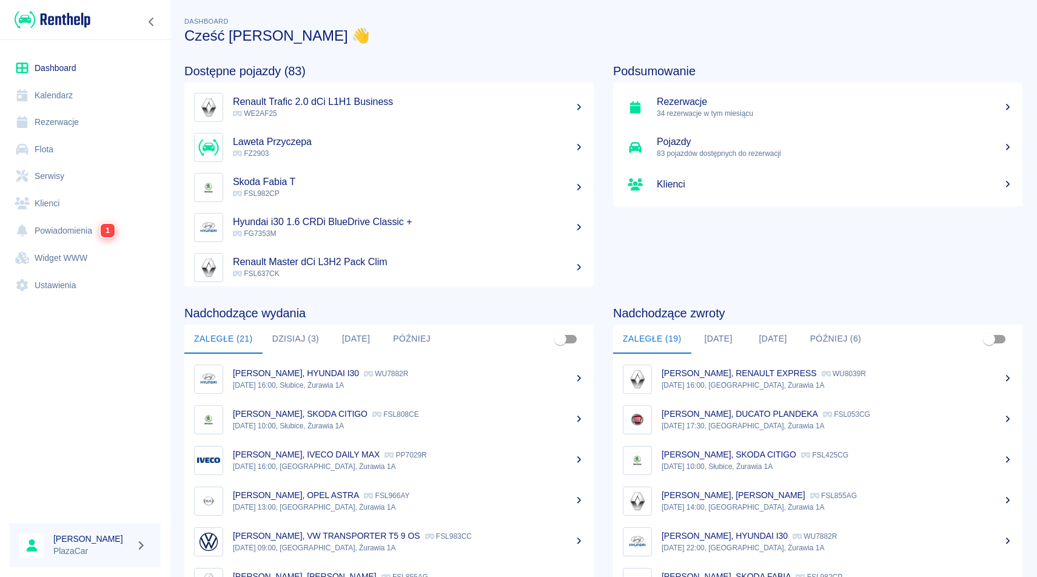
click at [80, 125] on link "Rezerwacje" at bounding box center [85, 122] width 151 height 27
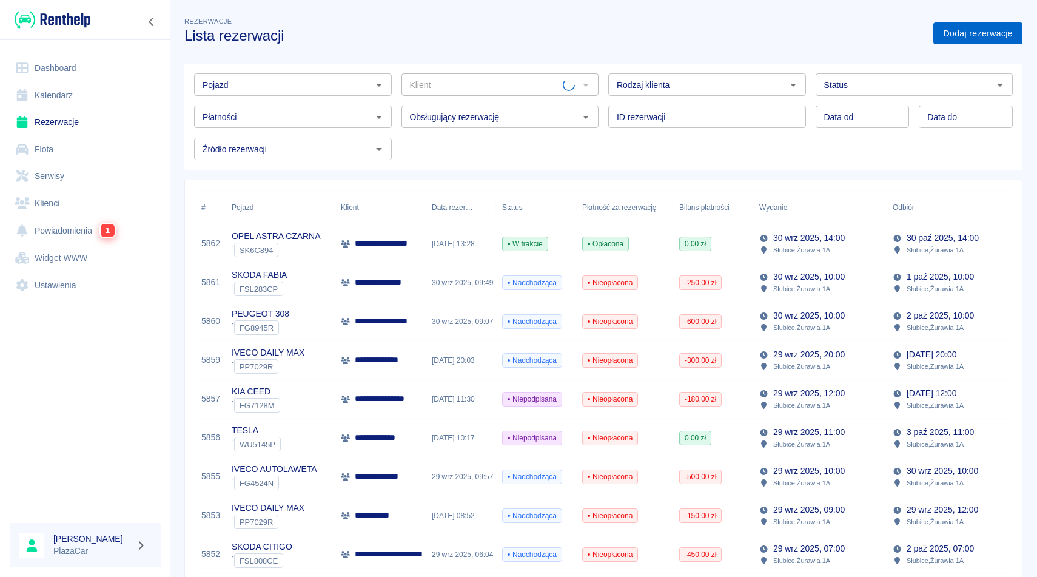
click at [961, 39] on link "Dodaj rezerwację" at bounding box center [977, 33] width 89 height 22
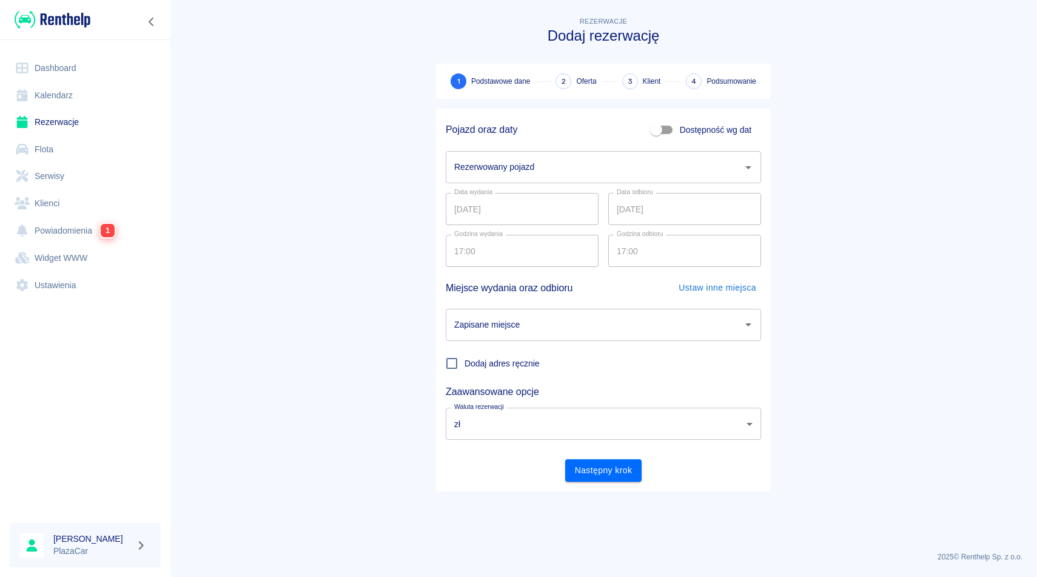
click at [529, 170] on input "Rezerwowany pojazd" at bounding box center [594, 166] width 286 height 21
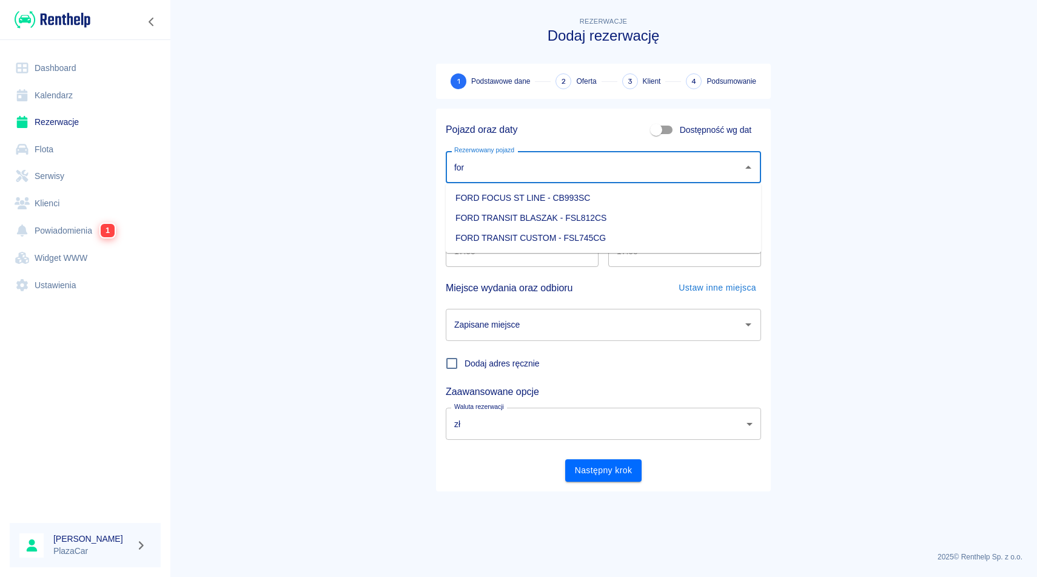
click at [629, 215] on li "FORD TRANSIT BLASZAK - FSL812CS" at bounding box center [603, 218] width 315 height 20
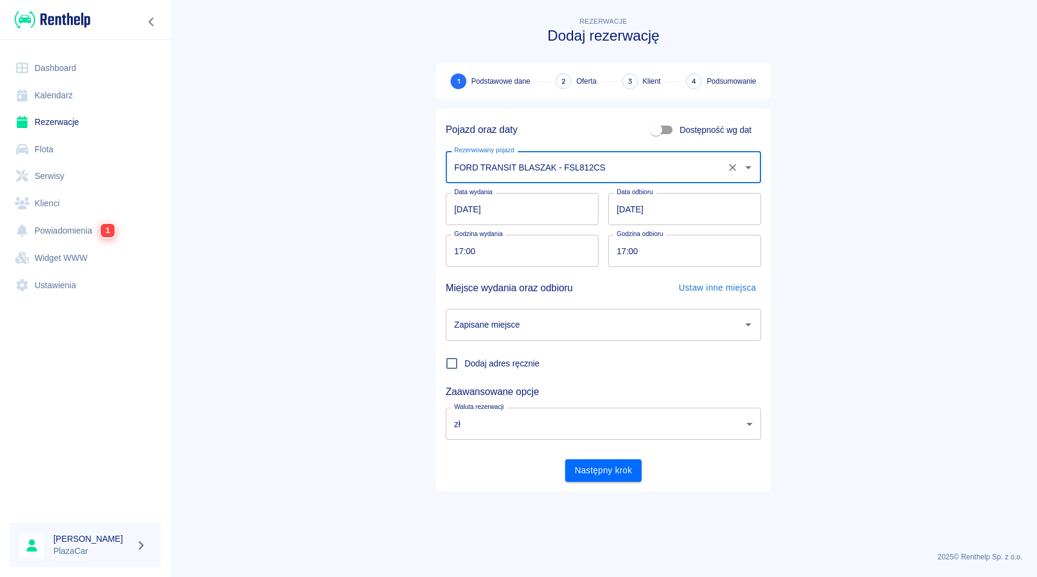
type input "FORD TRANSIT BLASZAK - FSL812CS"
click at [528, 206] on input "[DATE]" at bounding box center [522, 209] width 153 height 32
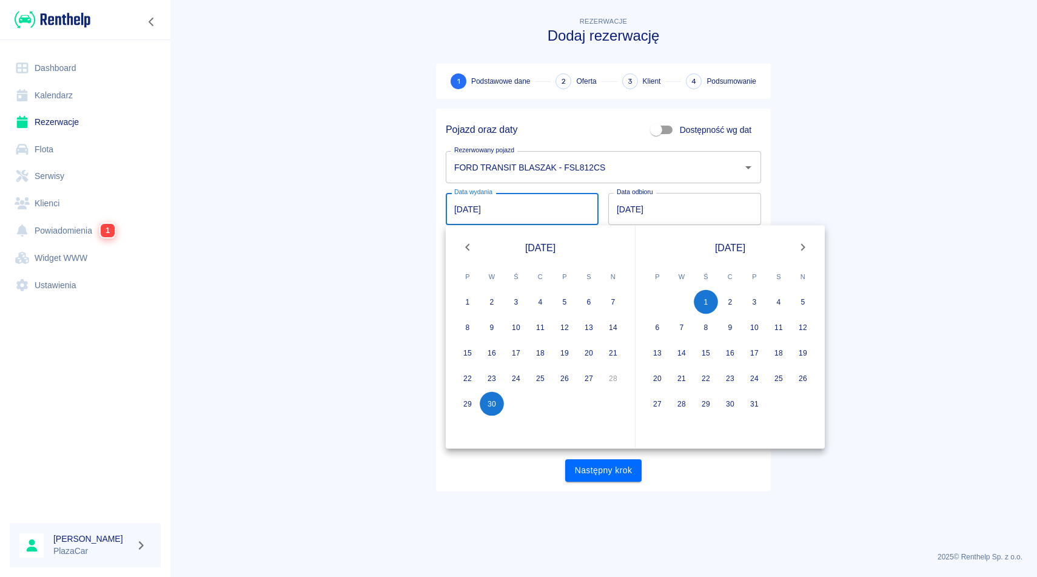
click at [662, 203] on input "[DATE]" at bounding box center [684, 209] width 153 height 32
click at [683, 213] on input "[DATE]" at bounding box center [684, 209] width 153 height 32
click at [753, 303] on button "3" at bounding box center [754, 302] width 24 height 24
type input "03.10.2025"
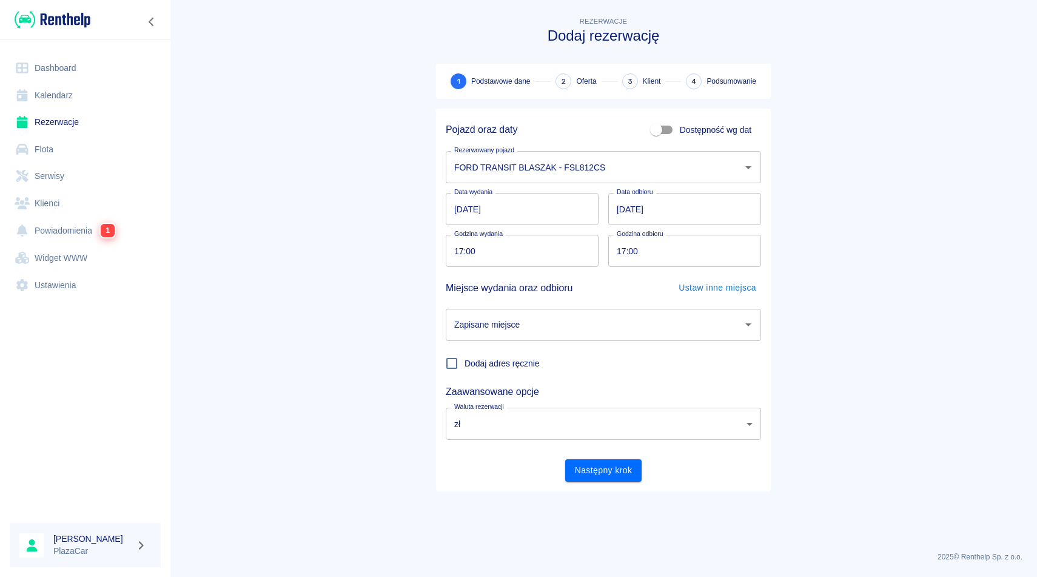
click at [621, 327] on input "Zapisane miejsce" at bounding box center [594, 324] width 286 height 21
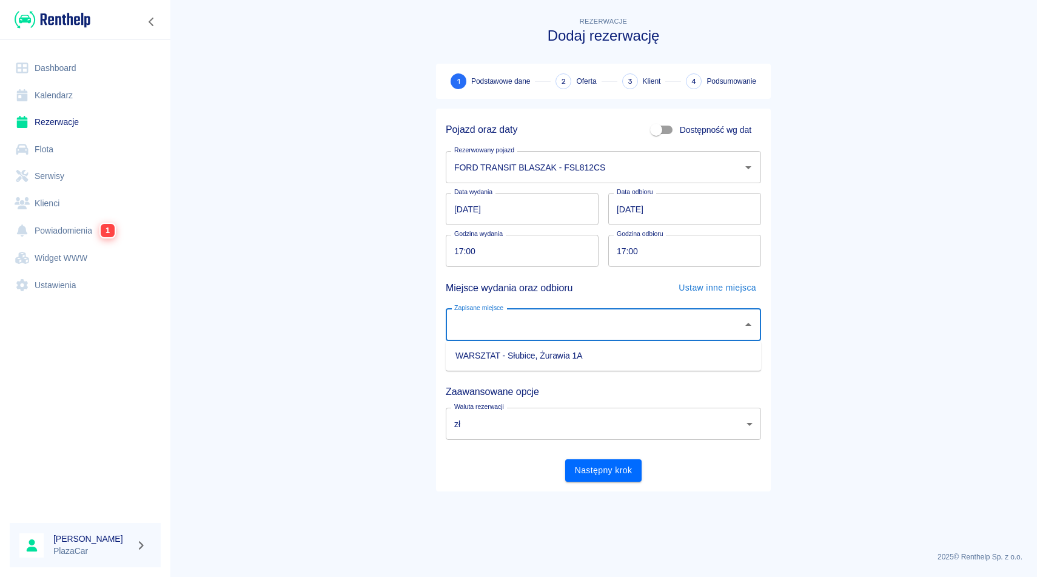
click at [599, 347] on li "WARSZTAT - Słubice, Żurawia 1A" at bounding box center [603, 356] width 315 height 20
type input "WARSZTAT - Słubice, Żurawia 1A"
click at [463, 249] on input "17:00" at bounding box center [518, 251] width 144 height 32
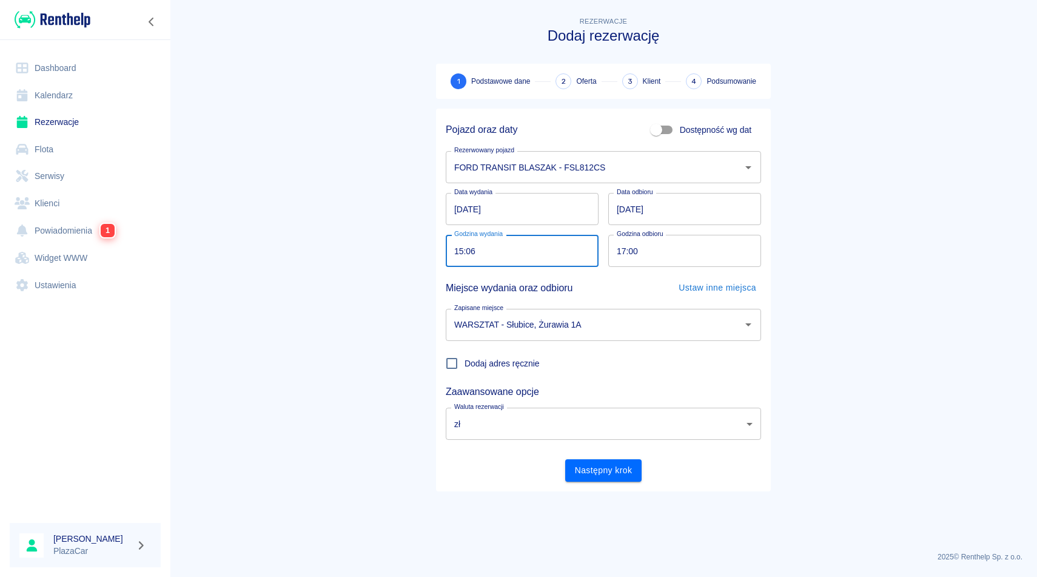
click at [463, 252] on input "15:06" at bounding box center [518, 251] width 144 height 32
type input "16:30"
click at [624, 247] on input "17:00" at bounding box center [680, 251] width 144 height 32
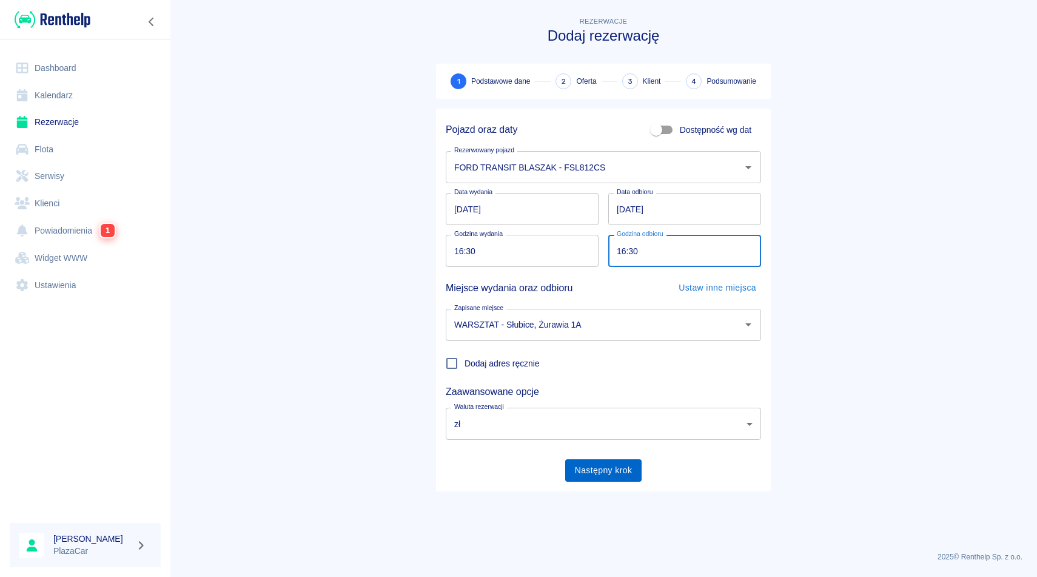
type input "16:30"
click at [606, 469] on button "Następny krok" at bounding box center [603, 470] width 77 height 22
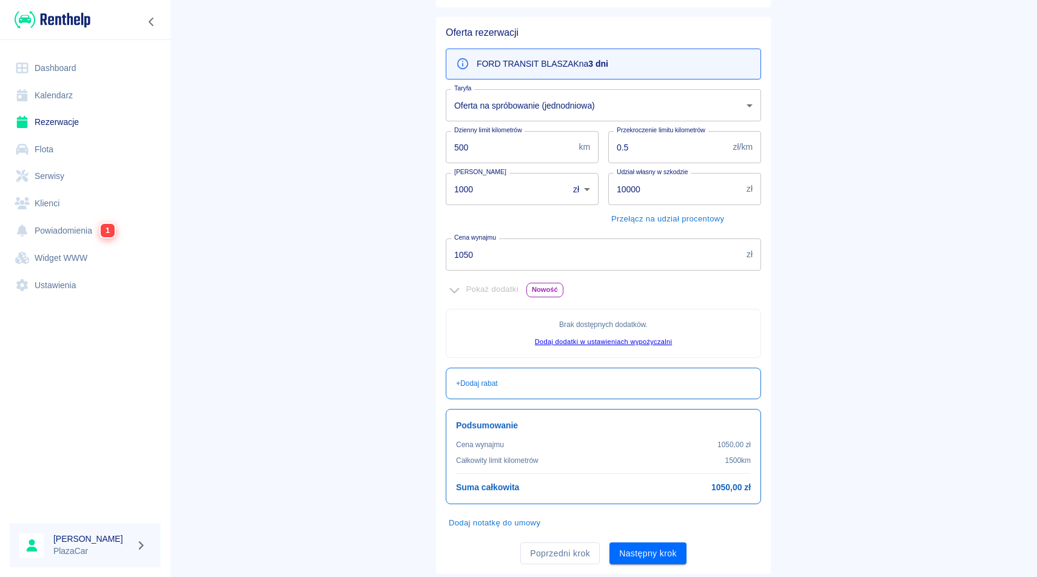
scroll to position [124, 0]
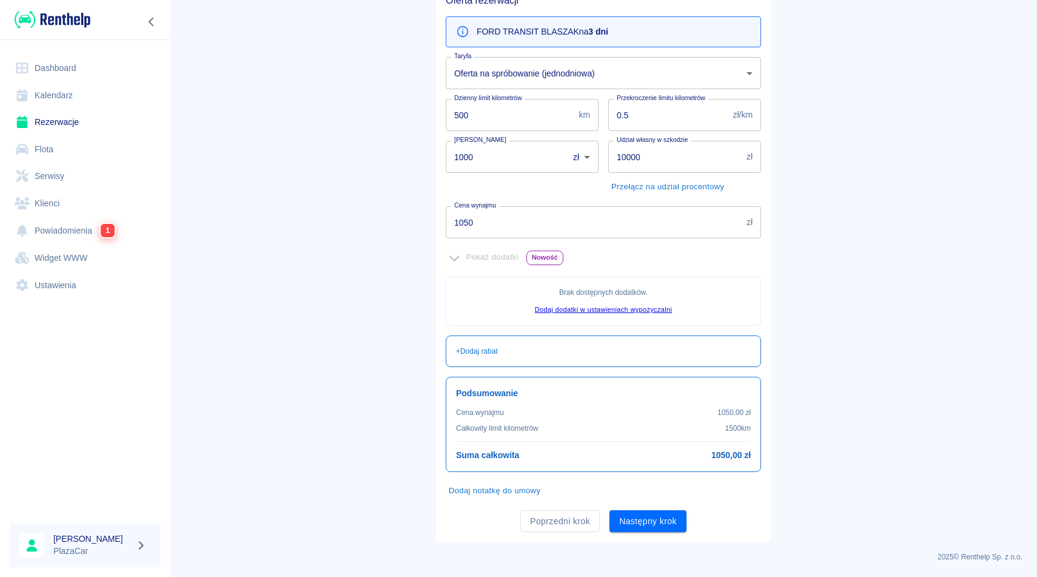
click at [464, 157] on input "1000" at bounding box center [503, 157] width 114 height 32
type input "500"
click at [467, 223] on input "1050" at bounding box center [594, 222] width 296 height 32
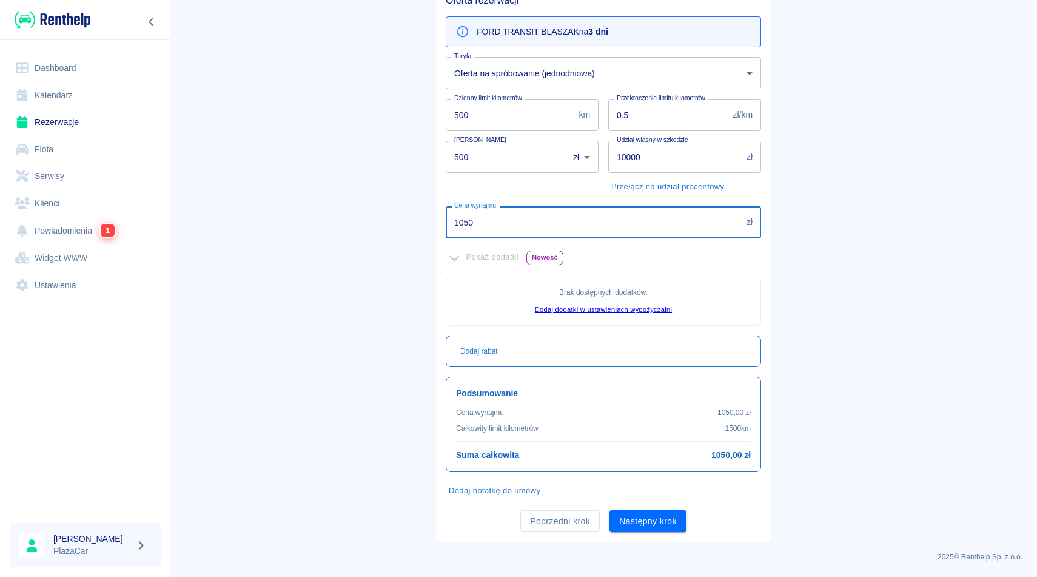
click at [467, 223] on input "1050" at bounding box center [594, 222] width 296 height 32
type input "900"
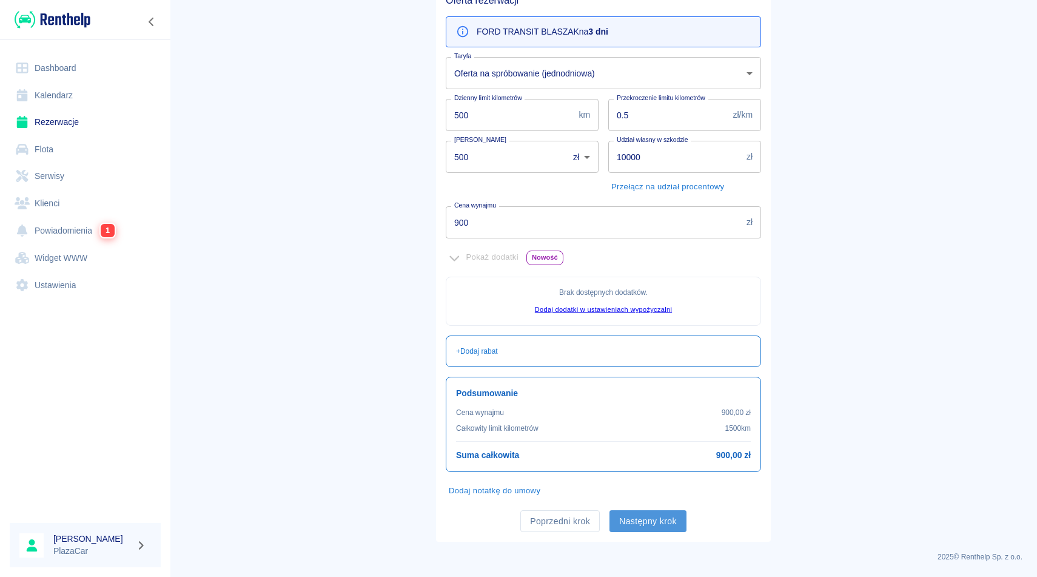
click at [652, 518] on button "Następny krok" at bounding box center [647, 521] width 77 height 22
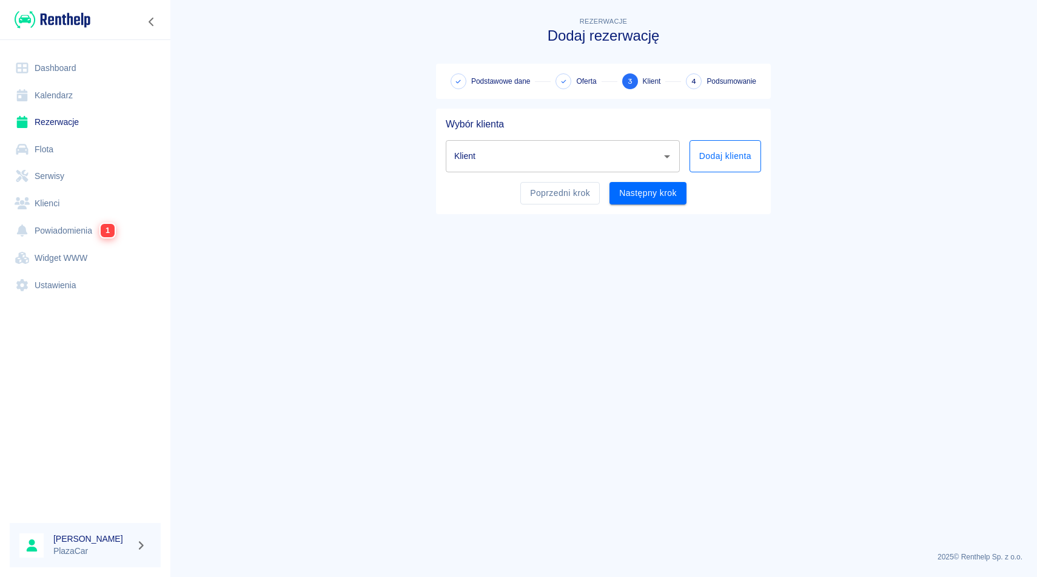
click at [722, 156] on button "Dodaj klienta" at bounding box center [725, 156] width 72 height 32
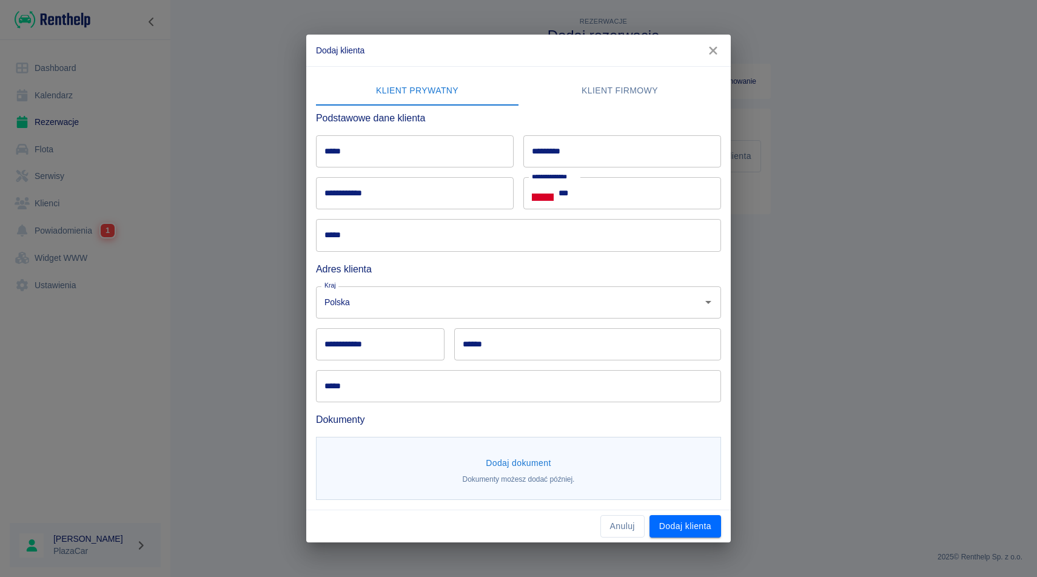
click at [637, 199] on input "***" at bounding box center [639, 193] width 163 height 32
type input "**********"
click at [441, 183] on input "**********" at bounding box center [415, 193] width 198 height 32
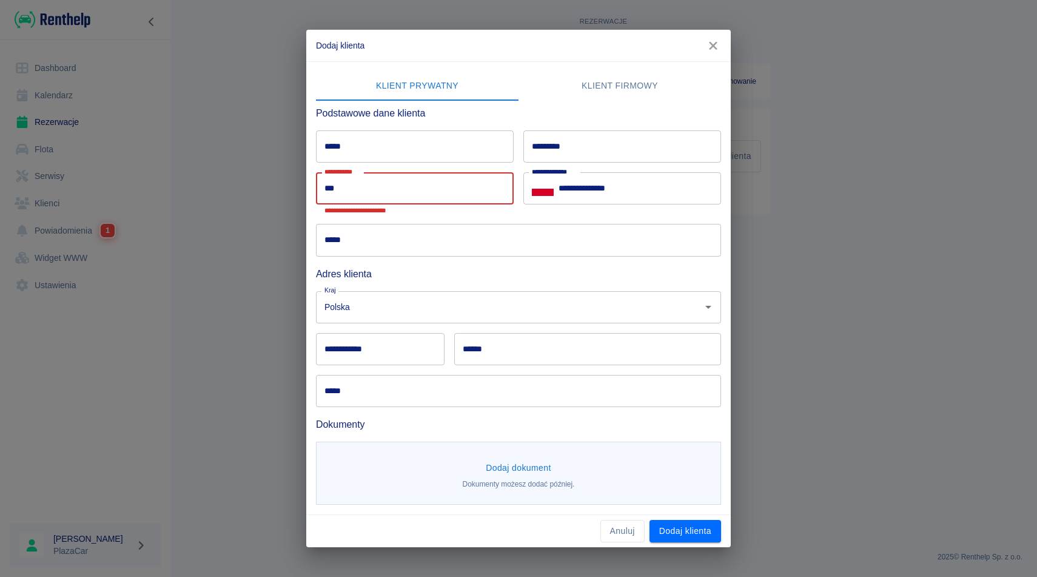
click at [332, 191] on input "***" at bounding box center [415, 188] width 198 height 32
paste input "**********"
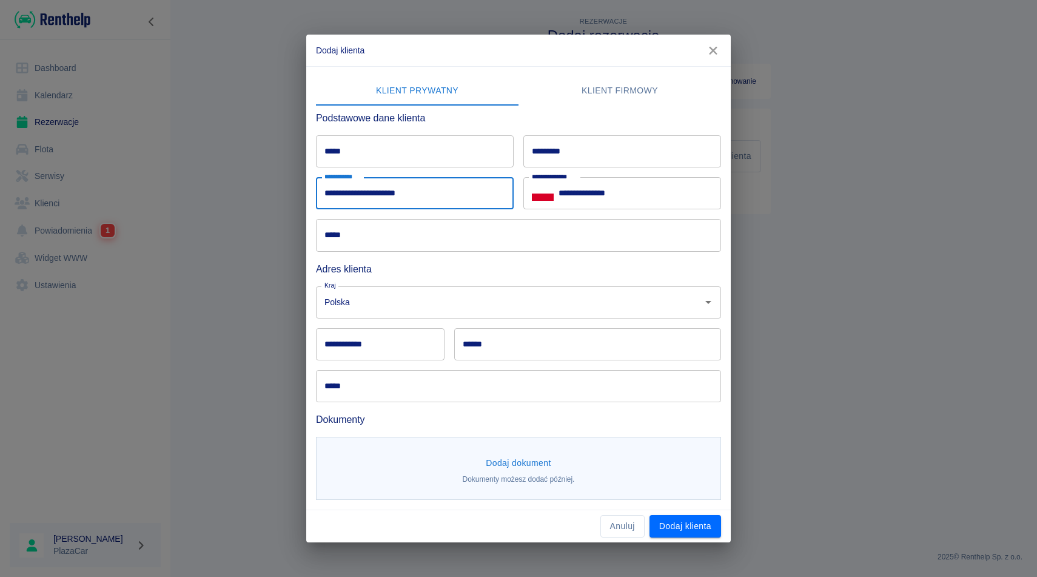
type input "**********"
click at [338, 239] on input "*****" at bounding box center [518, 235] width 405 height 32
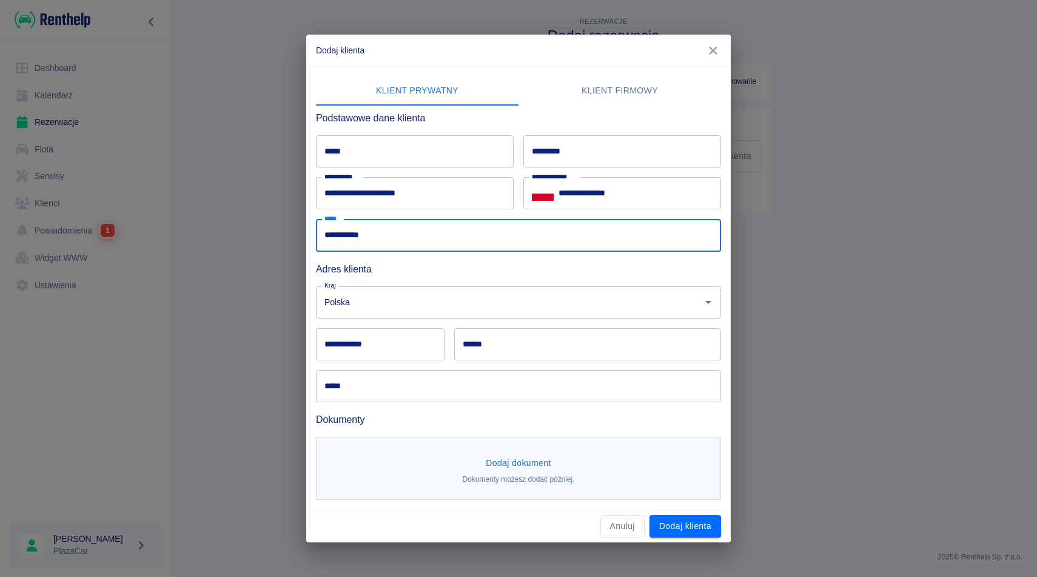
type input "**********"
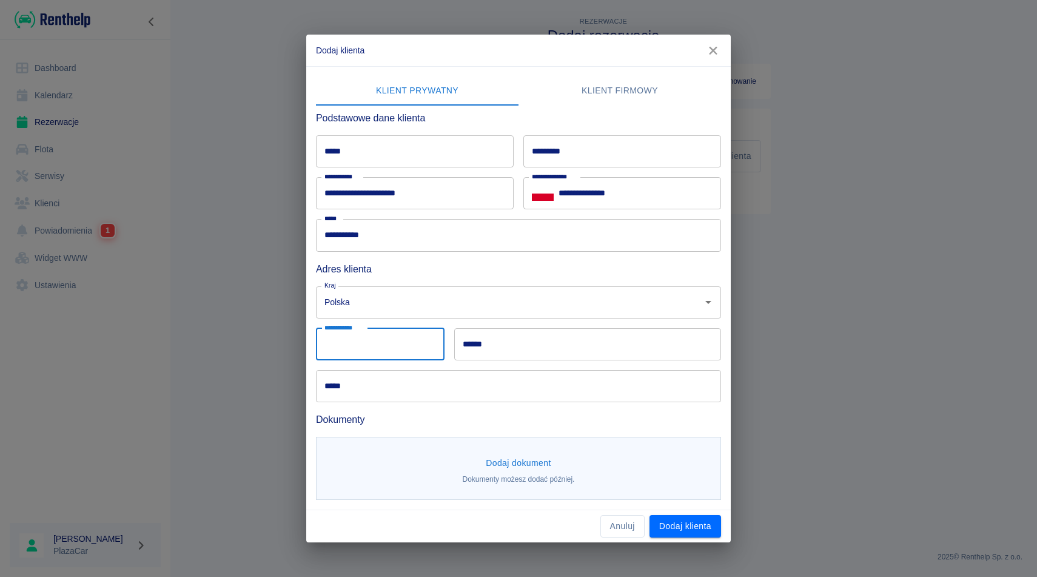
click at [378, 350] on input "**********" at bounding box center [380, 344] width 129 height 32
type input "******"
type input "*****"
type input "*******"
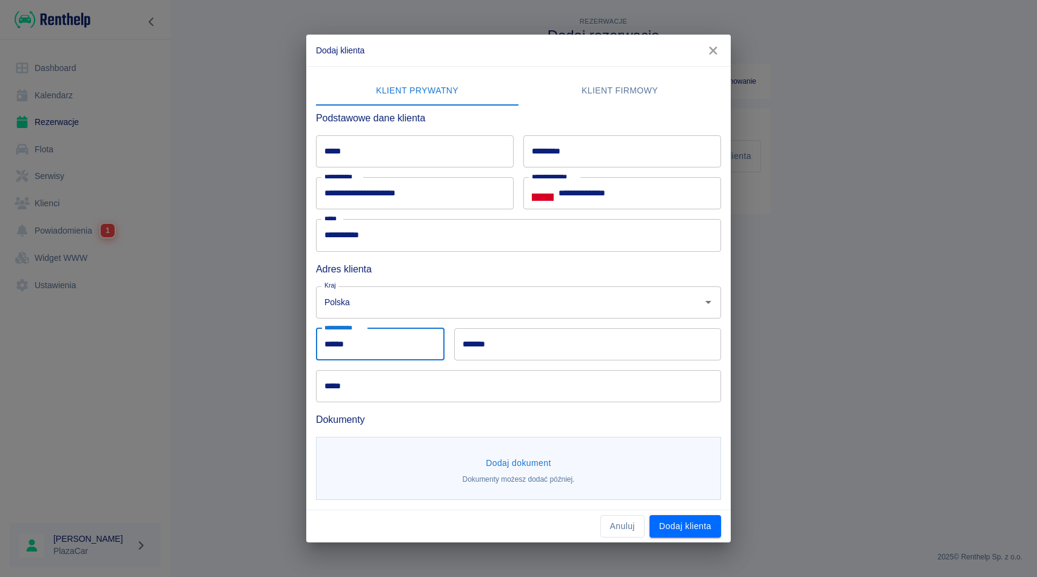
type input "**********"
type input "*"
click at [485, 347] on input "*******" at bounding box center [587, 344] width 267 height 32
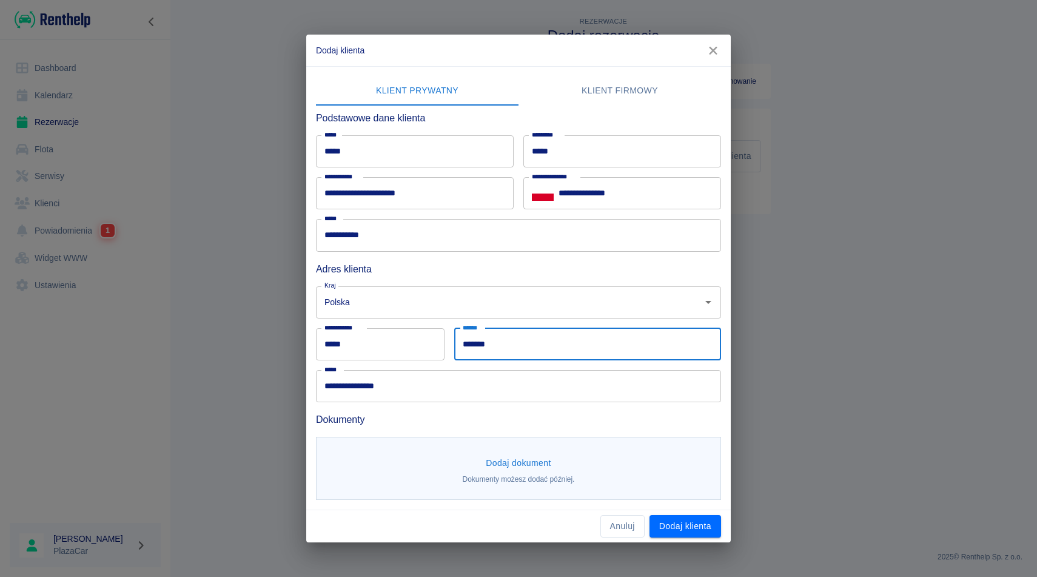
click at [485, 347] on input "*******" at bounding box center [587, 344] width 267 height 32
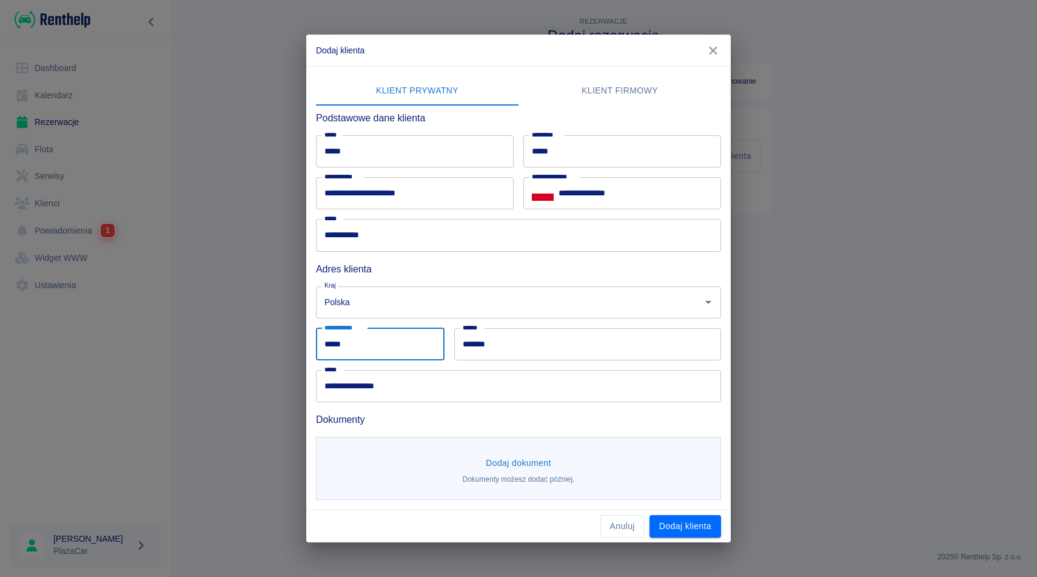
click at [364, 335] on input "*****" at bounding box center [380, 344] width 129 height 32
click at [361, 341] on input "*****" at bounding box center [380, 344] width 129 height 32
type input "*****"
click at [495, 348] on input "*******" at bounding box center [587, 344] width 267 height 32
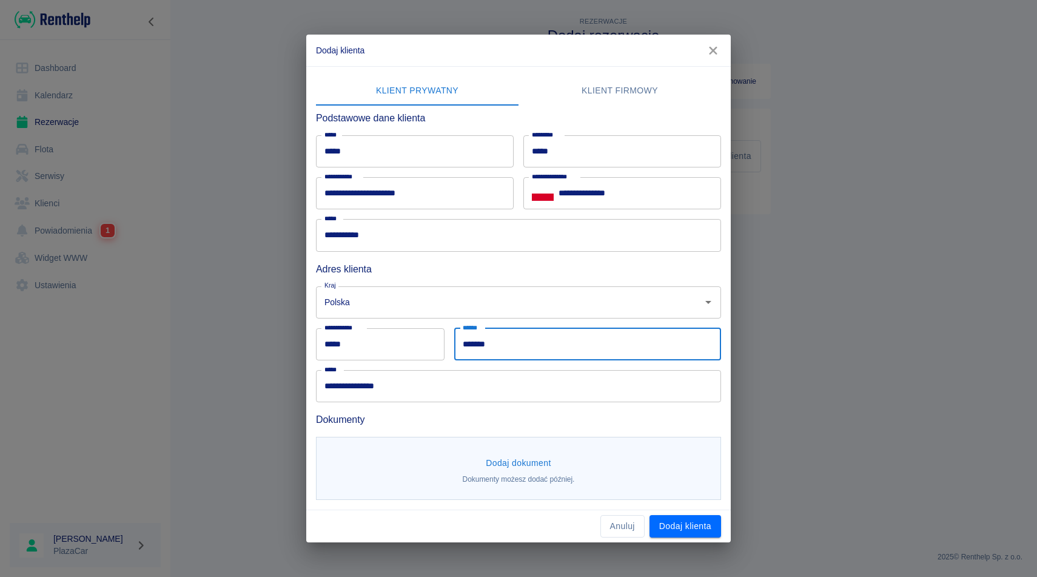
click at [495, 348] on input "*******" at bounding box center [587, 344] width 267 height 32
type input "**********"
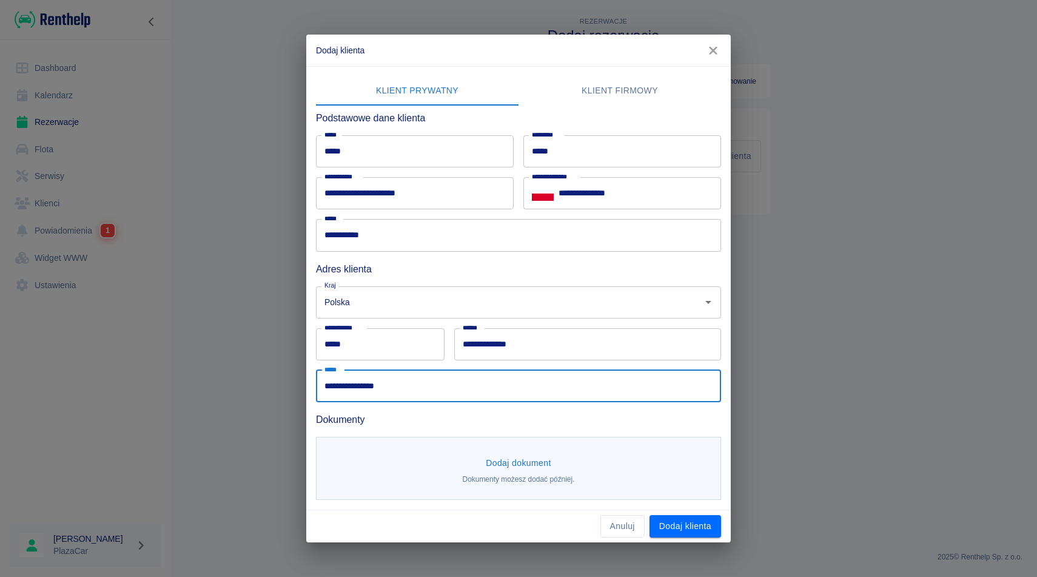
click at [388, 388] on input "**********" at bounding box center [518, 386] width 405 height 32
type input "*"
type input "**********"
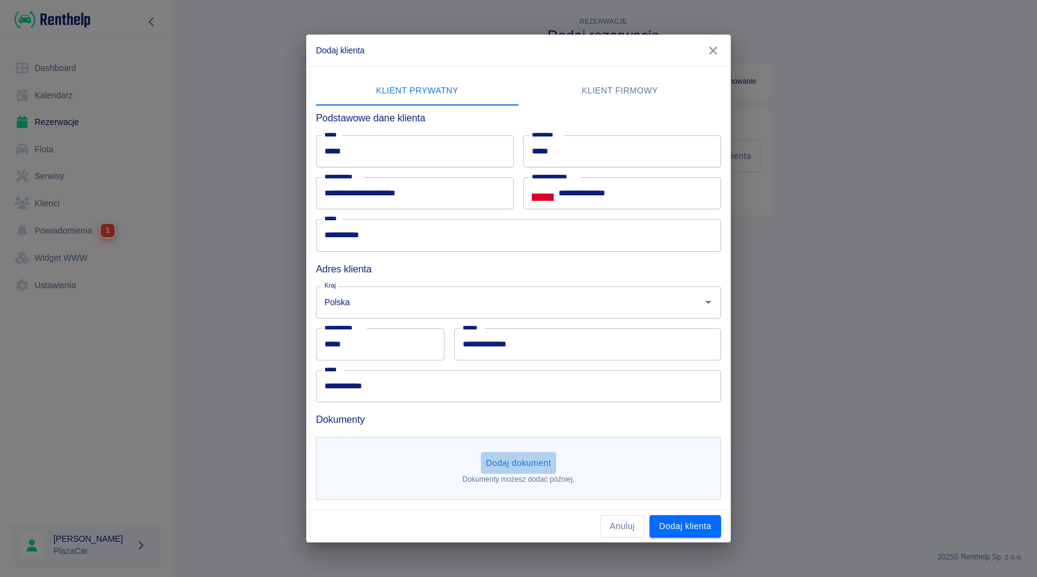
click at [498, 456] on button "Dodaj dokument" at bounding box center [518, 463] width 75 height 22
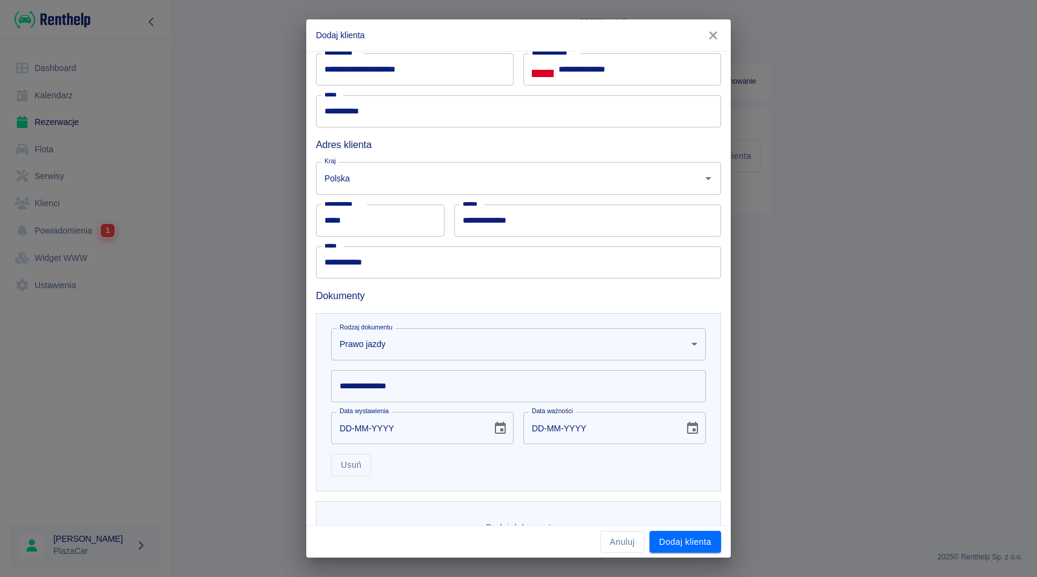
scroll to position [146, 0]
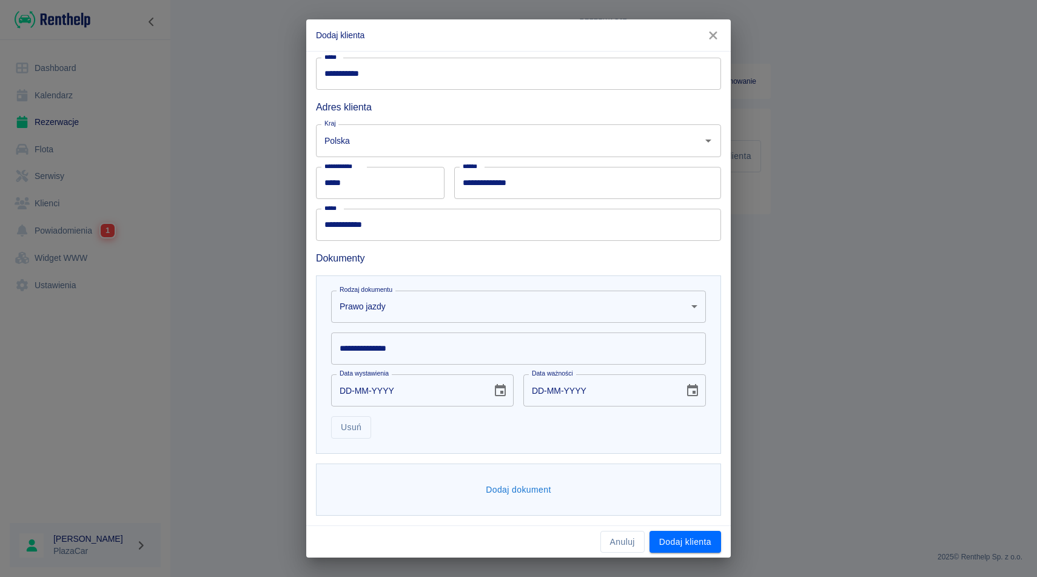
click at [387, 343] on input "**********" at bounding box center [518, 348] width 375 height 32
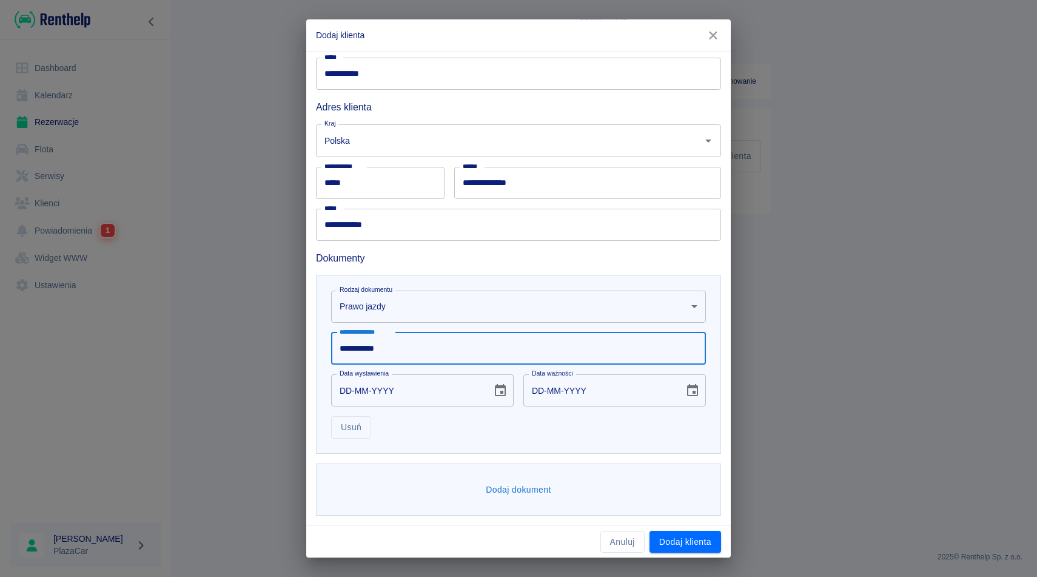
type input "**********"
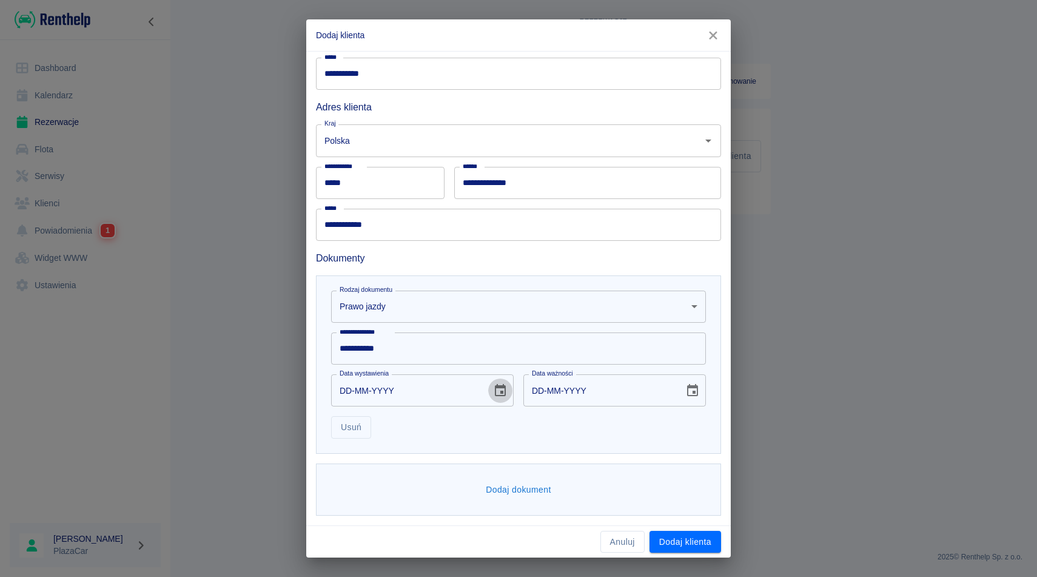
click at [495, 391] on icon "Choose date" at bounding box center [500, 390] width 11 height 12
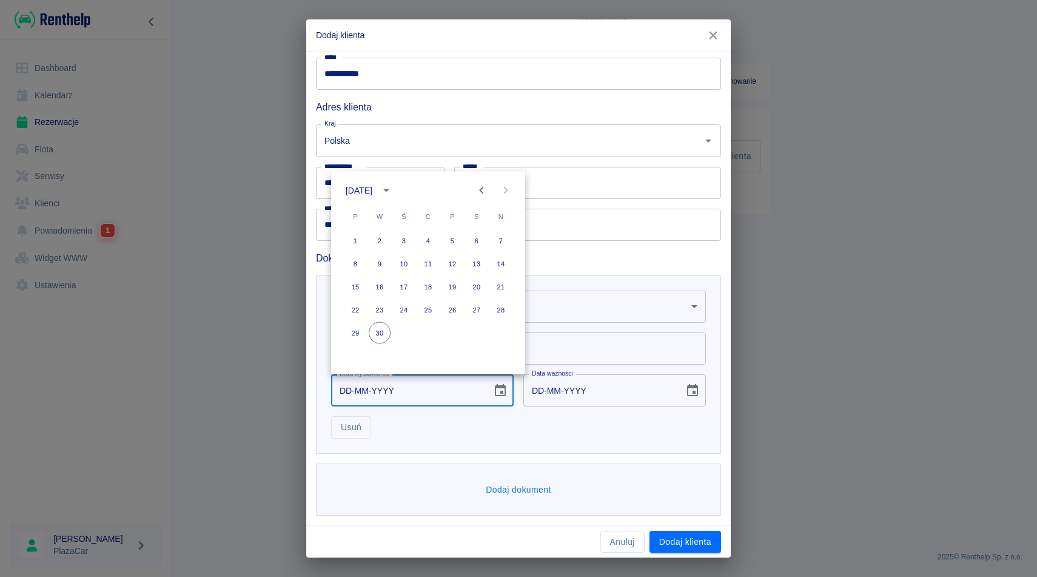
click at [394, 193] on icon "calendar view is open, switch to year view" at bounding box center [386, 190] width 15 height 15
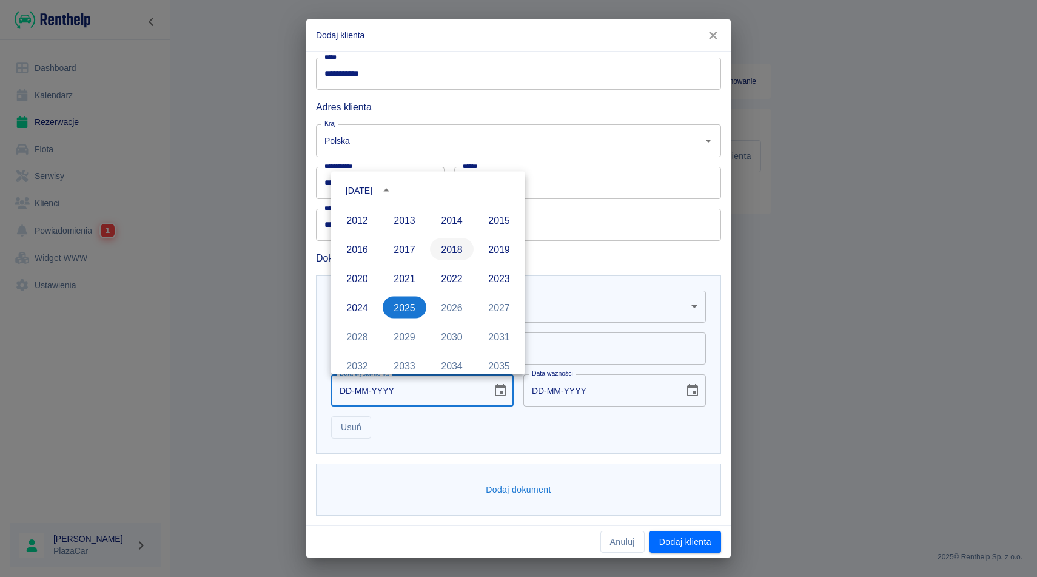
scroll to position [813, 0]
click at [501, 225] on button "2015" at bounding box center [499, 221] width 44 height 22
type input "30-09-2015"
type input "30-09-2025"
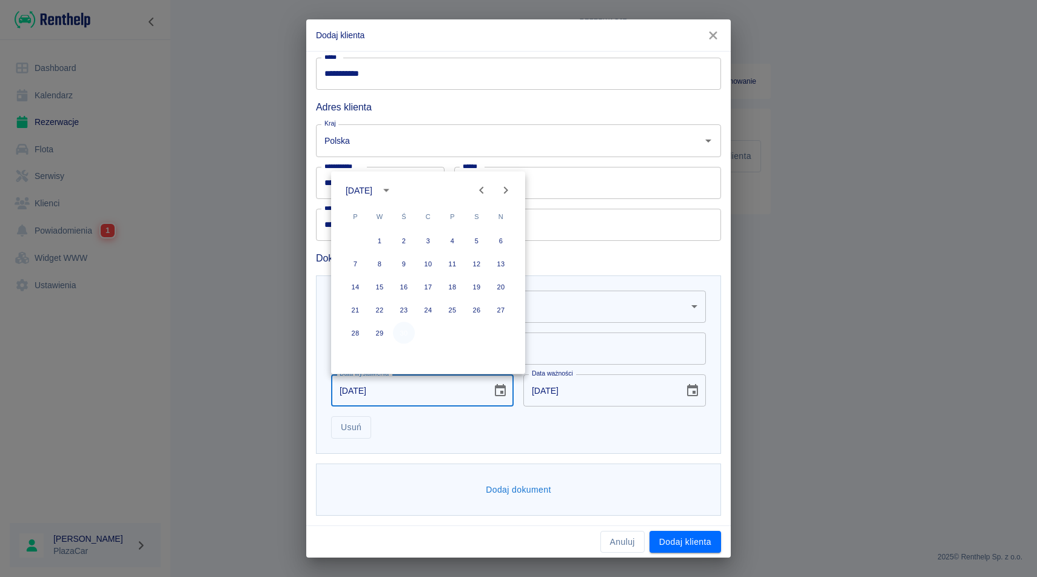
click at [408, 335] on button "30" at bounding box center [404, 333] width 22 height 22
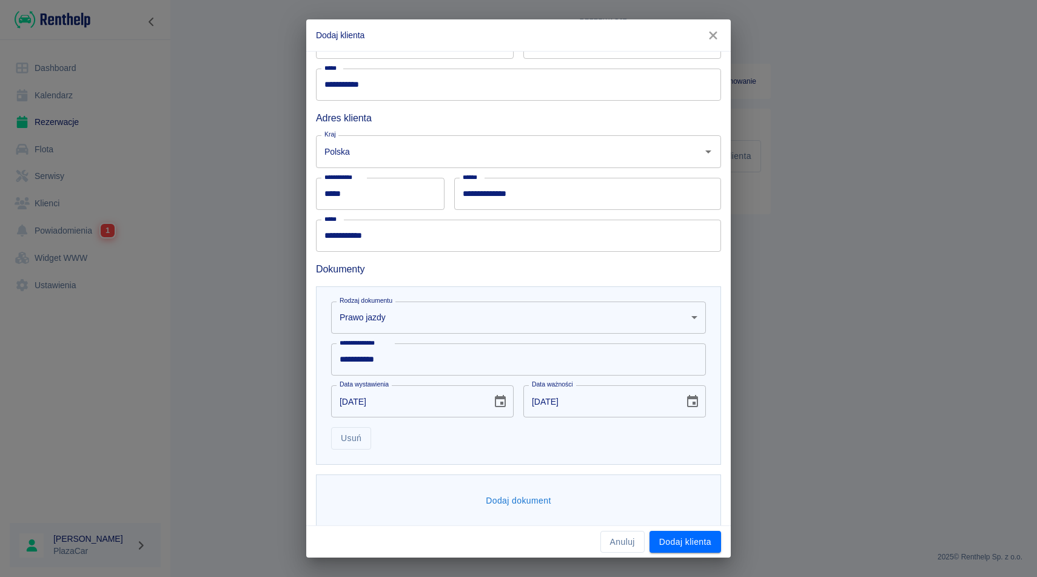
scroll to position [146, 0]
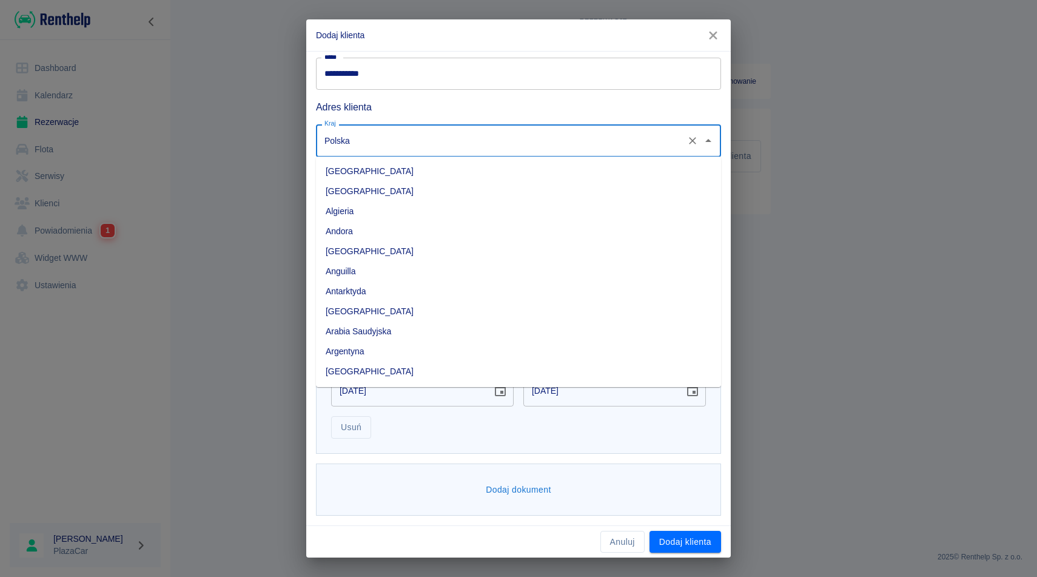
click at [381, 144] on input "Polska" at bounding box center [501, 140] width 360 height 21
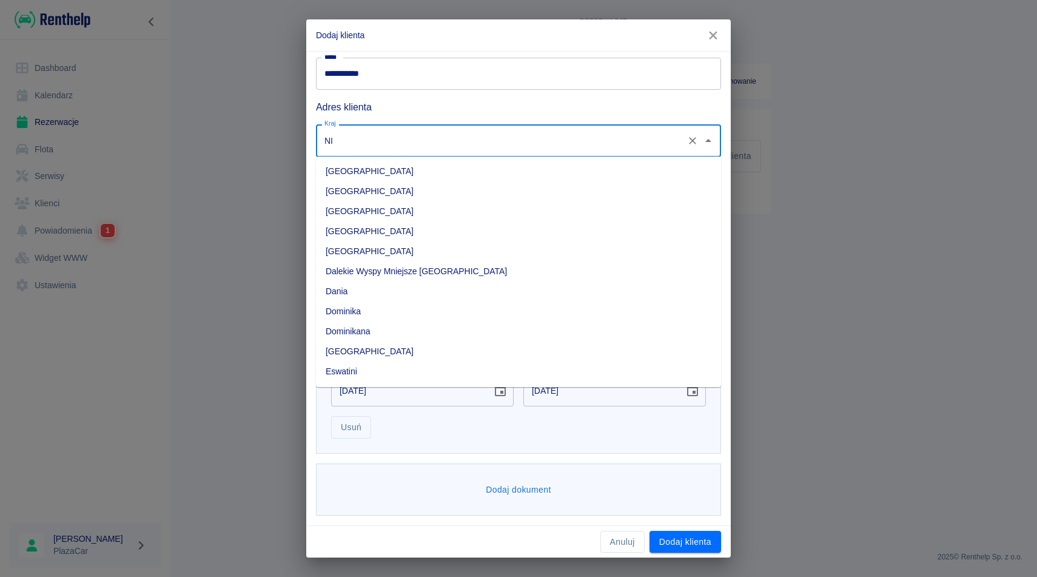
type input "Niemcy"
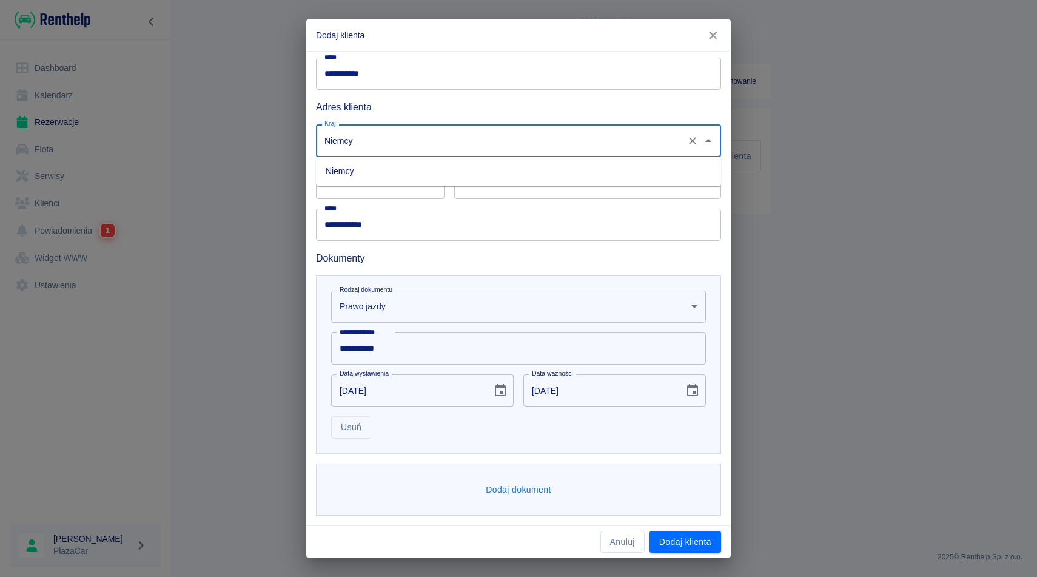
click at [378, 174] on li "Niemcy" at bounding box center [518, 171] width 405 height 20
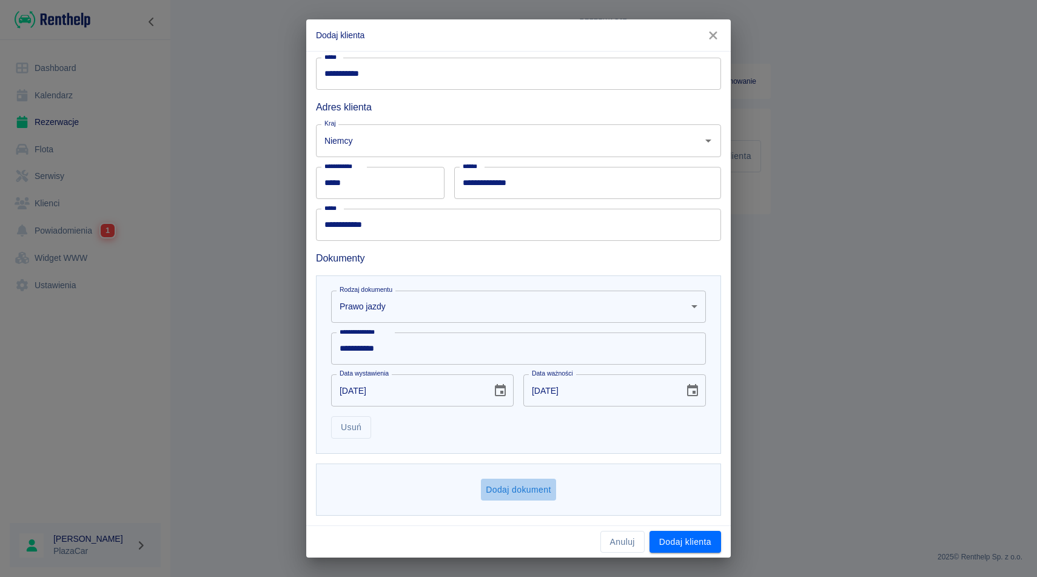
click at [521, 488] on button "Dodaj dokument" at bounding box center [518, 489] width 75 height 22
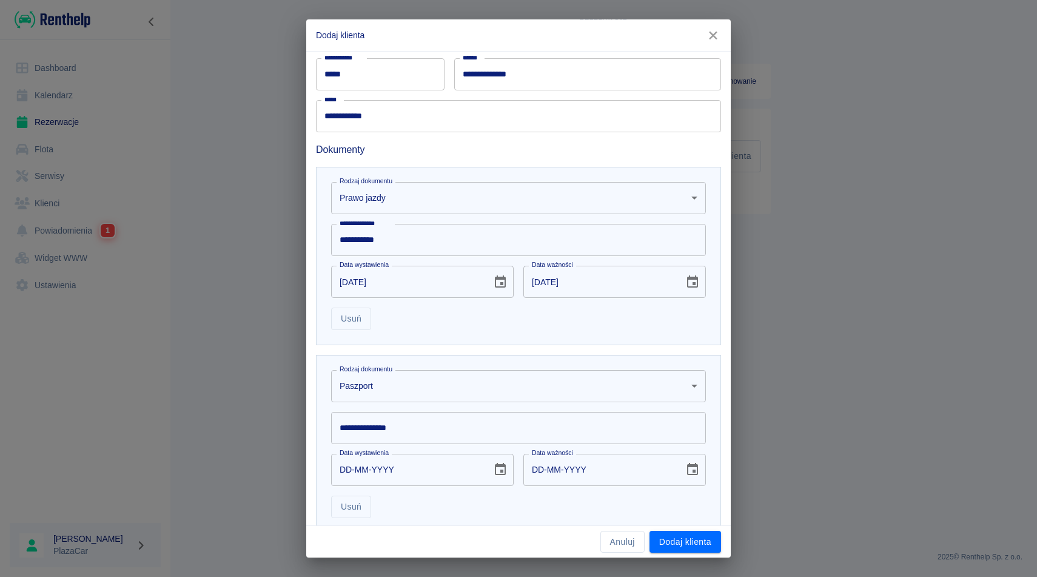
scroll to position [334, 0]
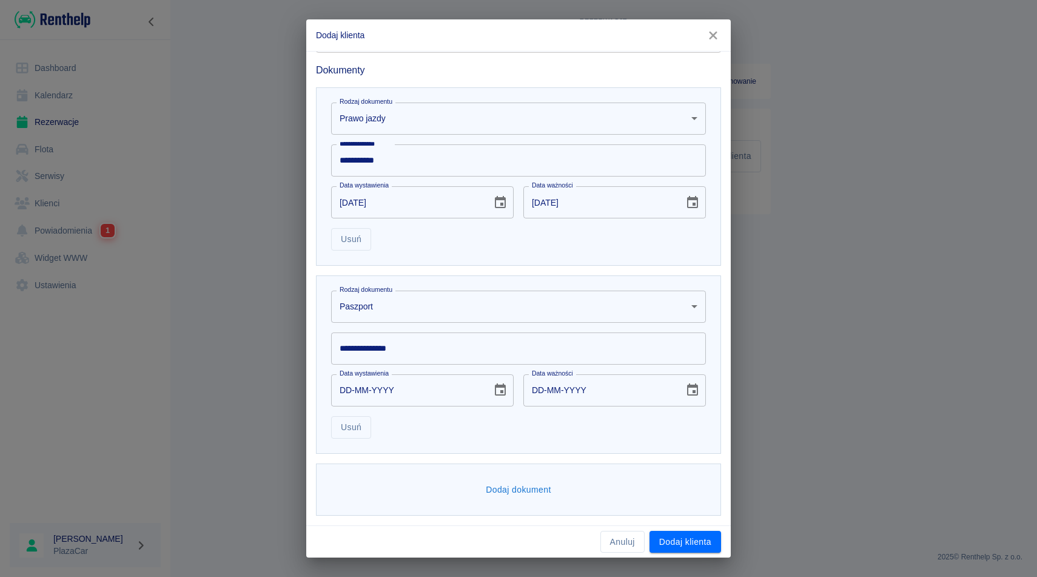
click at [391, 317] on body "**********" at bounding box center [518, 288] width 1037 height 577
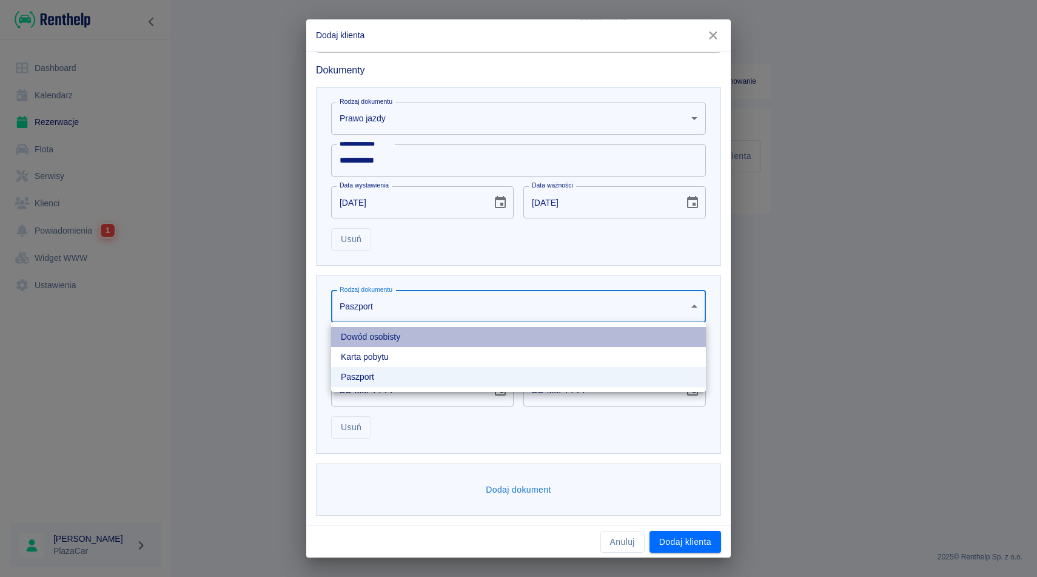
click at [389, 329] on li "Dowód osobisty" at bounding box center [518, 337] width 375 height 20
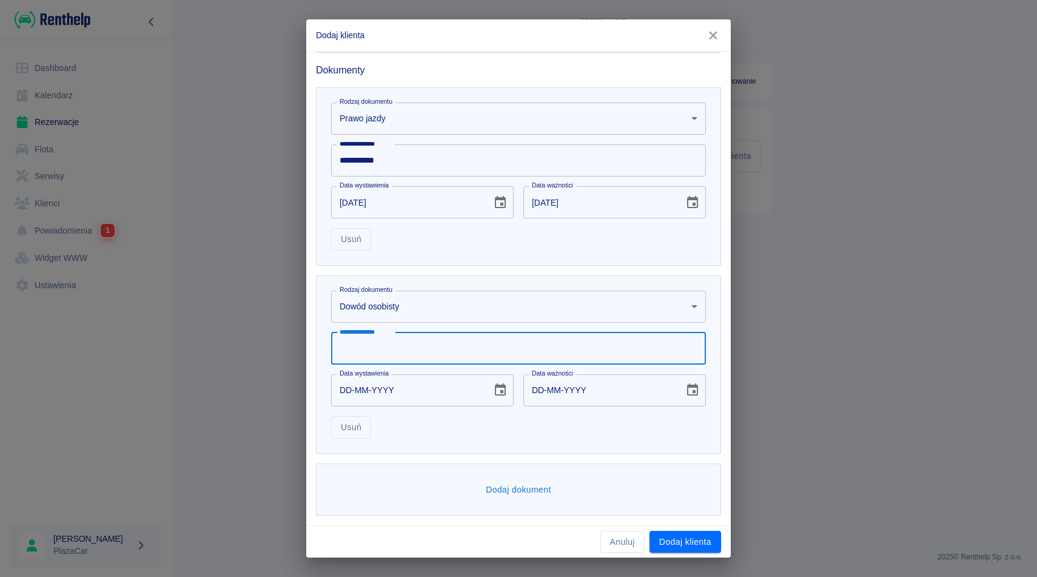
click at [386, 347] on input "**********" at bounding box center [518, 348] width 375 height 32
type input "*********"
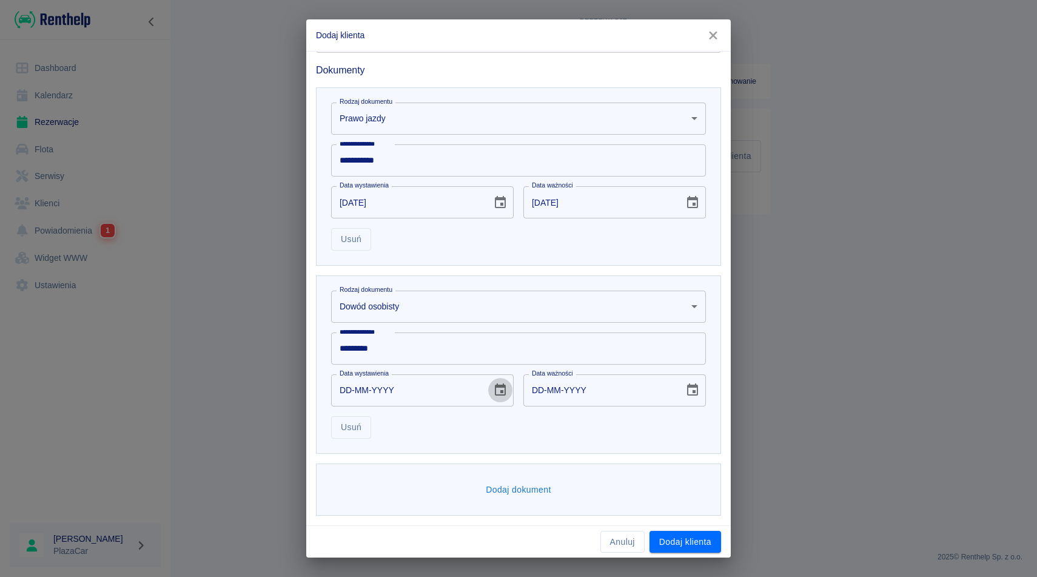
click at [504, 392] on icon "Choose date" at bounding box center [500, 390] width 15 height 15
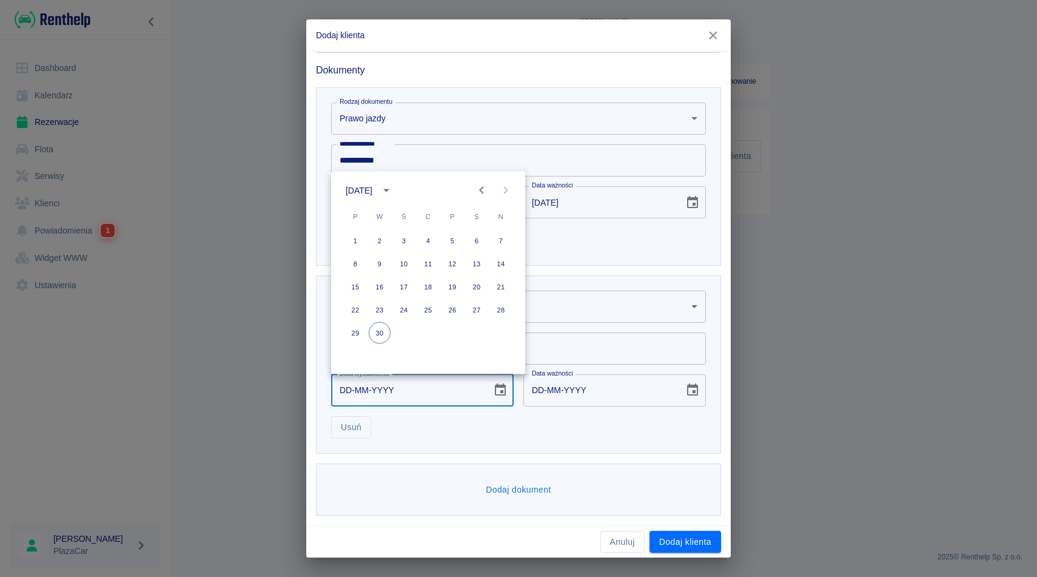
click at [394, 187] on icon "calendar view is open, switch to year view" at bounding box center [386, 190] width 15 height 15
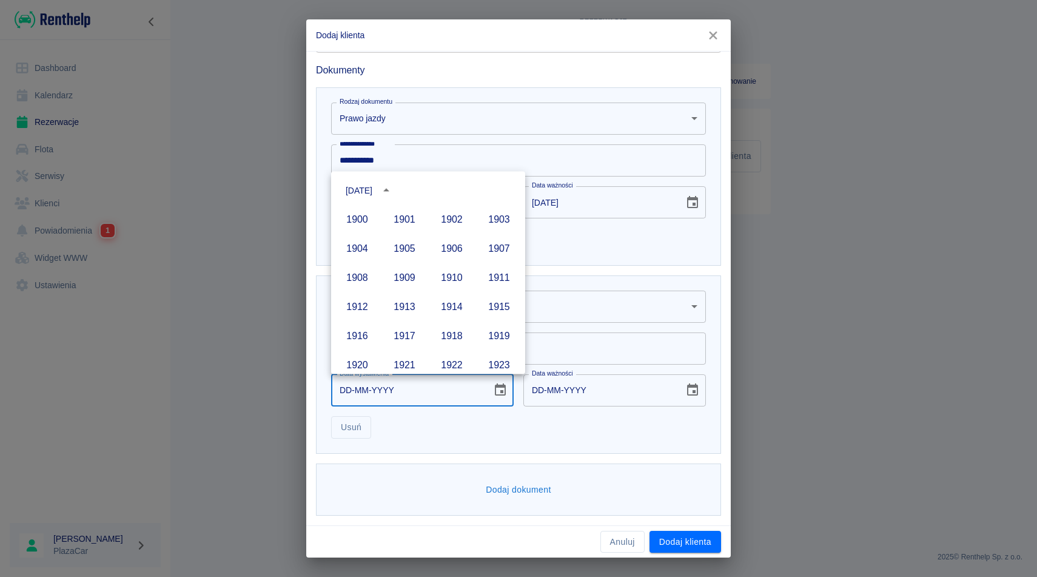
scroll to position [832, 0]
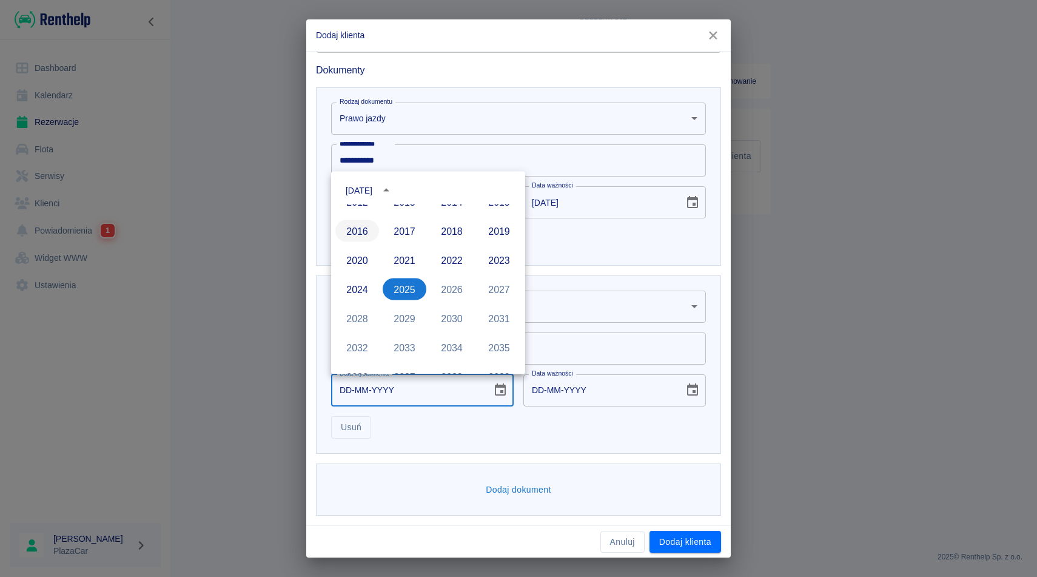
click at [358, 237] on button "2016" at bounding box center [357, 231] width 44 height 22
type input "30-09-2016"
type input "30-09-2026"
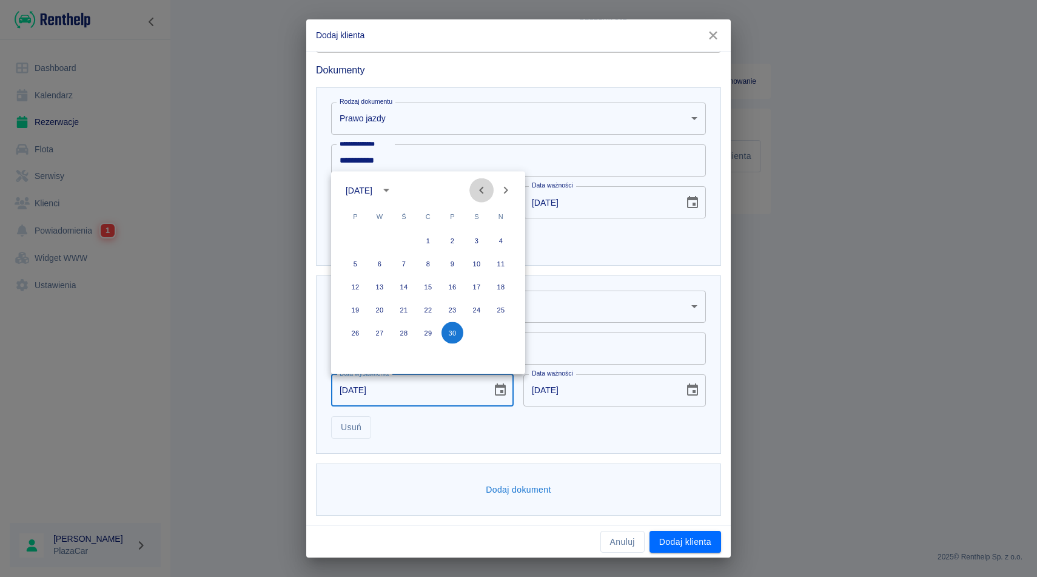
click at [478, 190] on icon "Previous month" at bounding box center [481, 190] width 15 height 15
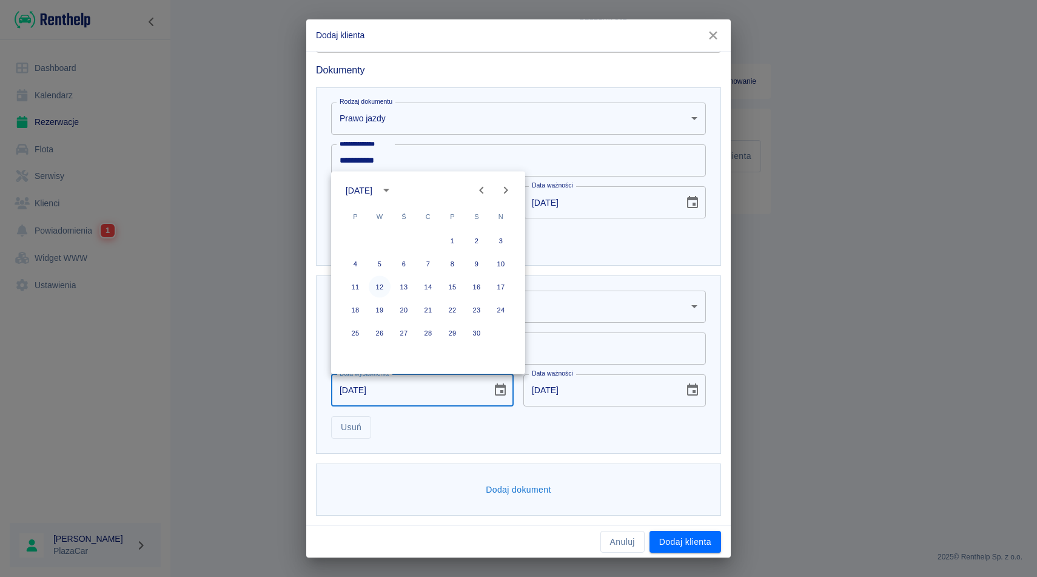
click at [383, 284] on button "12" at bounding box center [380, 287] width 22 height 22
type input "12-04-2016"
type input "12-04-2026"
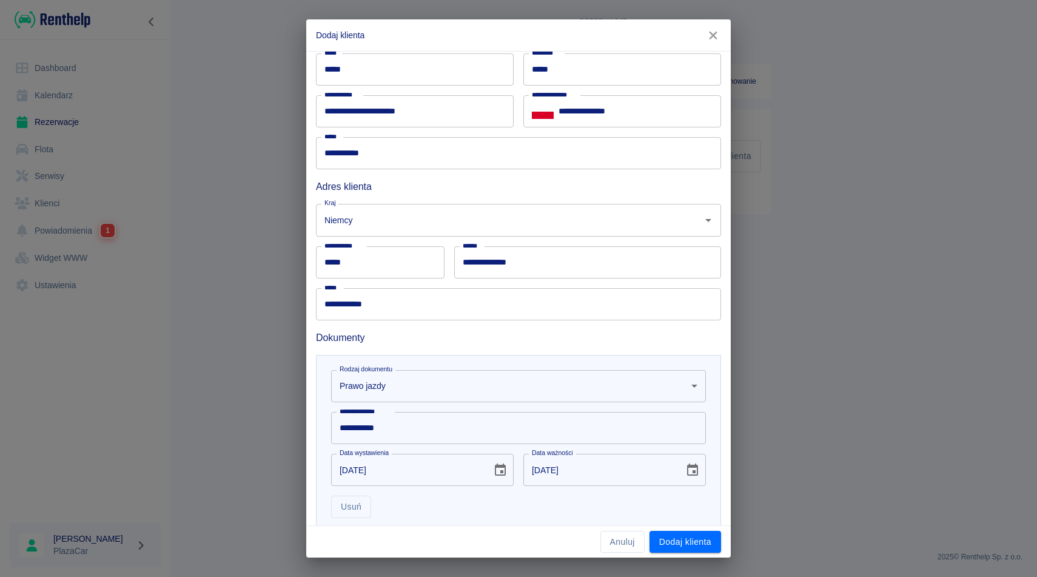
scroll to position [0, 0]
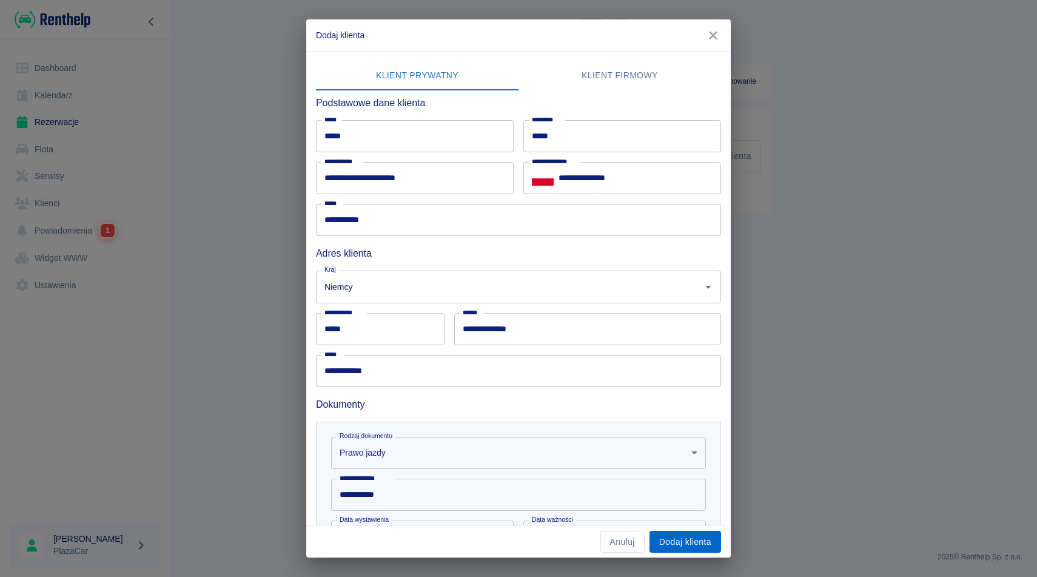
click at [692, 543] on button "Dodaj klienta" at bounding box center [685, 542] width 72 height 22
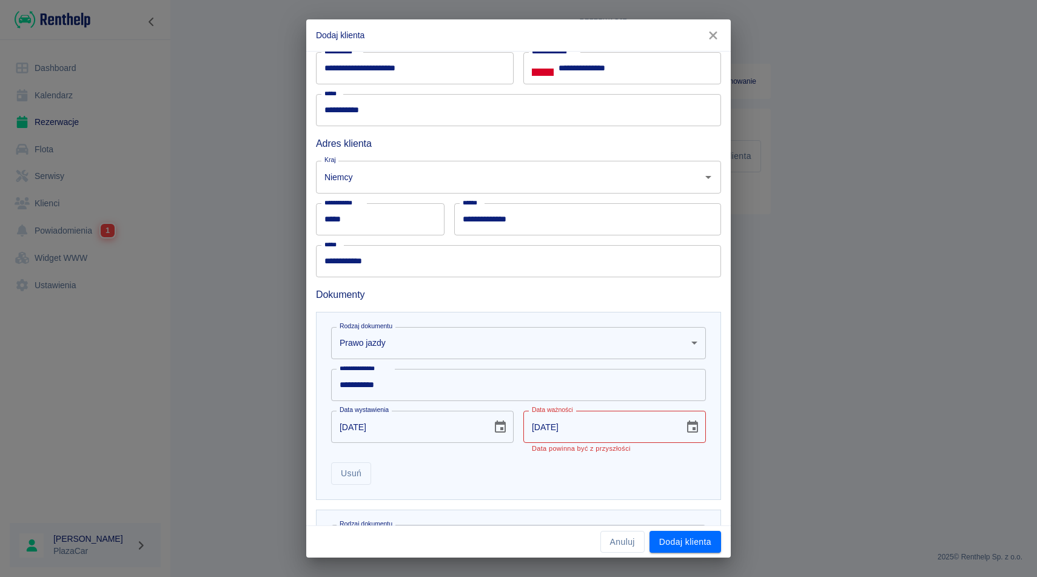
scroll to position [115, 0]
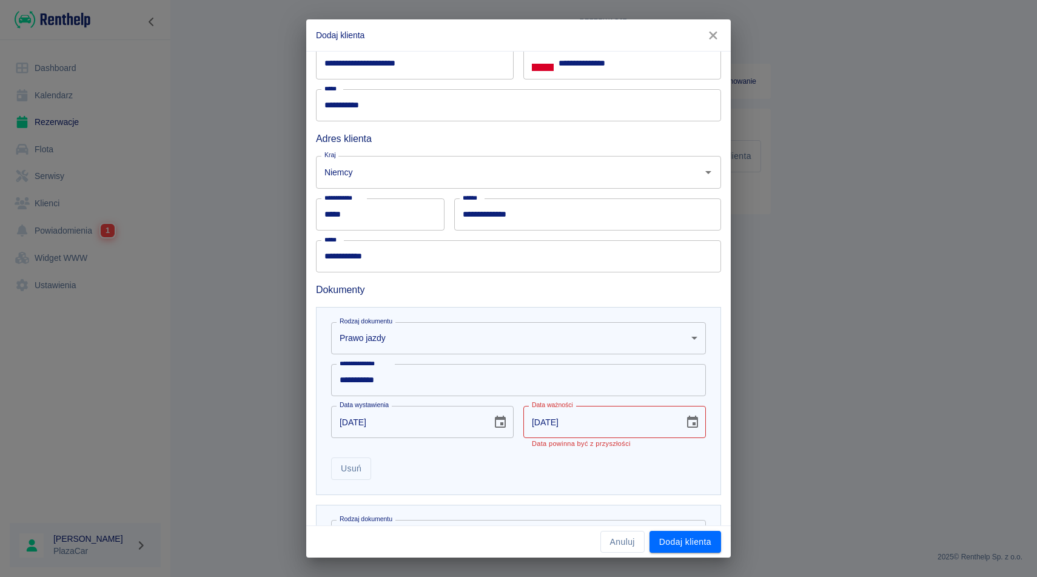
click at [688, 423] on icon "Choose date, selected date is 30 wrz 2025" at bounding box center [692, 421] width 11 height 12
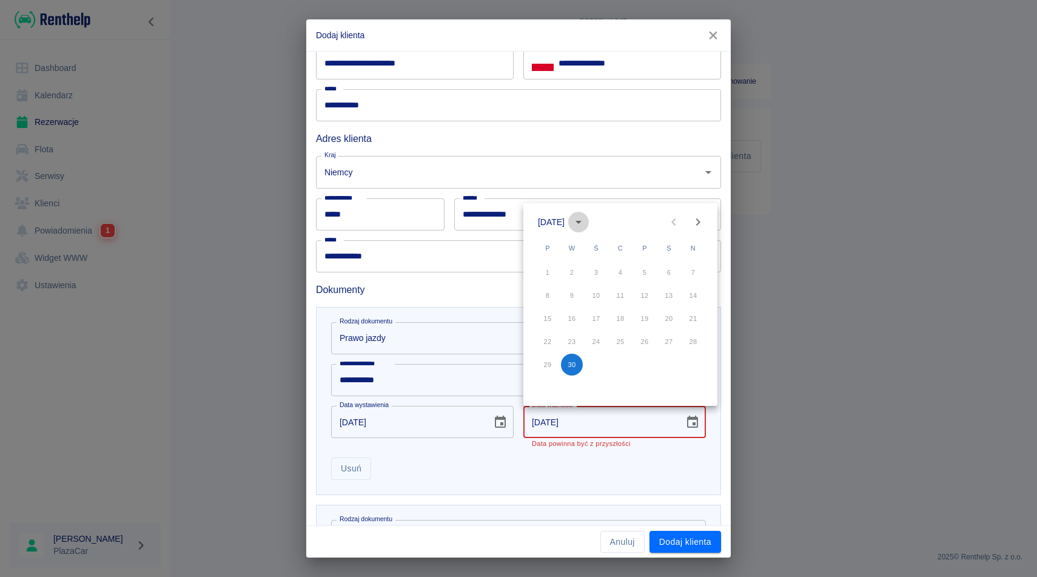
click at [586, 220] on icon "calendar view is open, switch to year view" at bounding box center [578, 222] width 15 height 15
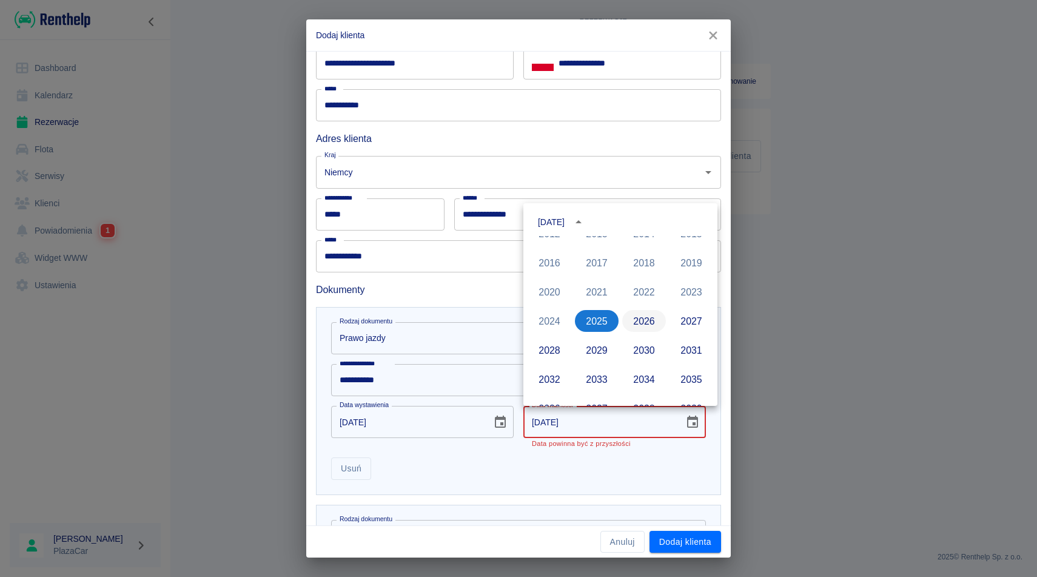
click at [641, 321] on button "2026" at bounding box center [644, 321] width 44 height 22
type input "30-09-2026"
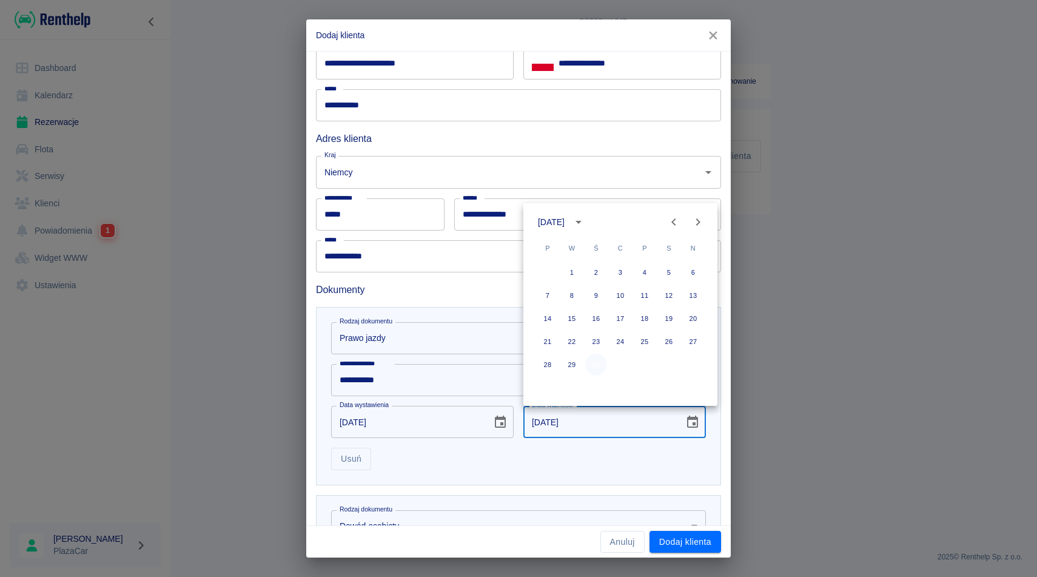
click at [599, 369] on button "30" at bounding box center [596, 365] width 22 height 22
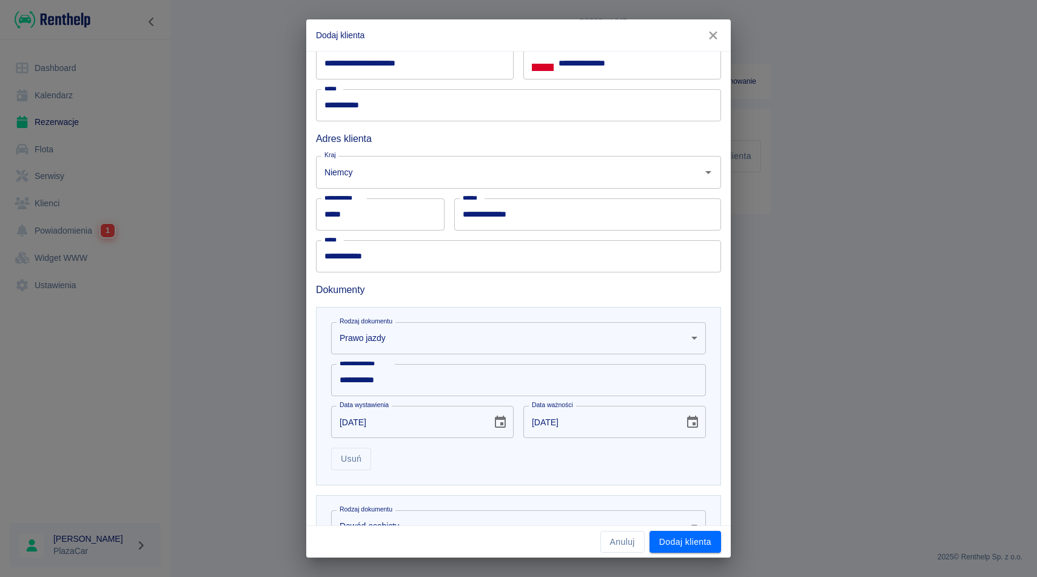
click at [681, 554] on div "Anuluj Dodaj klienta" at bounding box center [518, 542] width 424 height 32
click at [681, 545] on button "Dodaj klienta" at bounding box center [685, 542] width 72 height 22
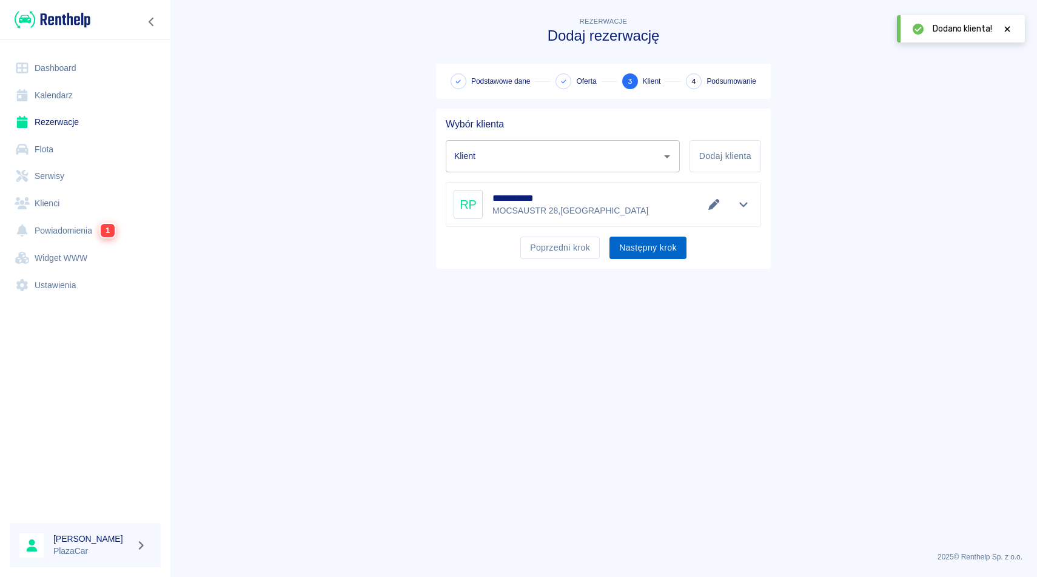
click at [669, 250] on button "Następny krok" at bounding box center [647, 247] width 77 height 22
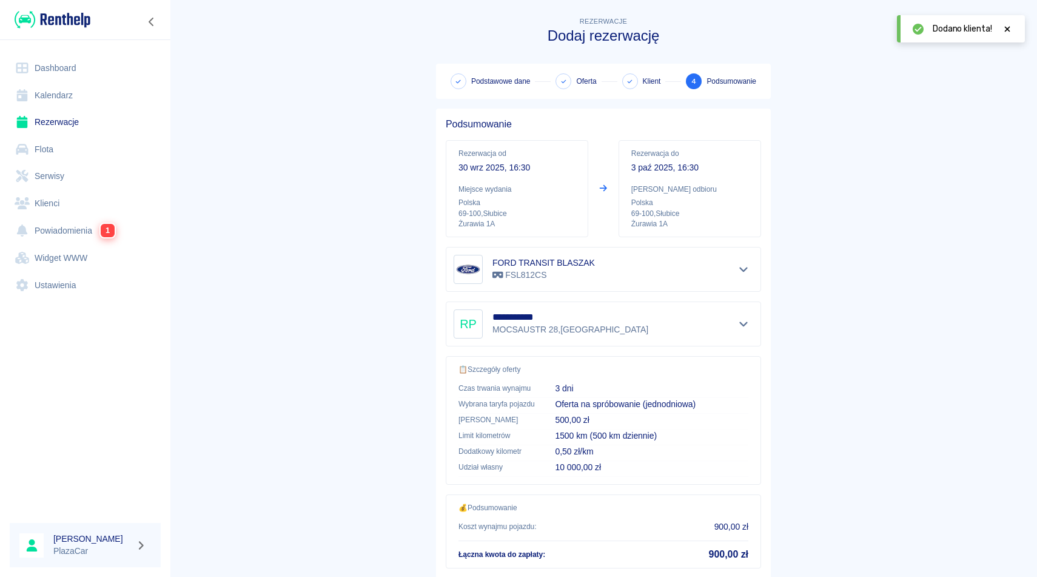
scroll to position [78, 0]
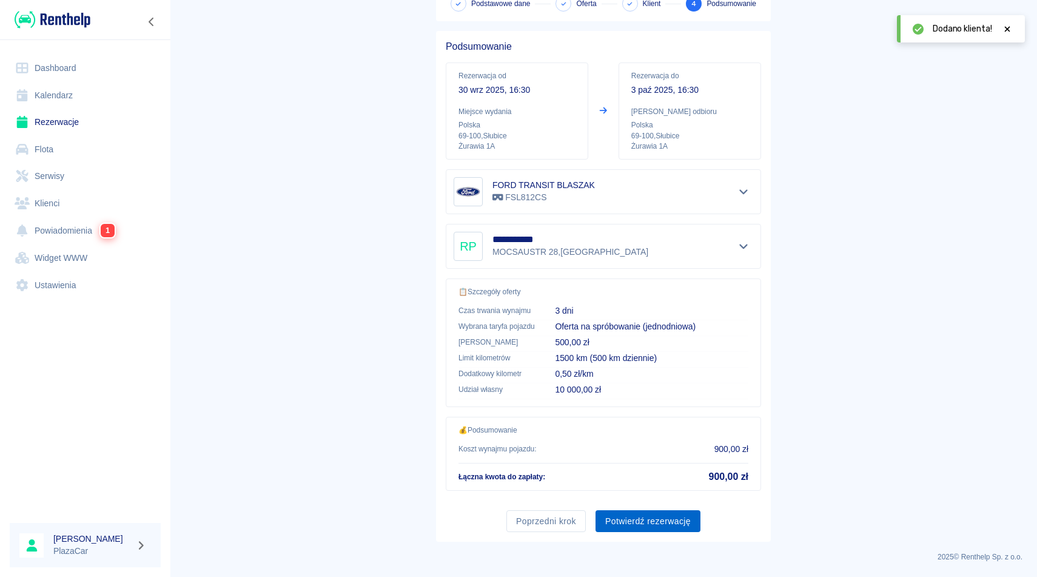
click at [654, 520] on button "Potwierdź rezerwację" at bounding box center [647, 521] width 105 height 22
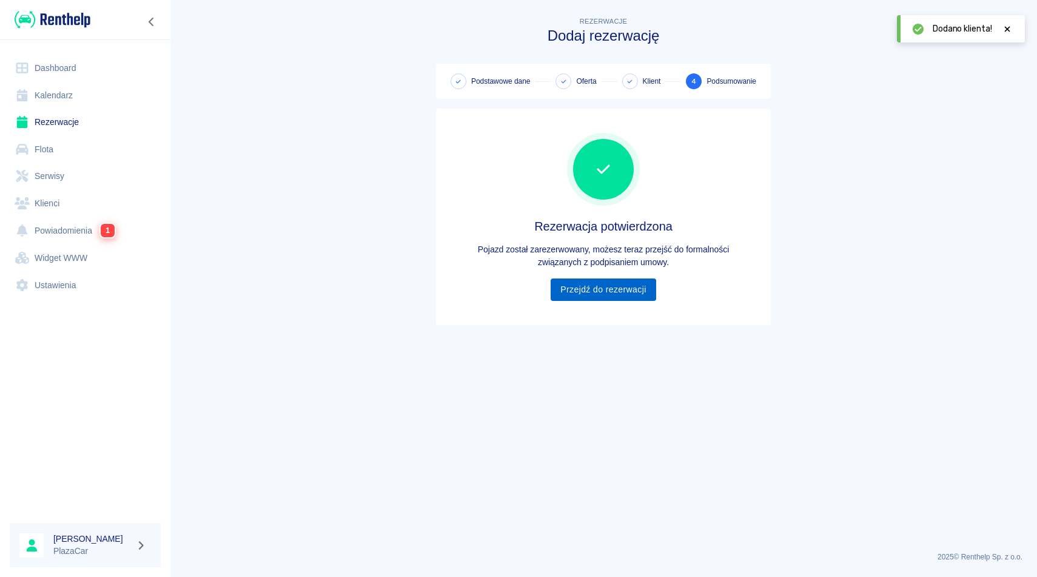
click at [602, 290] on link "Przejdź do rezerwacji" at bounding box center [603, 289] width 105 height 22
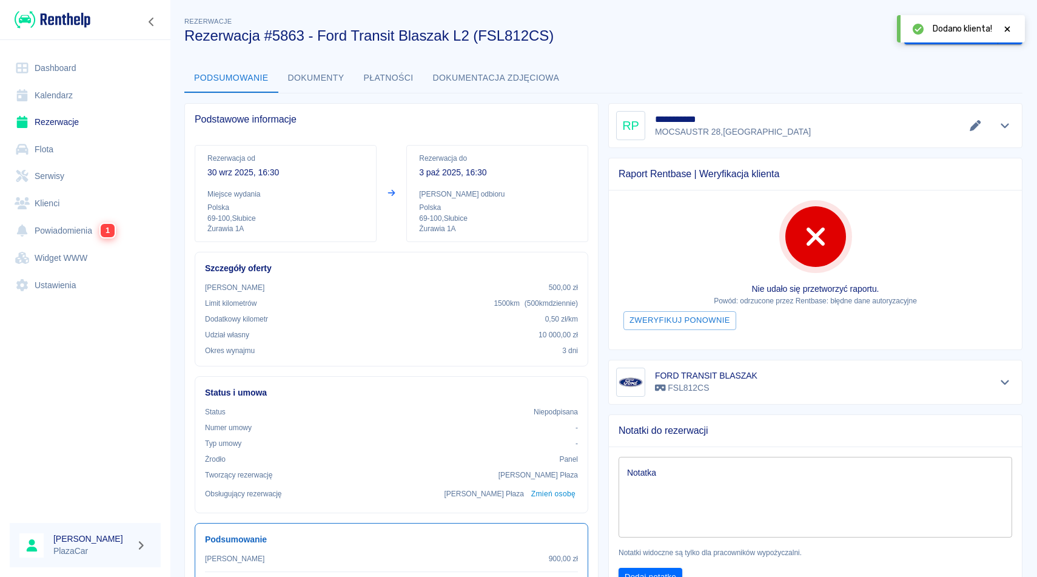
click at [1004, 22] on div at bounding box center [1007, 28] width 11 height 13
click at [939, 35] on button "Wygeneruj umowę" at bounding box center [951, 33] width 94 height 22
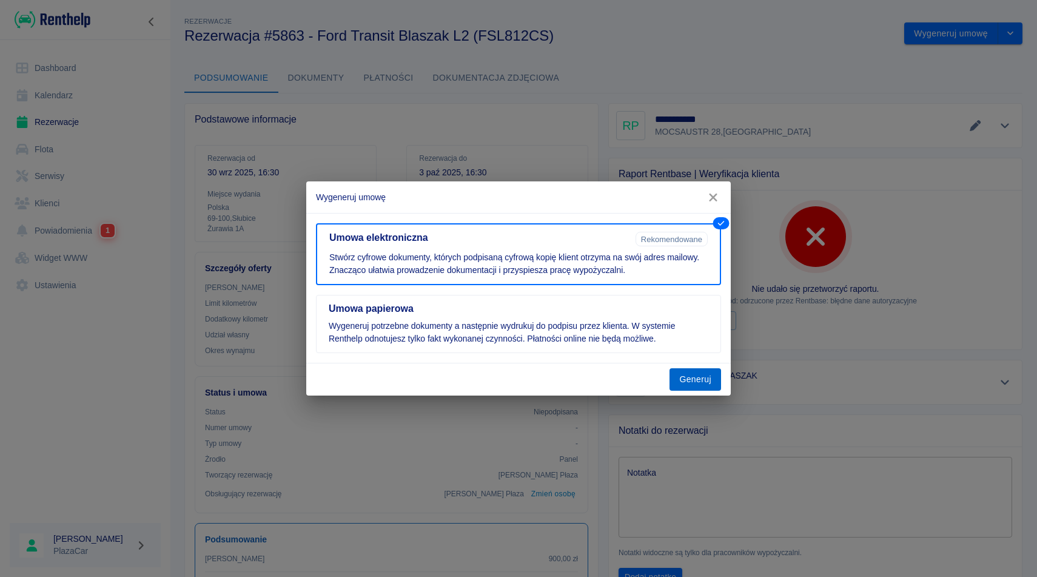
click at [693, 377] on button "Generuj" at bounding box center [695, 379] width 52 height 22
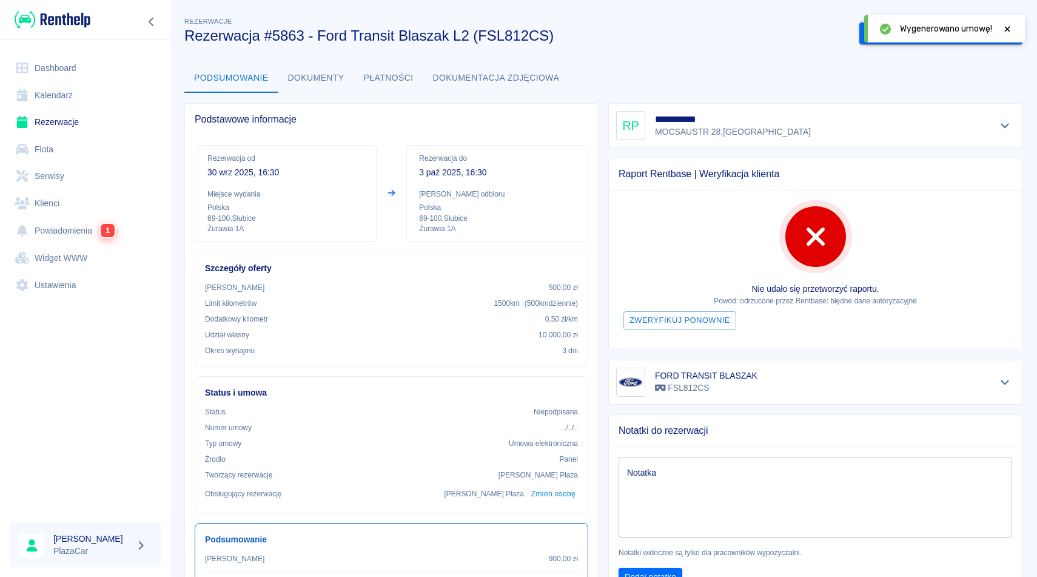
click at [1004, 28] on icon at bounding box center [1007, 29] width 11 height 8
click at [924, 30] on button "Podpisz umowę elektroniczną" at bounding box center [928, 33] width 139 height 22
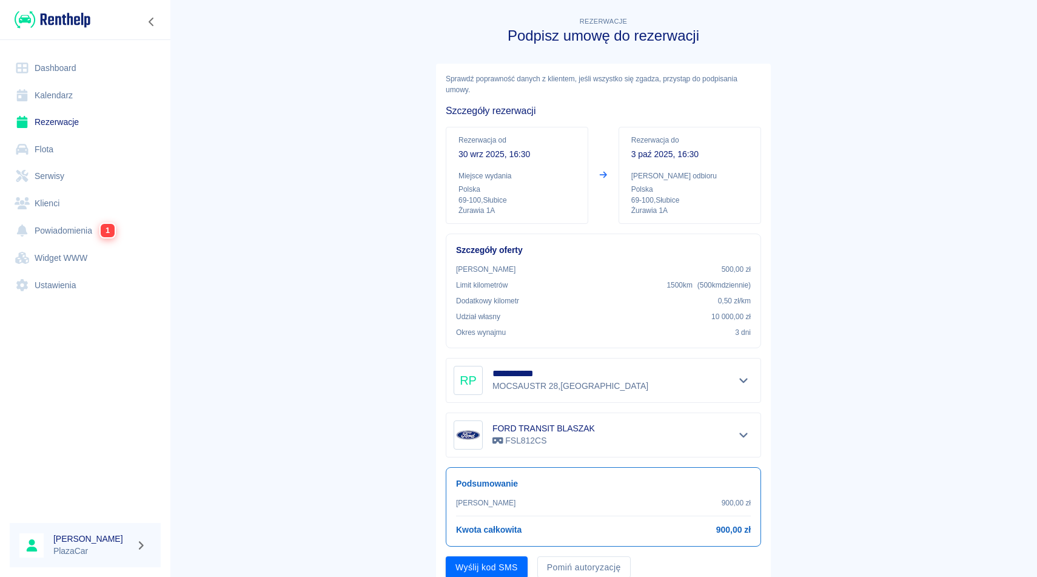
scroll to position [46, 0]
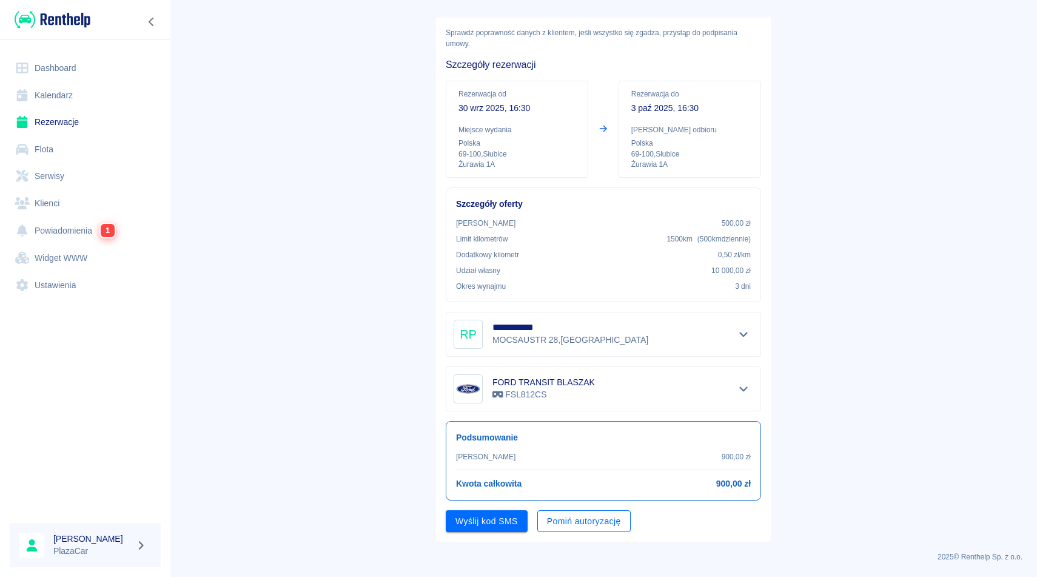
click at [585, 525] on button "Pomiń autoryzację" at bounding box center [583, 521] width 93 height 22
click at [505, 515] on button "Podpisz umowę" at bounding box center [487, 521] width 82 height 22
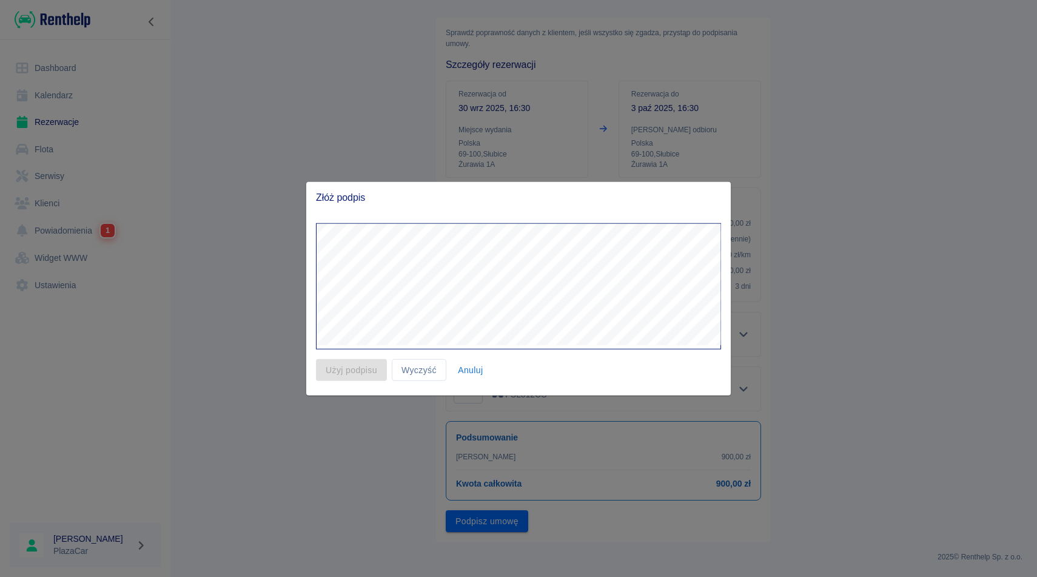
click at [471, 369] on button "Anuluj" at bounding box center [470, 369] width 39 height 22
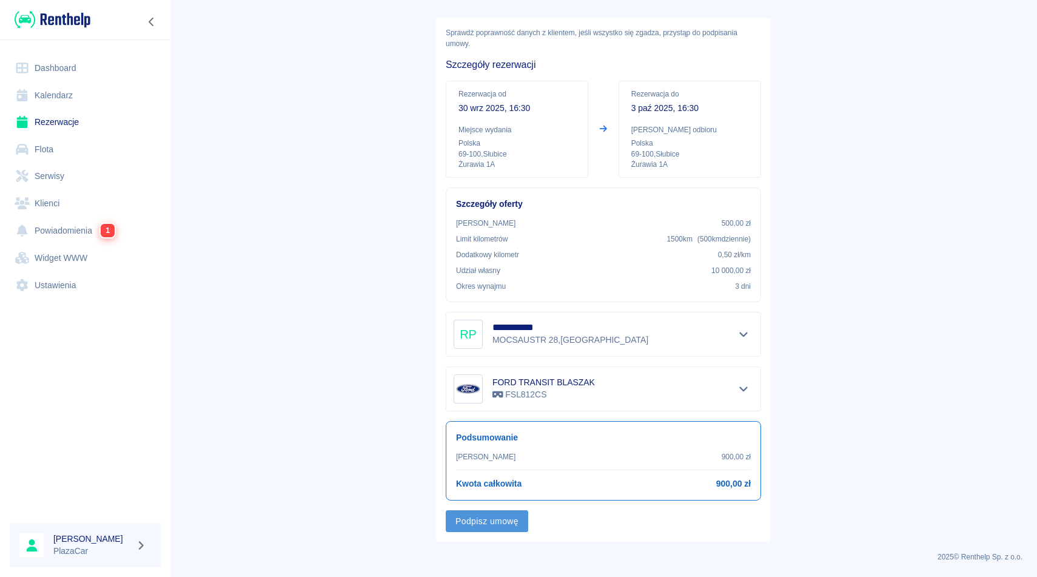
click at [498, 518] on button "Podpisz umowę" at bounding box center [487, 521] width 82 height 22
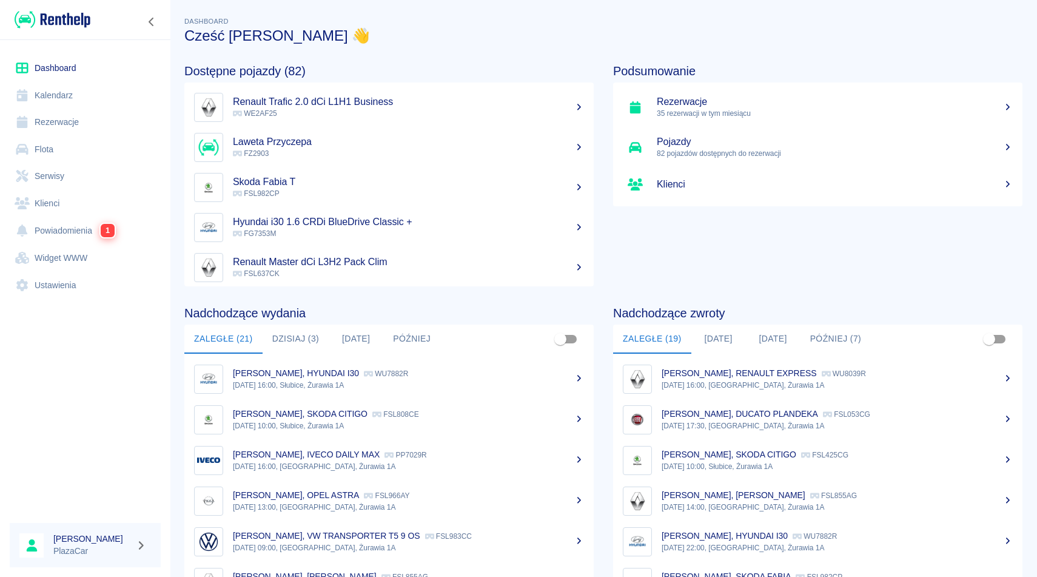
click at [76, 118] on link "Rezerwacje" at bounding box center [85, 122] width 151 height 27
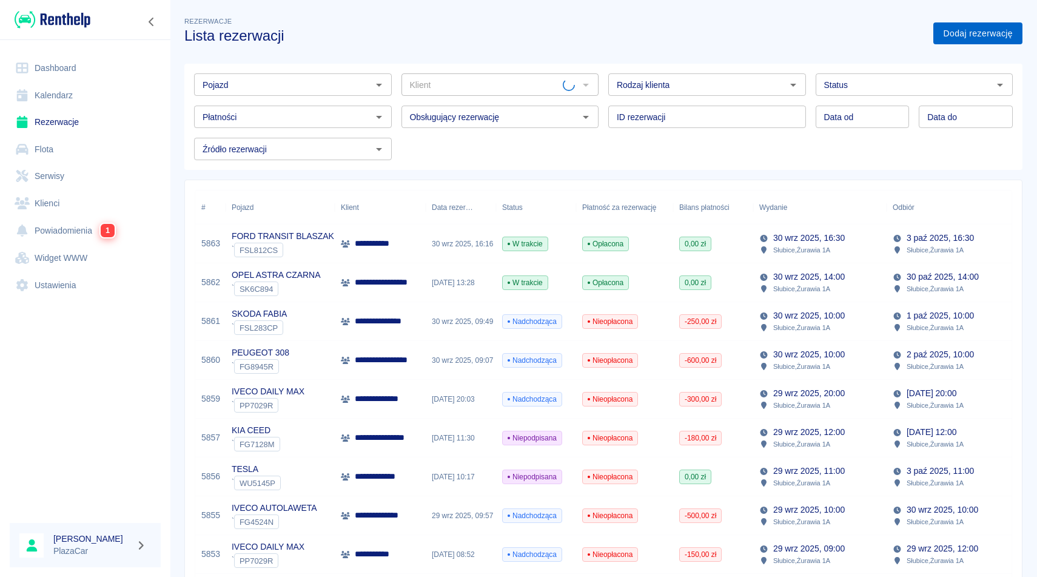
click at [973, 29] on link "Dodaj rezerwację" at bounding box center [977, 33] width 89 height 22
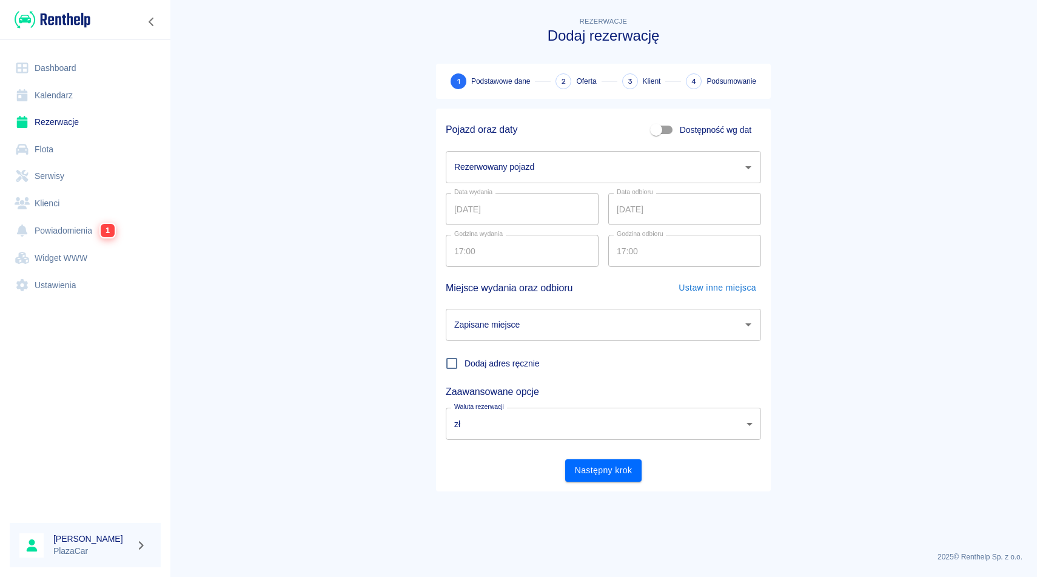
click at [545, 167] on input "Rezerwowany pojazd" at bounding box center [594, 166] width 286 height 21
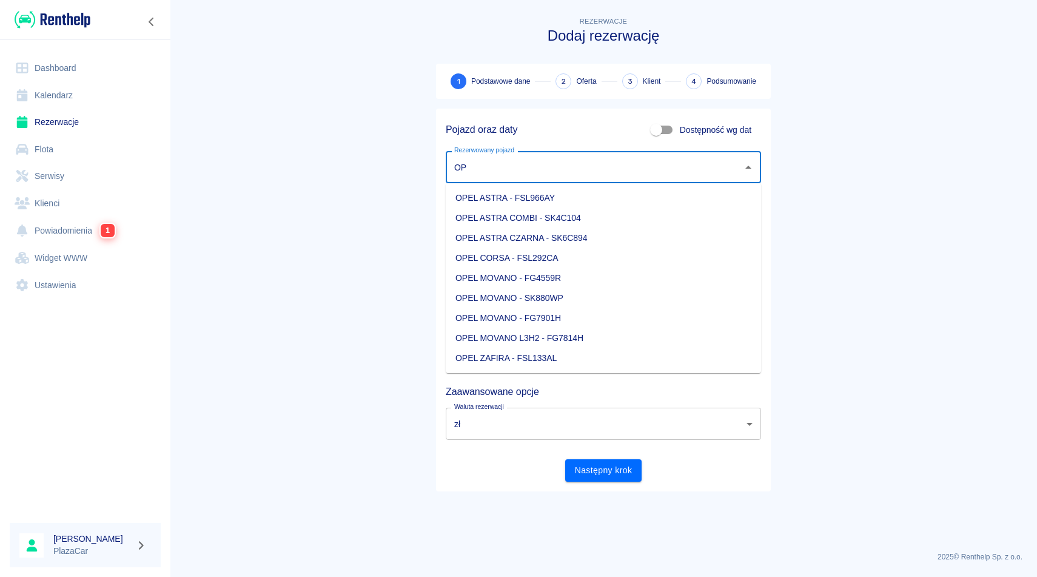
click at [611, 298] on li "OPEL MOVANO - SK880WP" at bounding box center [603, 298] width 315 height 20
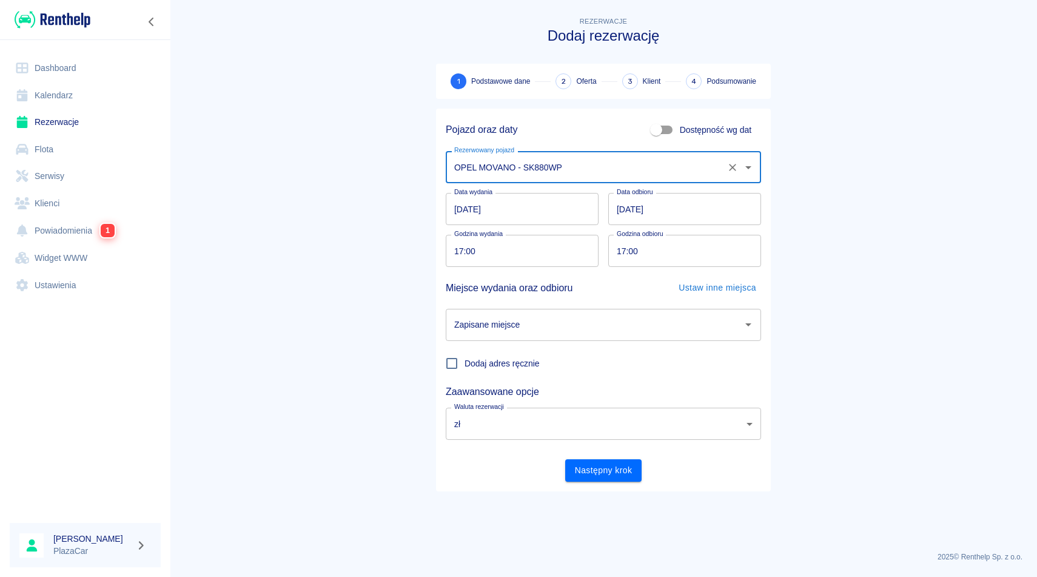
click at [569, 339] on div "Zapisane miejsce" at bounding box center [603, 325] width 315 height 32
type input "OPEL MOVANO - SK880WP"
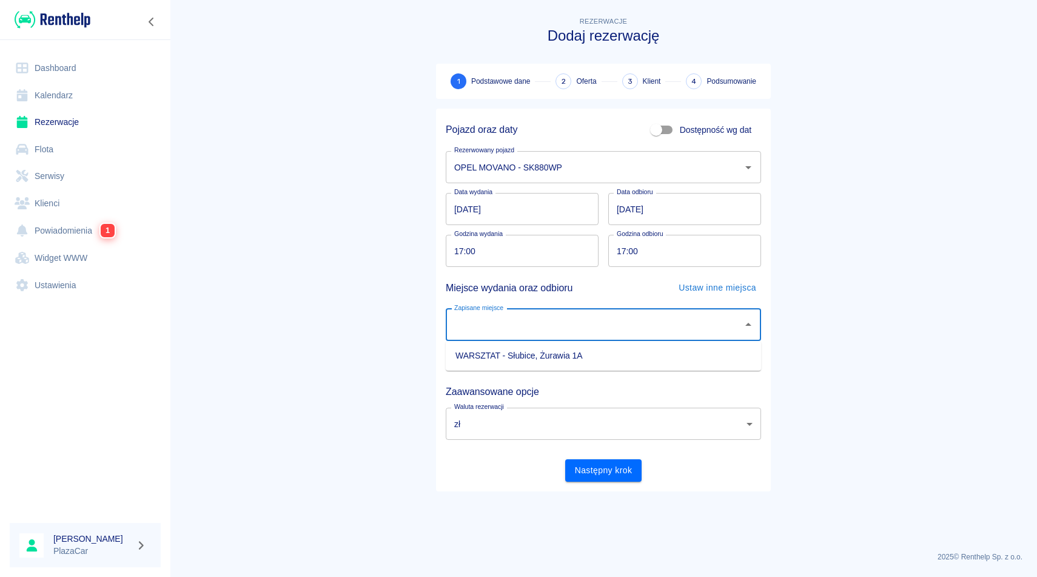
click at [546, 355] on li "WARSZTAT - Słubice, Żurawia 1A" at bounding box center [603, 356] width 315 height 20
type input "WARSZTAT - Słubice, Żurawia 1A"
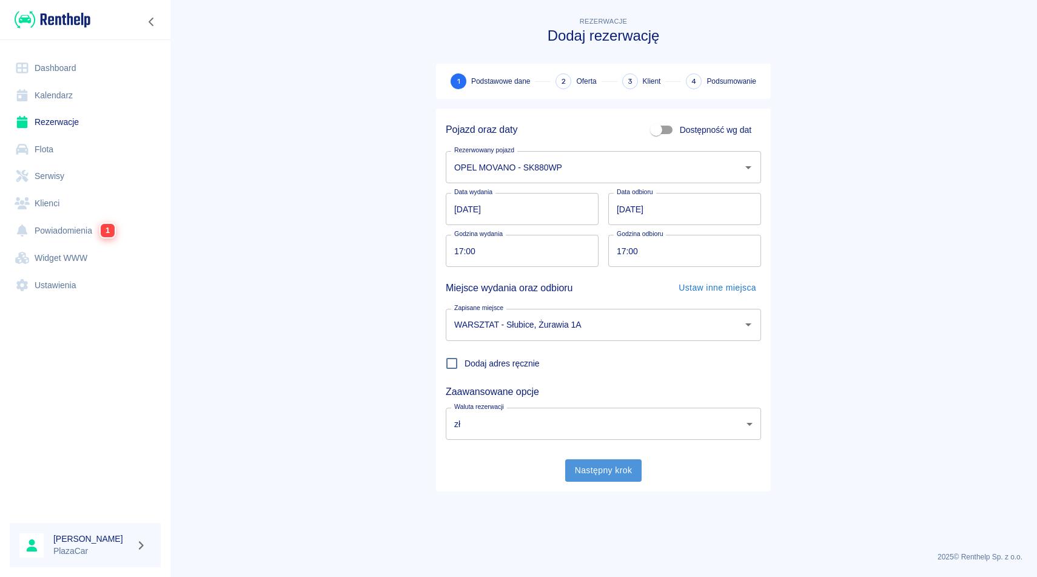
click at [603, 470] on button "Następny krok" at bounding box center [603, 470] width 77 height 22
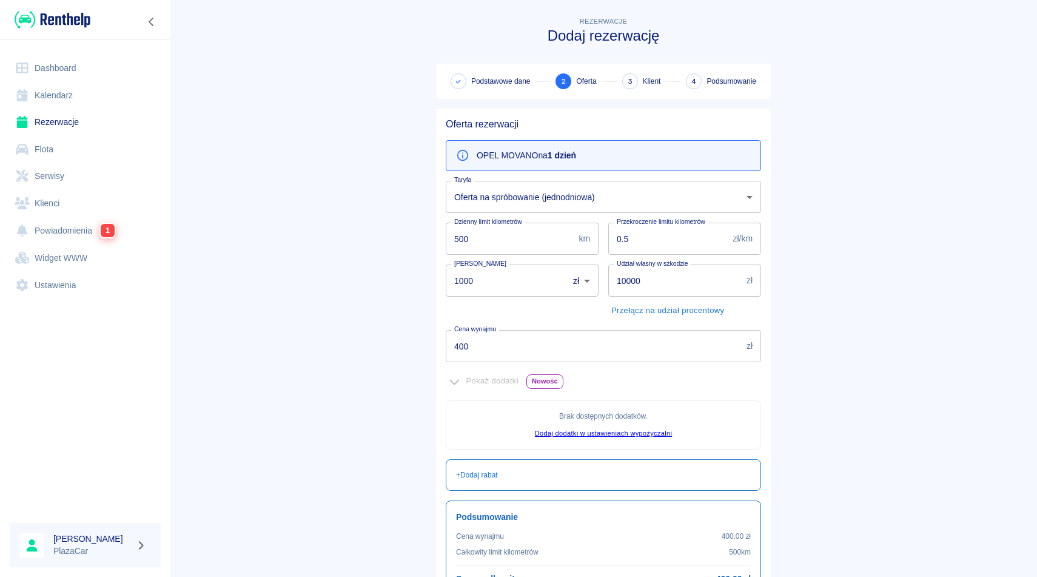
click at [466, 281] on input "1000" at bounding box center [503, 280] width 114 height 32
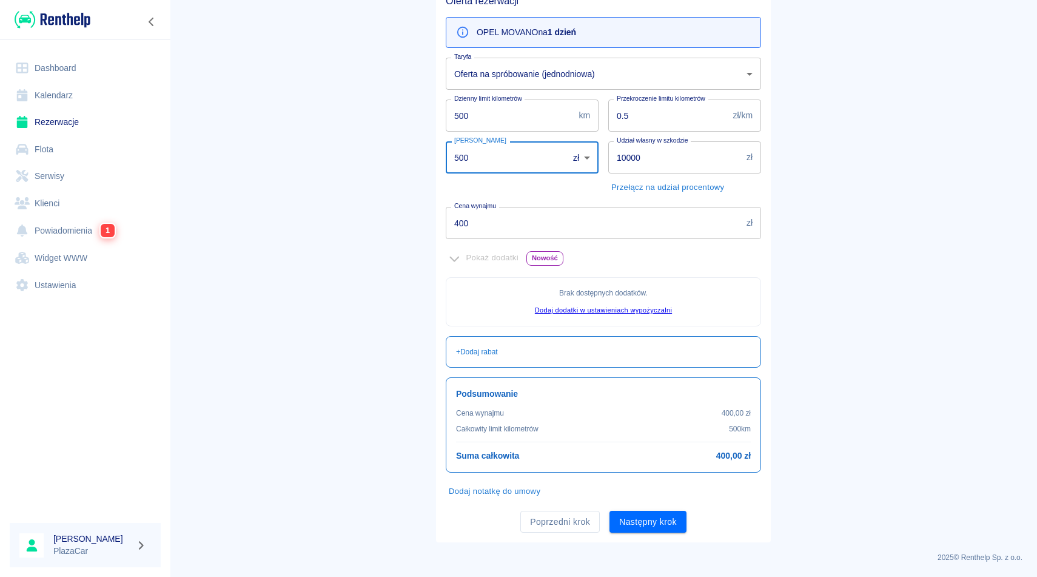
scroll to position [124, 0]
type input "500"
click at [667, 519] on button "Następny krok" at bounding box center [647, 521] width 77 height 22
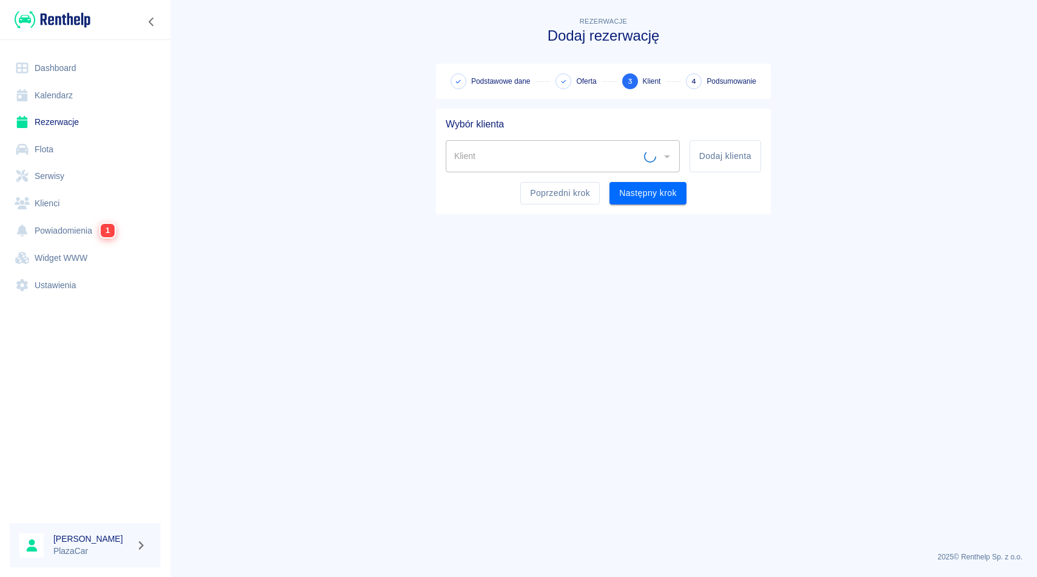
scroll to position [0, 0]
click at [491, 162] on input "Klient" at bounding box center [553, 156] width 205 height 21
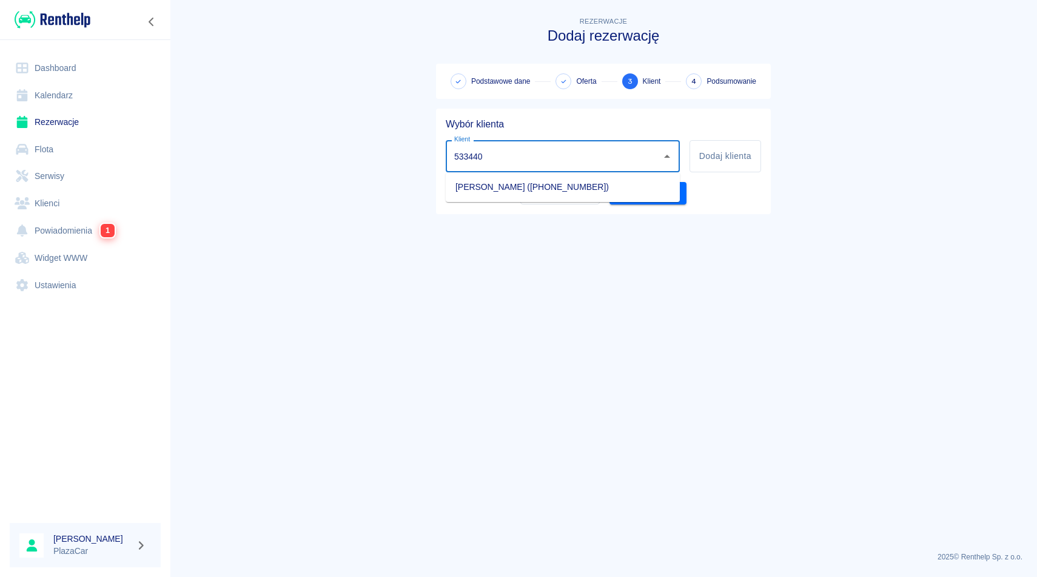
click at [585, 186] on li "[PERSON_NAME] ([PHONE_NUMBER])" at bounding box center [563, 187] width 234 height 20
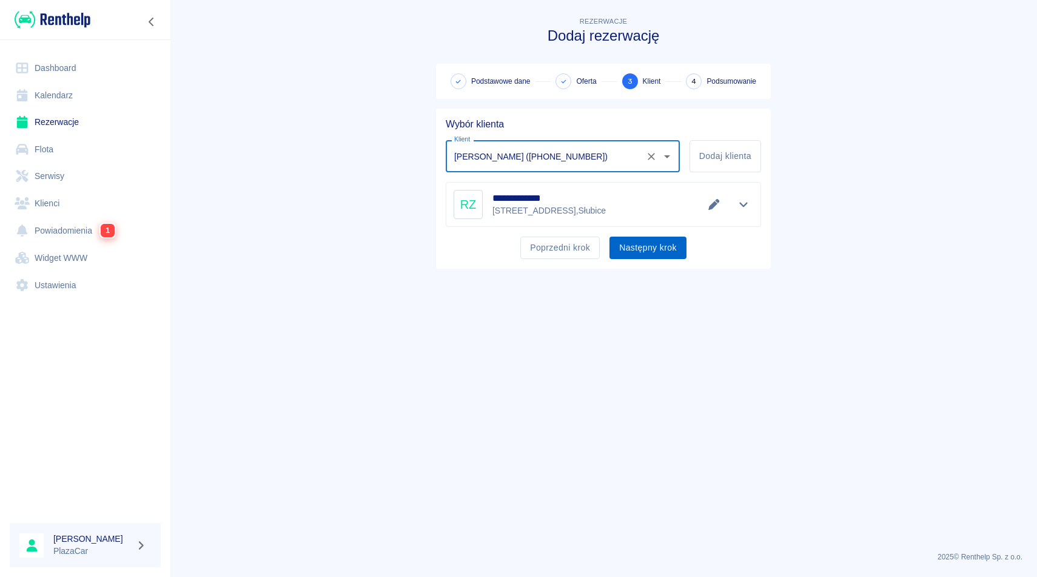
type input "[PERSON_NAME] ([PHONE_NUMBER])"
click at [644, 242] on button "Następny krok" at bounding box center [647, 247] width 77 height 22
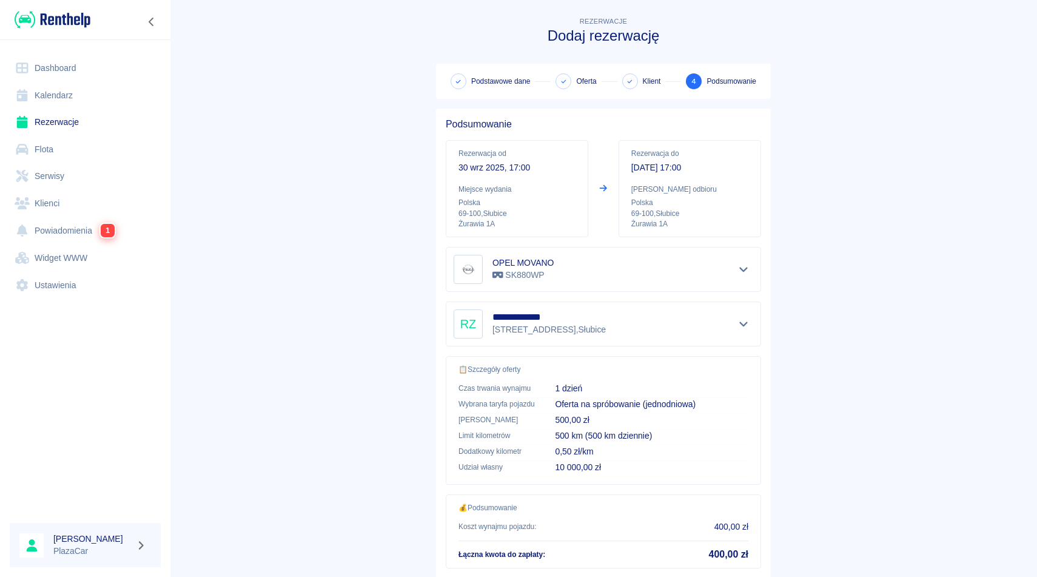
scroll to position [78, 0]
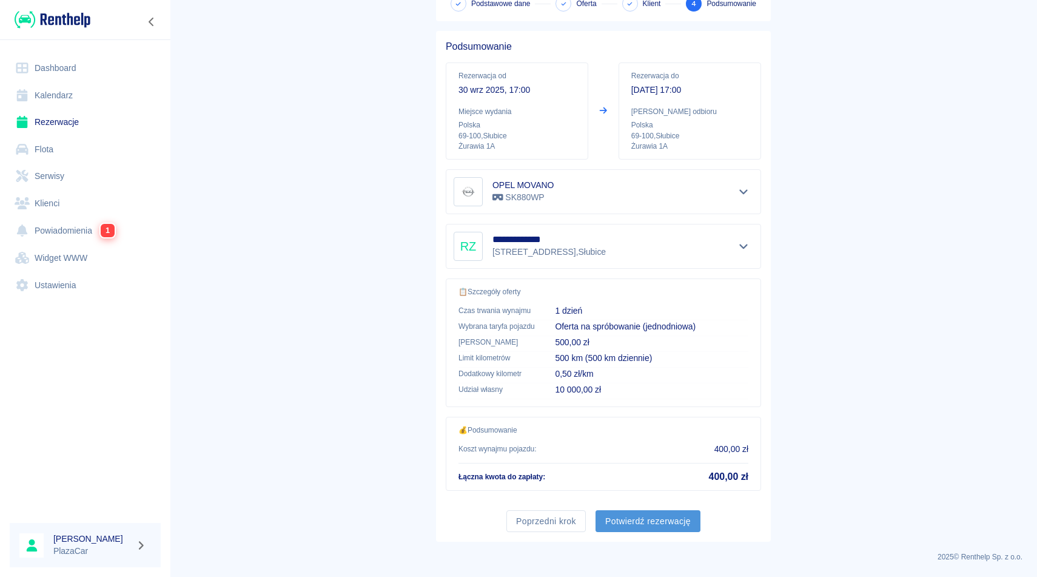
click at [645, 522] on button "Potwierdź rezerwację" at bounding box center [647, 521] width 105 height 22
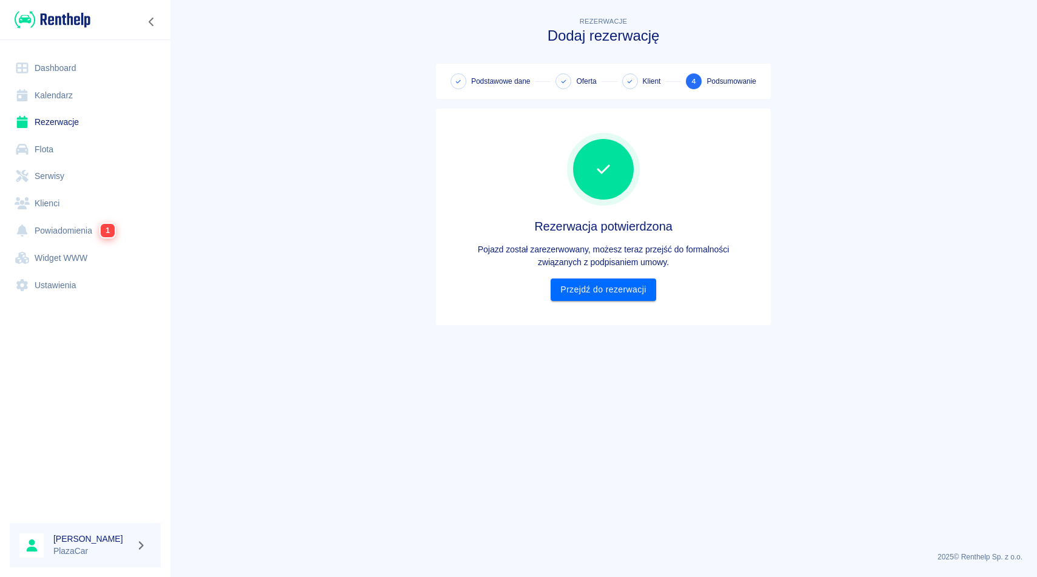
scroll to position [0, 0]
click at [626, 292] on link "Przejdź do rezerwacji" at bounding box center [603, 289] width 105 height 22
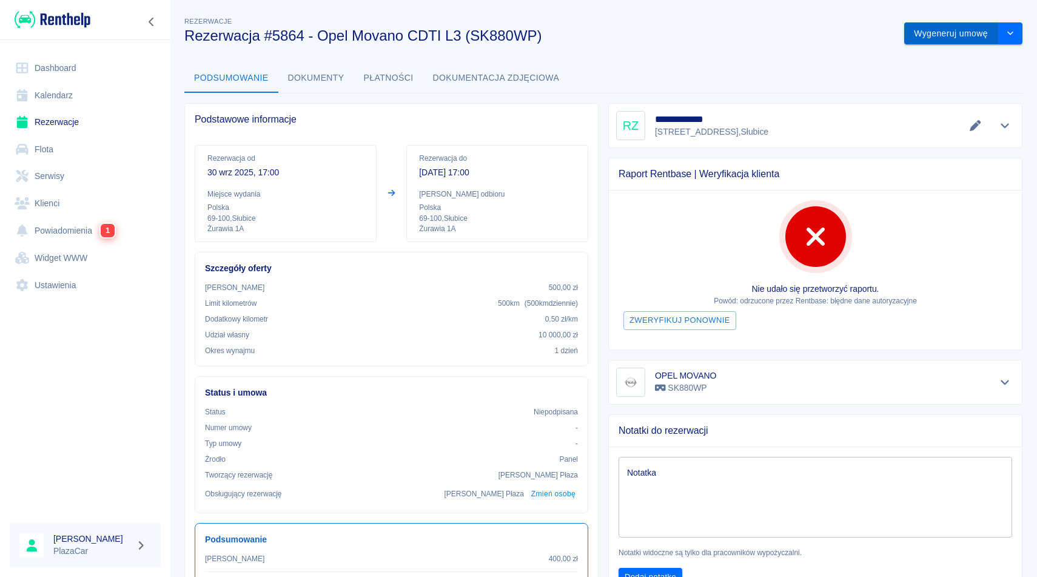
click at [929, 38] on button "Wygeneruj umowę" at bounding box center [951, 33] width 94 height 22
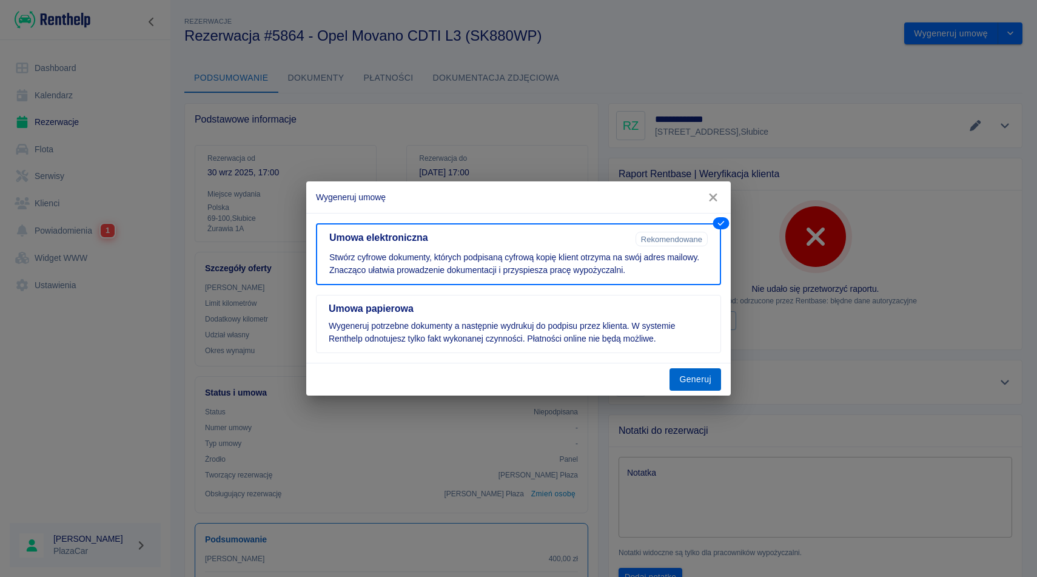
click at [691, 382] on button "Generuj" at bounding box center [695, 379] width 52 height 22
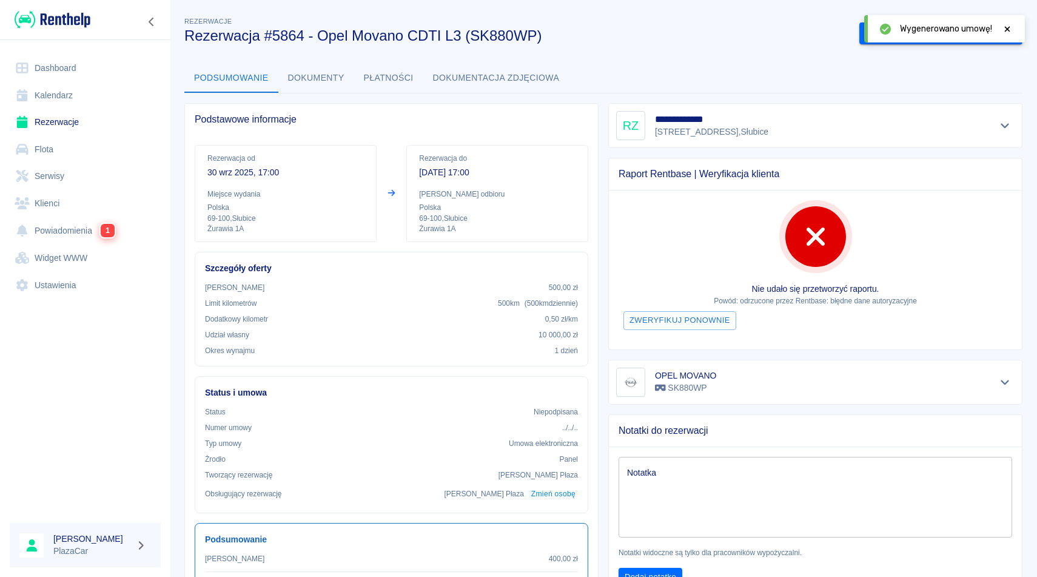
click at [1007, 32] on icon at bounding box center [1007, 29] width 11 height 8
click at [953, 32] on button "Podpisz umowę elektroniczną" at bounding box center [928, 33] width 139 height 22
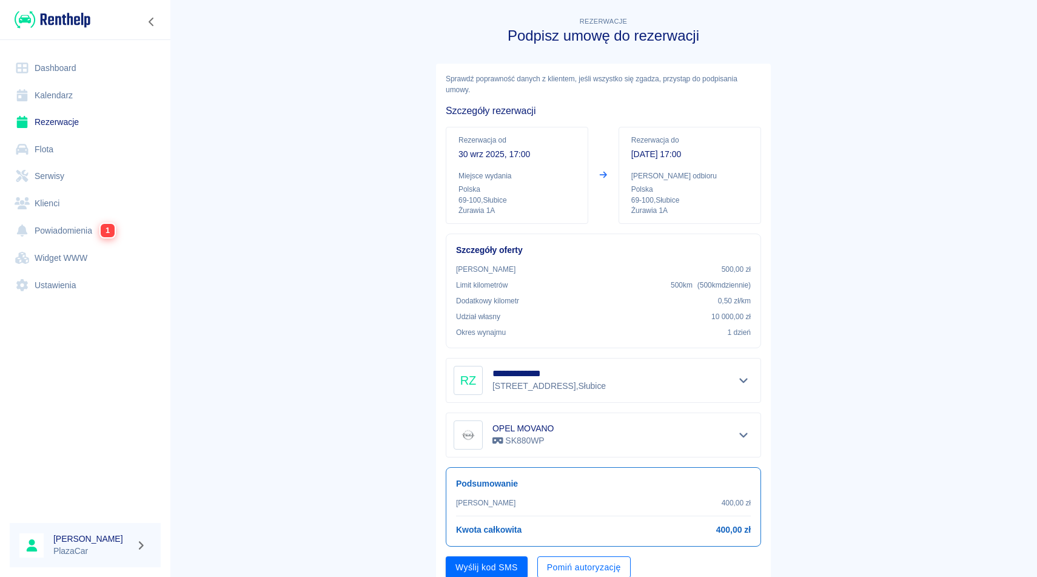
click at [573, 563] on button "Pomiń autoryzację" at bounding box center [583, 567] width 93 height 22
click at [489, 565] on button "Podpisz umowę" at bounding box center [487, 567] width 82 height 22
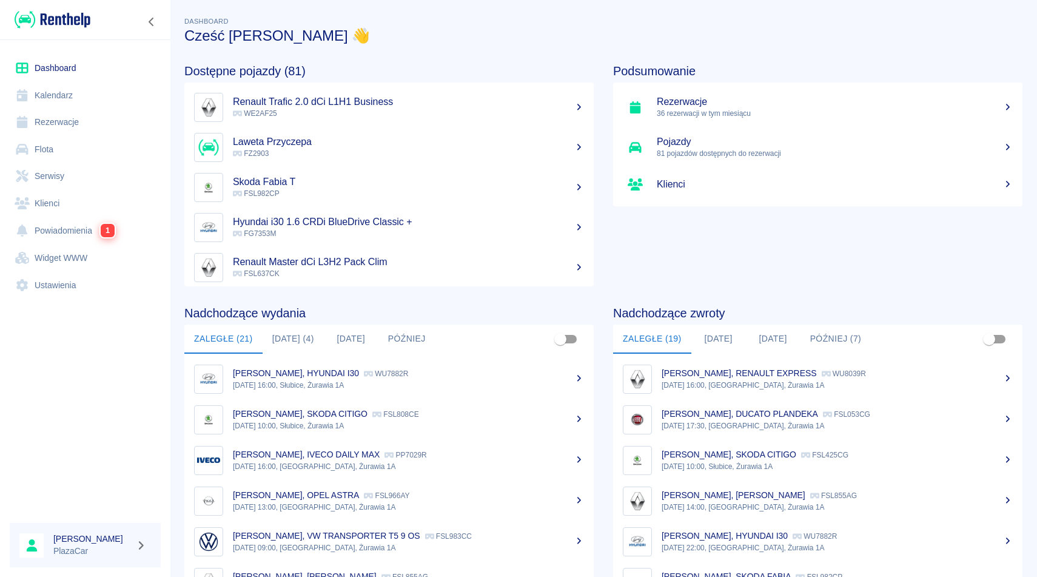
click at [80, 112] on link "Rezerwacje" at bounding box center [85, 122] width 151 height 27
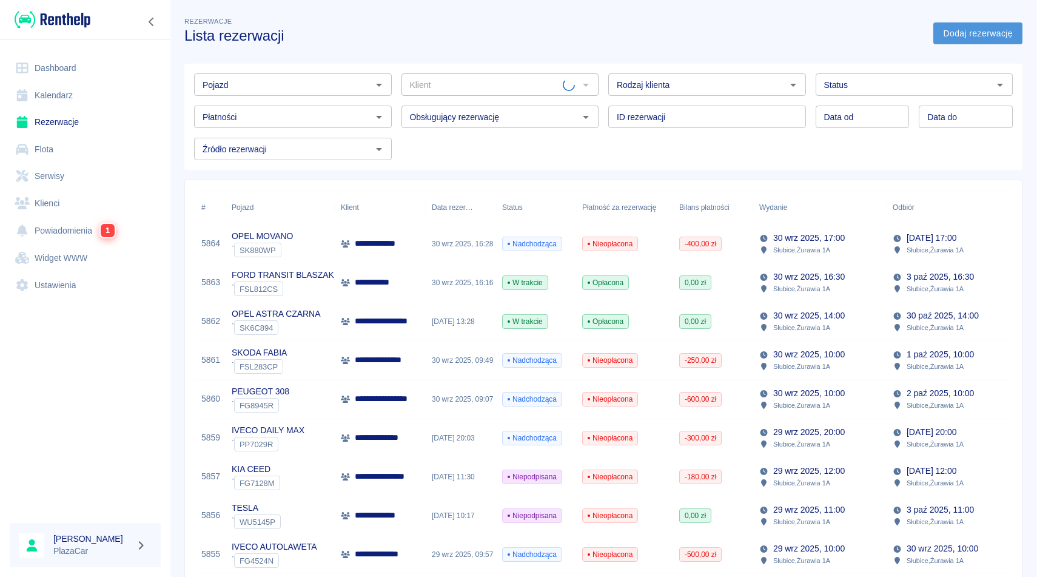
click at [972, 28] on link "Dodaj rezerwację" at bounding box center [977, 33] width 89 height 22
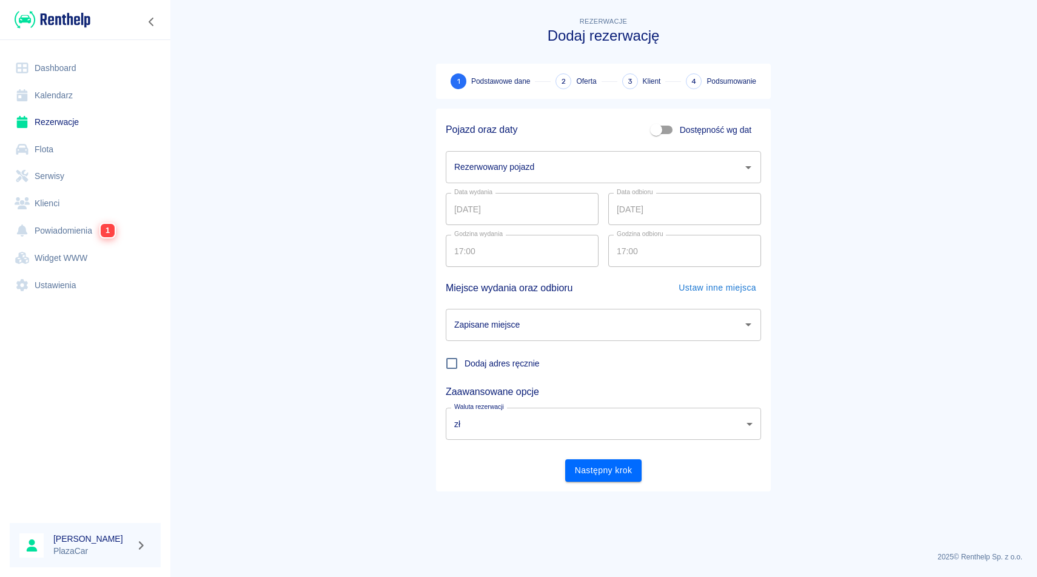
click at [510, 169] on input "Rezerwowany pojazd" at bounding box center [594, 166] width 286 height 21
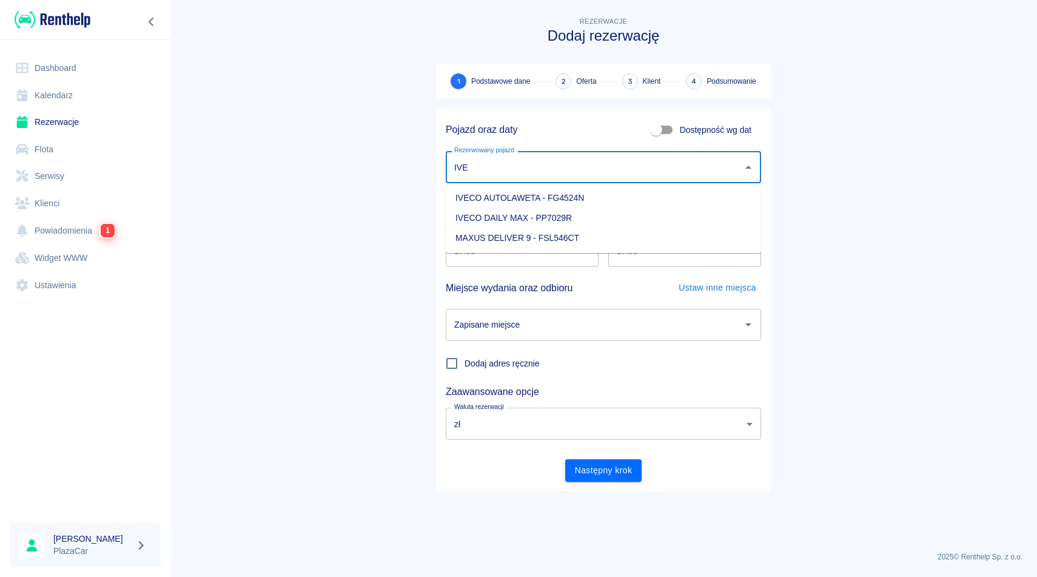
click at [539, 208] on li "IVECO DAILY MAX - PP7029R" at bounding box center [603, 218] width 315 height 20
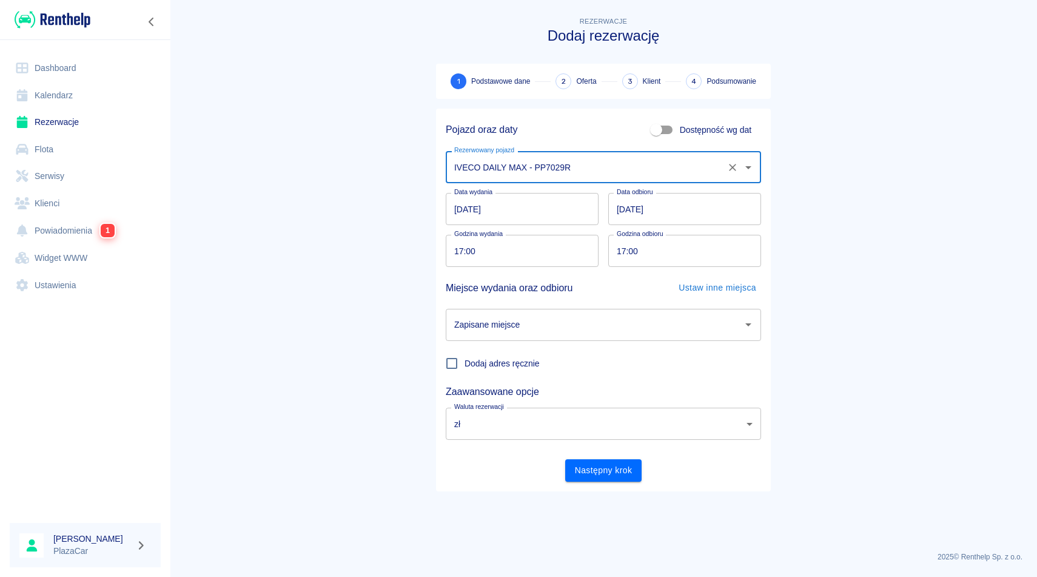
type input "IVECO DAILY MAX - PP7029R"
click at [628, 211] on input "[DATE]" at bounding box center [684, 209] width 153 height 32
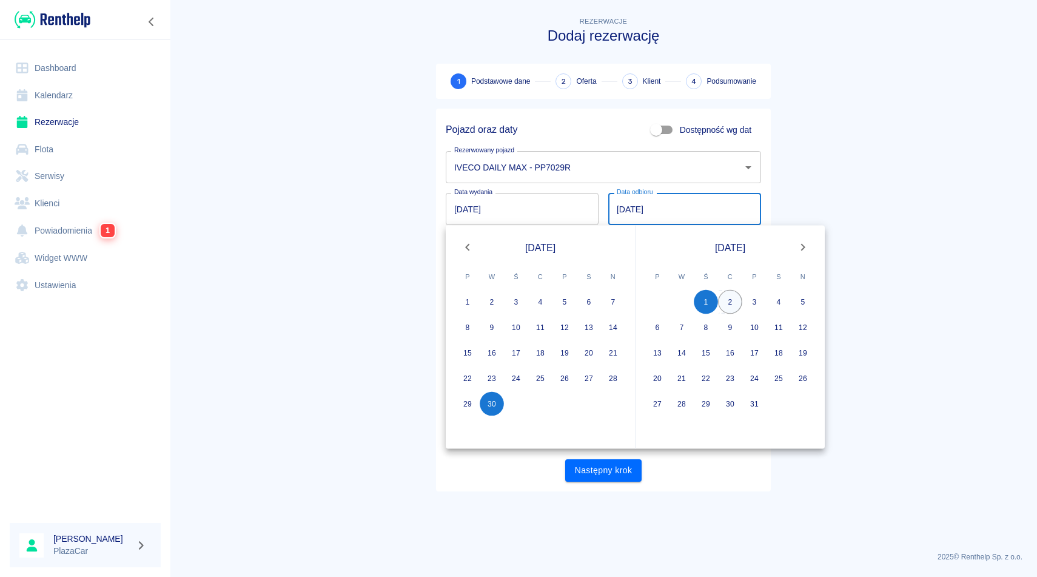
click at [735, 304] on button "2" at bounding box center [730, 302] width 24 height 24
type input "02.10.2025"
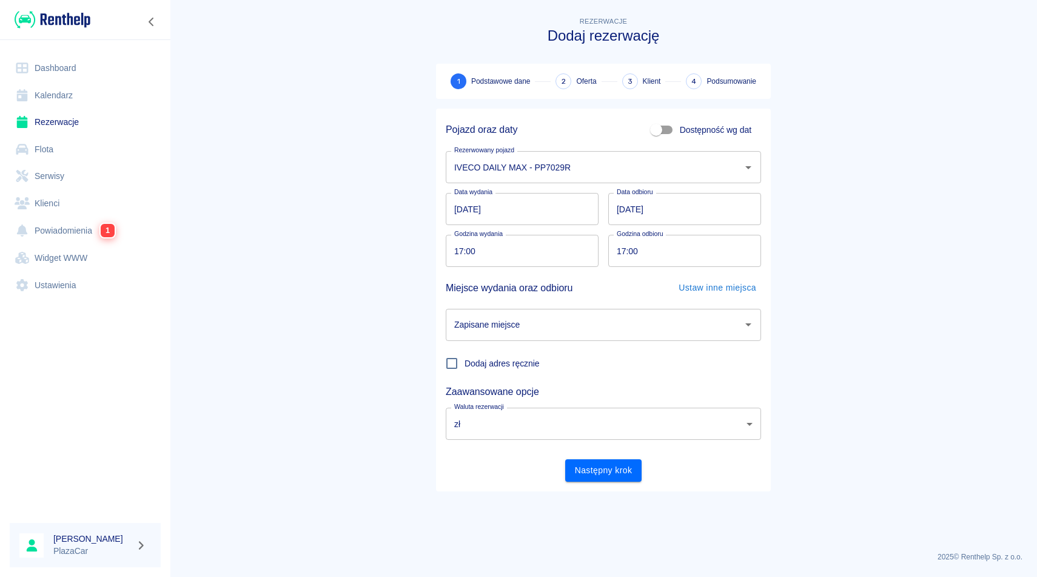
click at [617, 309] on div "Zapisane miejsce" at bounding box center [603, 325] width 315 height 32
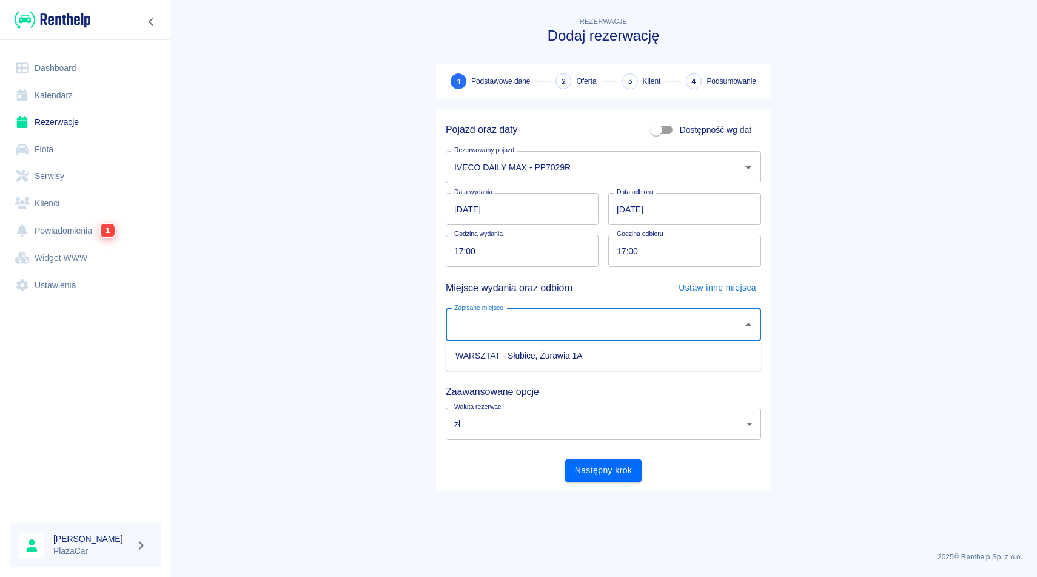
click at [602, 363] on li "WARSZTAT - Słubice, Żurawia 1A" at bounding box center [603, 356] width 315 height 20
type input "WARSZTAT - Słubice, Żurawia 1A"
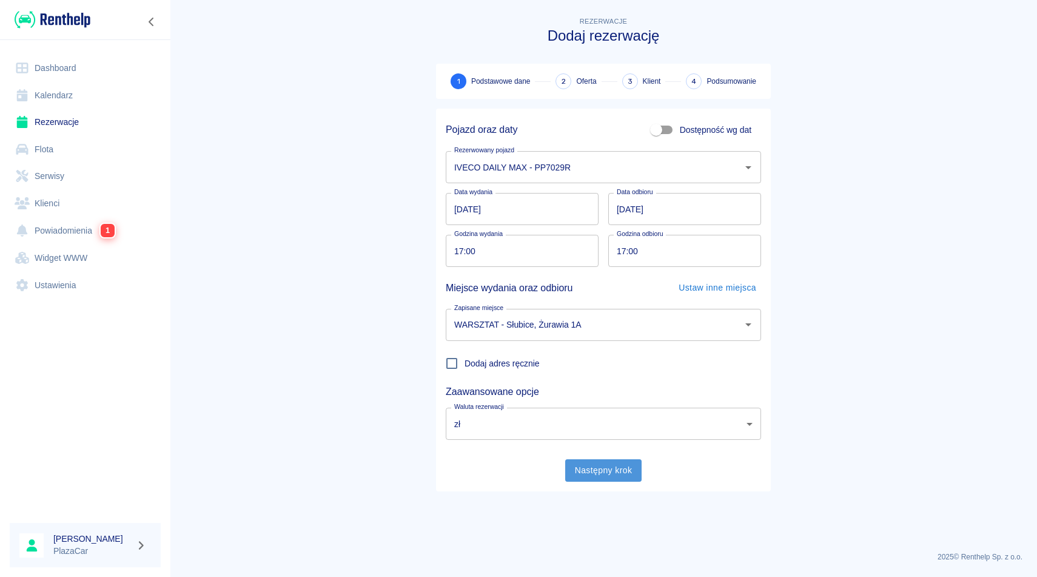
click at [595, 471] on button "Następny krok" at bounding box center [603, 470] width 77 height 22
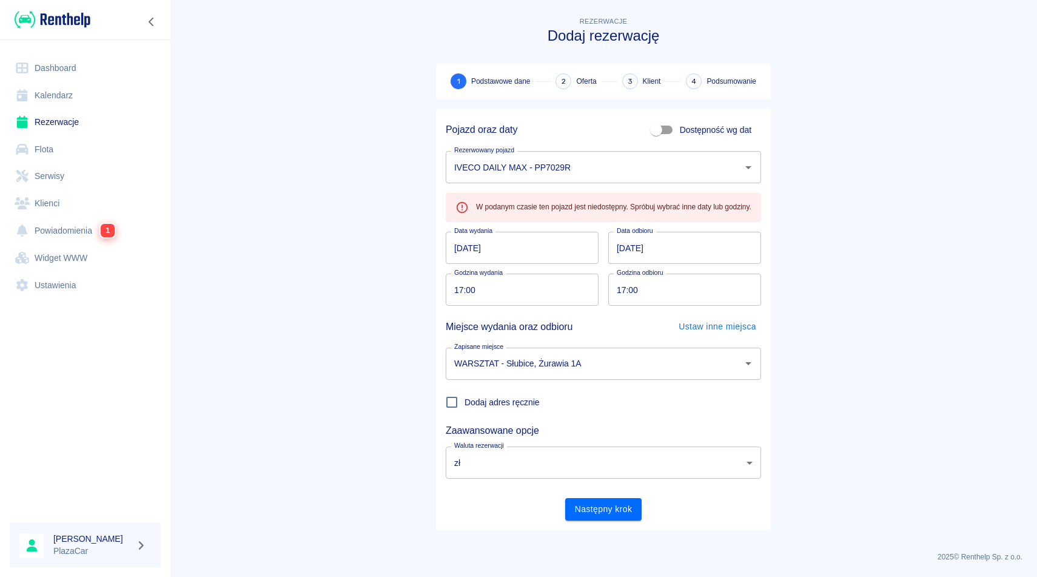
click at [72, 126] on link "Rezerwacje" at bounding box center [85, 122] width 151 height 27
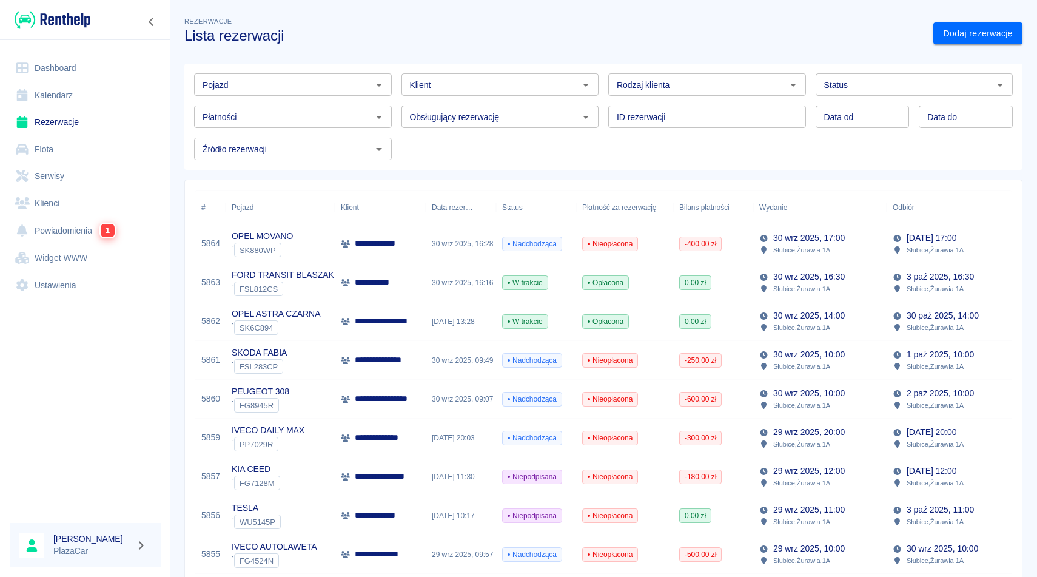
click at [819, 434] on p "29 wrz 2025, 20:00" at bounding box center [809, 432] width 72 height 13
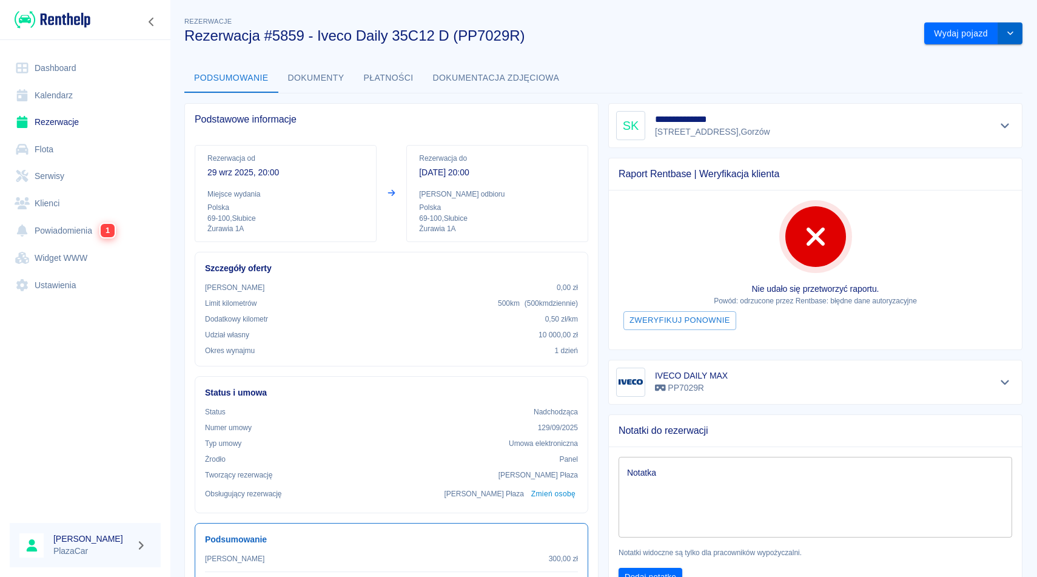
click at [999, 39] on button "drop-down" at bounding box center [1010, 33] width 24 height 22
click at [948, 35] on button "Wydaj pojazd" at bounding box center [961, 33] width 74 height 22
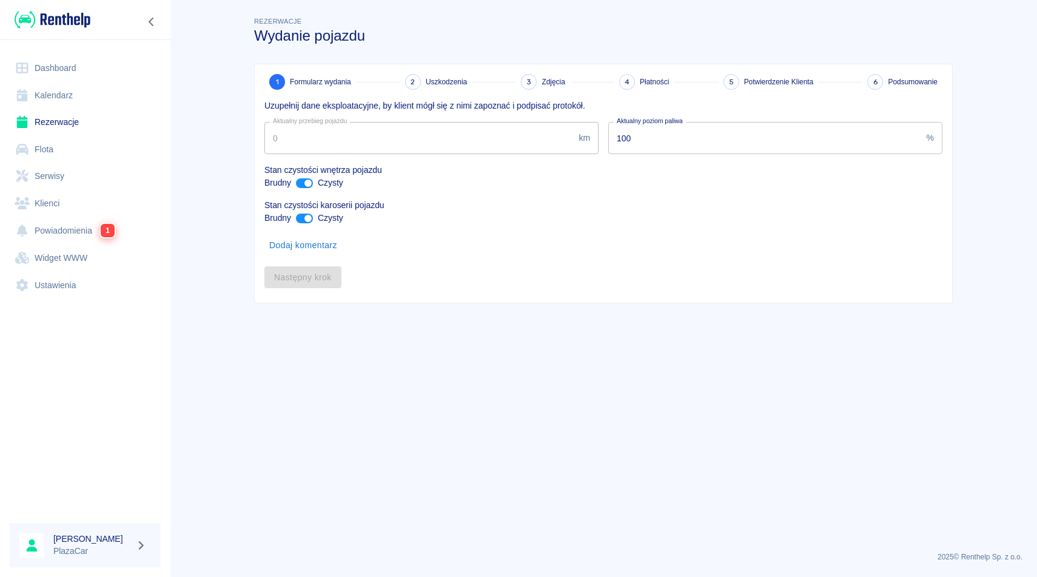
type input "175724"
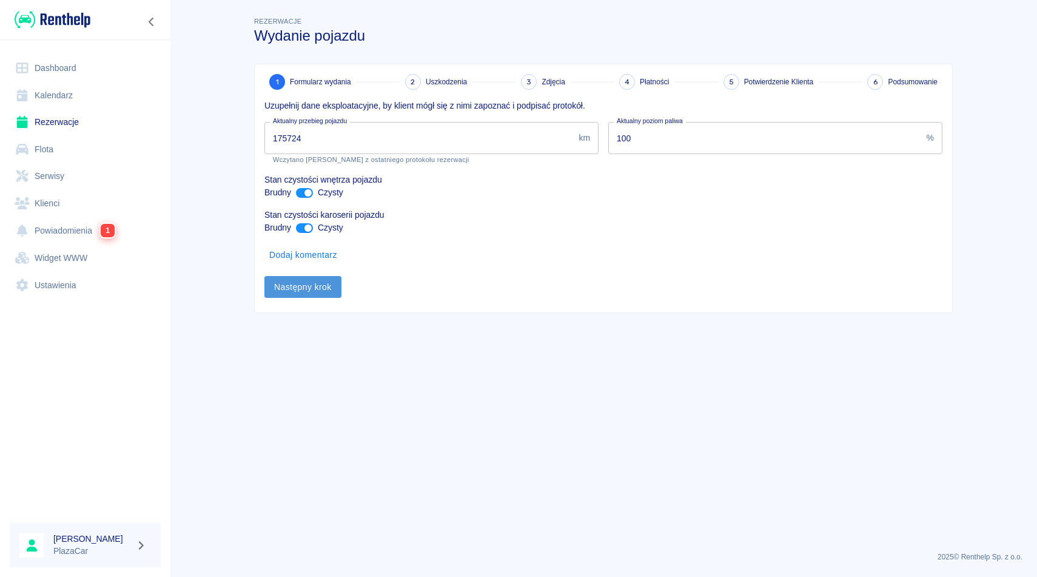
click at [304, 291] on button "Następny krok" at bounding box center [302, 287] width 77 height 22
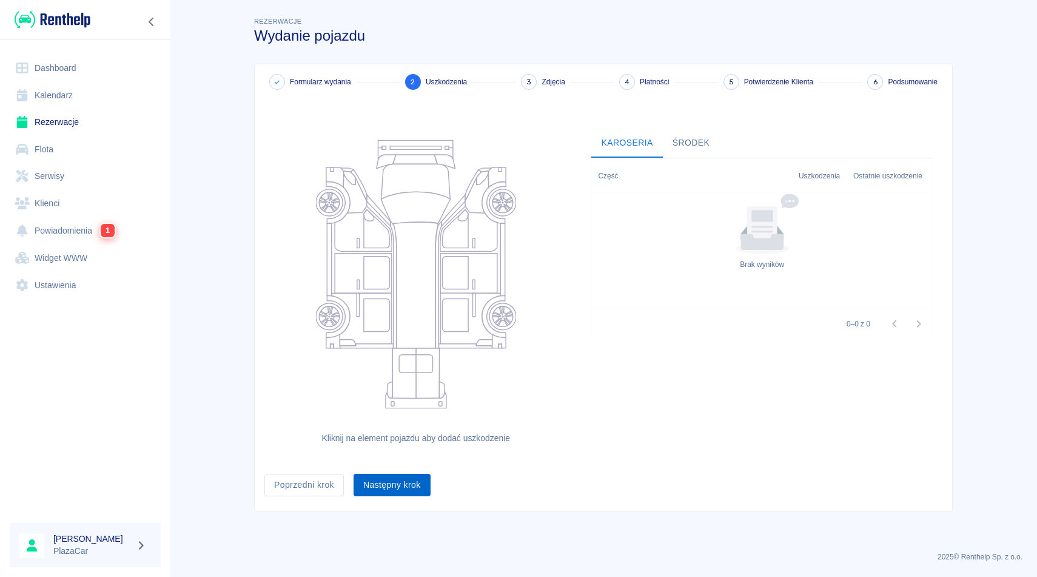
click at [387, 480] on button "Następny krok" at bounding box center [392, 485] width 77 height 22
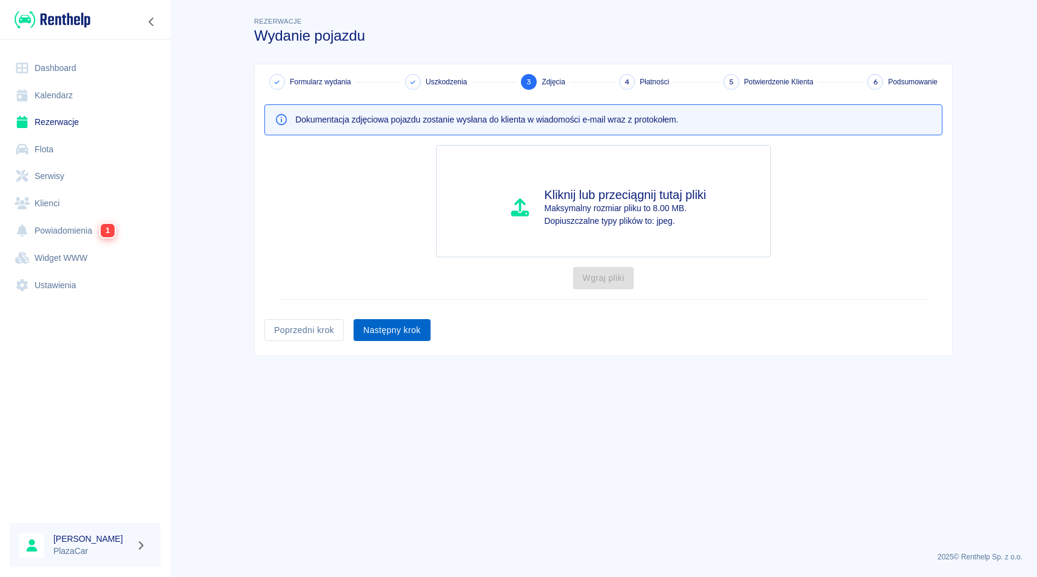
click at [397, 329] on button "Następny krok" at bounding box center [392, 330] width 77 height 22
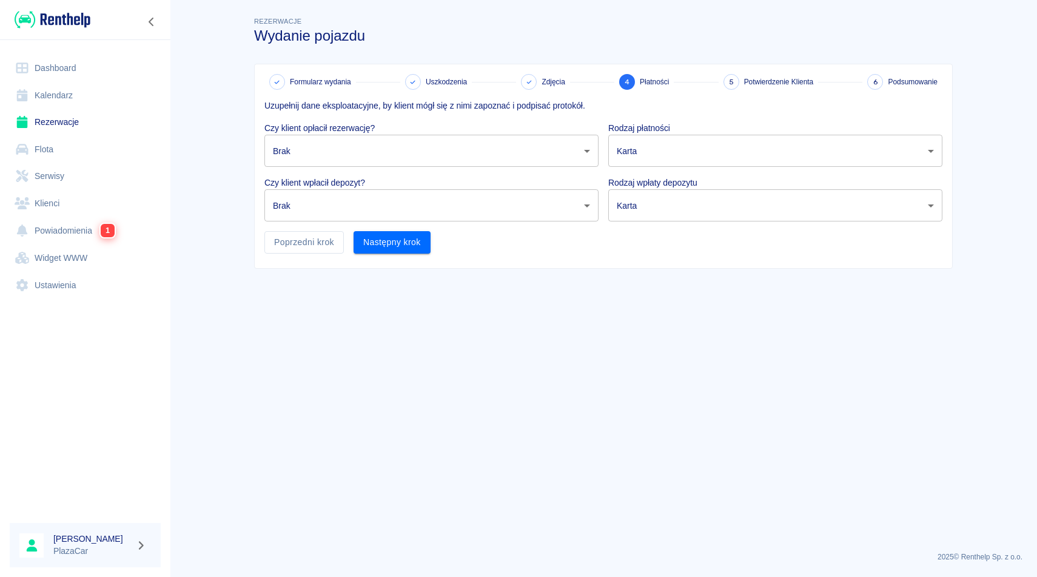
click at [507, 153] on body "Używamy plików Cookies, by zapewnić Ci najlepsze możliwe doświadczenie. Aby dow…" at bounding box center [518, 288] width 1037 height 577
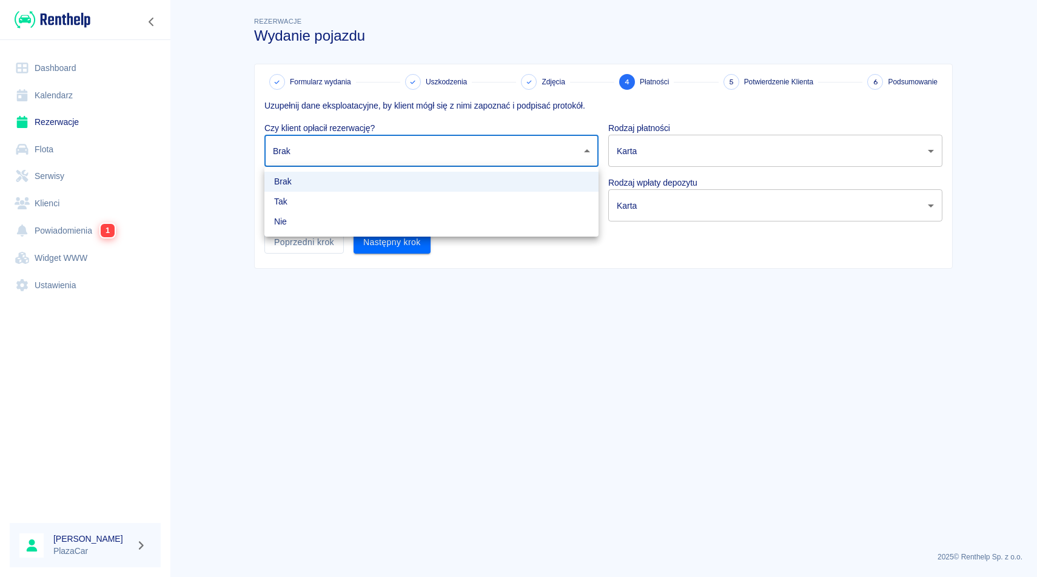
click at [495, 197] on li "Tak" at bounding box center [431, 202] width 334 height 20
type input "true"
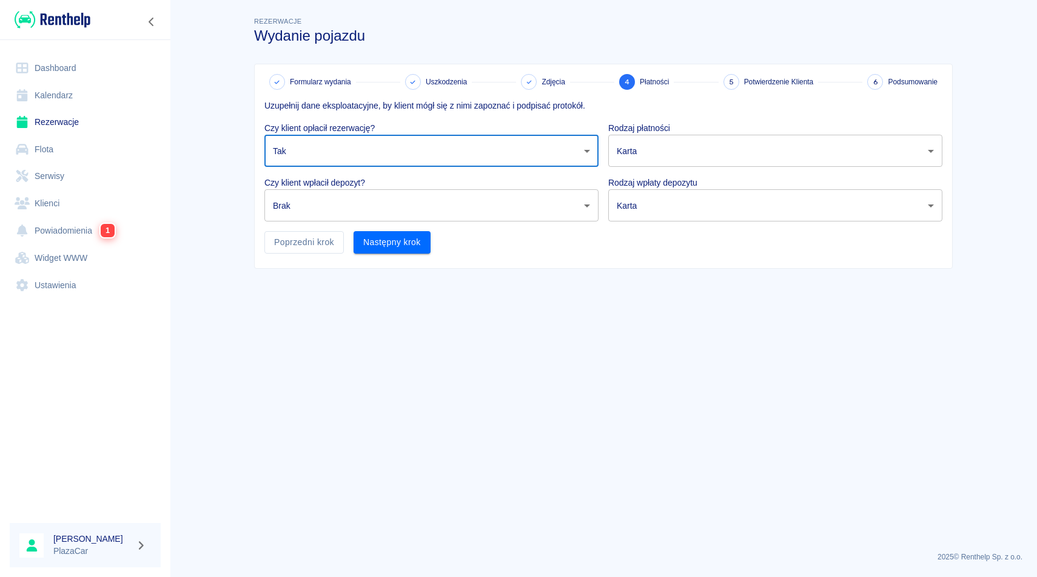
click at [494, 200] on body "Używamy plików Cookies, by zapewnić Ci najlepsze możliwe doświadczenie. Aby dow…" at bounding box center [518, 288] width 1037 height 577
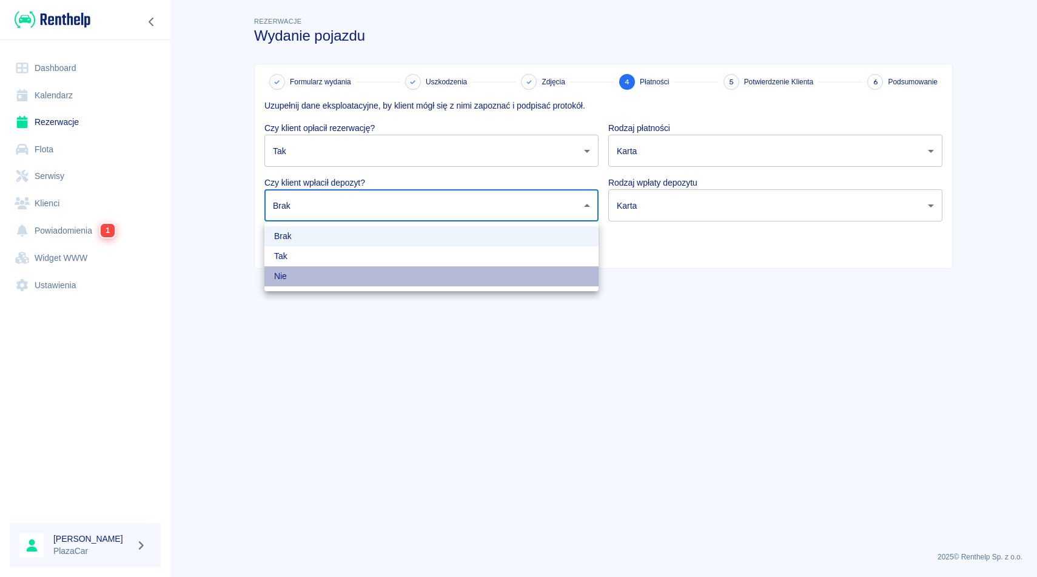
click at [488, 272] on li "Nie" at bounding box center [431, 276] width 334 height 20
type input "false"
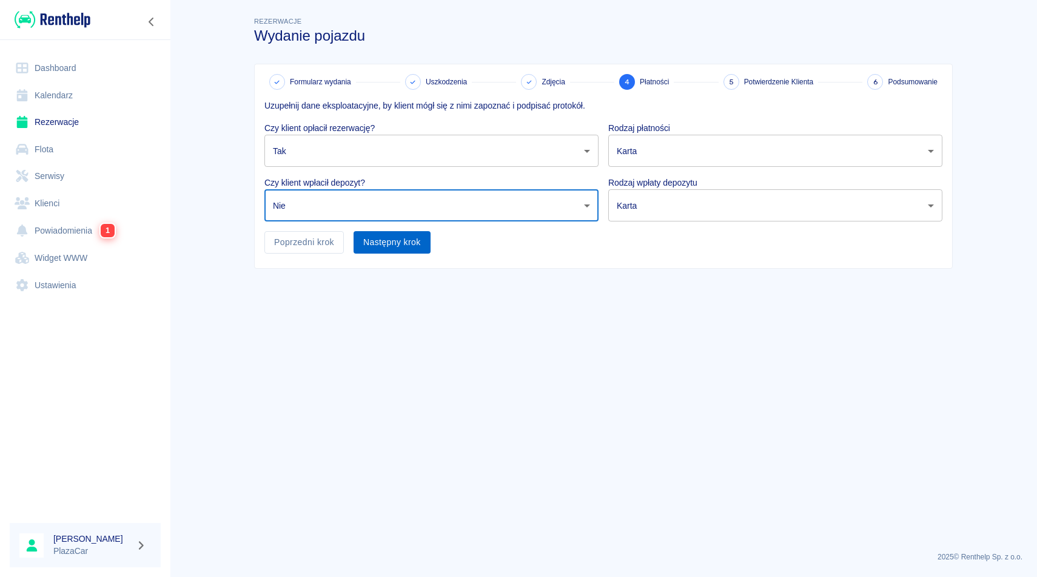
click at [394, 238] on button "Następny krok" at bounding box center [392, 242] width 77 height 22
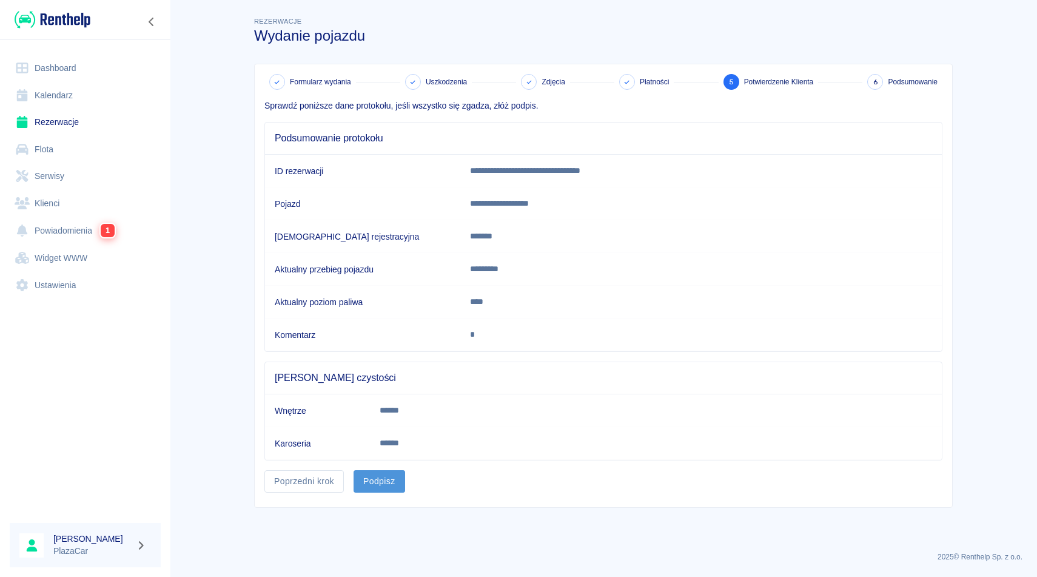
click at [383, 486] on button "Podpisz" at bounding box center [380, 481] width 52 height 22
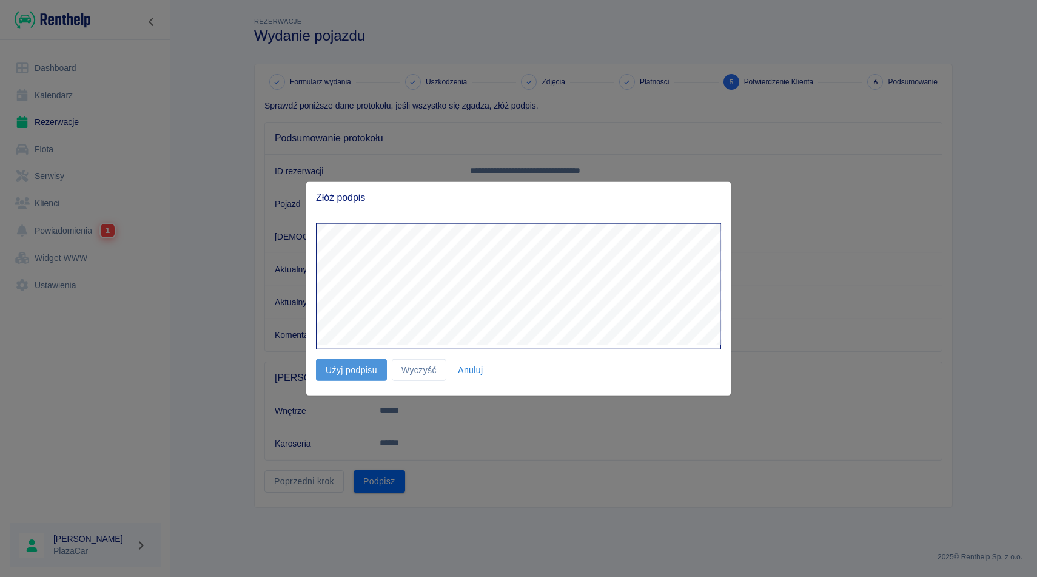
click at [365, 360] on button "Użyj podpisu" at bounding box center [351, 369] width 71 height 22
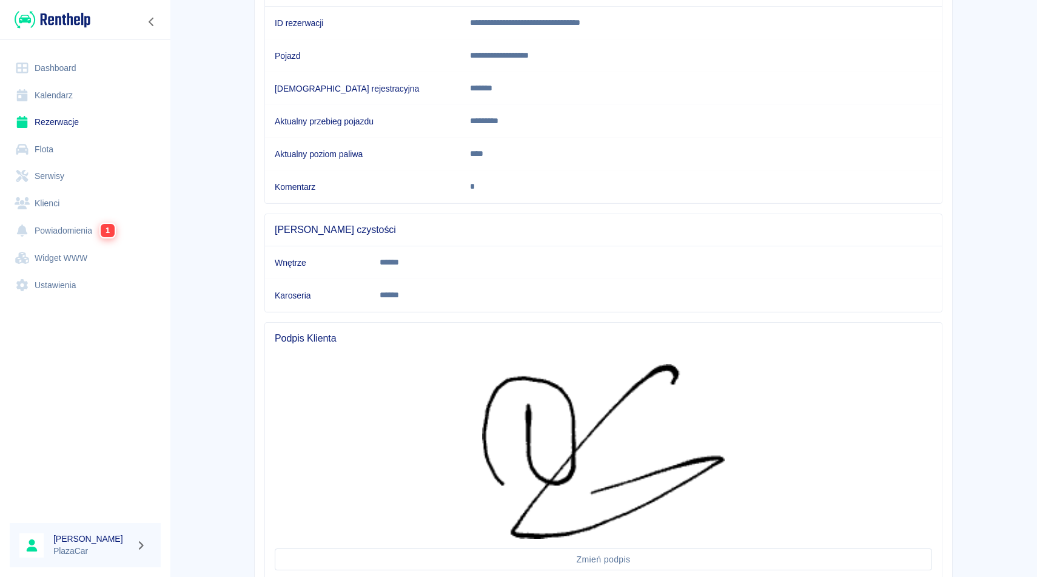
scroll to position [238, 0]
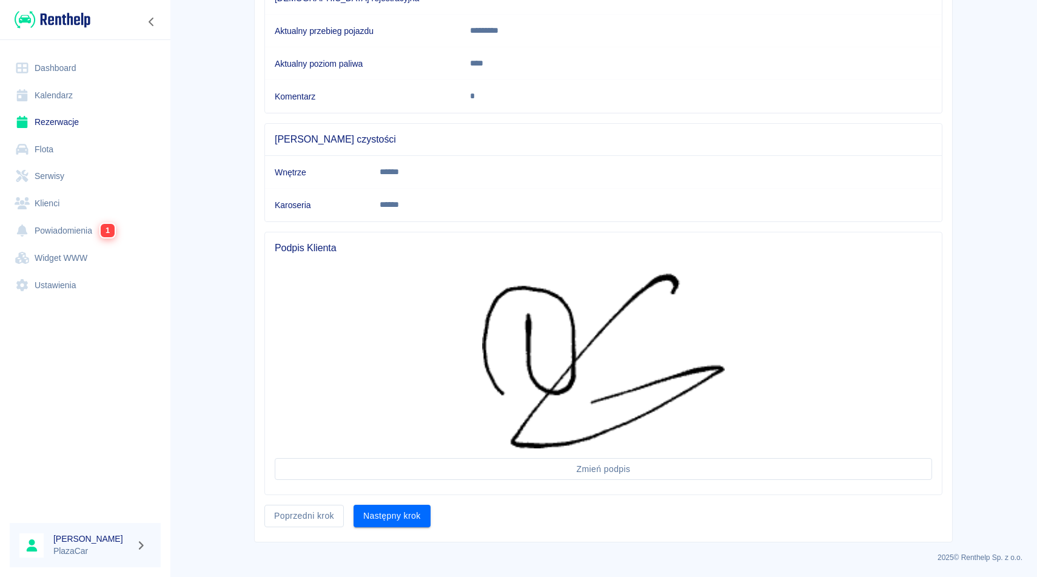
click at [391, 534] on div "**********" at bounding box center [603, 184] width 697 height 716
click at [393, 523] on button "Następny krok" at bounding box center [392, 516] width 77 height 22
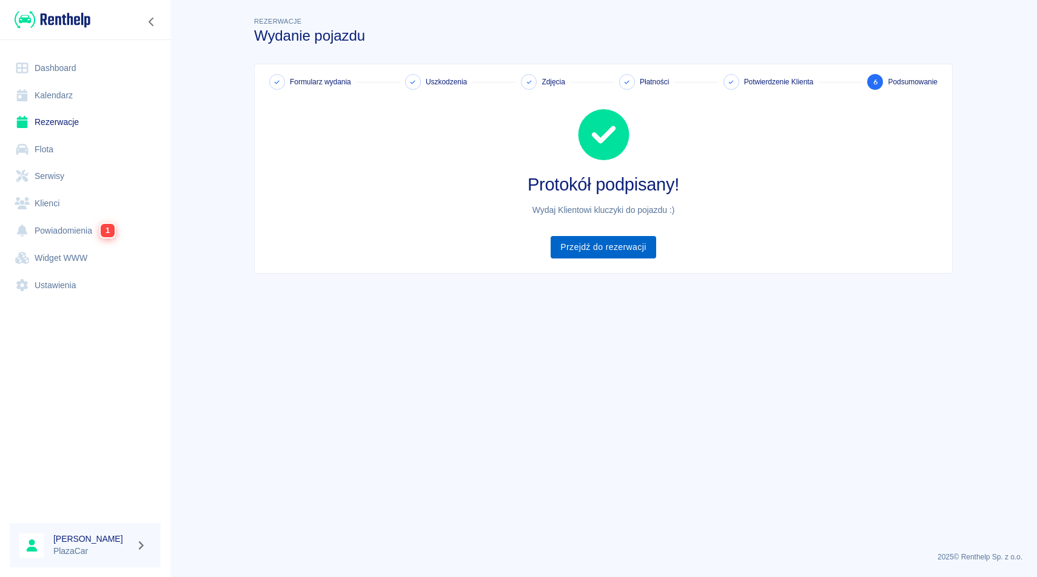
click at [608, 251] on link "Przejdź do rezerwacji" at bounding box center [603, 247] width 105 height 22
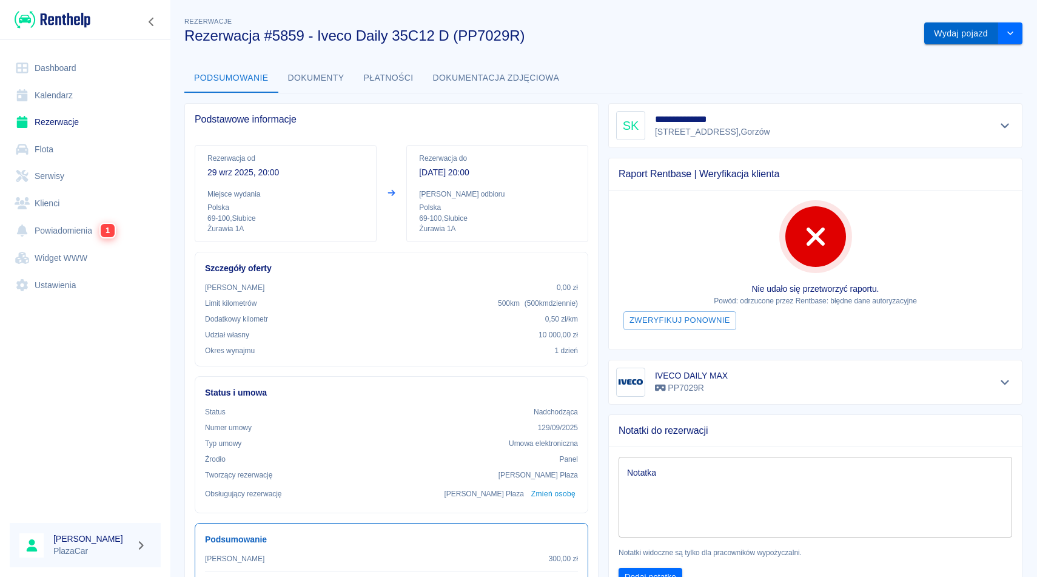
click at [961, 39] on button "Wydaj pojazd" at bounding box center [961, 33] width 74 height 22
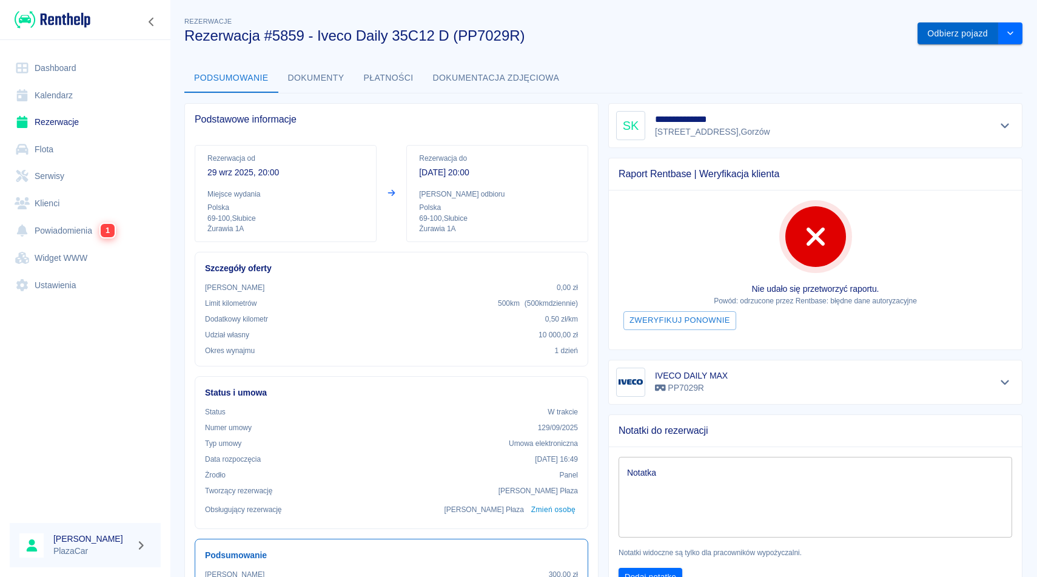
click at [947, 40] on button "Odbierz pojazd" at bounding box center [957, 33] width 81 height 22
click at [1007, 26] on icon at bounding box center [1007, 29] width 11 height 8
click at [951, 33] on button "Odbierz pojazd" at bounding box center [957, 33] width 81 height 22
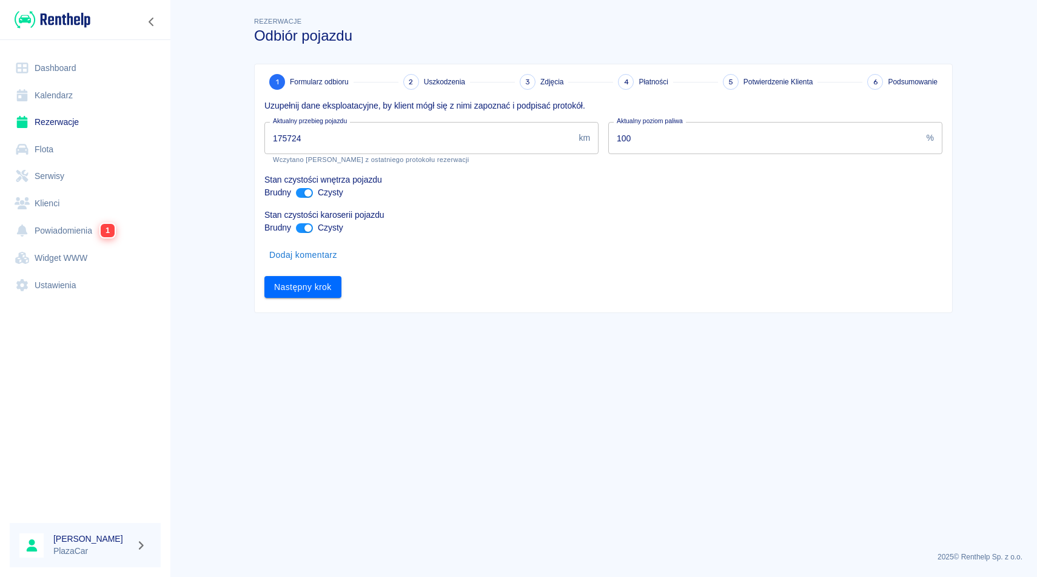
click at [291, 136] on input "175724" at bounding box center [418, 138] width 309 height 32
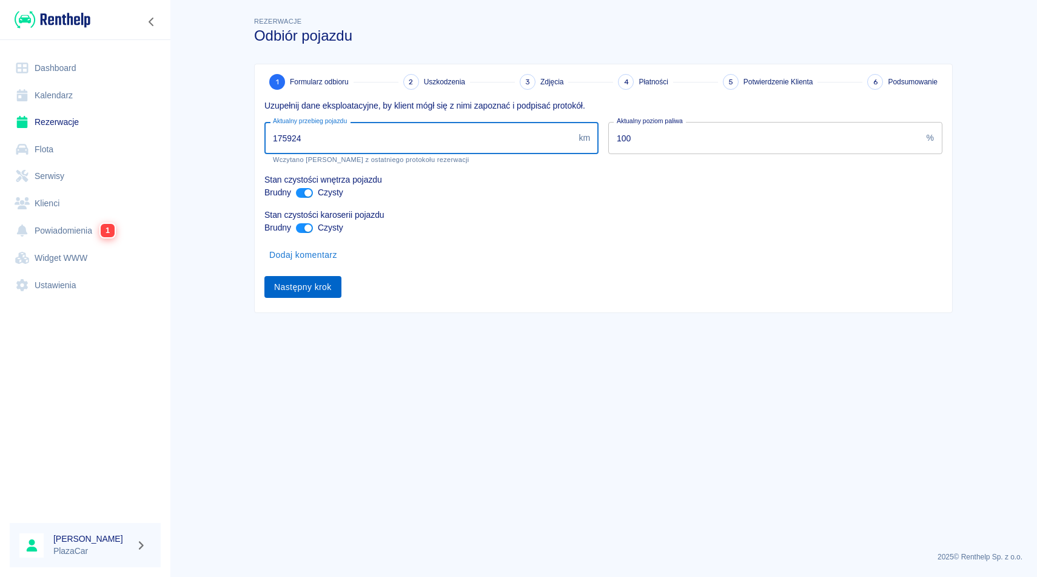
type input "175924"
click at [321, 286] on button "Następny krok" at bounding box center [302, 287] width 77 height 22
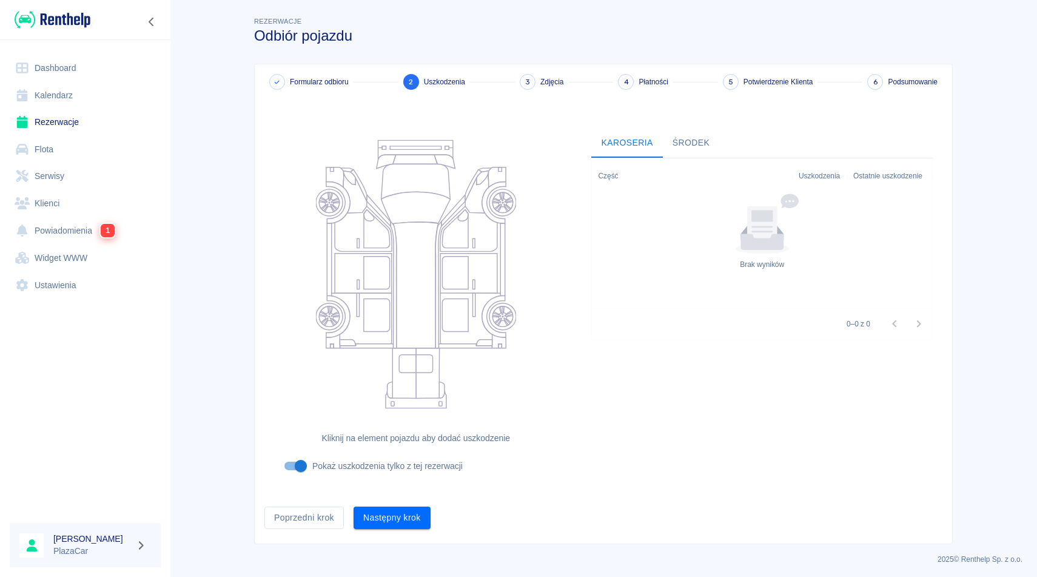
scroll to position [2, 0]
click at [395, 508] on button "Następny krok" at bounding box center [392, 516] width 77 height 22
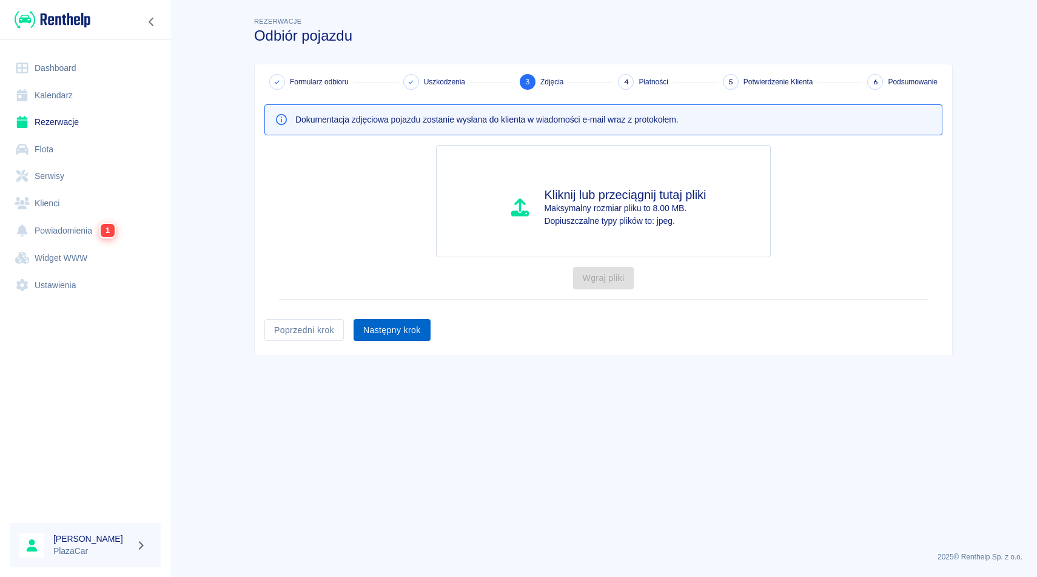
click at [412, 335] on button "Następny krok" at bounding box center [392, 330] width 77 height 22
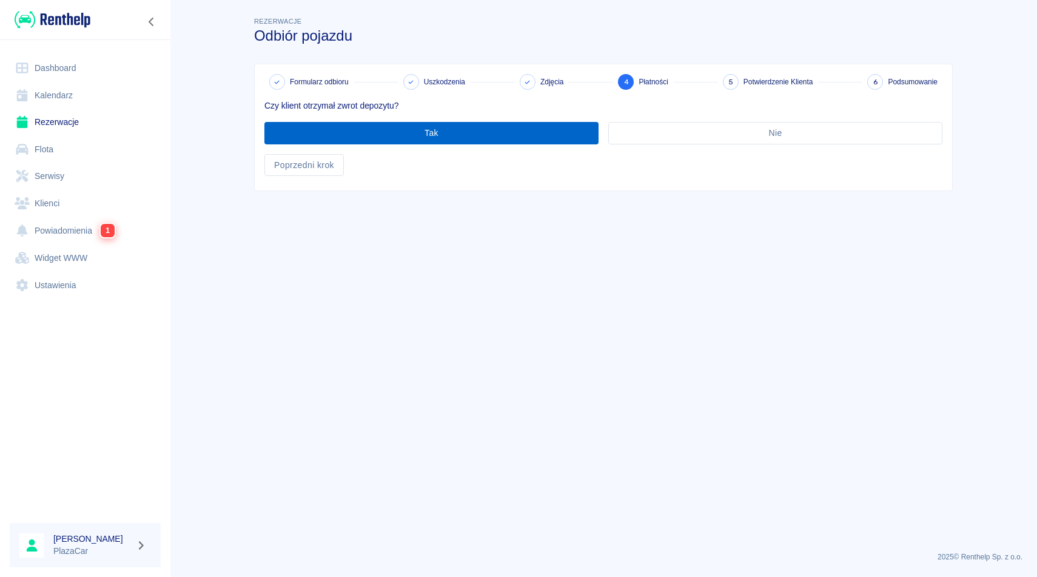
click at [525, 135] on button "Tak" at bounding box center [431, 133] width 334 height 22
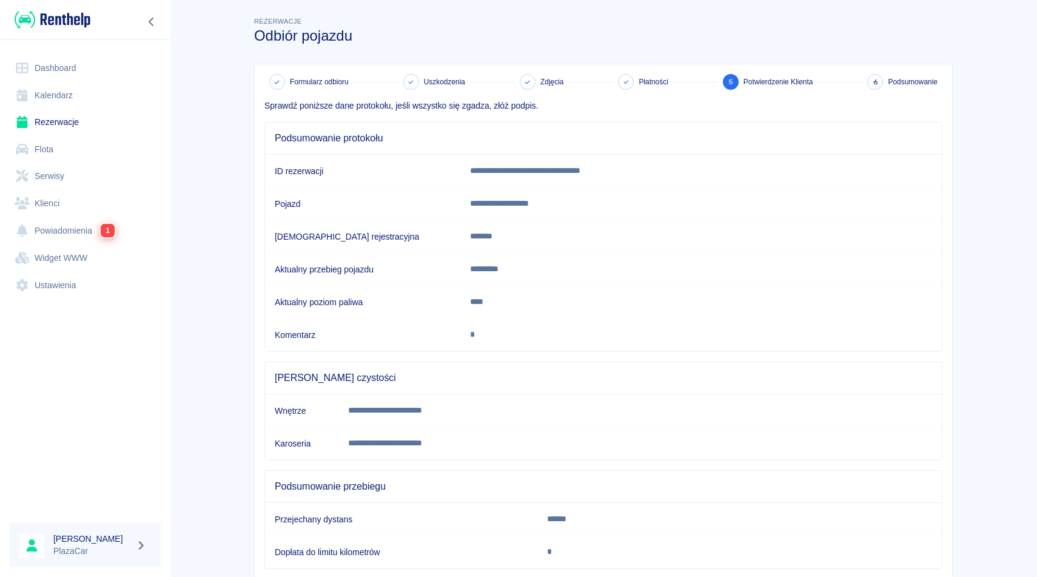
scroll to position [74, 0]
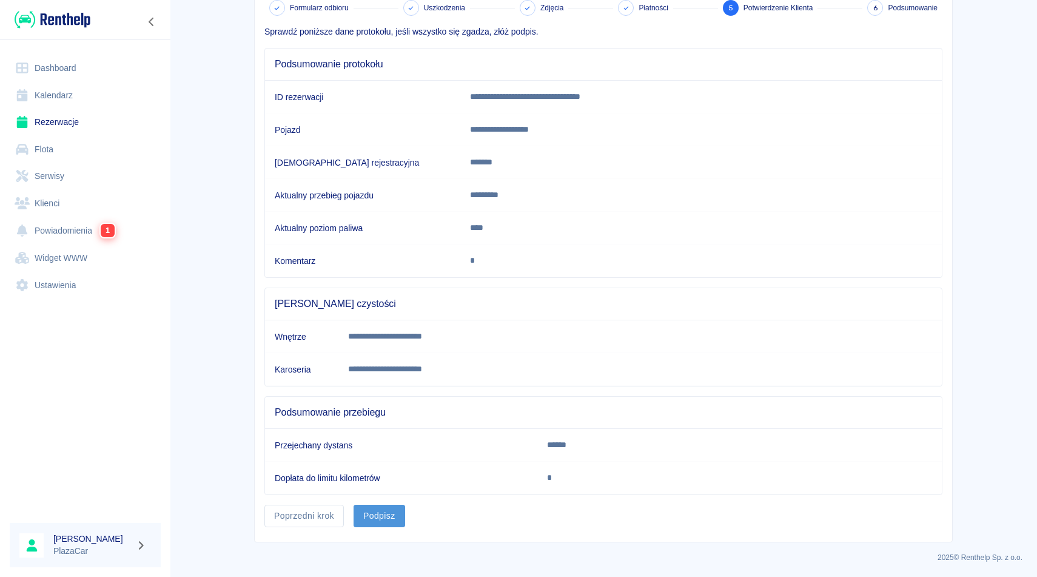
click at [400, 510] on button "Podpisz" at bounding box center [380, 516] width 52 height 22
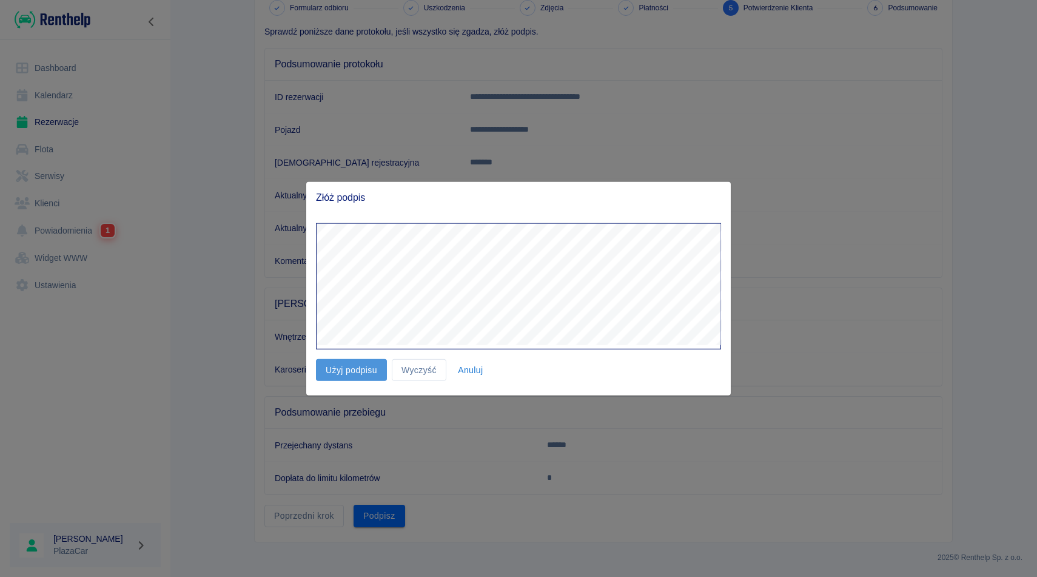
click at [349, 358] on button "Użyj podpisu" at bounding box center [351, 369] width 71 height 22
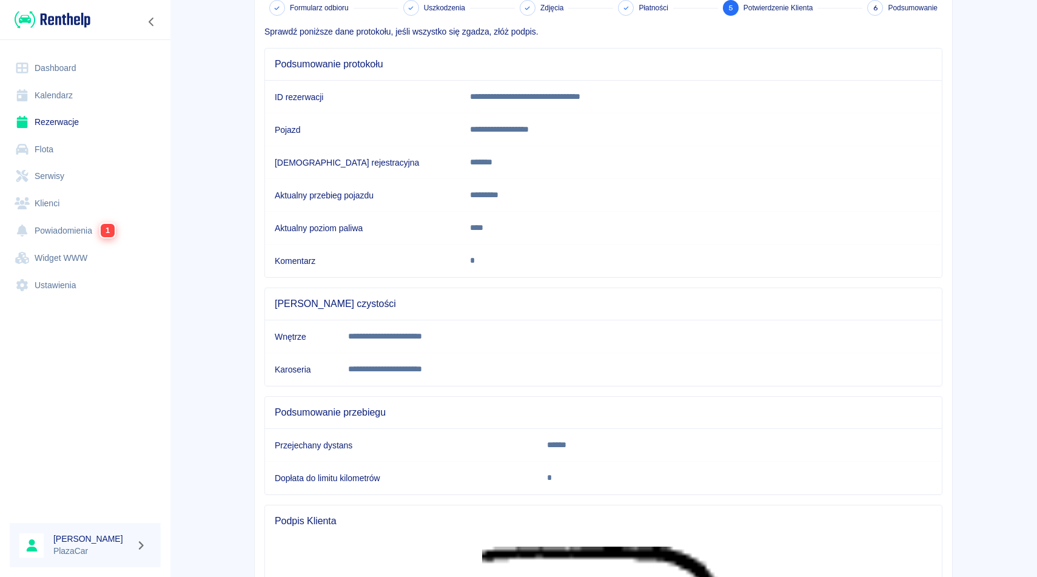
scroll to position [260, 0]
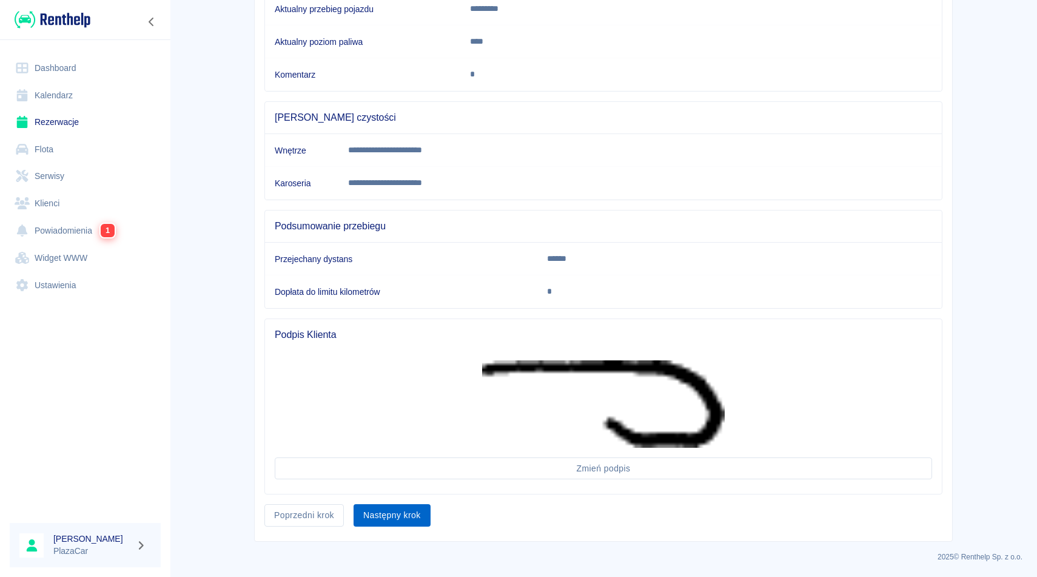
click at [384, 514] on button "Następny krok" at bounding box center [392, 515] width 77 height 22
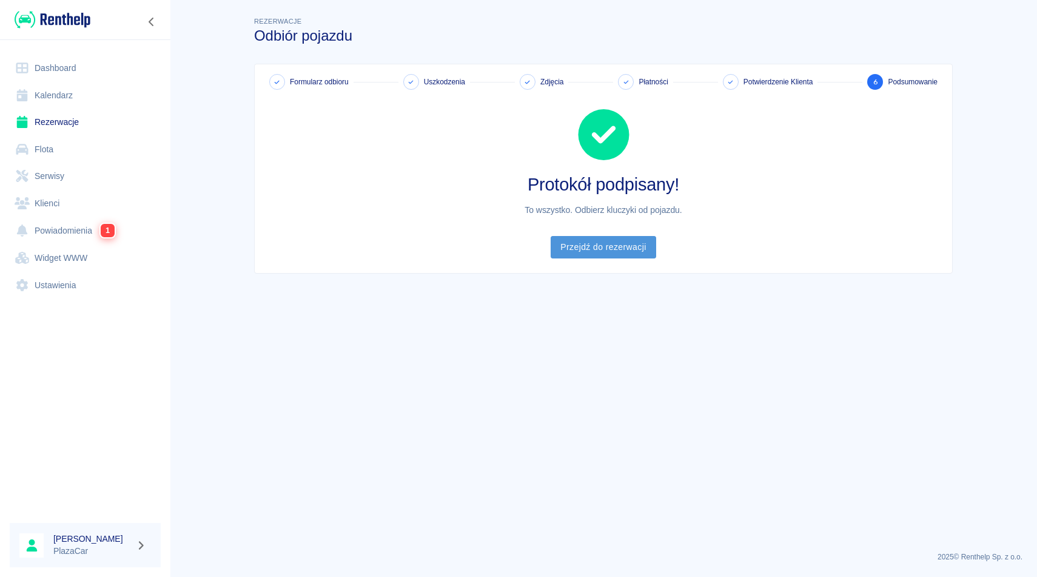
click at [609, 250] on link "Przejdź do rezerwacji" at bounding box center [603, 247] width 105 height 22
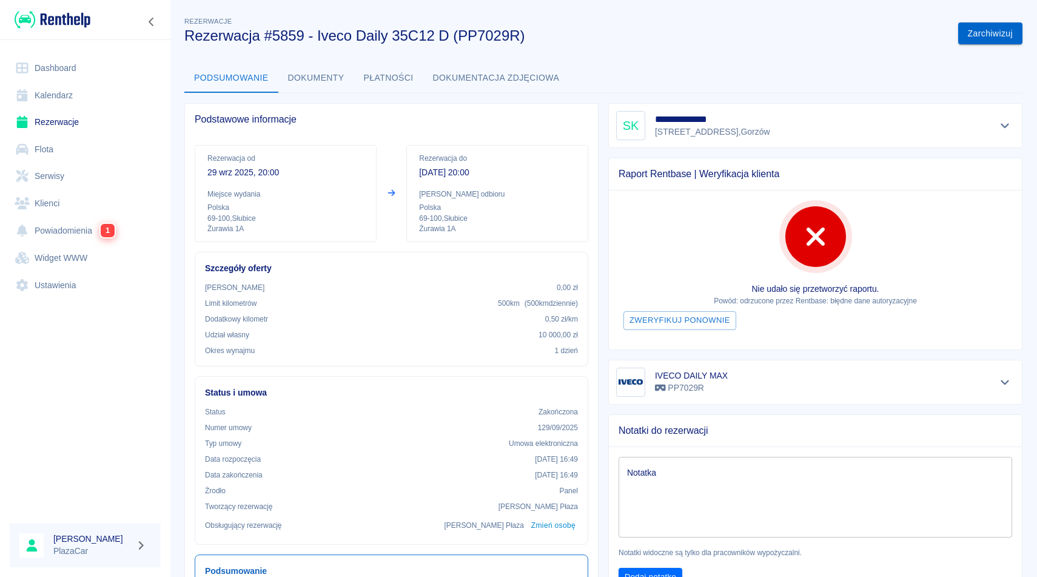
click at [990, 35] on button "Zarchiwizuj" at bounding box center [990, 33] width 64 height 22
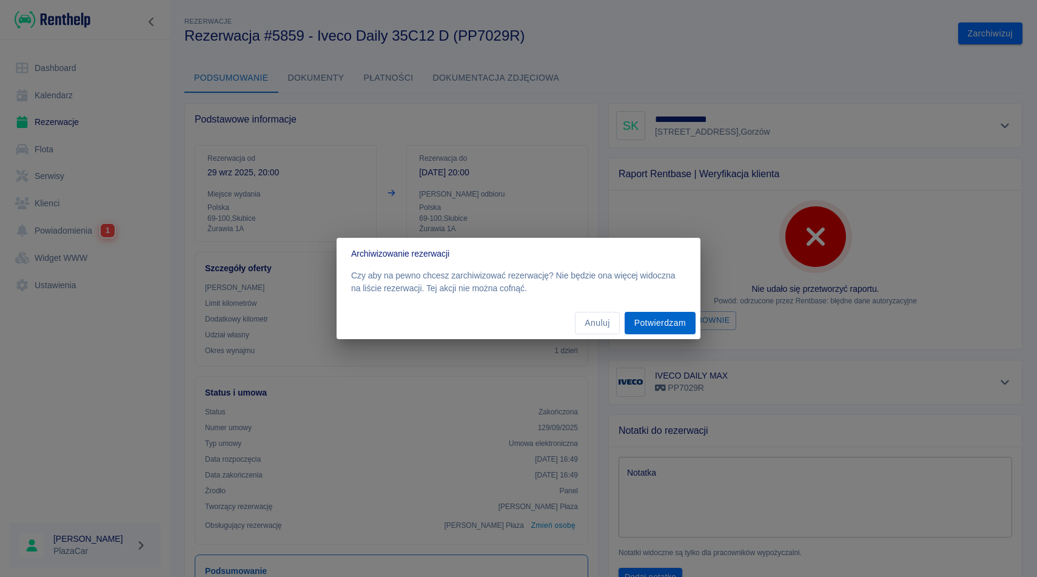
click at [663, 322] on button "Potwierdzam" at bounding box center [660, 323] width 71 height 22
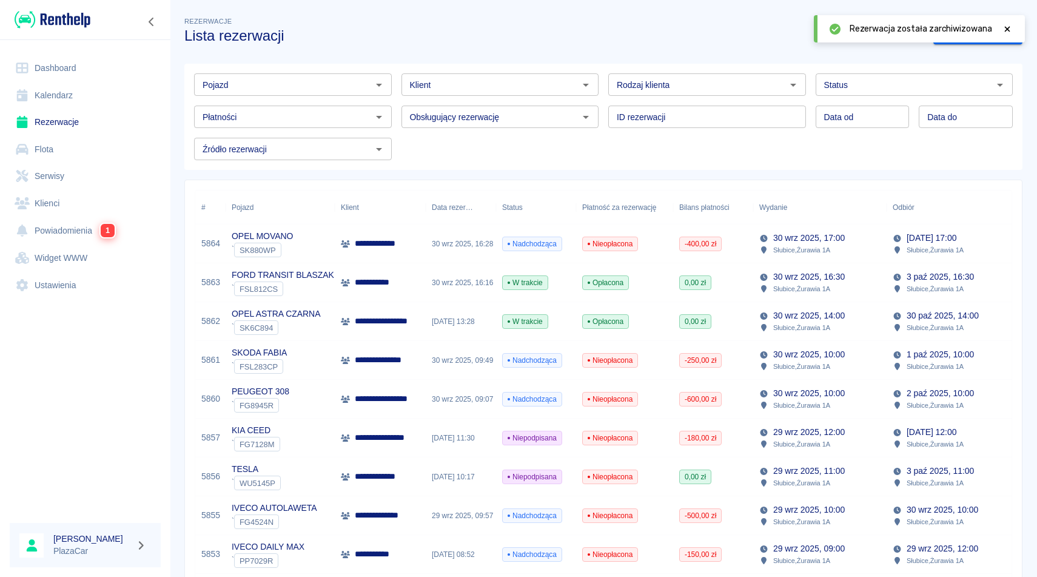
click at [1011, 22] on div at bounding box center [1007, 28] width 11 height 13
click at [981, 32] on link "Dodaj rezerwację" at bounding box center [977, 33] width 89 height 22
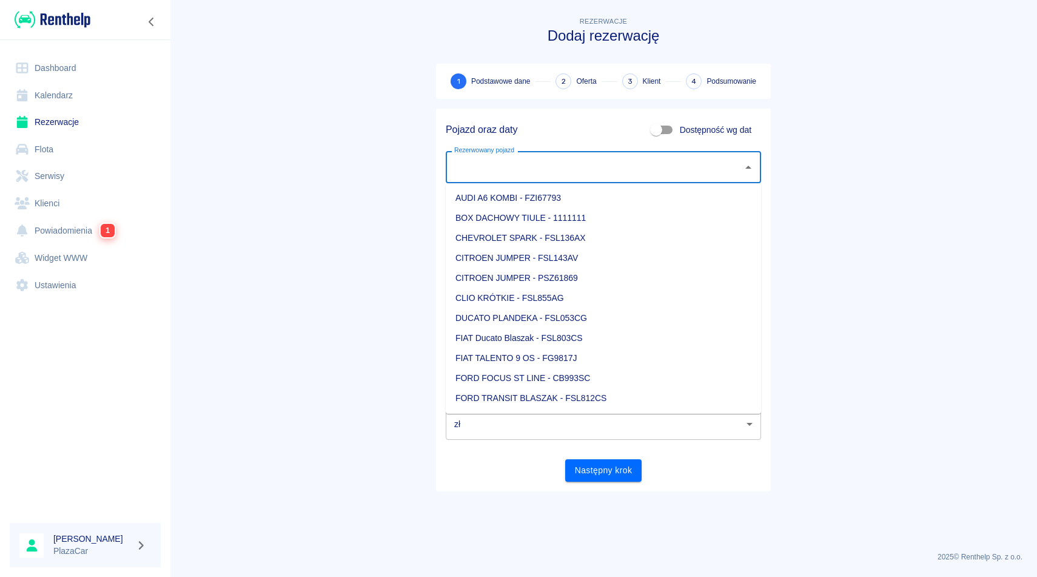
click at [608, 169] on input "Rezerwowany pojazd" at bounding box center [594, 166] width 286 height 21
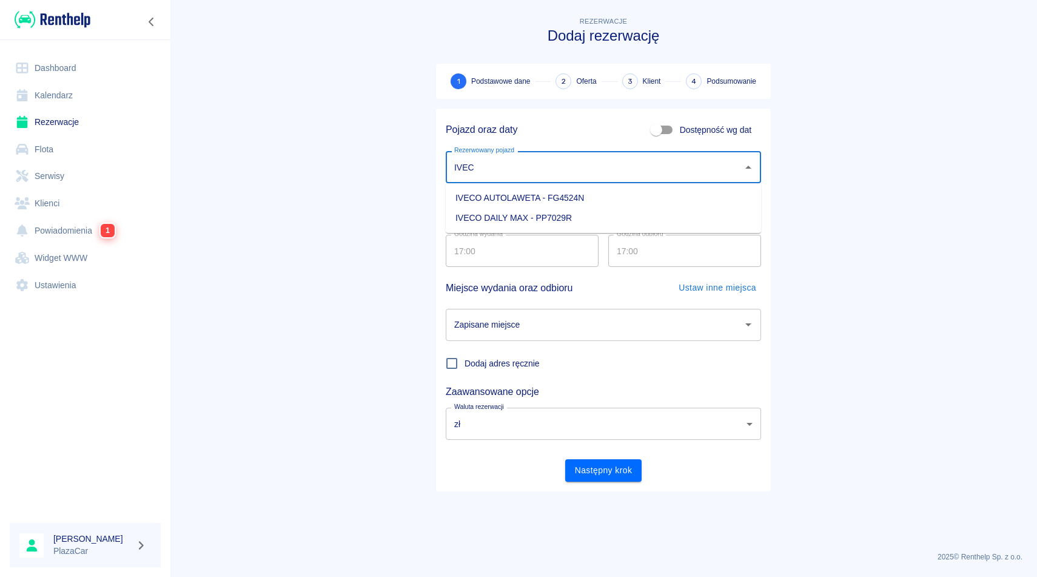
click at [622, 215] on li "IVECO DAILY MAX - PP7029R" at bounding box center [603, 218] width 315 height 20
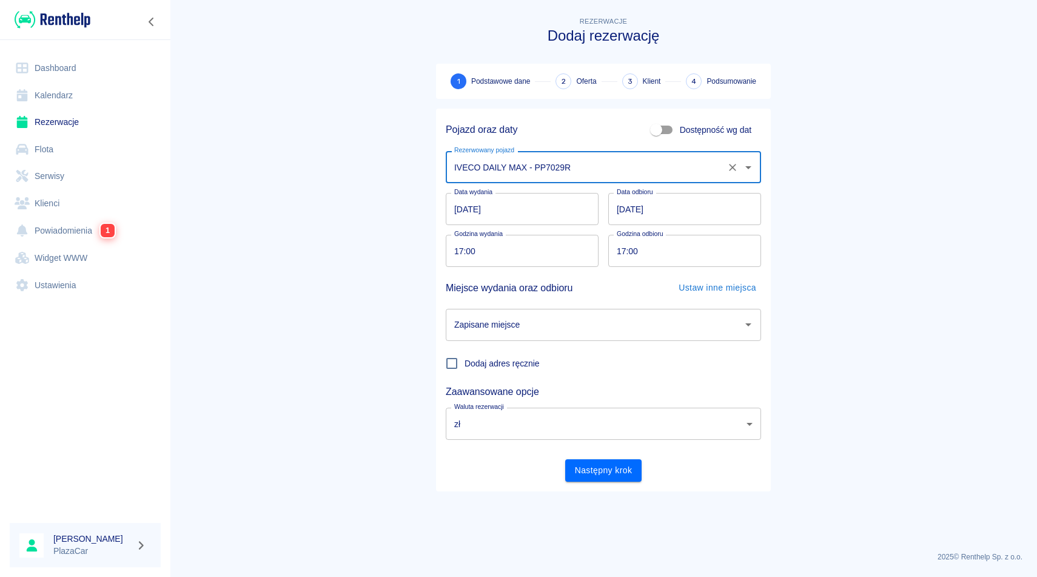
type input "IVECO DAILY MAX - PP7029R"
click at [626, 213] on input "[DATE]" at bounding box center [684, 209] width 153 height 32
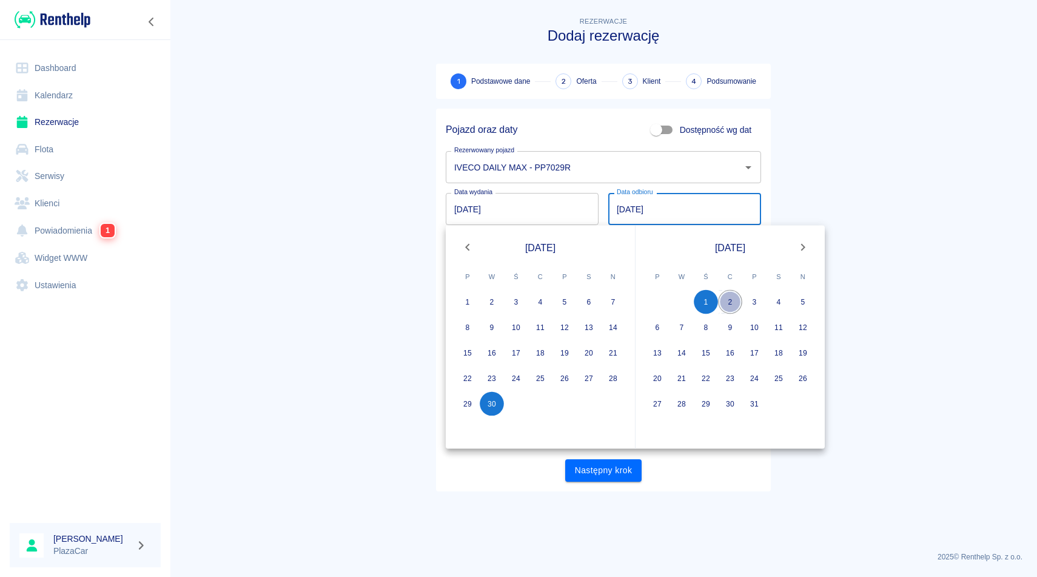
click at [730, 306] on button "2" at bounding box center [730, 302] width 24 height 24
type input "02.10.2025"
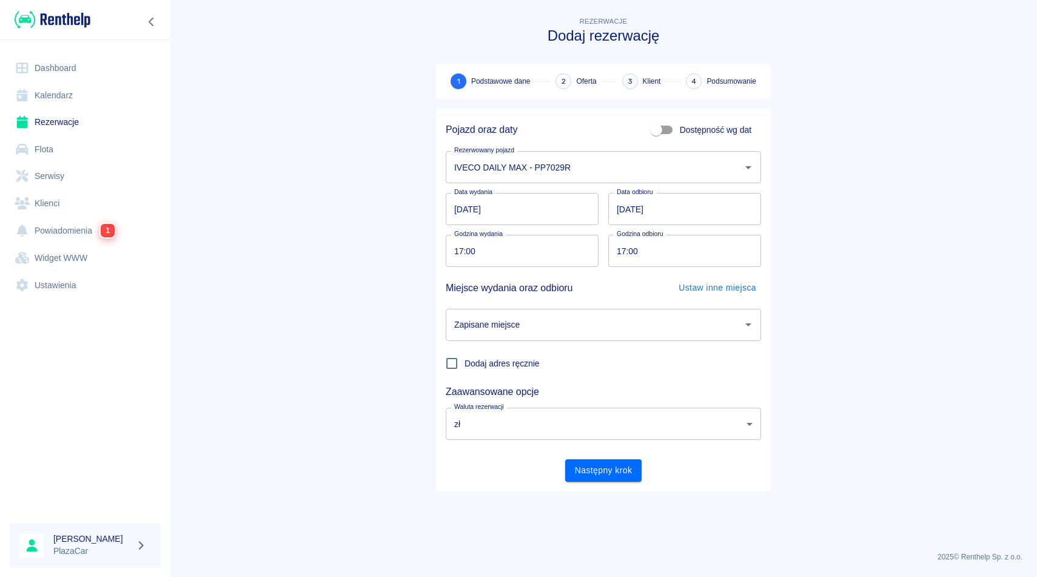
click at [565, 330] on input "Zapisane miejsce" at bounding box center [594, 324] width 286 height 21
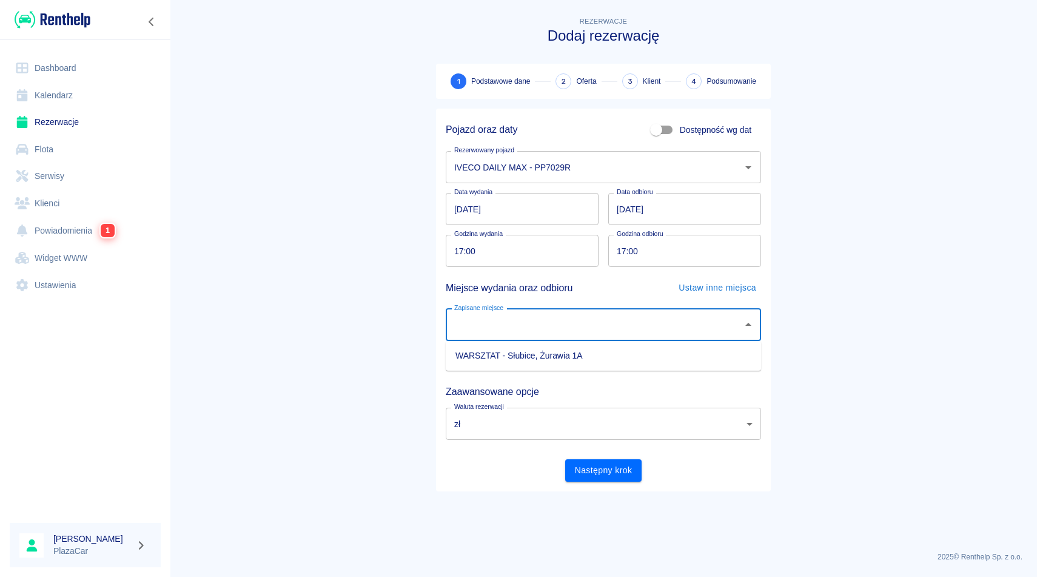
click at [555, 354] on li "WARSZTAT - Słubice, Żurawia 1A" at bounding box center [603, 356] width 315 height 20
type input "WARSZTAT - Słubice, Żurawia 1A"
click at [591, 477] on button "Następny krok" at bounding box center [603, 470] width 77 height 22
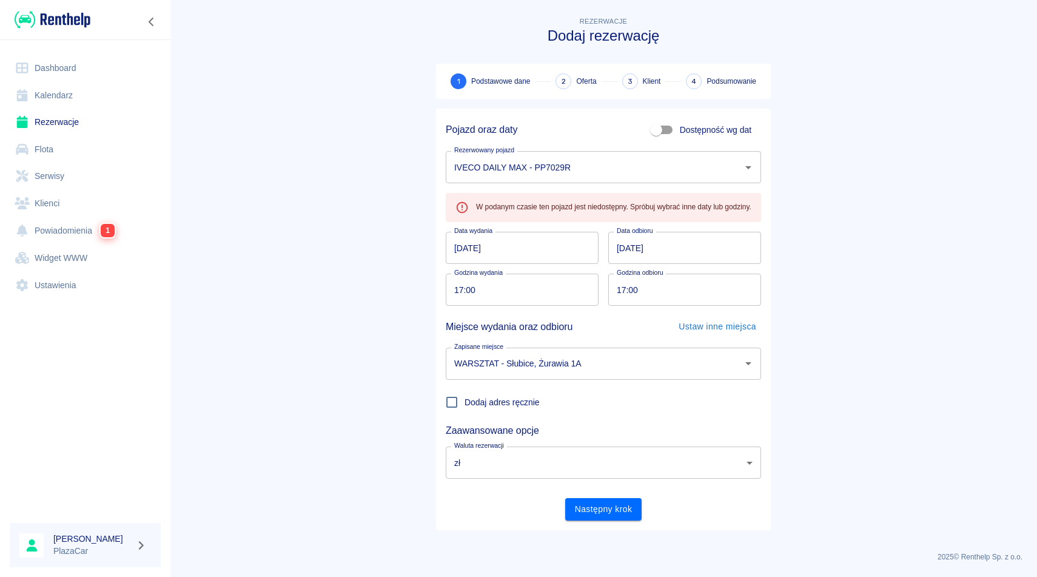
click at [68, 123] on link "Rezerwacje" at bounding box center [85, 122] width 151 height 27
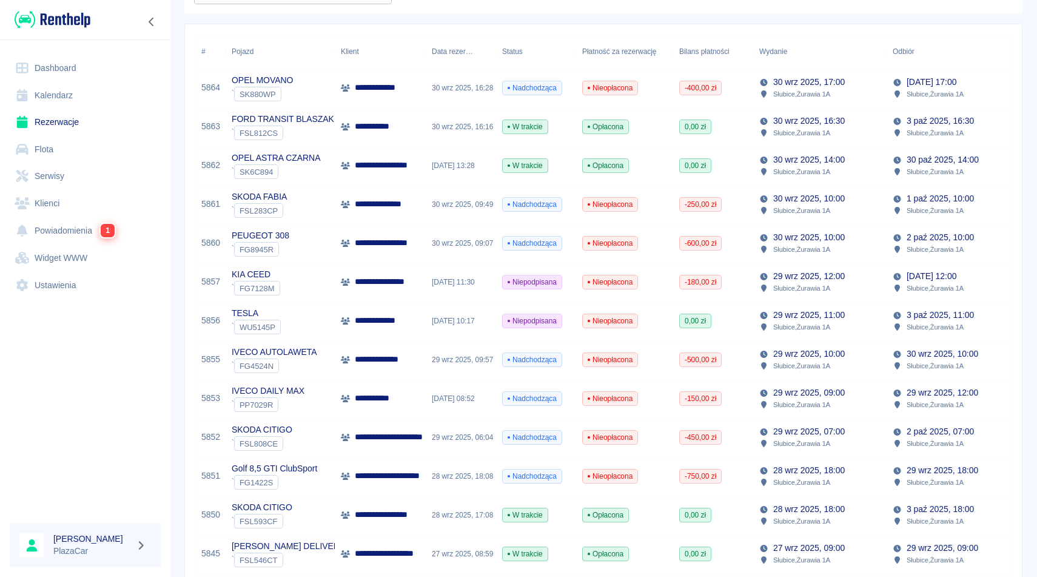
scroll to position [165, 0]
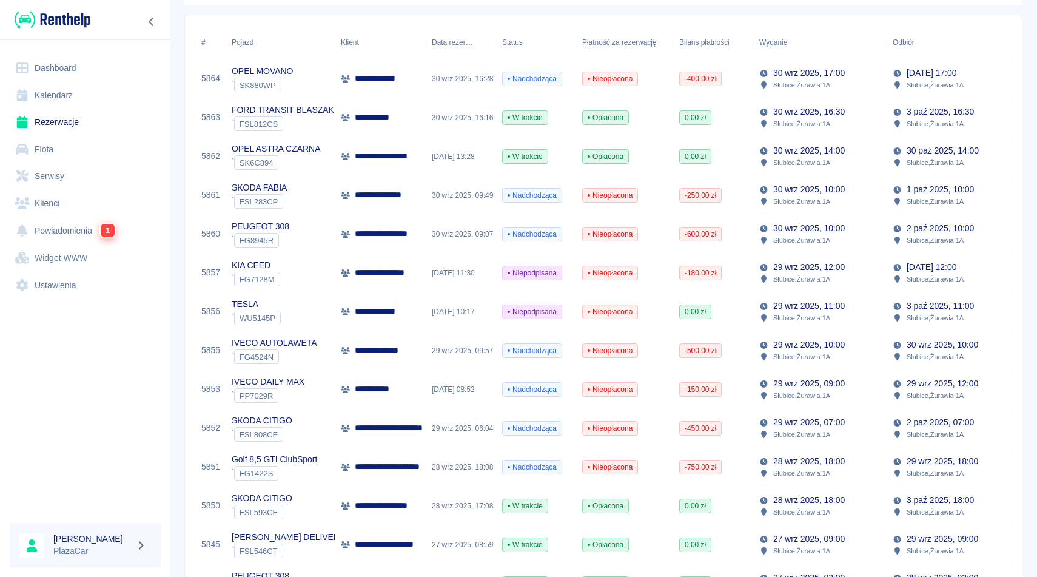
click at [443, 387] on div "[DATE] 08:52" at bounding box center [461, 389] width 70 height 39
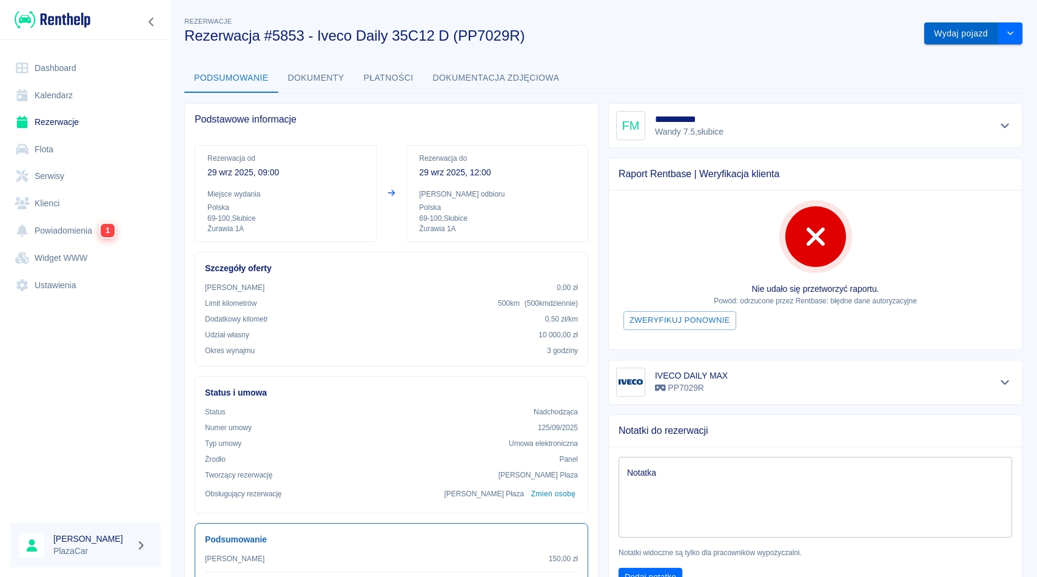
click at [948, 37] on button "Wydaj pojazd" at bounding box center [961, 33] width 74 height 22
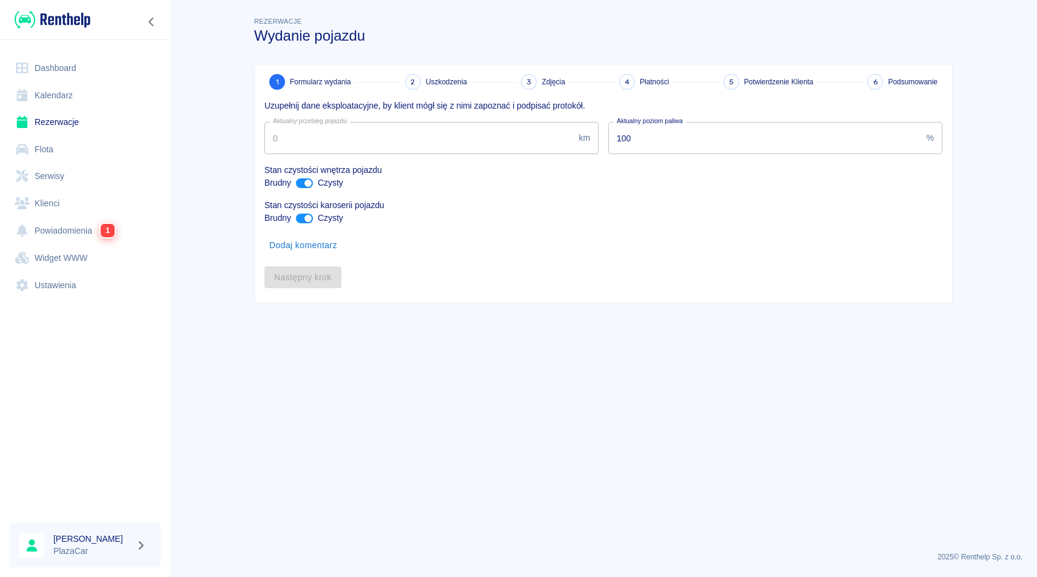
type input "175924"
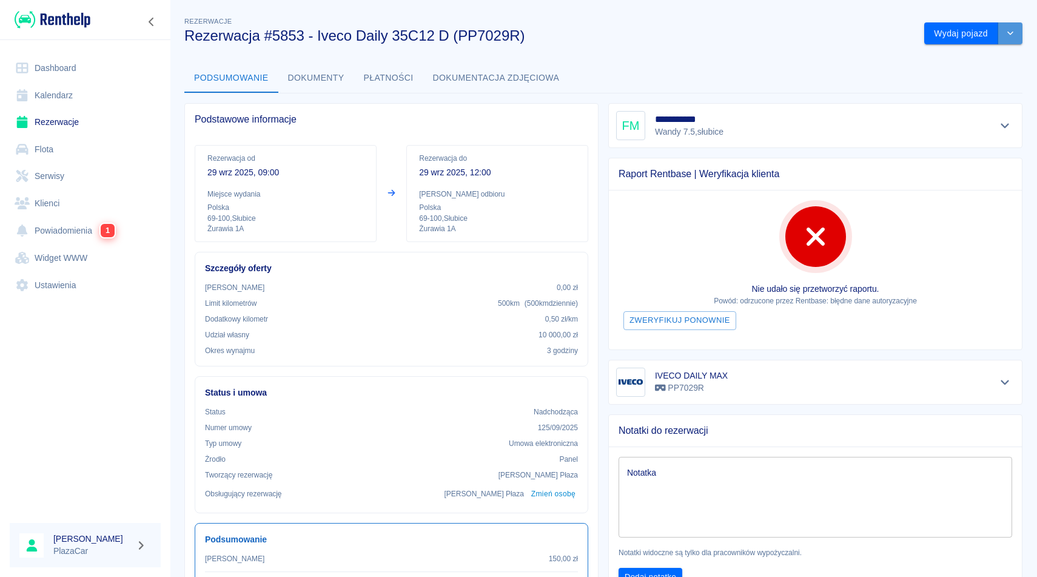
click at [1007, 37] on button "drop-down" at bounding box center [1010, 33] width 24 height 22
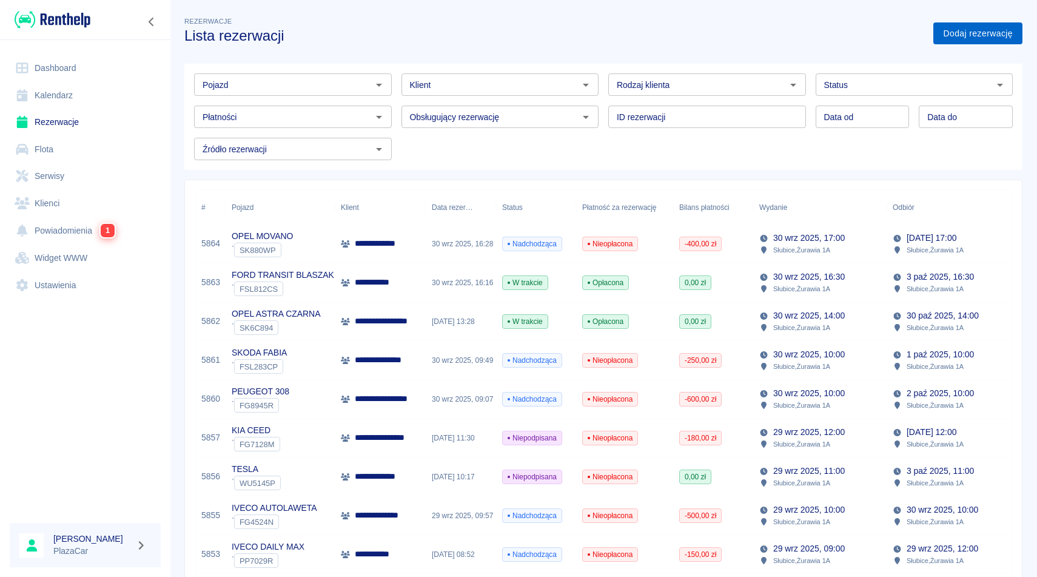
click at [976, 33] on link "Dodaj rezerwację" at bounding box center [977, 33] width 89 height 22
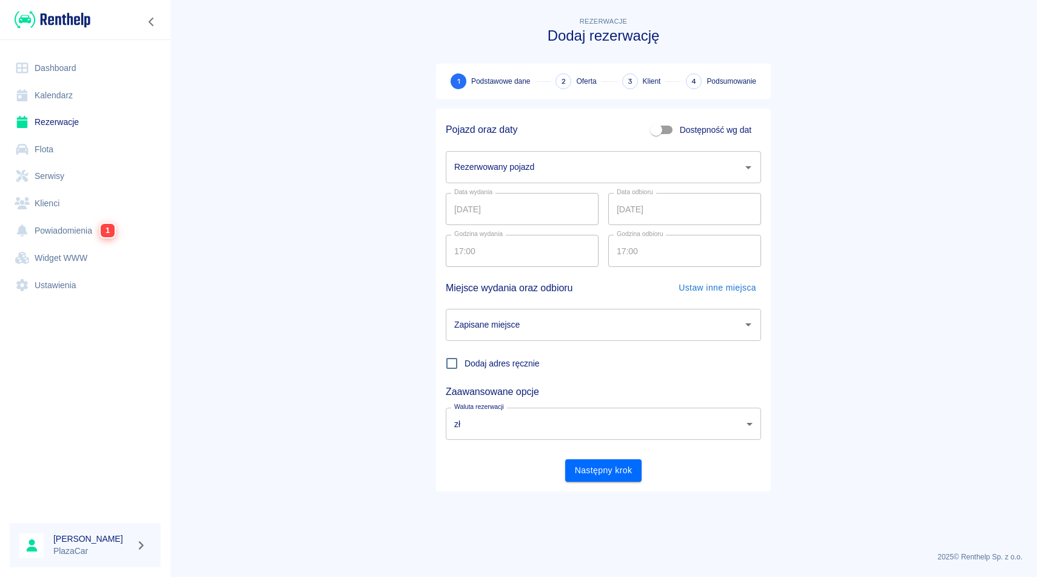
click at [518, 172] on input "Rezerwowany pojazd" at bounding box center [594, 166] width 286 height 21
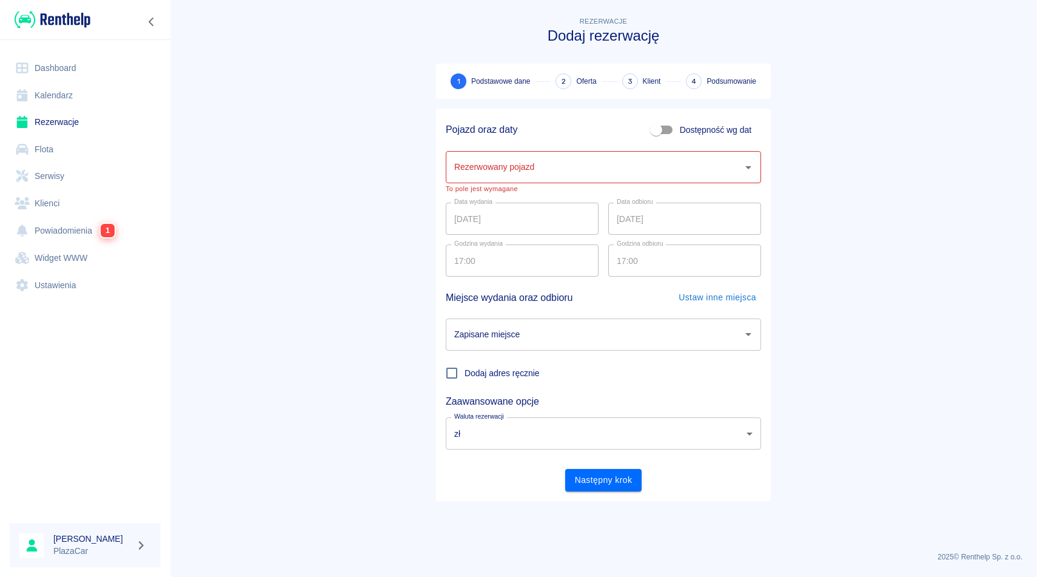
click at [277, 190] on main "Rezerwacje Dodaj rezerwację 1 Podstawowe dane 2 Oferta 3 Klient 4 Podsumowanie …" at bounding box center [603, 278] width 867 height 527
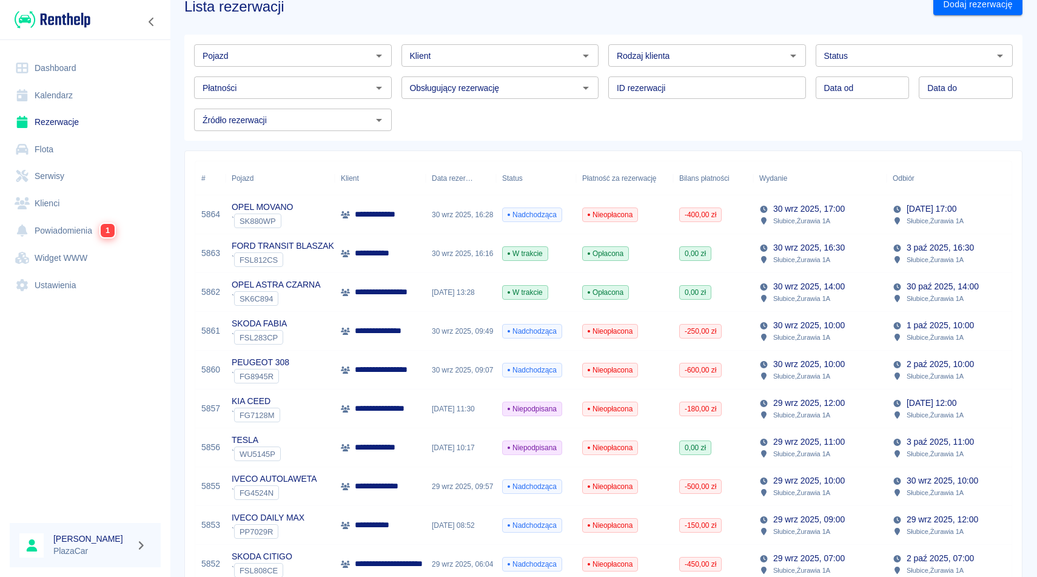
scroll to position [32, 0]
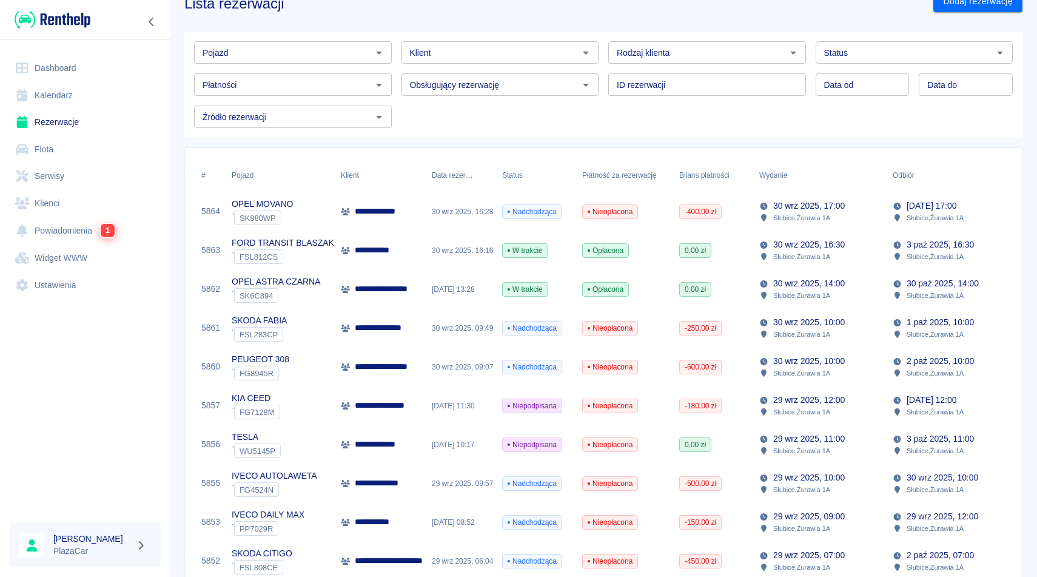
click at [390, 521] on p "**********" at bounding box center [375, 521] width 40 height 13
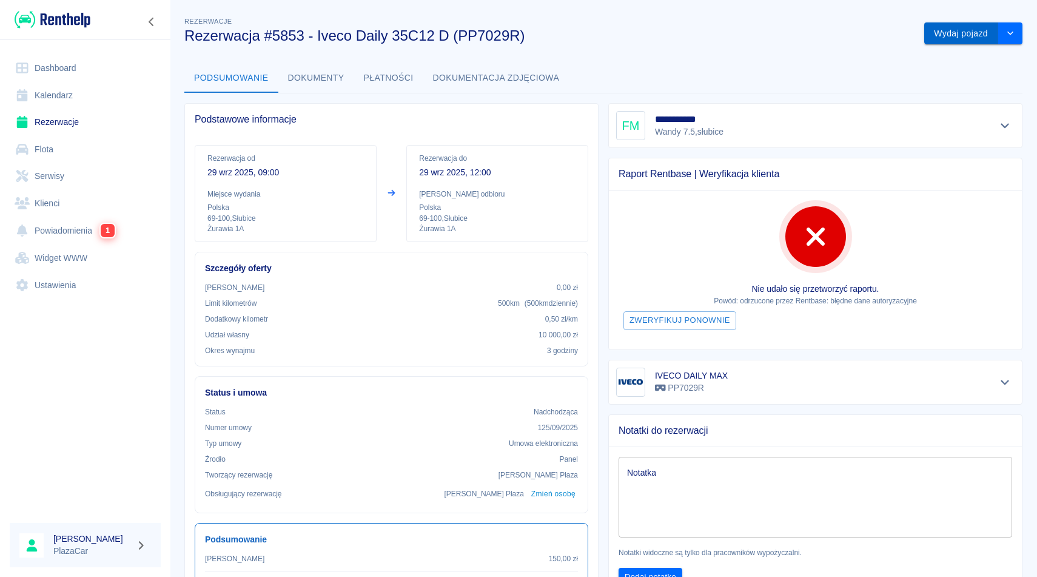
click at [954, 35] on button "Wydaj pojazd" at bounding box center [961, 33] width 74 height 22
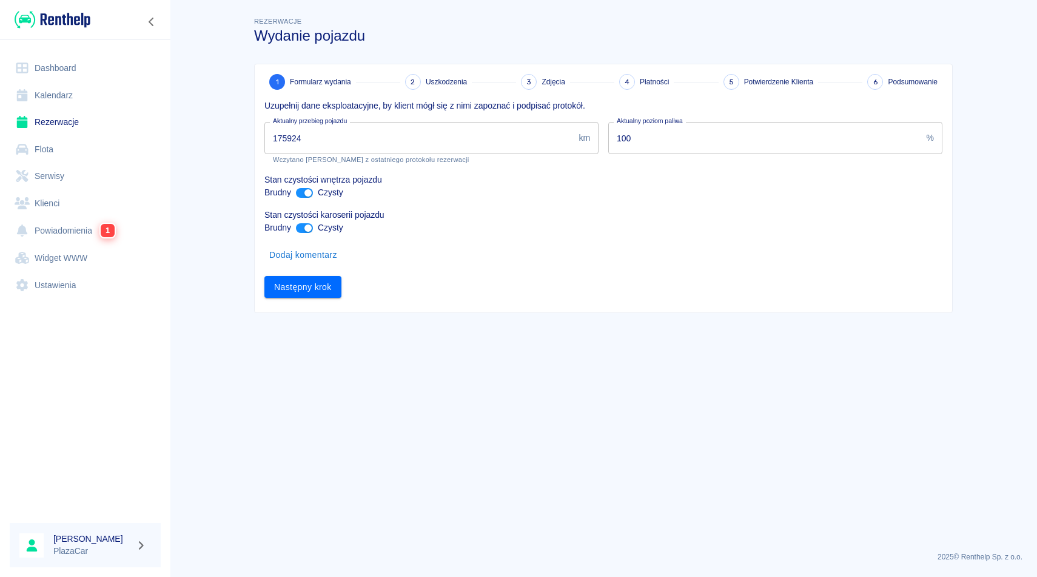
click at [430, 144] on input "175924" at bounding box center [418, 138] width 309 height 32
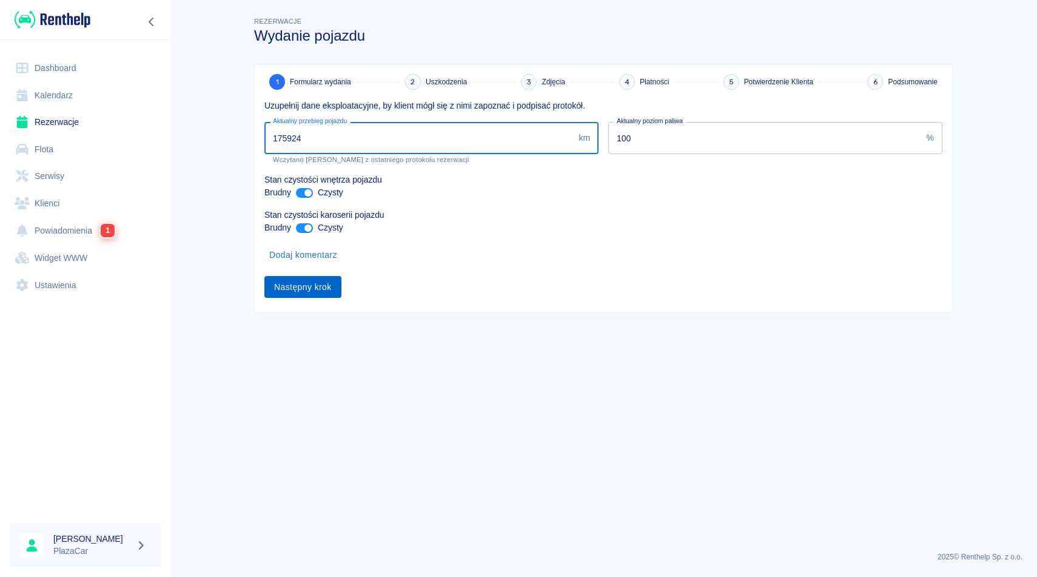
click at [316, 281] on button "Następny krok" at bounding box center [302, 287] width 77 height 22
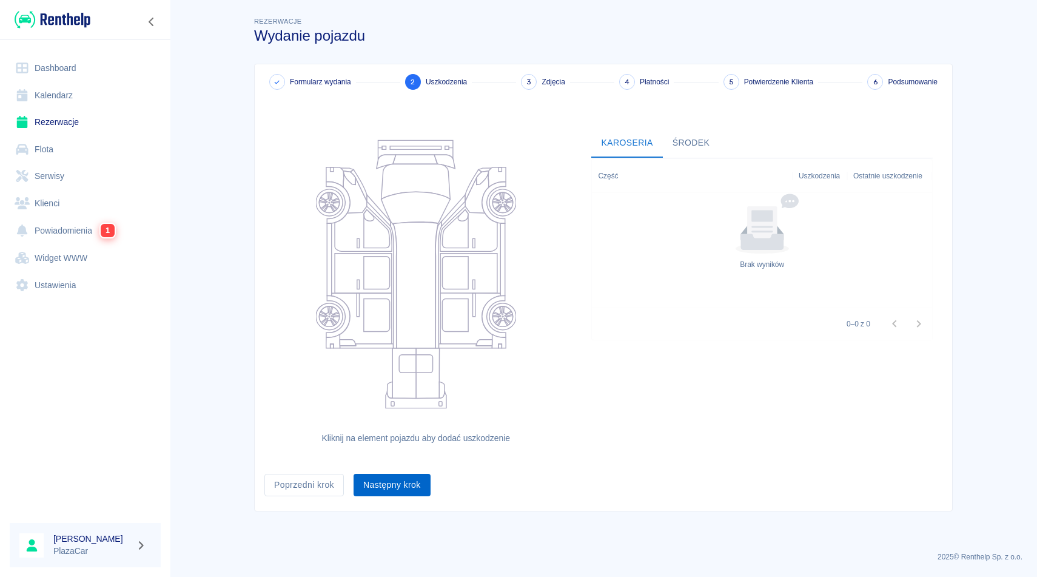
click at [405, 479] on button "Następny krok" at bounding box center [392, 485] width 77 height 22
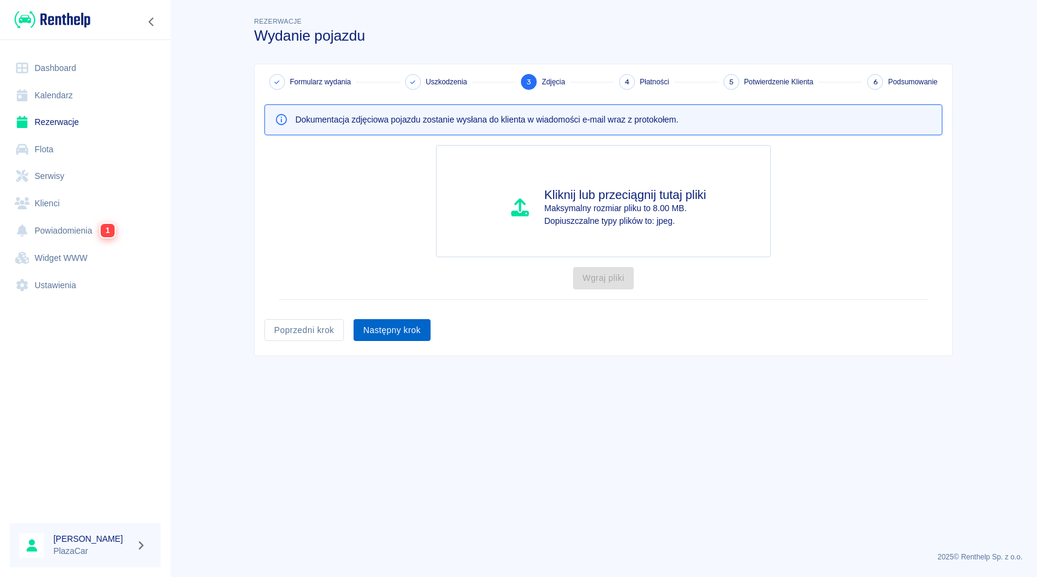
click at [407, 340] on button "Następny krok" at bounding box center [392, 330] width 77 height 22
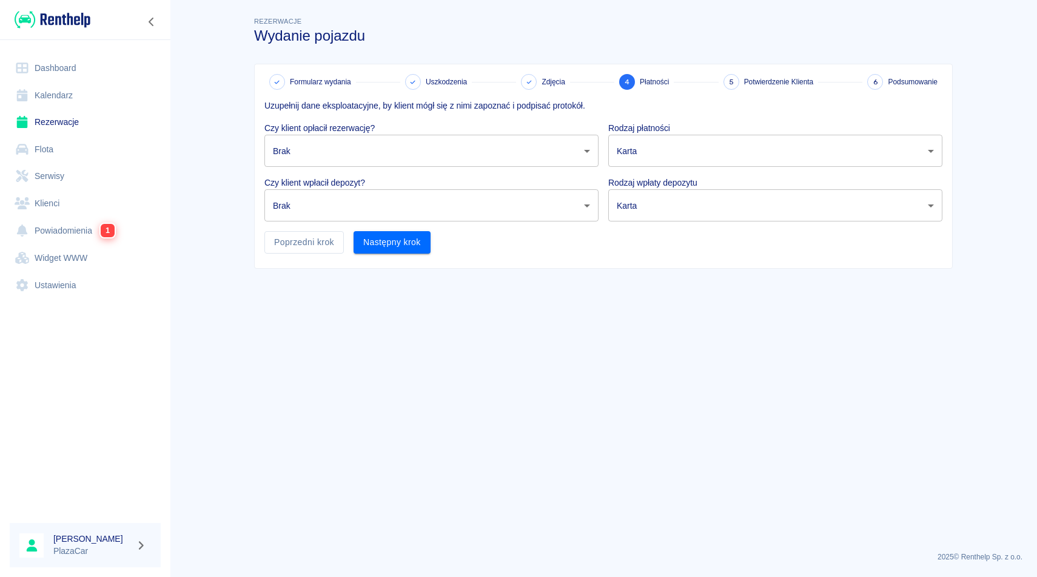
click at [400, 146] on body "Używamy plików Cookies, by zapewnić Ci najlepsze możliwe doświadczenie. Aby dow…" at bounding box center [518, 288] width 1037 height 577
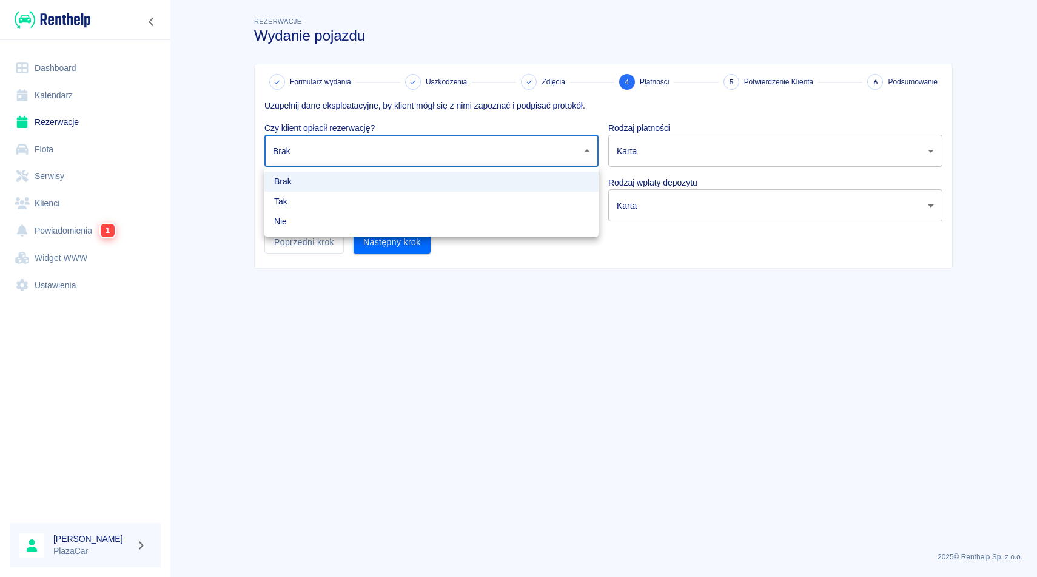
click at [381, 197] on li "Tak" at bounding box center [431, 202] width 334 height 20
type input "true"
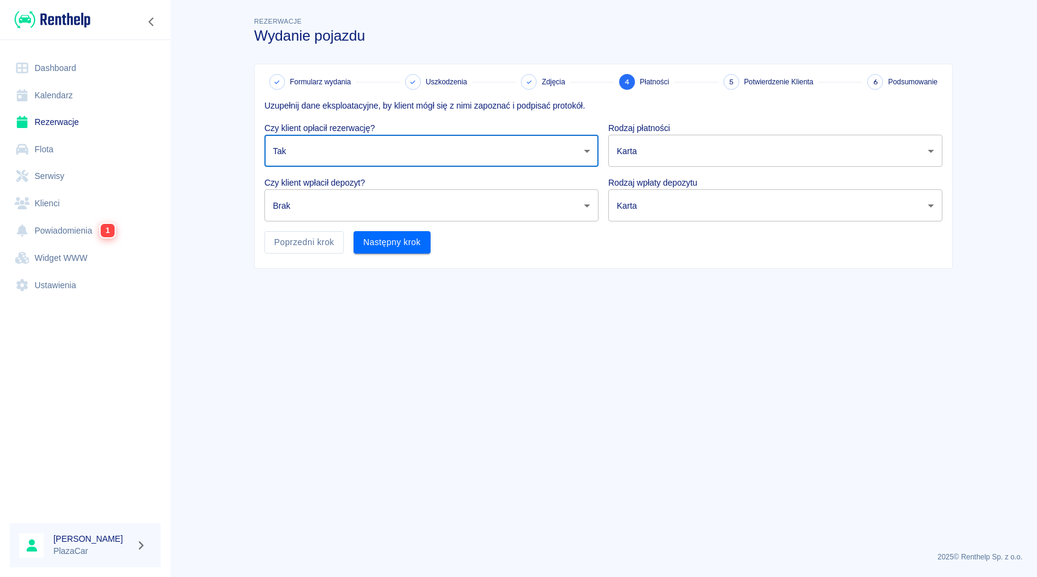
click at [381, 197] on body "Używamy plików Cookies, by zapewnić Ci najlepsze możliwe doświadczenie. Aby dow…" at bounding box center [518, 288] width 1037 height 577
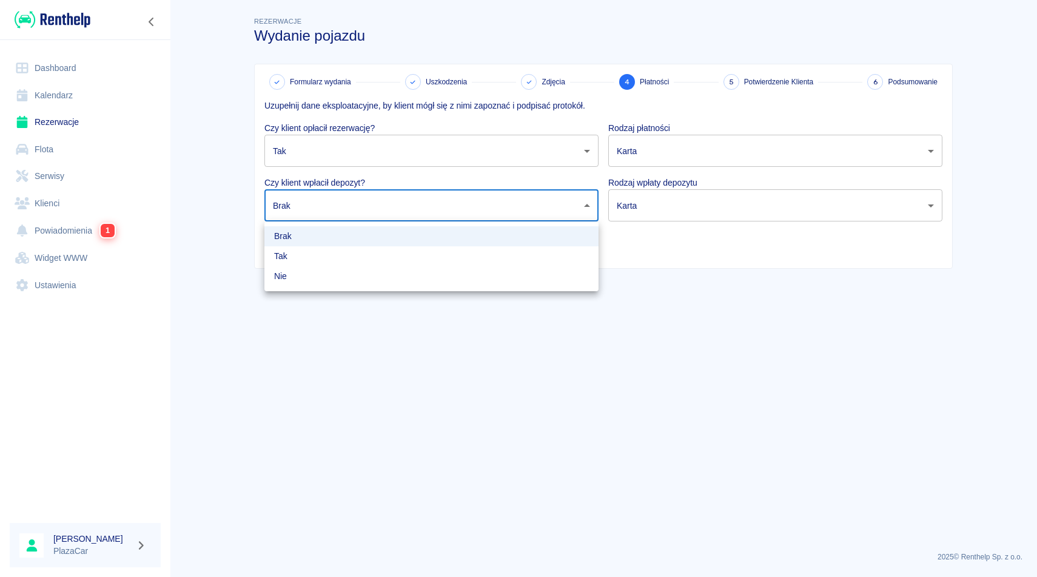
click at [362, 255] on li "Tak" at bounding box center [431, 256] width 334 height 20
type input "true"
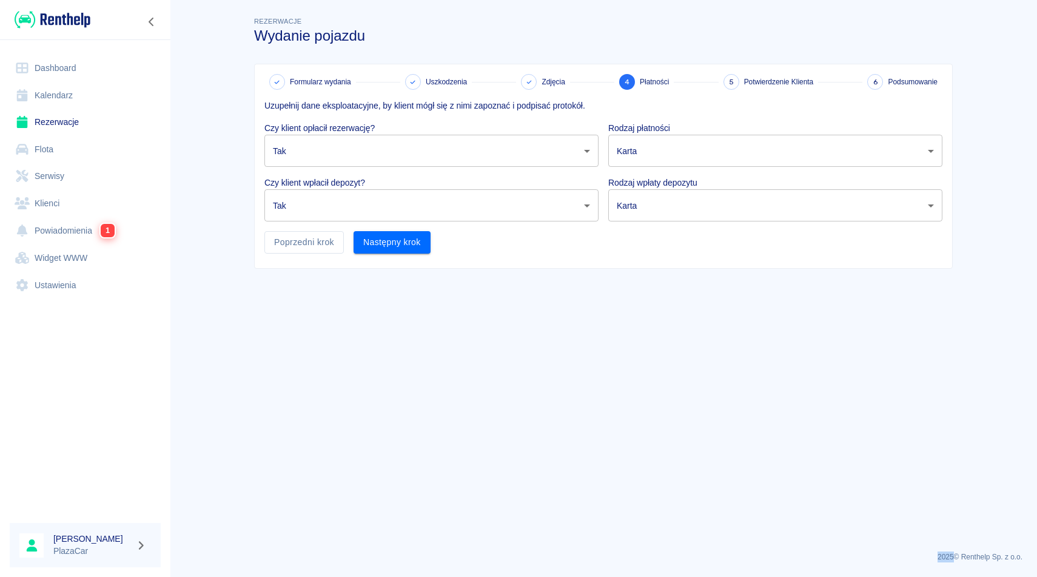
click at [362, 255] on div "Formularz wydania Uszkodzenia Zdjęcia 4 Płatności 5 Potwierdzenie Klienta 6 Pod…" at bounding box center [603, 166] width 697 height 204
click at [369, 253] on div "Formularz wydania Uszkodzenia Zdjęcia 4 Płatności 5 Potwierdzenie Klienta 6 Pod…" at bounding box center [603, 166] width 697 height 204
click at [389, 241] on button "Następny krok" at bounding box center [392, 242] width 77 height 22
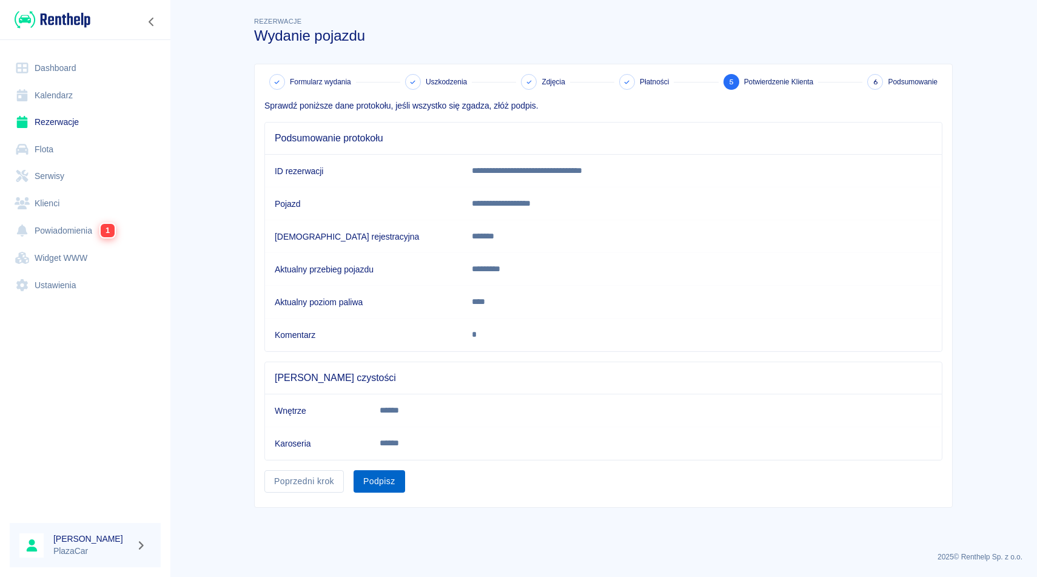
click at [375, 480] on button "Podpisz" at bounding box center [380, 481] width 52 height 22
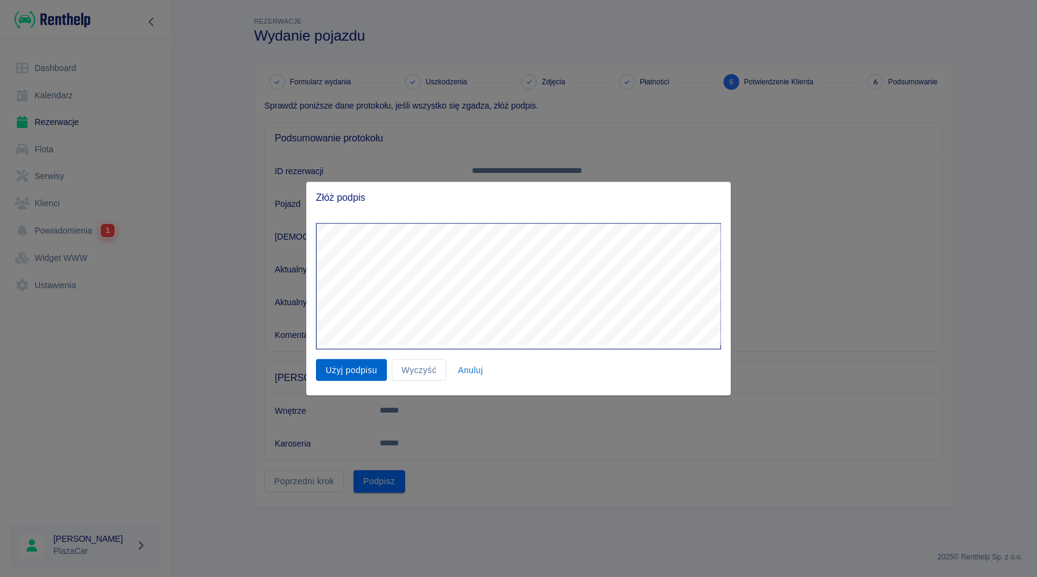
click at [367, 363] on button "Użyj podpisu" at bounding box center [351, 369] width 71 height 22
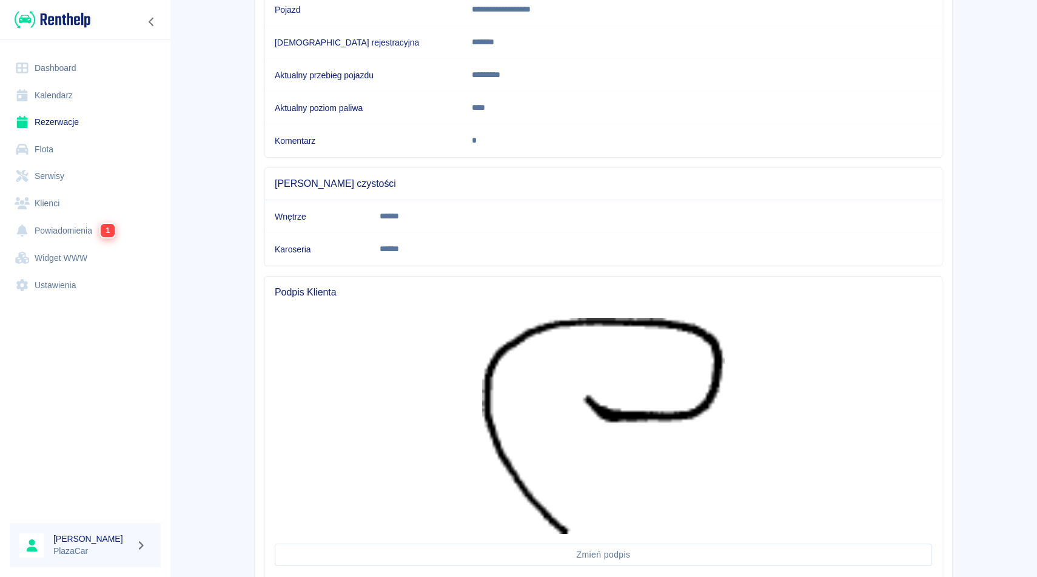
scroll to position [280, 0]
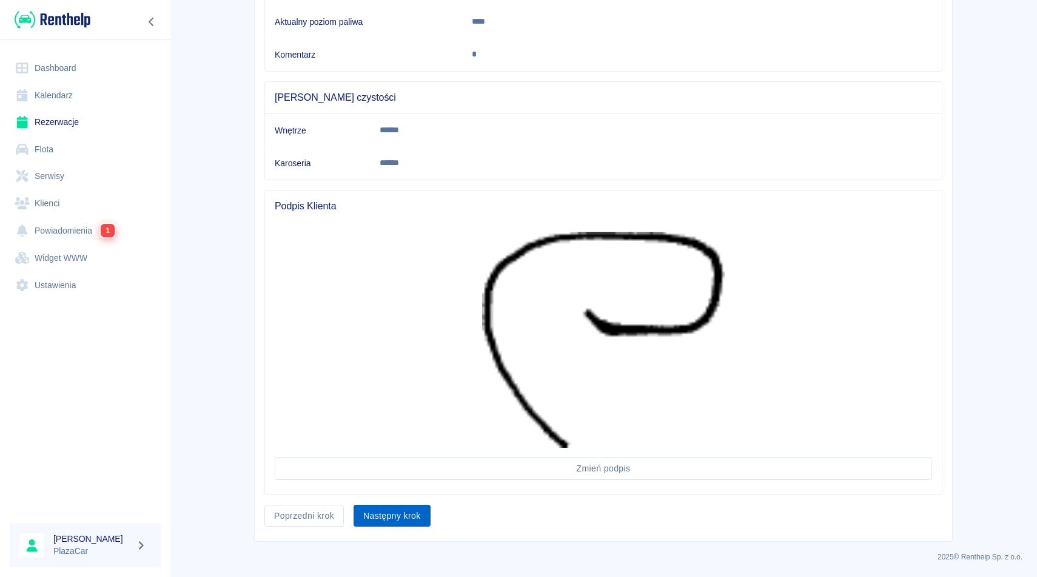
click at [400, 521] on button "Następny krok" at bounding box center [392, 516] width 77 height 22
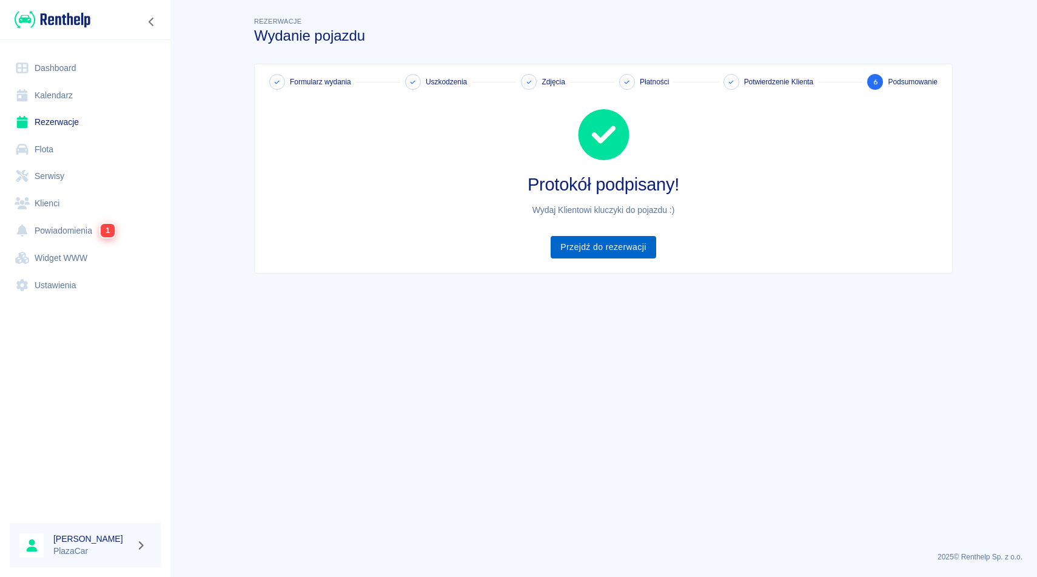
click at [592, 240] on link "Przejdź do rezerwacji" at bounding box center [603, 247] width 105 height 22
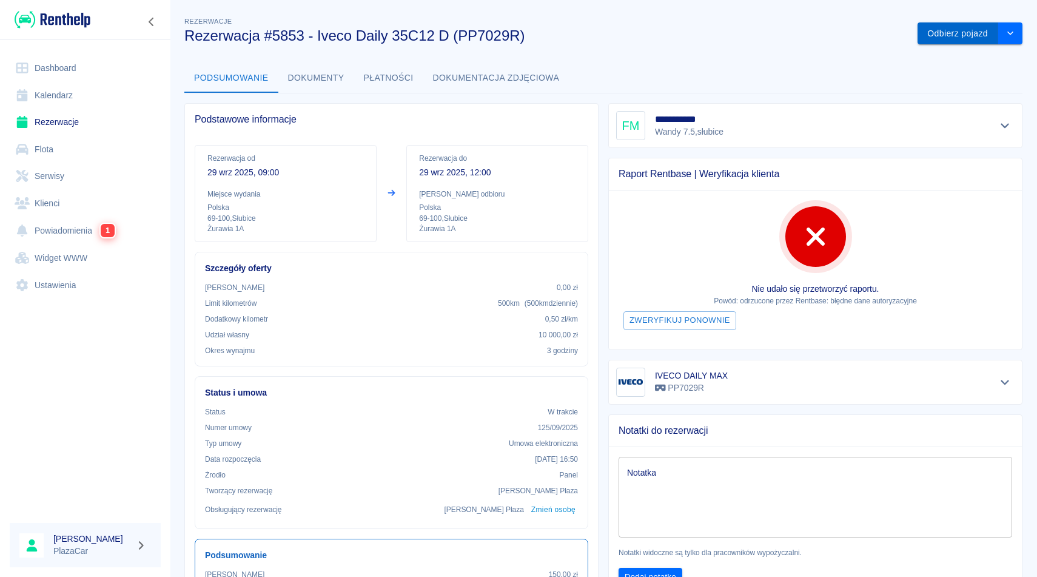
click at [959, 36] on button "Odbierz pojazd" at bounding box center [957, 33] width 81 height 22
click at [1010, 27] on icon at bounding box center [1007, 29] width 11 height 8
click at [953, 39] on button "Odbierz pojazd" at bounding box center [957, 33] width 81 height 22
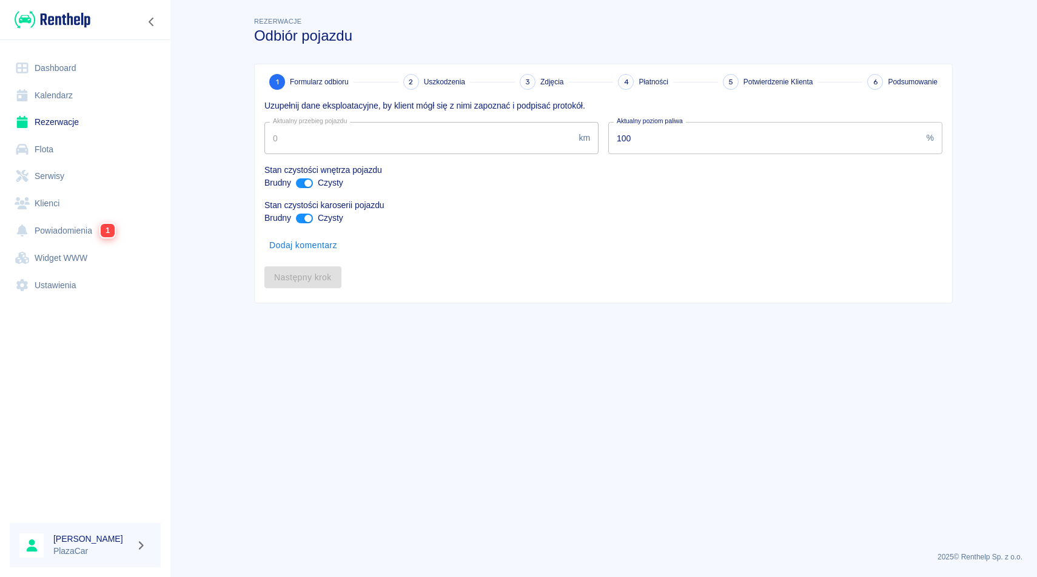
type input "175924"
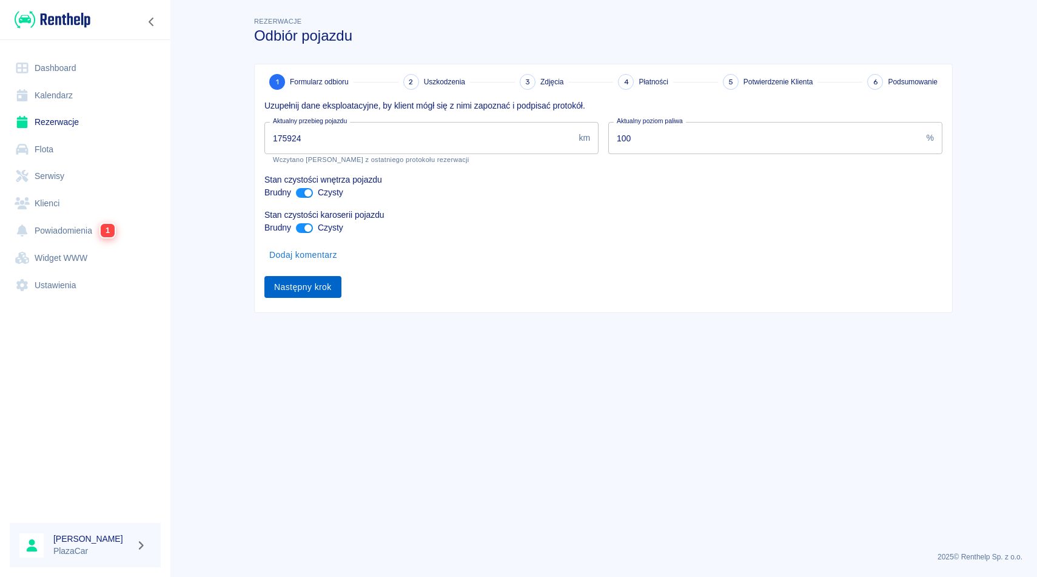
click at [310, 287] on button "Następny krok" at bounding box center [302, 287] width 77 height 22
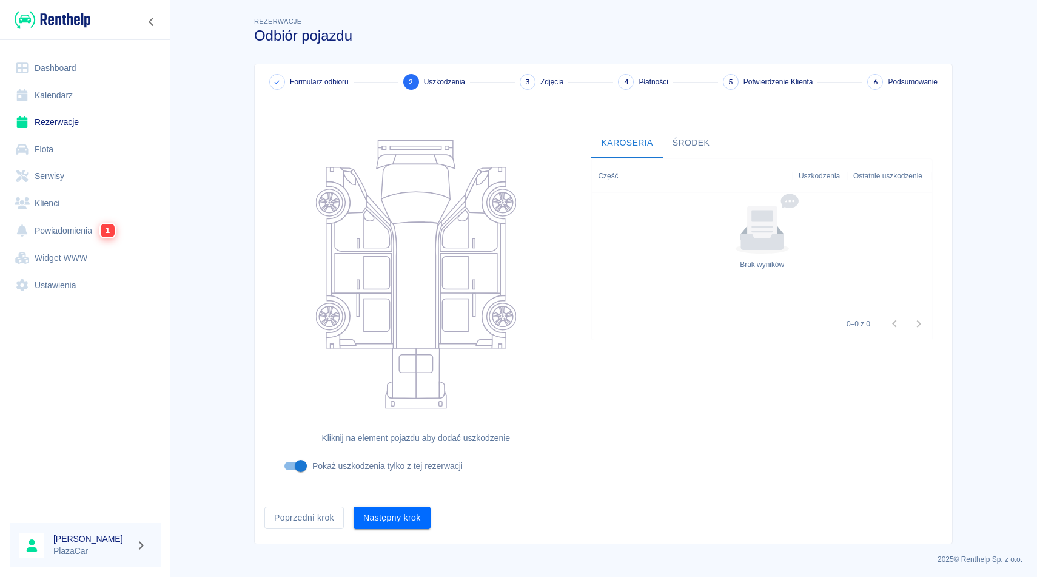
scroll to position [2, 0]
click at [385, 521] on button "Następny krok" at bounding box center [392, 516] width 77 height 22
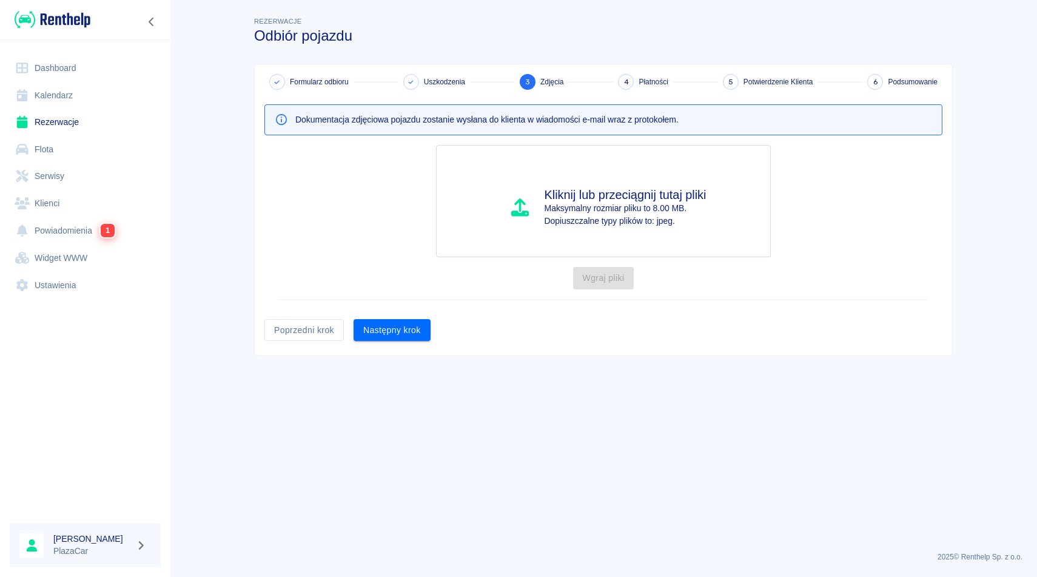
scroll to position [0, 0]
click at [403, 339] on button "Następny krok" at bounding box center [392, 330] width 77 height 22
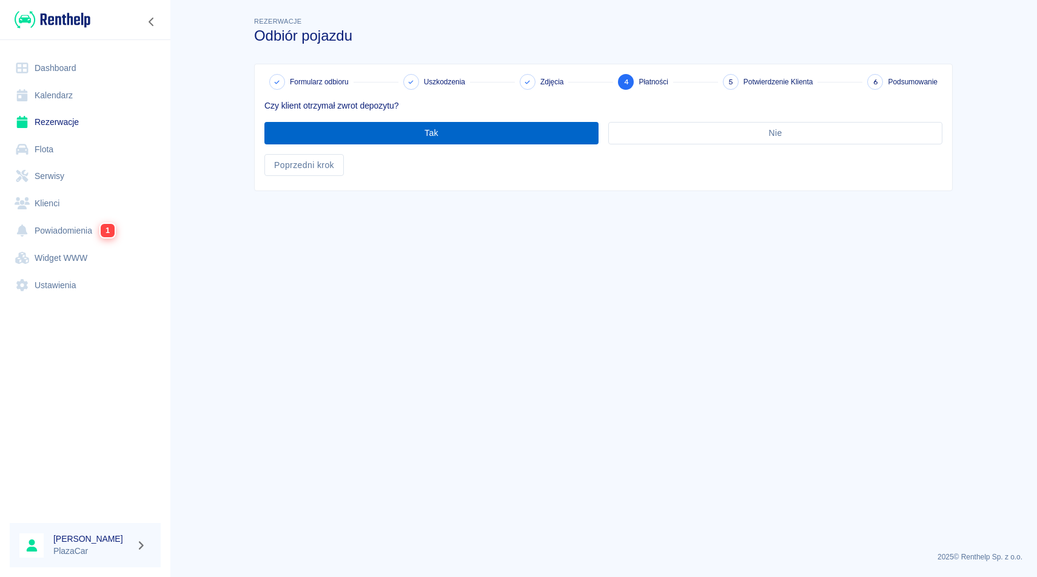
click at [519, 133] on button "Tak" at bounding box center [431, 133] width 334 height 22
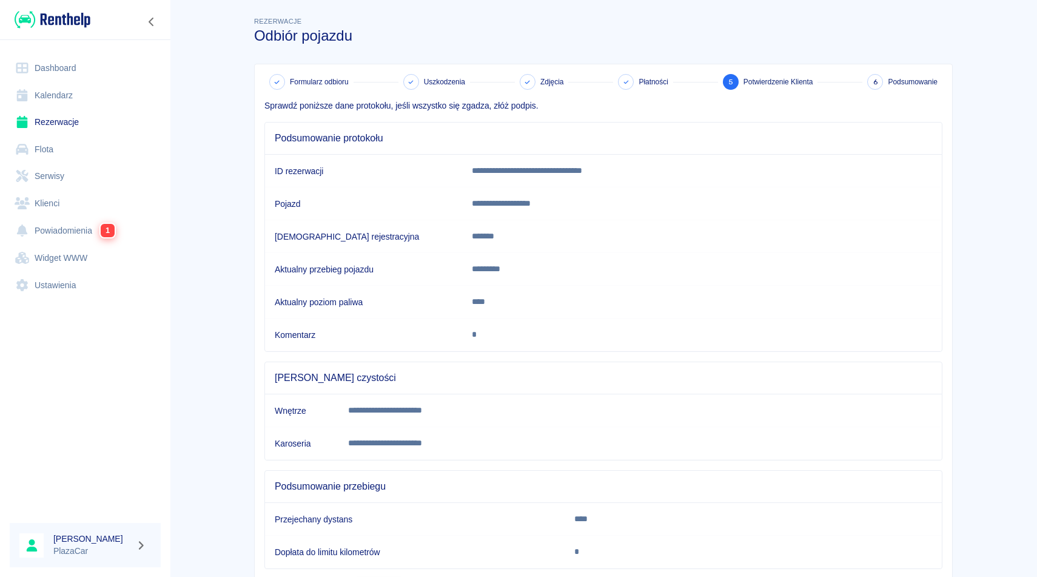
click at [425, 482] on span "Podsumowanie przebiegu" at bounding box center [603, 486] width 657 height 12
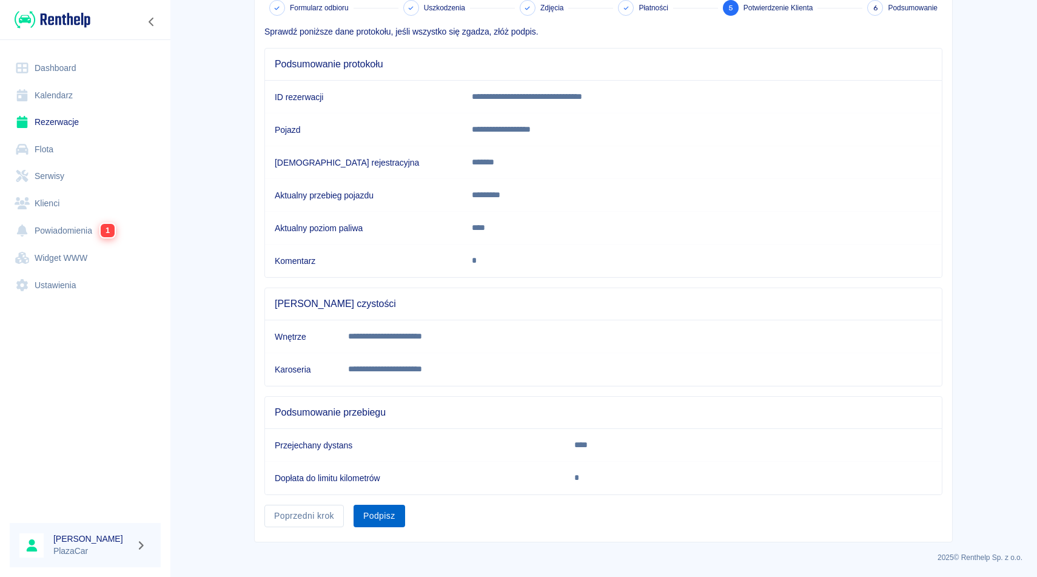
click at [375, 518] on button "Podpisz" at bounding box center [380, 516] width 52 height 22
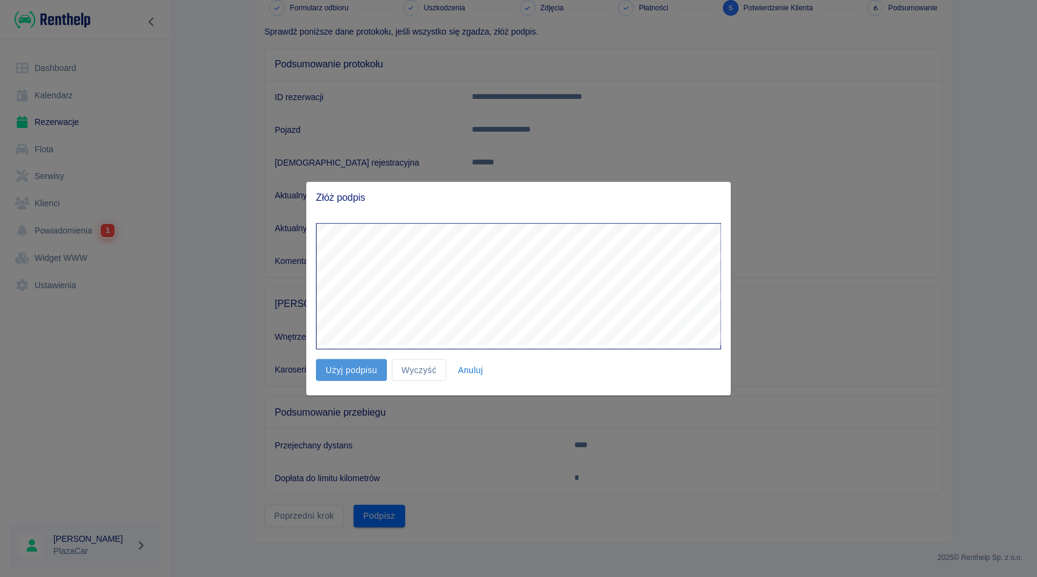
click at [357, 370] on button "Użyj podpisu" at bounding box center [351, 369] width 71 height 22
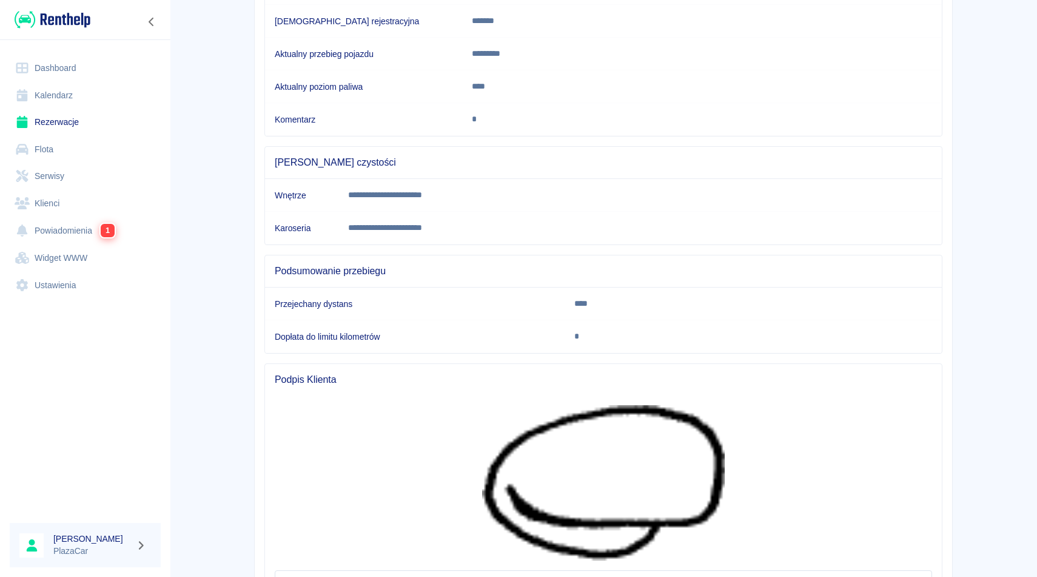
scroll to position [328, 0]
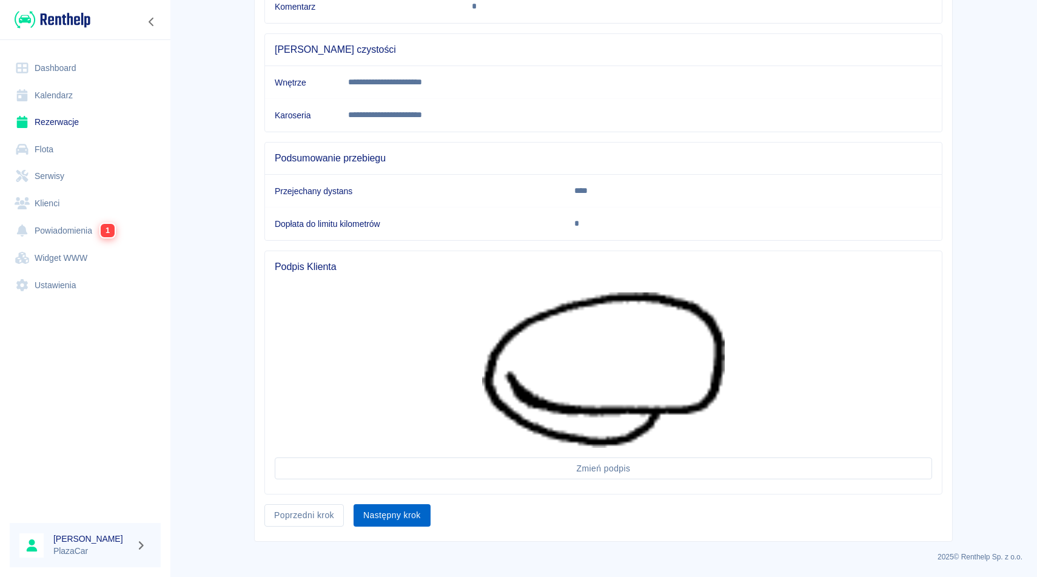
click at [381, 518] on button "Następny krok" at bounding box center [392, 515] width 77 height 22
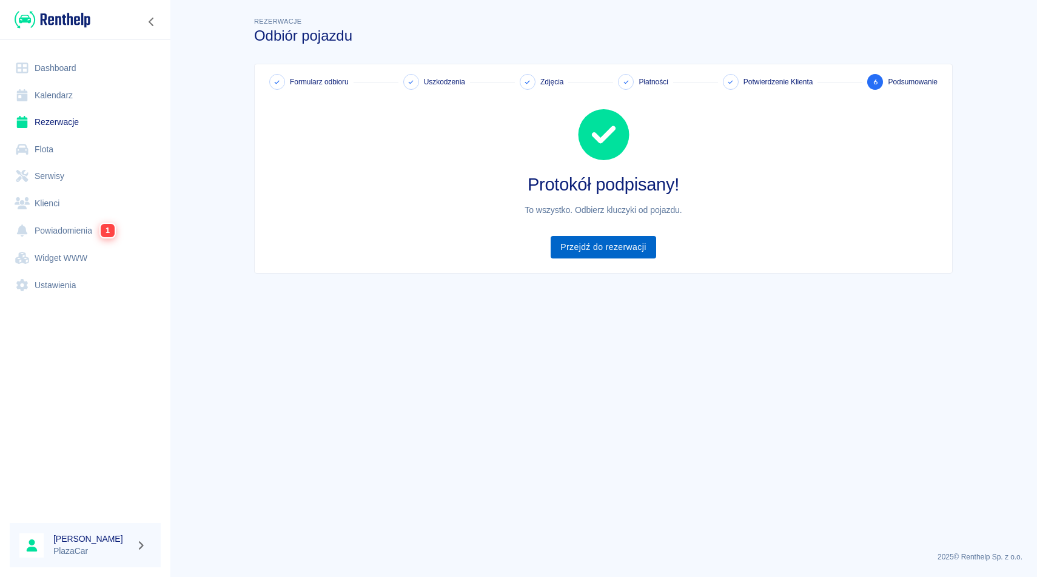
click at [616, 257] on link "Przejdź do rezerwacji" at bounding box center [603, 247] width 105 height 22
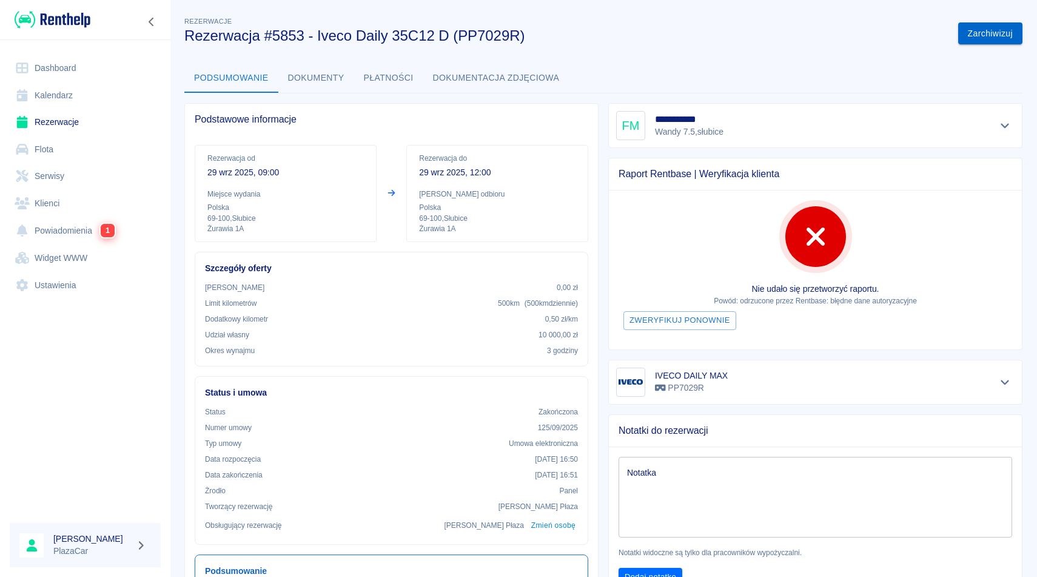
click at [979, 33] on button "Zarchiwizuj" at bounding box center [990, 33] width 64 height 22
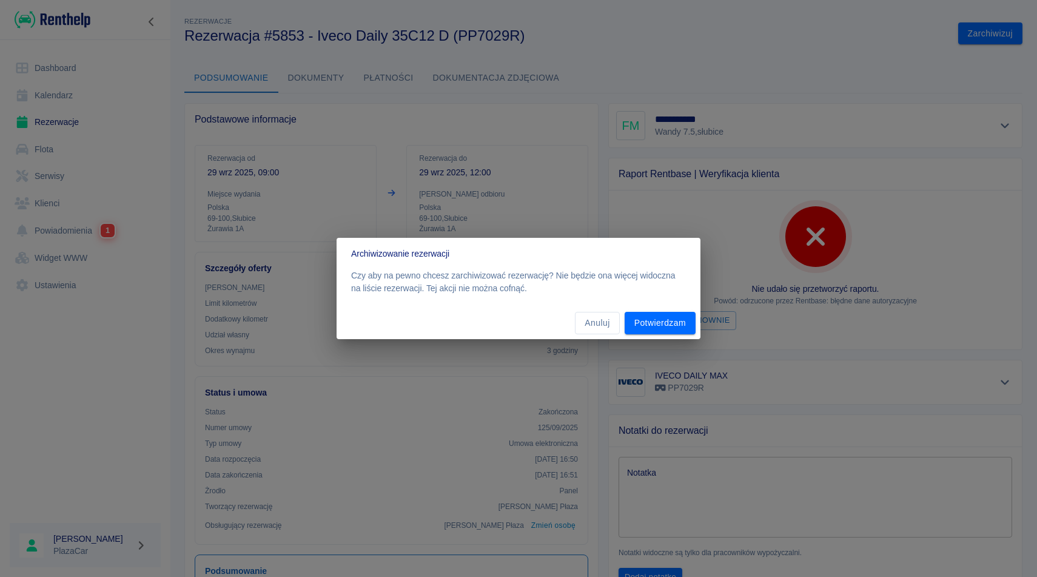
click at [640, 337] on div "Anuluj Potwierdzam" at bounding box center [519, 323] width 364 height 32
click at [662, 323] on button "Potwierdzam" at bounding box center [660, 323] width 71 height 22
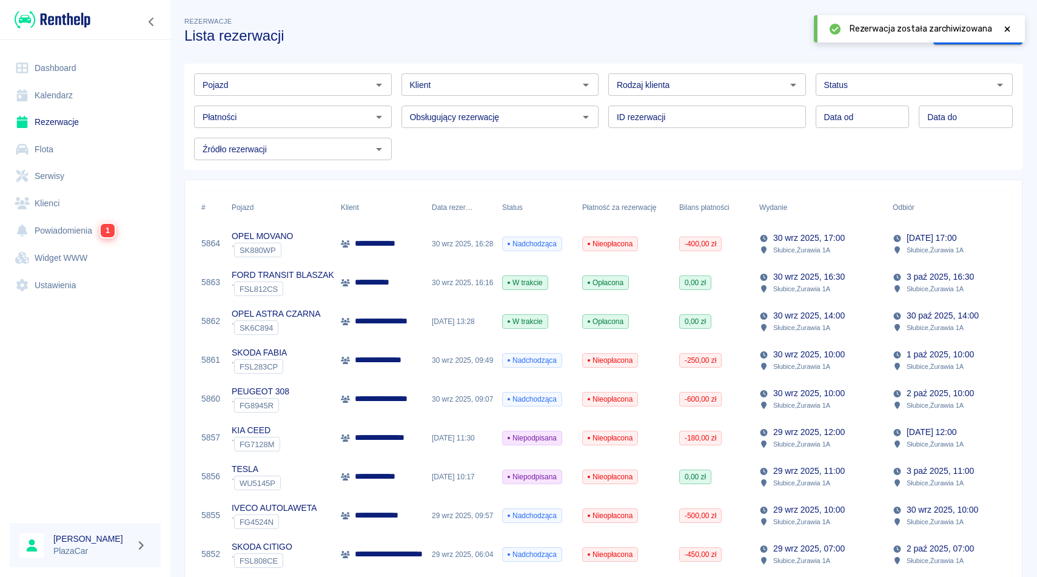
click at [1008, 25] on icon at bounding box center [1007, 29] width 11 height 8
click at [977, 32] on link "Dodaj rezerwację" at bounding box center [977, 33] width 89 height 22
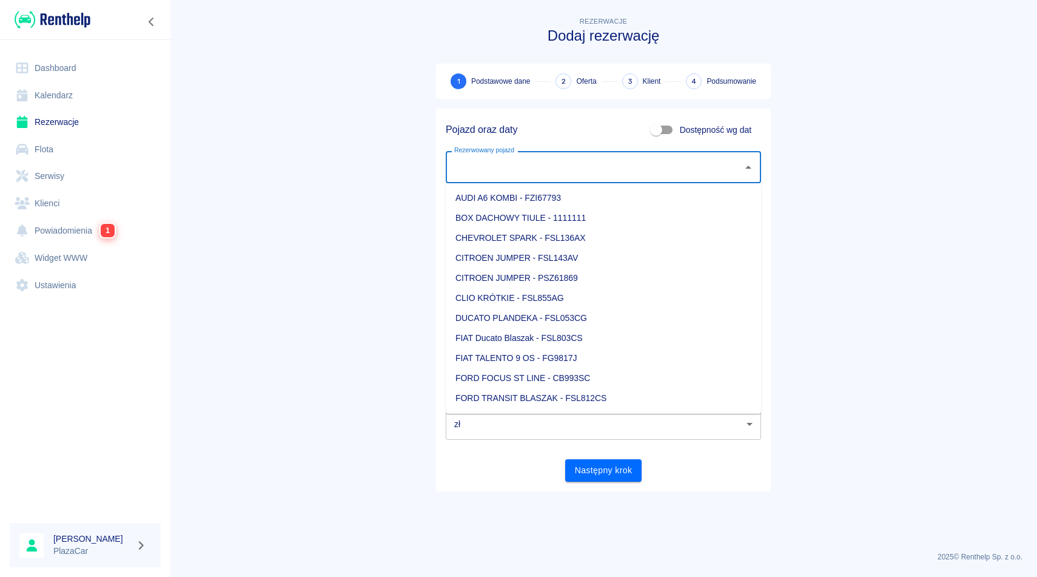
click at [533, 168] on input "Rezerwowany pojazd" at bounding box center [594, 166] width 286 height 21
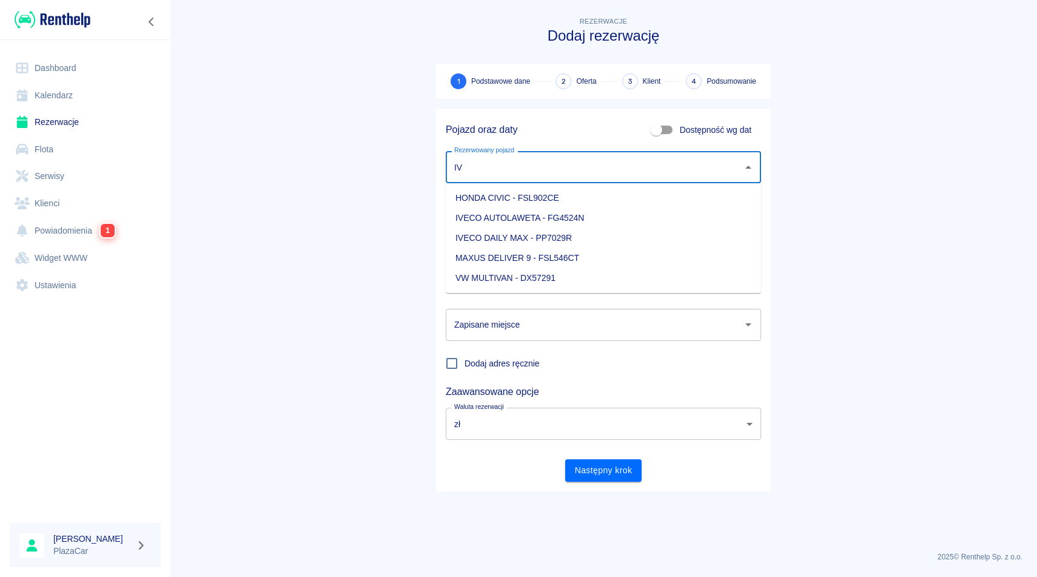
click at [585, 230] on li "IVECO DAILY MAX - PP7029R" at bounding box center [603, 238] width 315 height 20
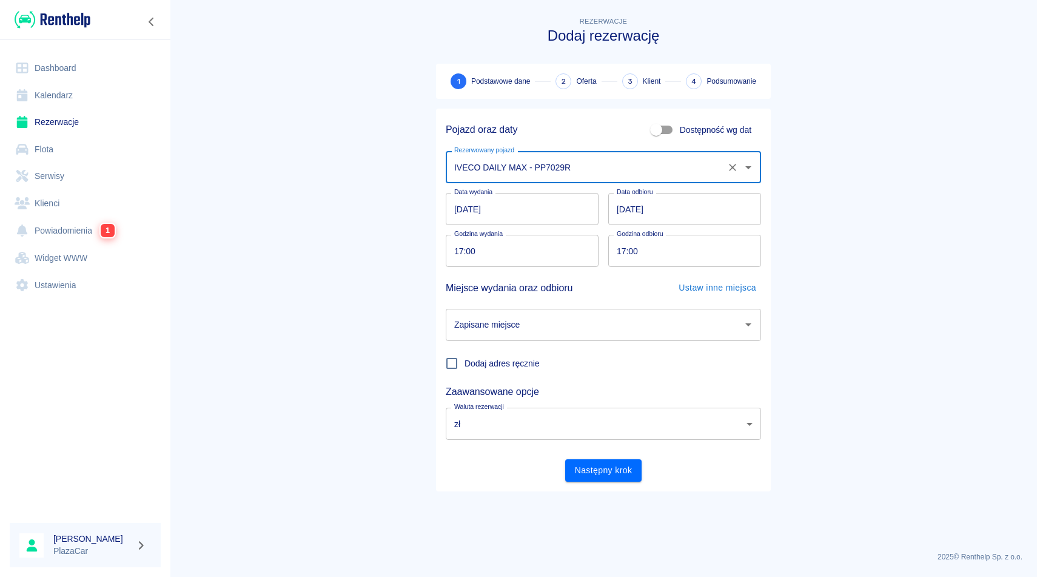
type input "IVECO DAILY MAX - PP7029R"
click at [643, 217] on input "[DATE]" at bounding box center [684, 209] width 153 height 32
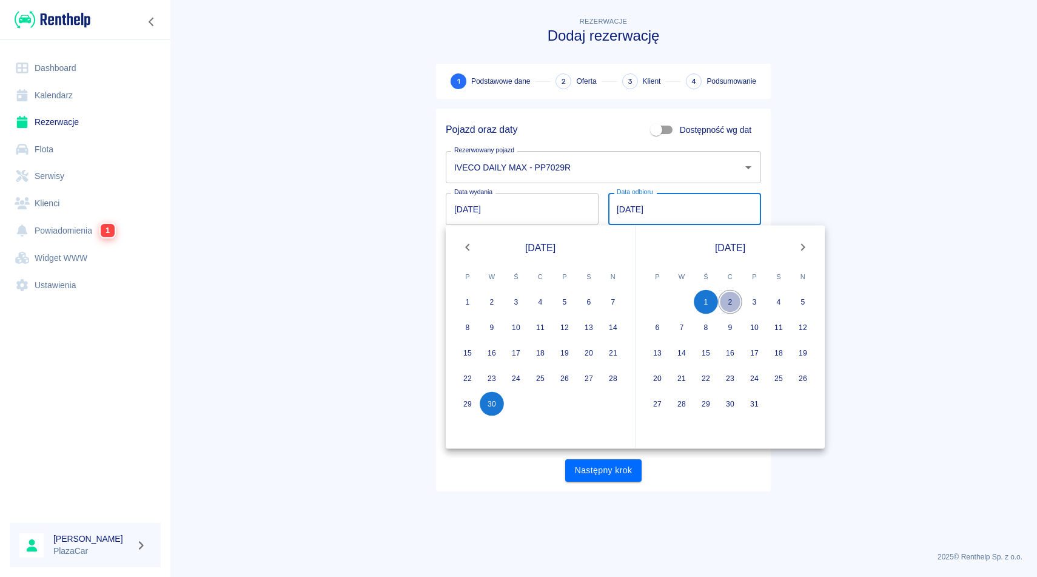
click at [733, 304] on button "2" at bounding box center [730, 302] width 24 height 24
type input "[DATE]"
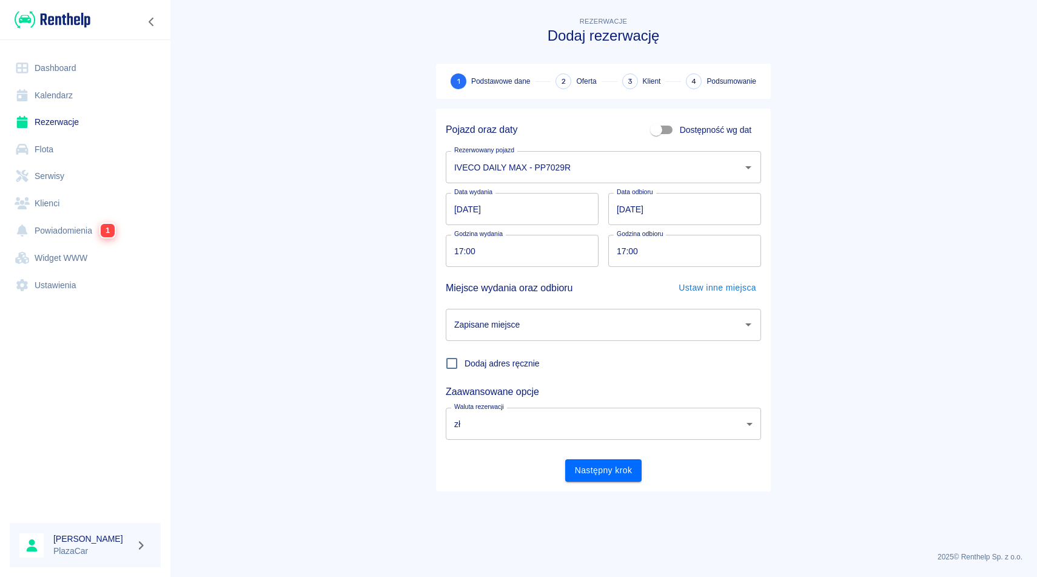
click at [648, 347] on div "Dodaj adres ręcznie" at bounding box center [598, 358] width 325 height 35
click at [654, 324] on input "Zapisane miejsce" at bounding box center [594, 324] width 286 height 21
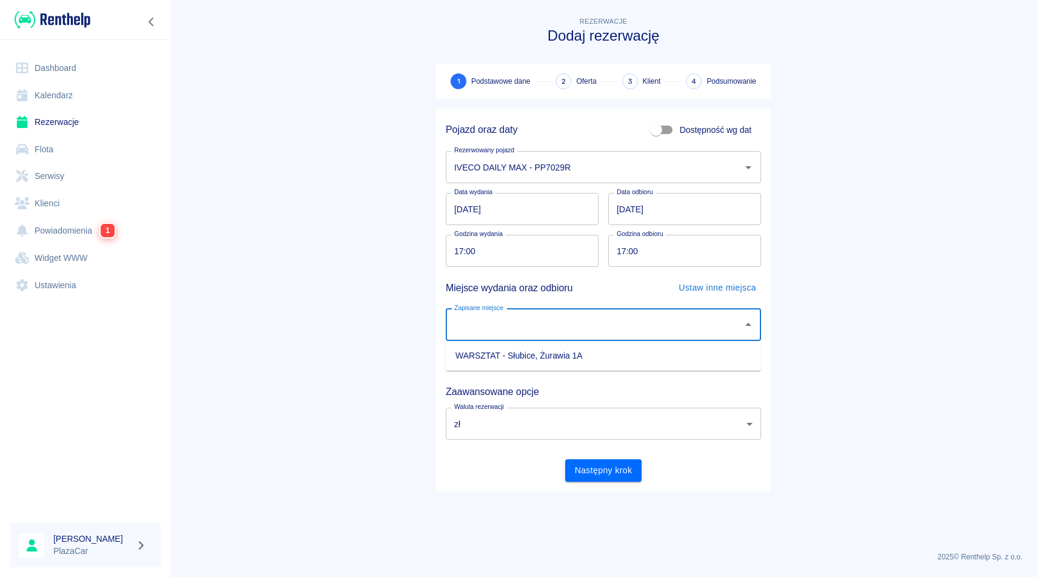
click at [625, 355] on li "WARSZTAT - Słubice, Żurawia 1A" at bounding box center [603, 356] width 315 height 20
type input "WARSZTAT - Słubice, Żurawia 1A"
click at [603, 469] on button "Następny krok" at bounding box center [603, 470] width 77 height 22
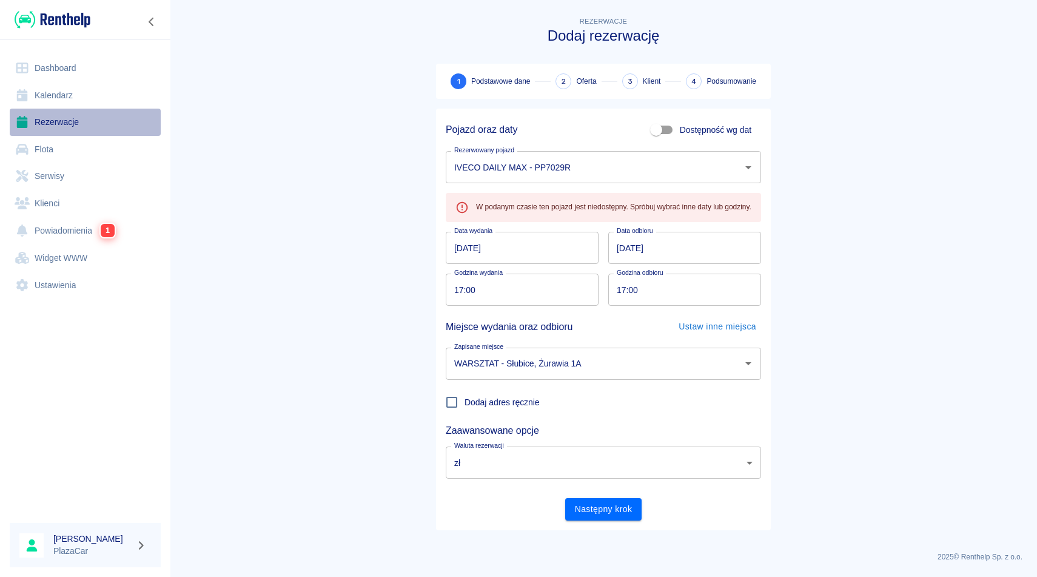
click at [67, 124] on link "Rezerwacje" at bounding box center [85, 122] width 151 height 27
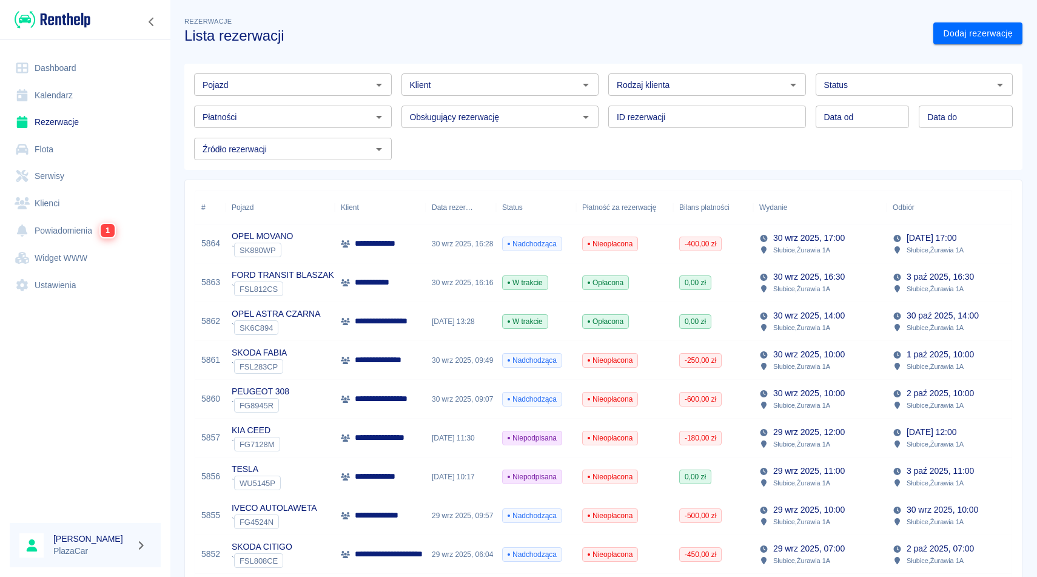
click at [227, 92] on input "Pojazd" at bounding box center [283, 84] width 170 height 15
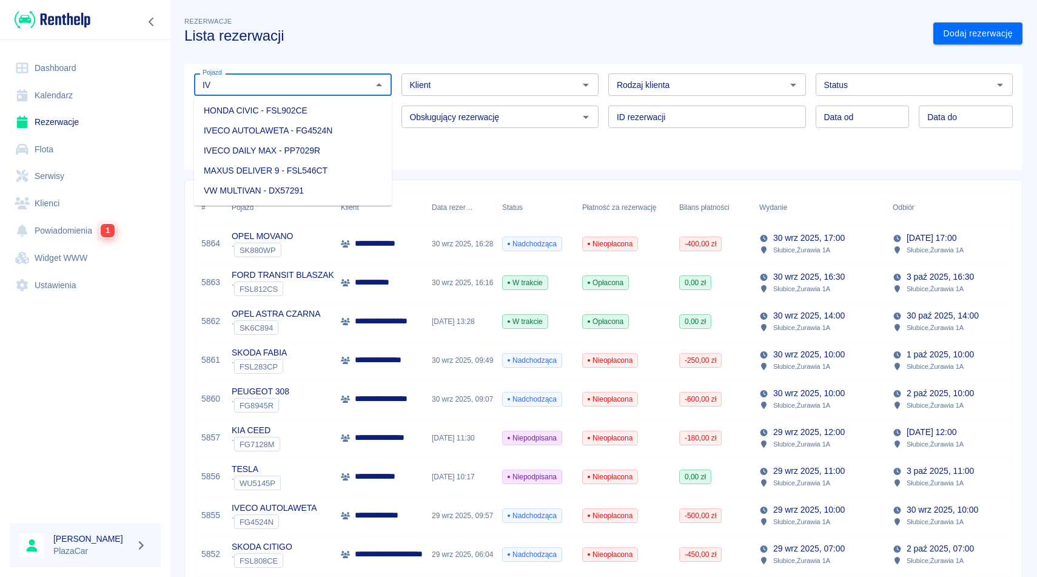
click at [311, 152] on li "IVECO DAILY MAX - PP7029R" at bounding box center [293, 151] width 198 height 20
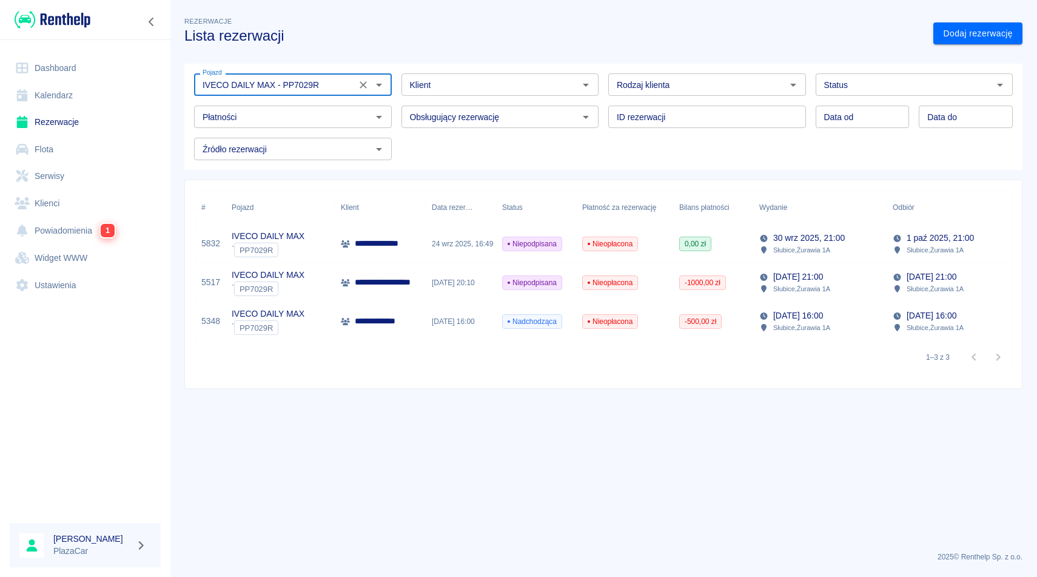
type input "IVECO DAILY MAX - PP7029R"
click at [821, 250] on p "Słubice , Żurawia 1A" at bounding box center [801, 249] width 57 height 11
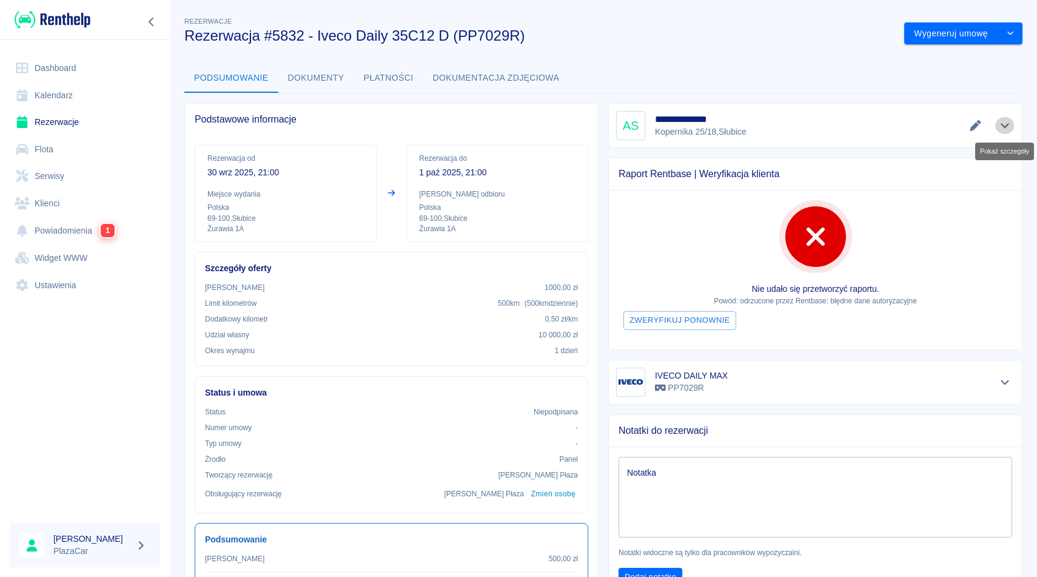
click at [1000, 125] on icon "Pokaż szczegóły" at bounding box center [1005, 125] width 14 height 11
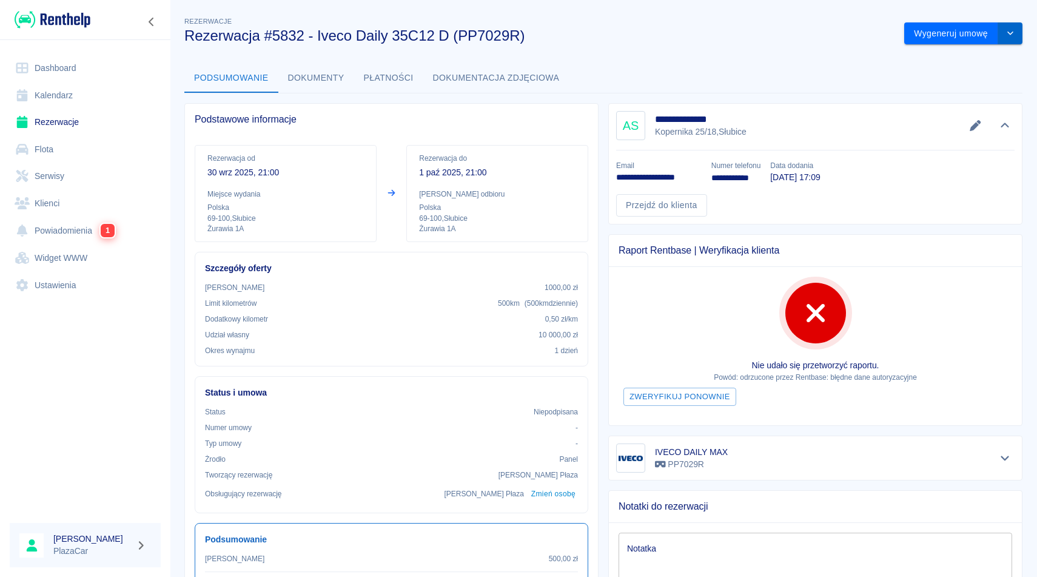
click at [1005, 40] on button "drop-down" at bounding box center [1010, 33] width 24 height 22
click at [958, 100] on li "Anuluj rezerwację" at bounding box center [963, 99] width 98 height 20
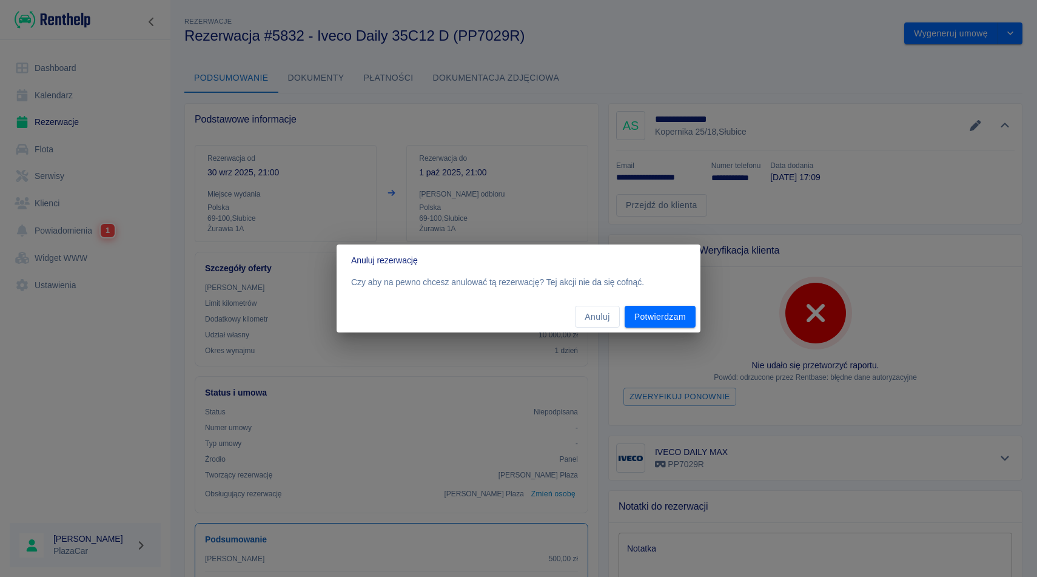
click at [653, 330] on div "Anuluj Potwierdzam" at bounding box center [519, 317] width 364 height 32
click at [656, 323] on button "Potwierdzam" at bounding box center [660, 317] width 71 height 22
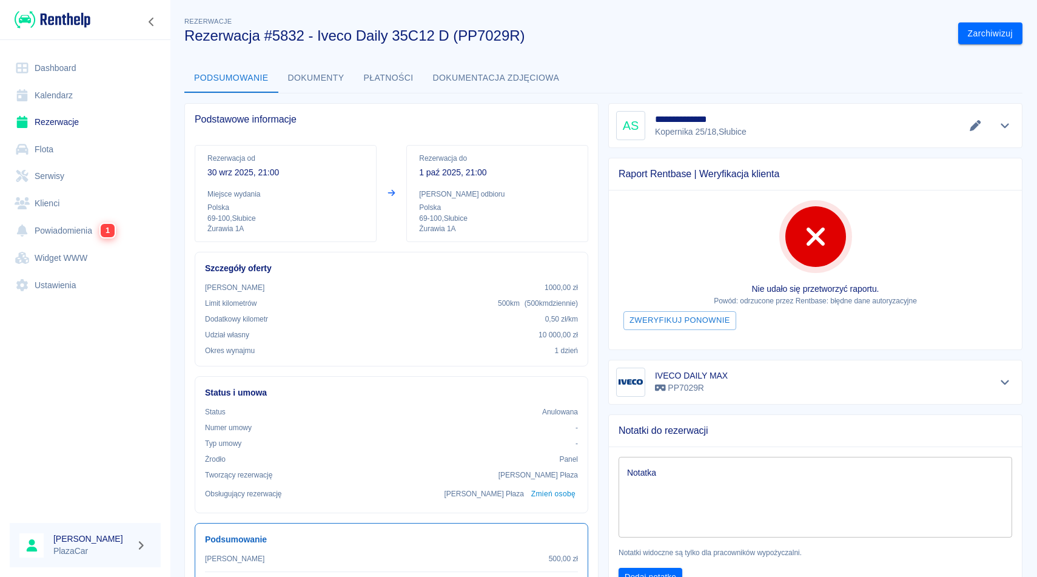
click at [24, 130] on link "Rezerwacje" at bounding box center [85, 122] width 151 height 27
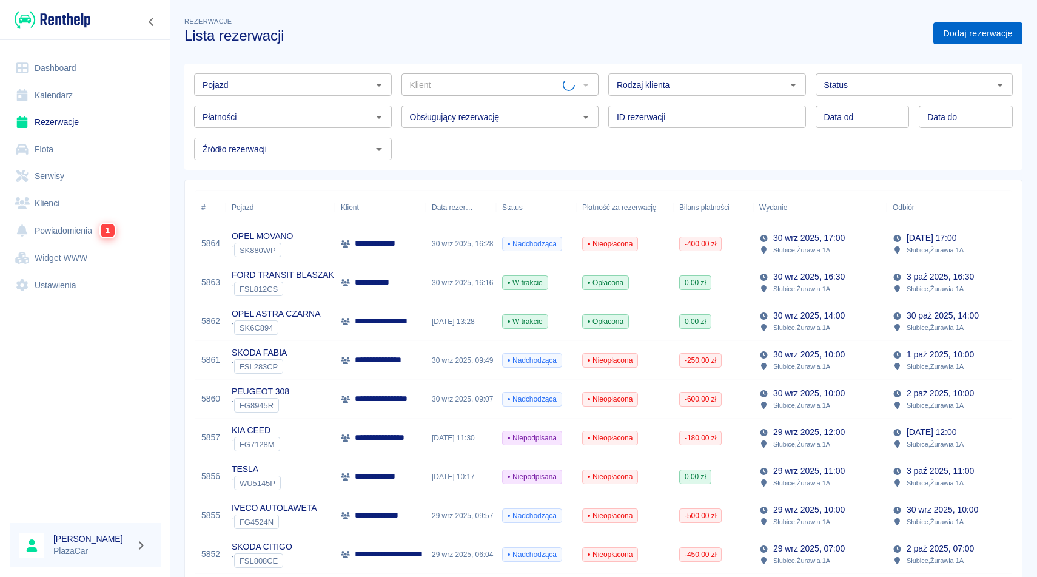
click at [983, 38] on link "Dodaj rezerwację" at bounding box center [977, 33] width 89 height 22
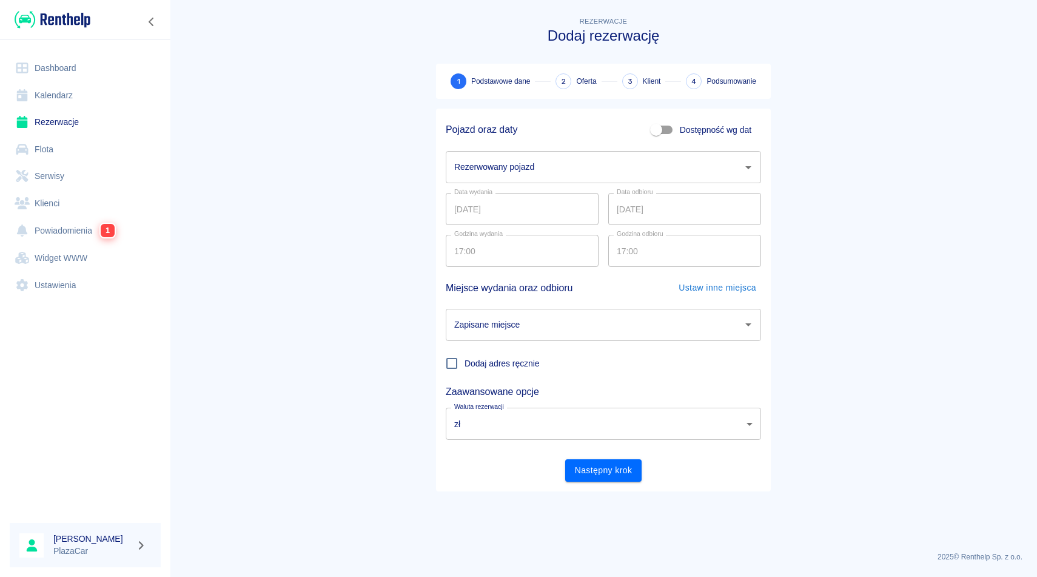
click at [535, 166] on input "Rezerwowany pojazd" at bounding box center [594, 166] width 286 height 21
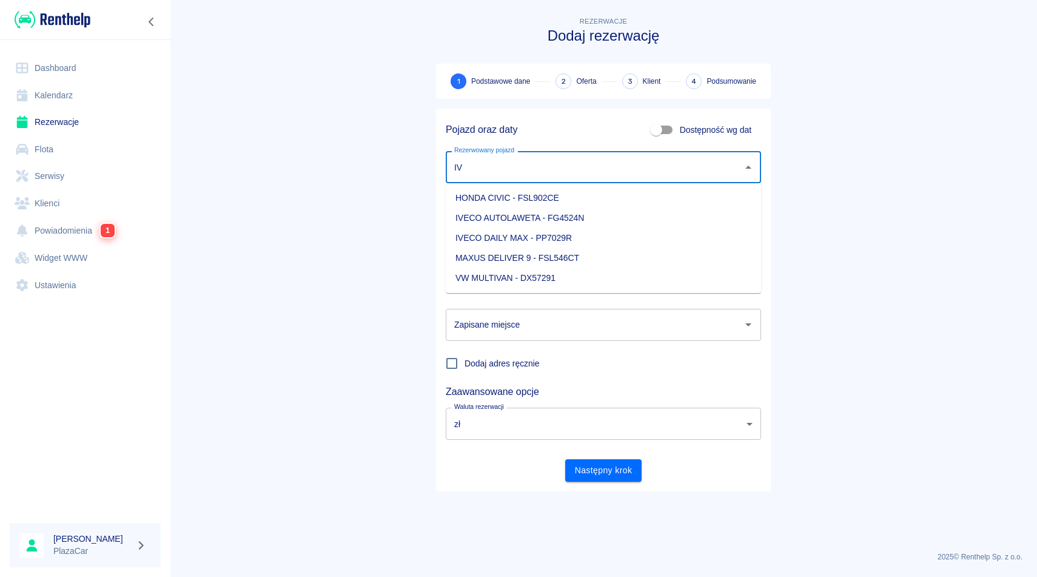
click at [582, 238] on li "IVECO DAILY MAX - PP7029R" at bounding box center [603, 238] width 315 height 20
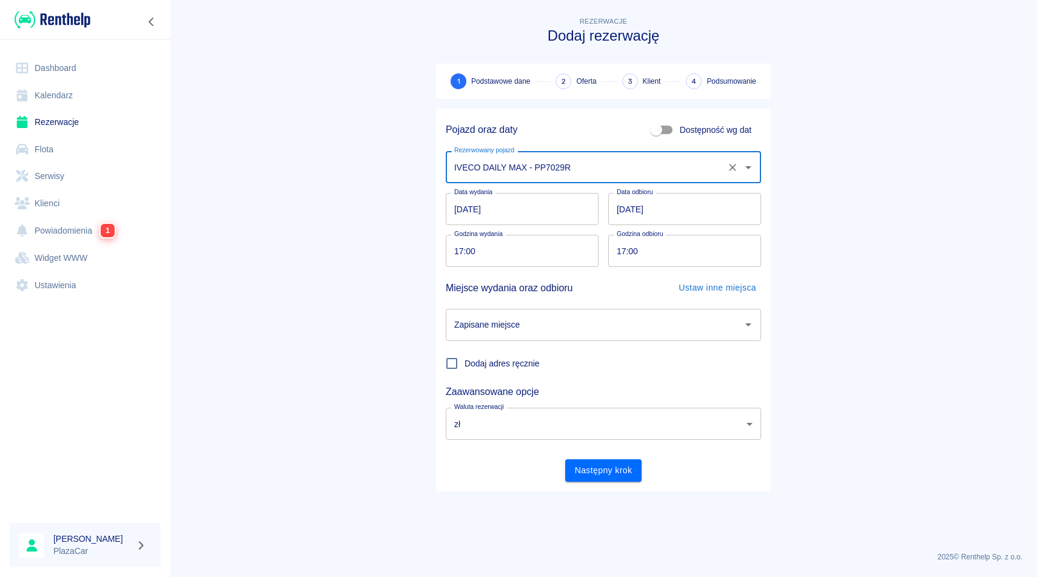
type input "IVECO DAILY MAX - PP7029R"
click at [630, 220] on input "[DATE]" at bounding box center [684, 209] width 153 height 32
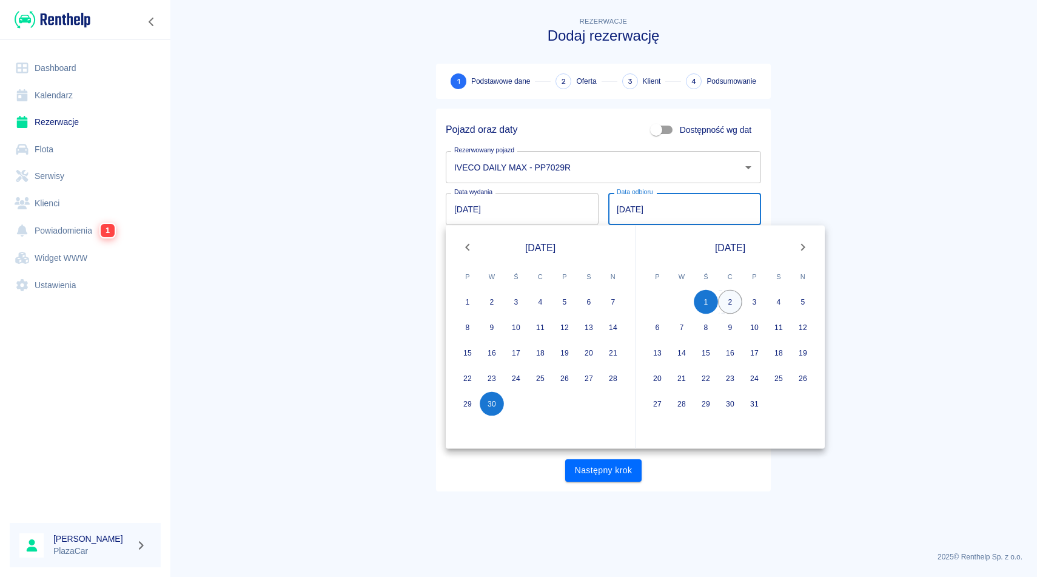
click at [736, 306] on button "2" at bounding box center [730, 302] width 24 height 24
type input "[DATE]"
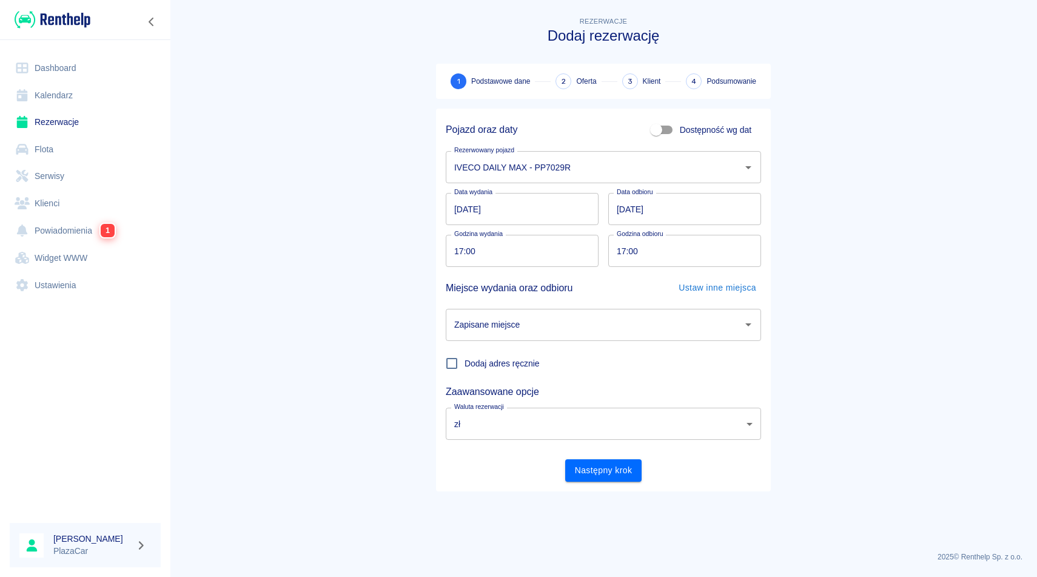
click at [611, 326] on input "Zapisane miejsce" at bounding box center [594, 324] width 286 height 21
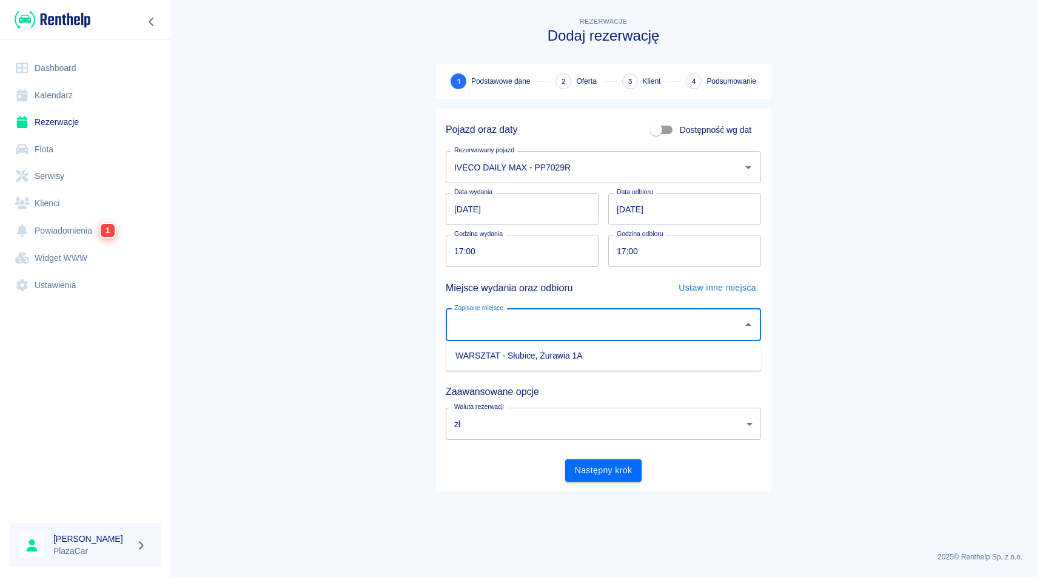
click at [597, 352] on li "WARSZTAT - Słubice, Żurawia 1A" at bounding box center [603, 356] width 315 height 20
type input "WARSZTAT - Słubice, Żurawia 1A"
click at [596, 468] on button "Następny krok" at bounding box center [603, 470] width 77 height 22
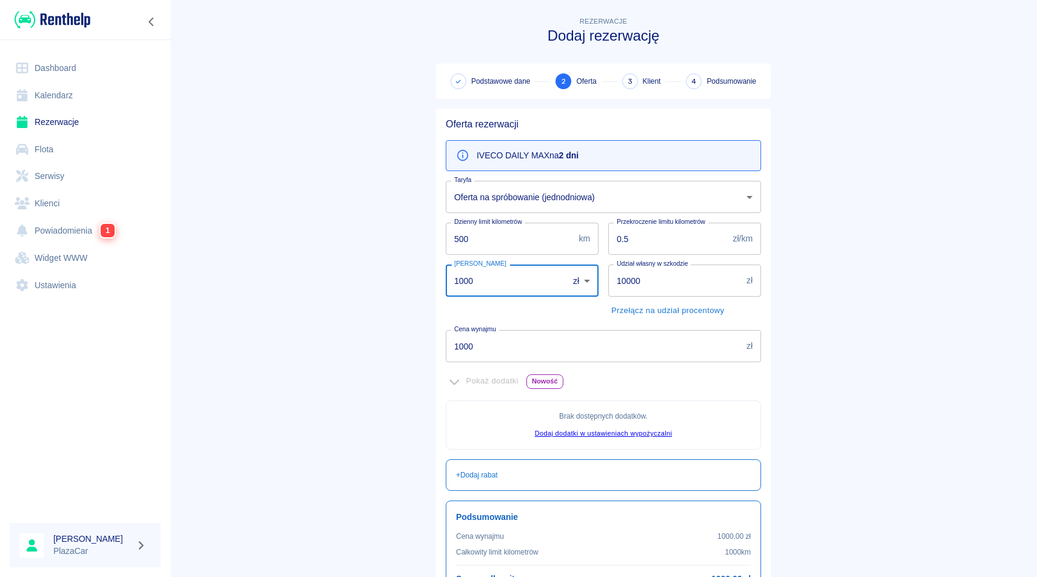
click at [462, 280] on input "1000" at bounding box center [503, 280] width 114 height 32
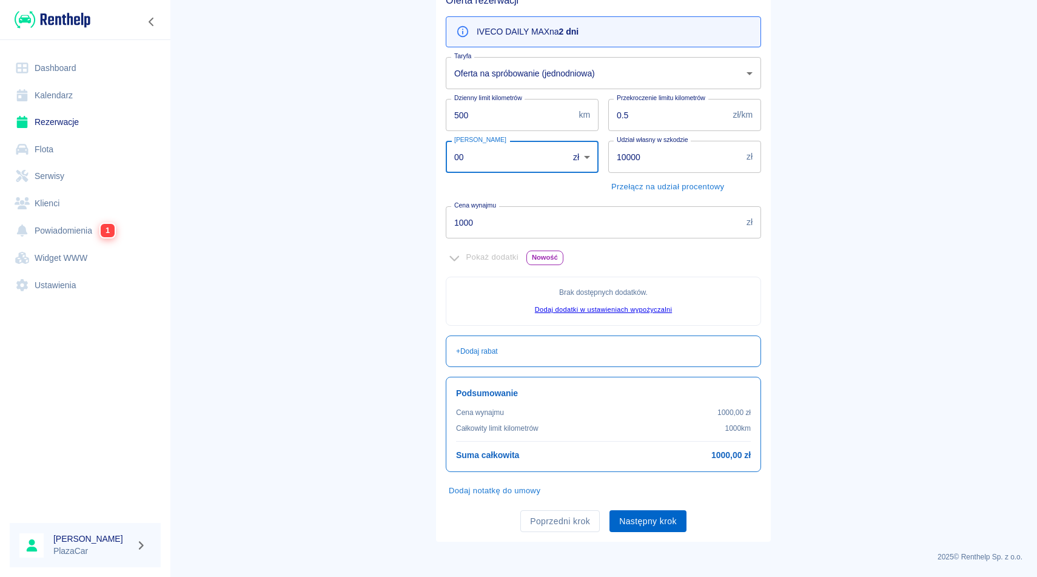
type input "00"
click at [642, 516] on button "Następny krok" at bounding box center [647, 521] width 77 height 22
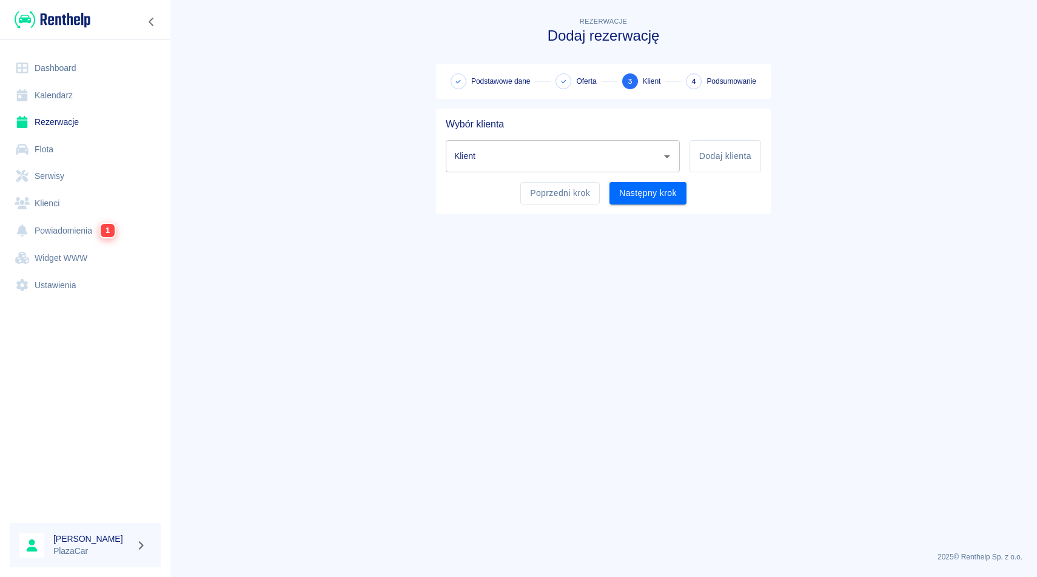
click at [494, 163] on input "Klient" at bounding box center [553, 156] width 205 height 21
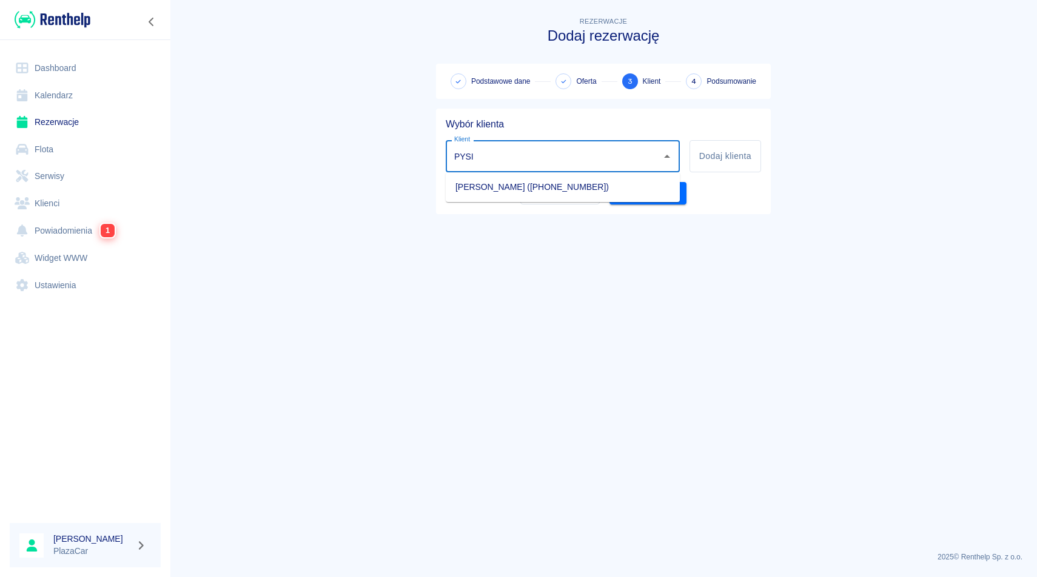
click at [553, 183] on li "[PERSON_NAME] ([PHONE_NUMBER])" at bounding box center [563, 187] width 234 height 20
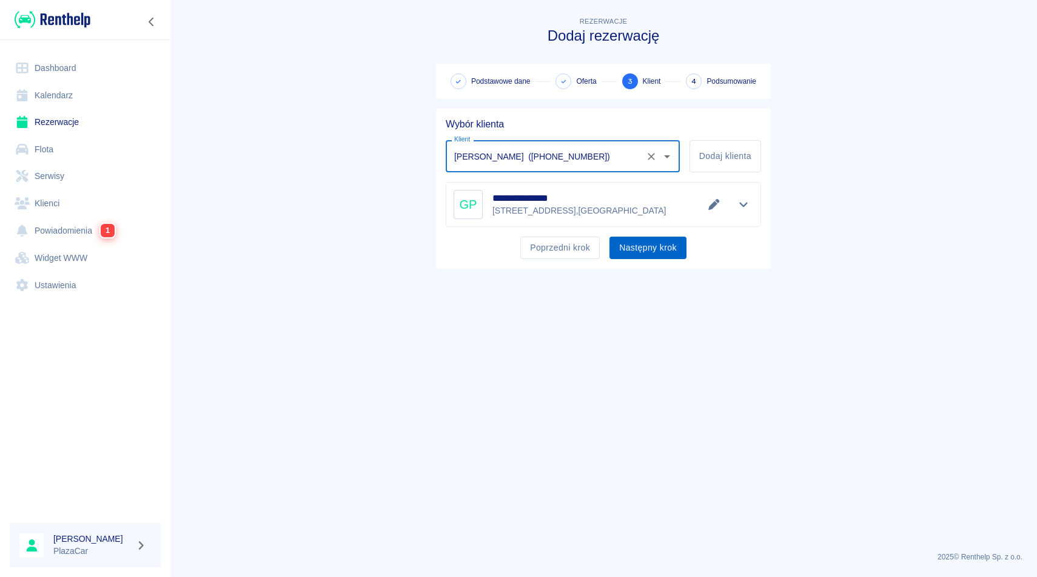
type input "[PERSON_NAME] ([PHONE_NUMBER])"
click at [635, 249] on button "Następny krok" at bounding box center [647, 247] width 77 height 22
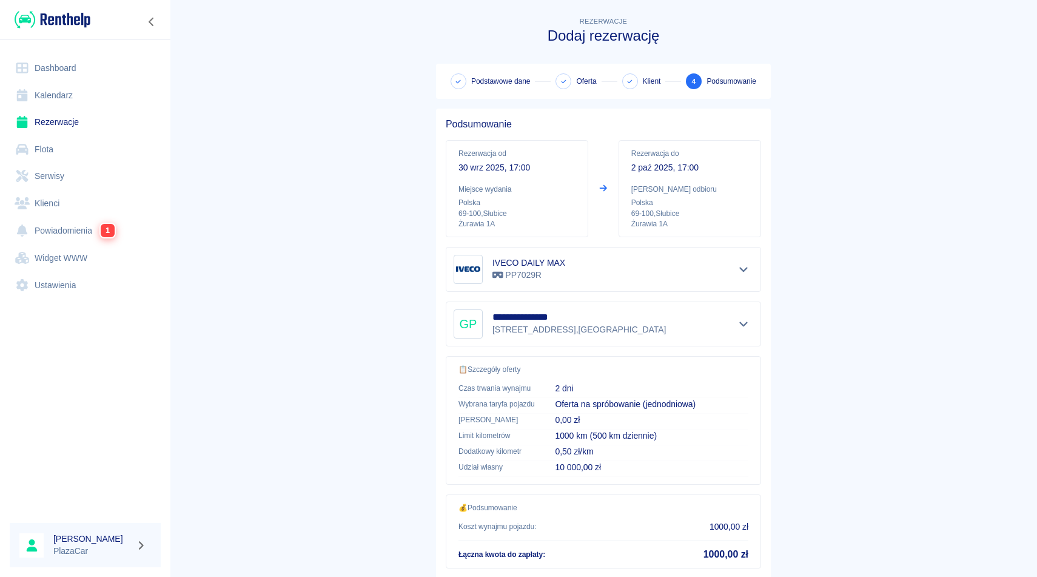
scroll to position [78, 0]
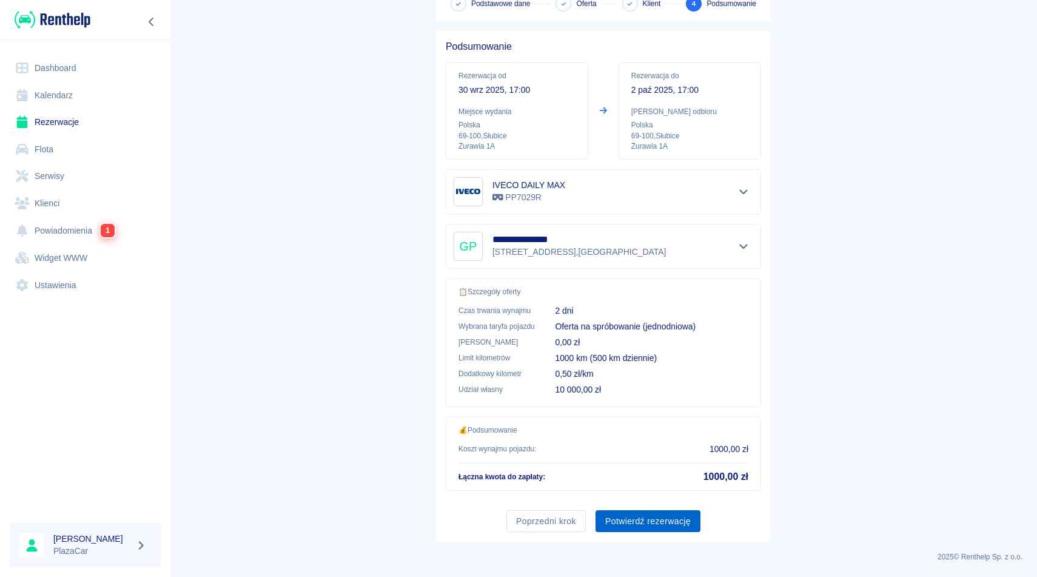
click at [636, 518] on button "Potwierdź rezerwację" at bounding box center [647, 521] width 105 height 22
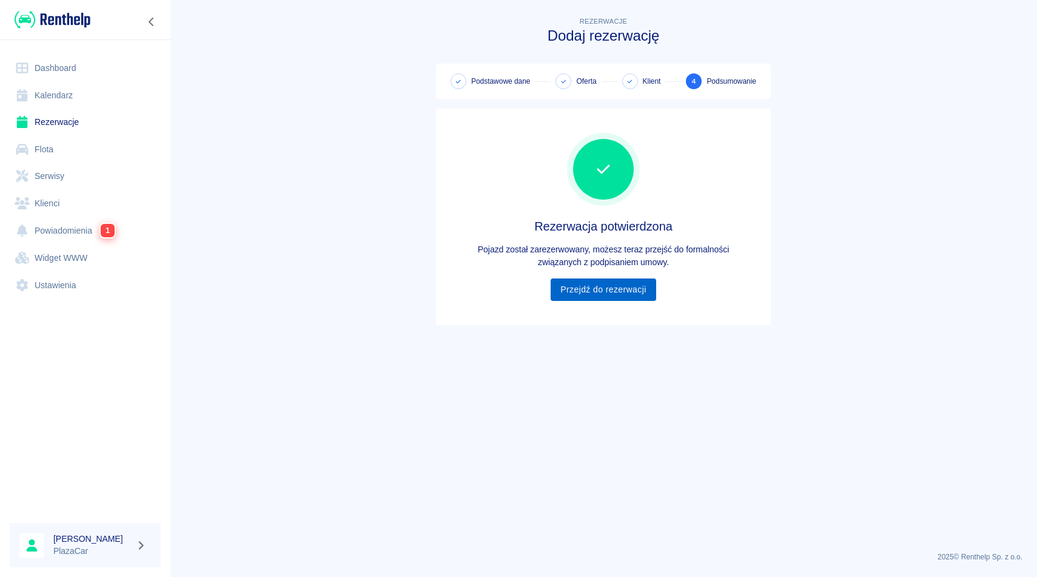
click at [605, 288] on link "Przejdź do rezerwacji" at bounding box center [603, 289] width 105 height 22
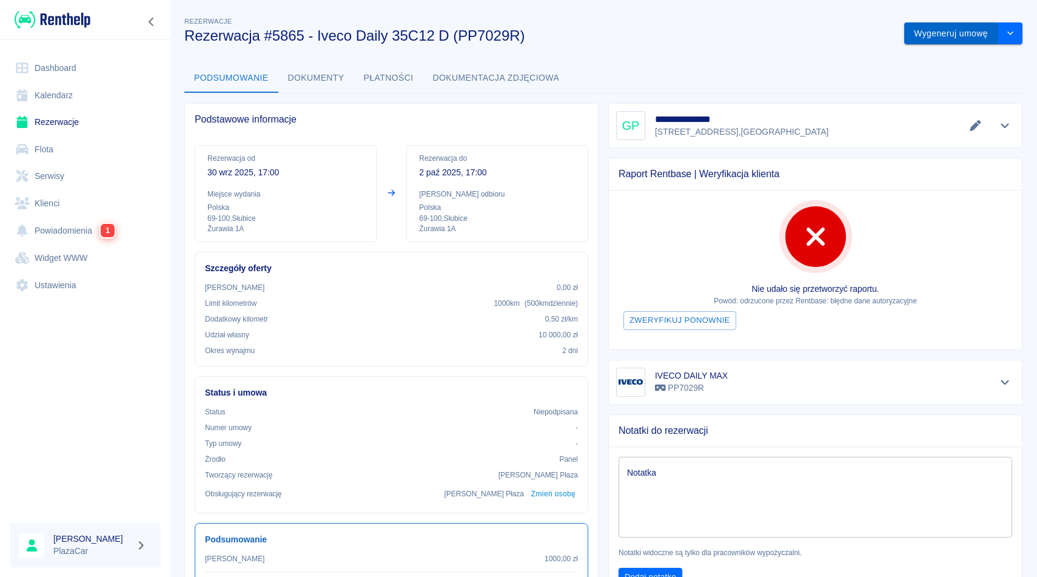
click at [943, 32] on button "Wygeneruj umowę" at bounding box center [951, 33] width 94 height 22
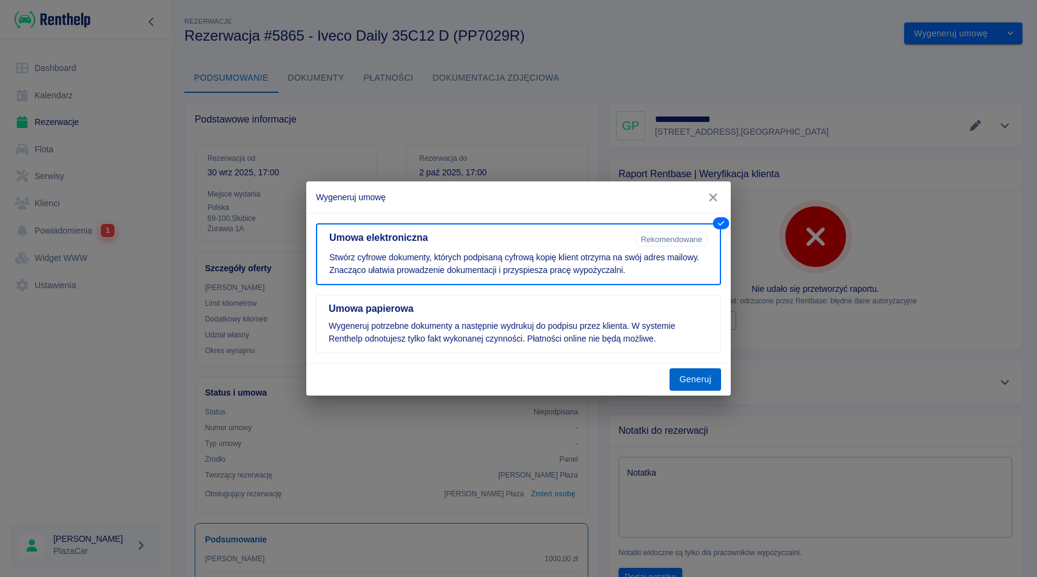
click at [700, 370] on button "Generuj" at bounding box center [695, 379] width 52 height 22
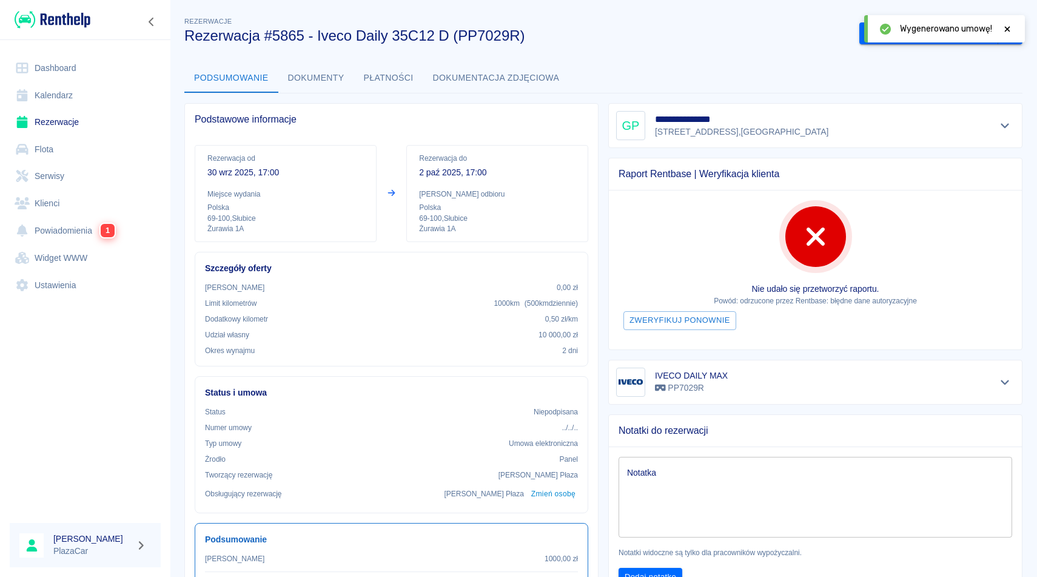
click at [1004, 30] on icon at bounding box center [1007, 29] width 11 height 8
click at [950, 40] on button "Podpisz umowę elektroniczną" at bounding box center [928, 33] width 139 height 22
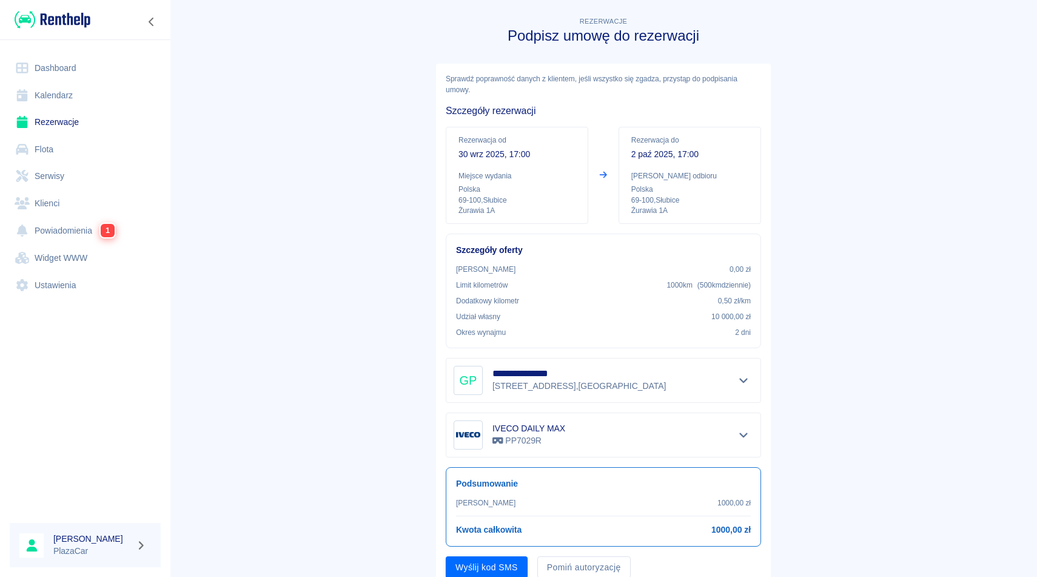
scroll to position [46, 0]
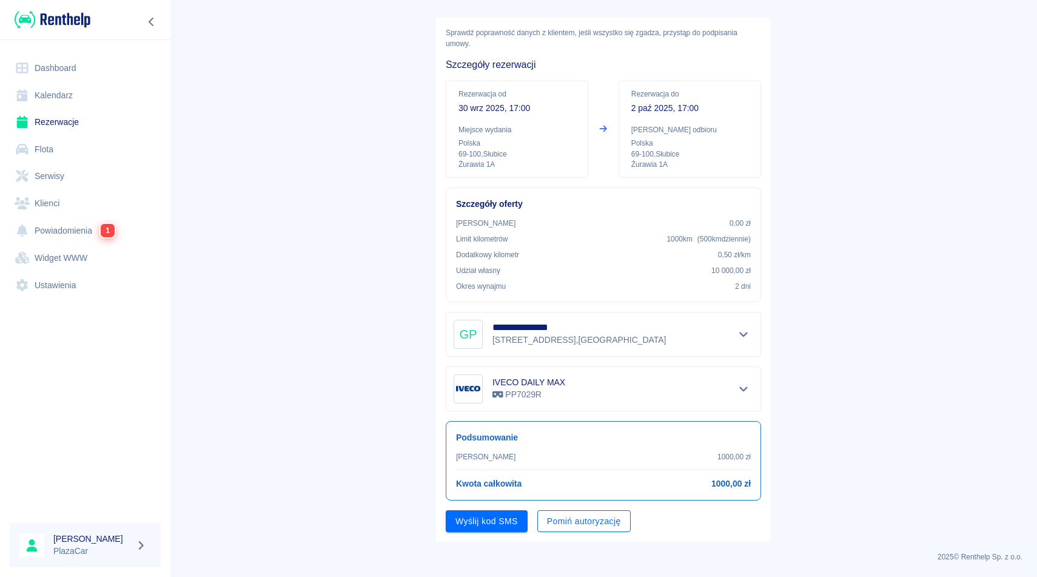
click at [583, 524] on button "Pomiń autoryzację" at bounding box center [583, 521] width 93 height 22
click at [509, 523] on button "Podpisz umowę" at bounding box center [487, 521] width 82 height 22
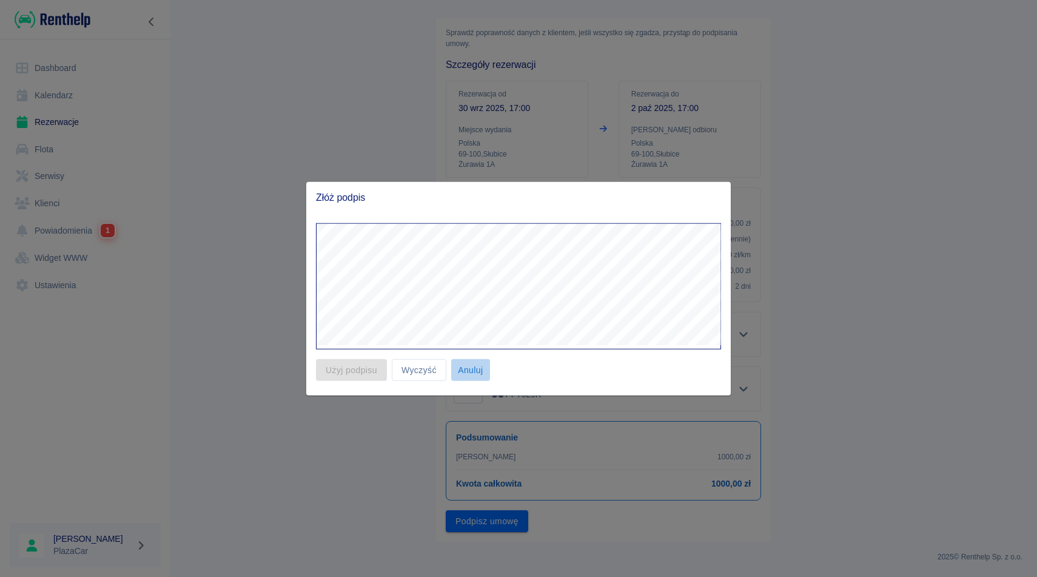
click at [473, 372] on button "Anuluj" at bounding box center [470, 369] width 39 height 22
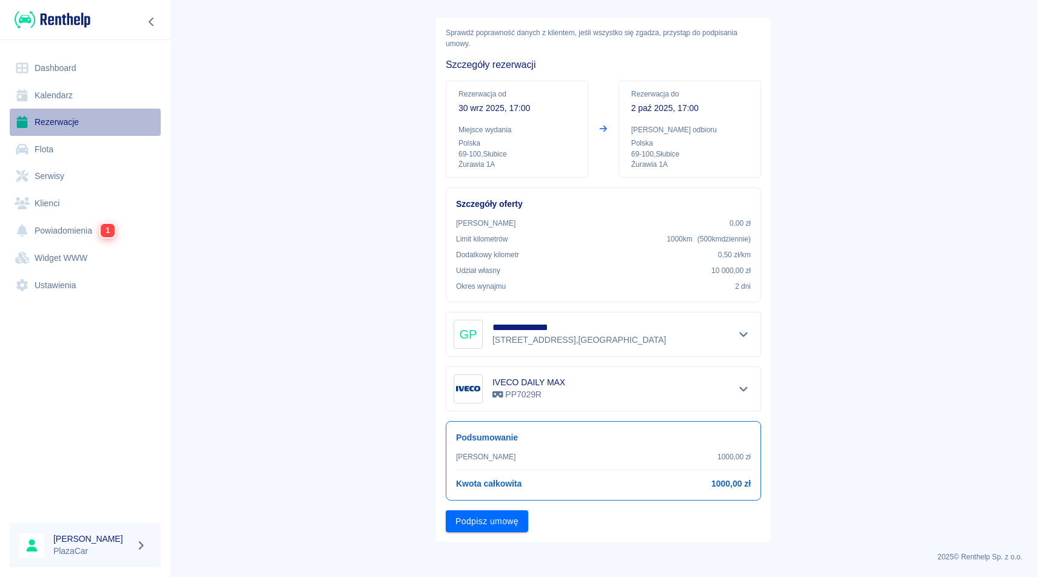
click at [86, 122] on link "Rezerwacje" at bounding box center [85, 122] width 151 height 27
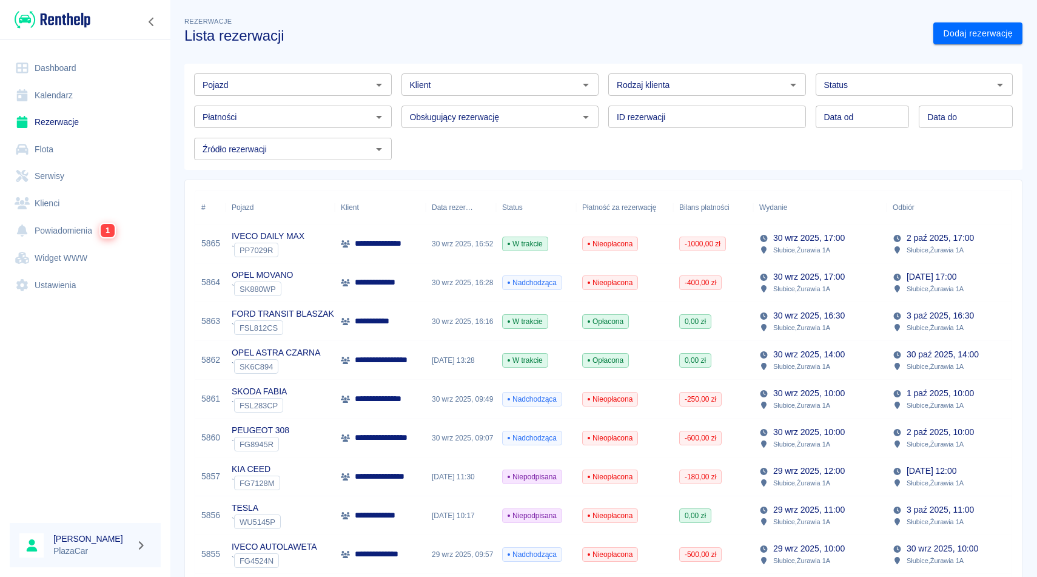
click at [326, 83] on input "Pojazd" at bounding box center [283, 84] width 170 height 15
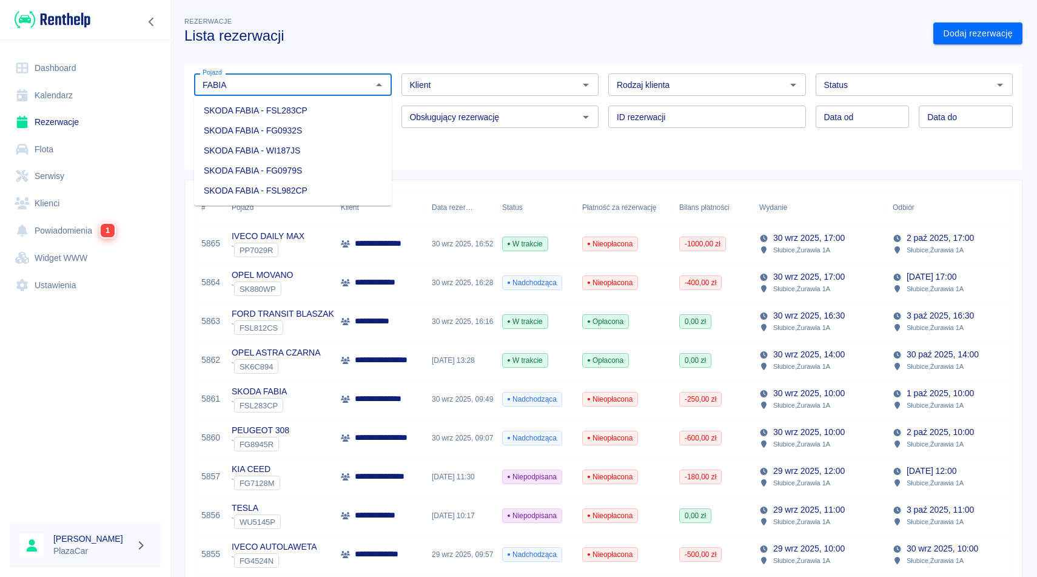
click at [349, 169] on li "SKODA FABIA - FG0979S" at bounding box center [293, 171] width 198 height 20
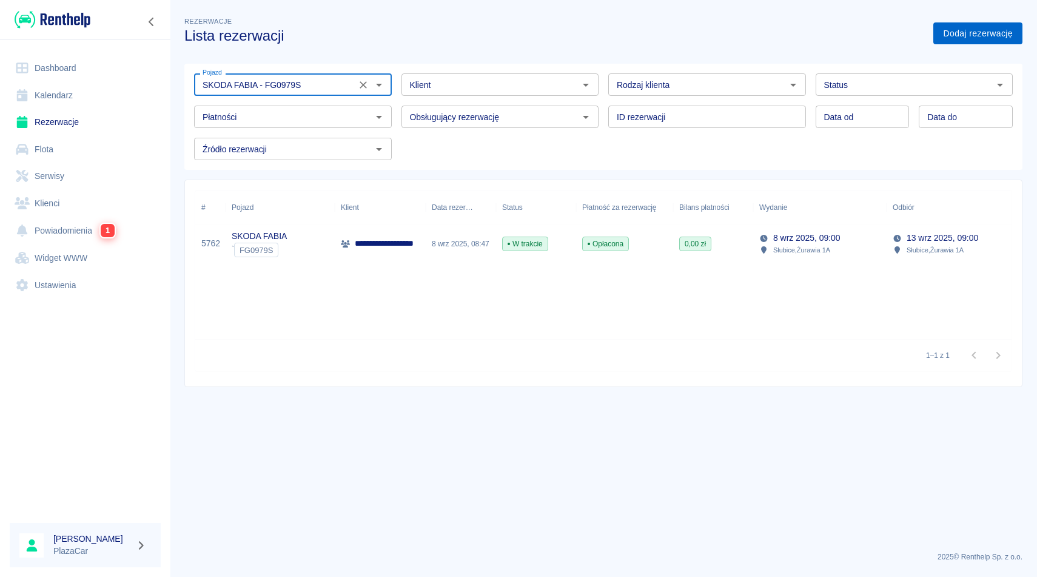
type input "SKODA FABIA - FG0979S"
click at [970, 30] on link "Dodaj rezerwację" at bounding box center [977, 33] width 89 height 22
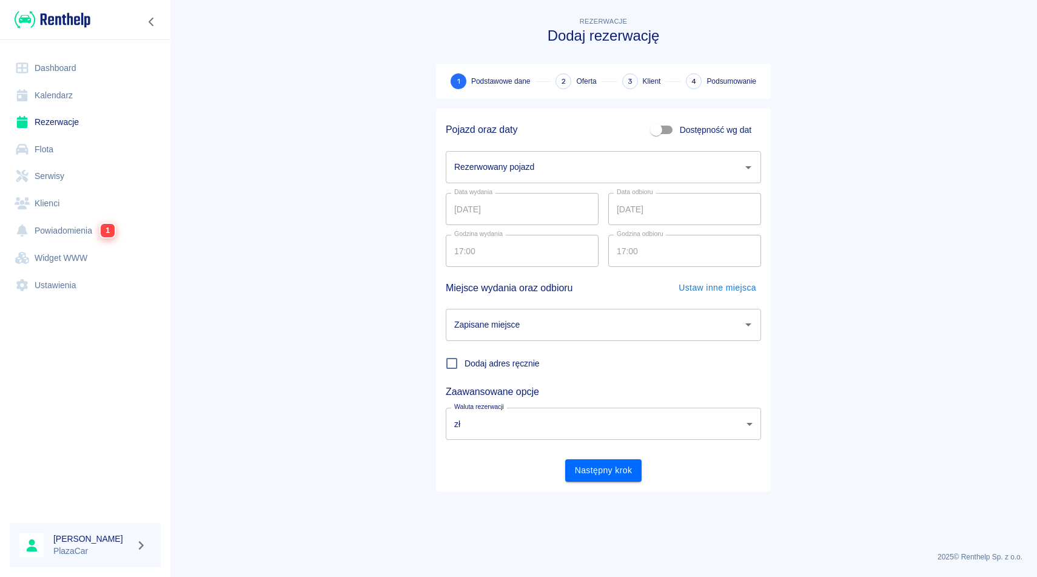
click at [563, 164] on input "Rezerwowany pojazd" at bounding box center [594, 166] width 286 height 21
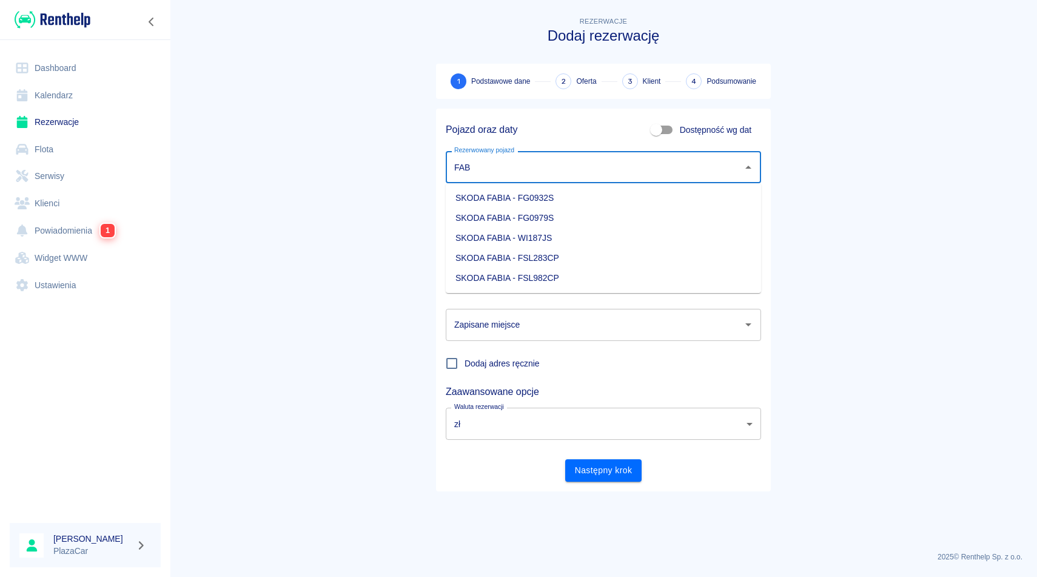
click at [615, 216] on li "SKODA FABIA - FG0979S" at bounding box center [603, 218] width 315 height 20
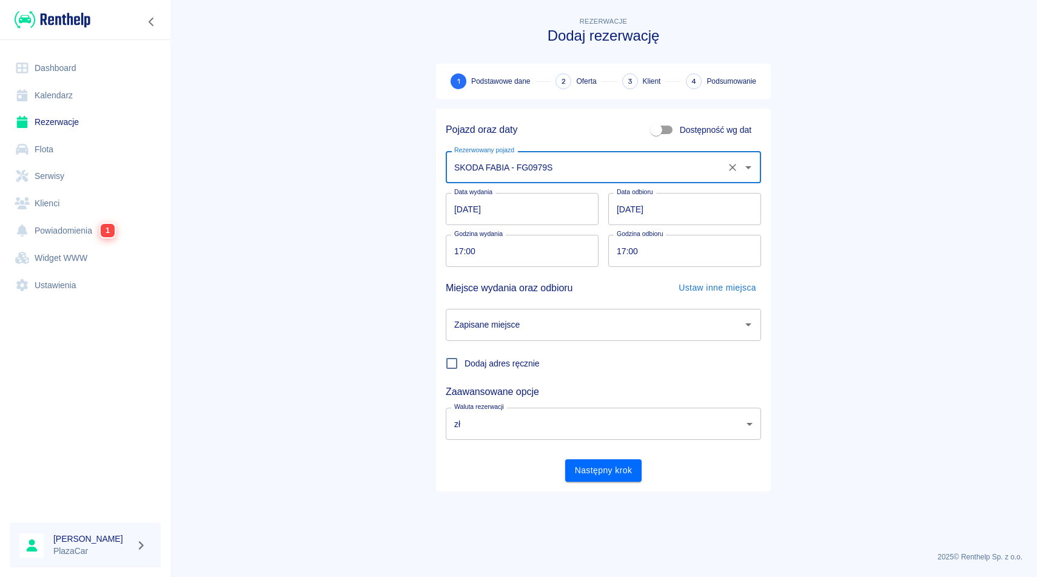
type input "SKODA FABIA - FG0979S"
click at [573, 322] on input "Zapisane miejsce" at bounding box center [594, 324] width 286 height 21
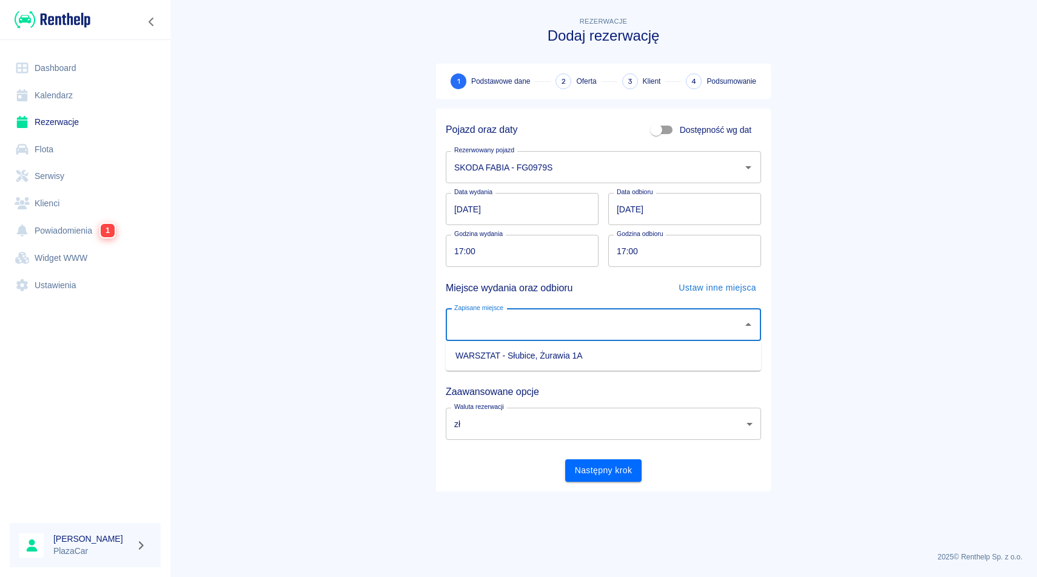
click at [568, 354] on li "WARSZTAT - Słubice, Żurawia 1A" at bounding box center [603, 356] width 315 height 20
type input "WARSZTAT - Słubice, Żurawia 1A"
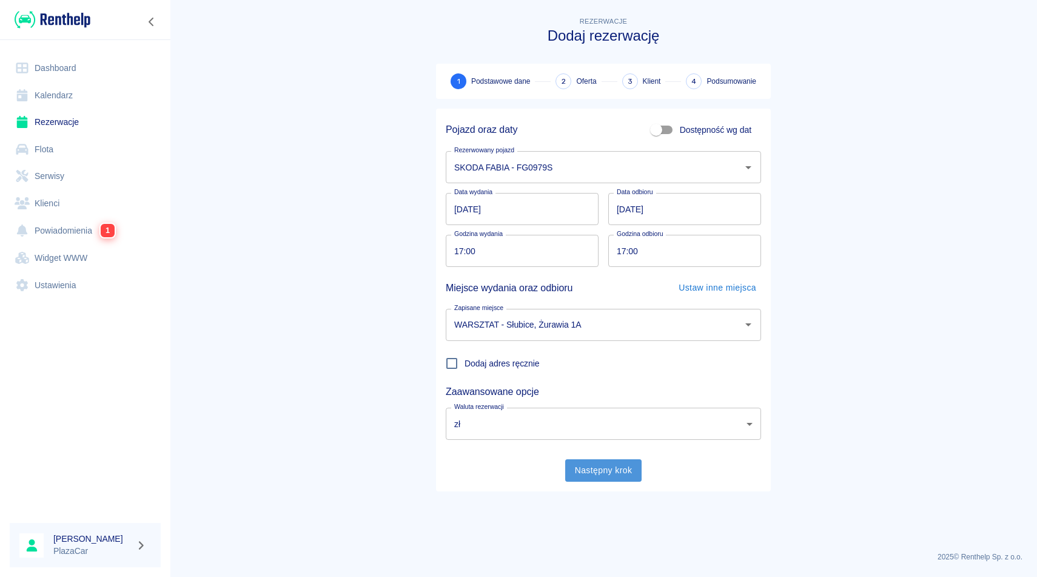
click at [585, 464] on button "Następny krok" at bounding box center [603, 470] width 77 height 22
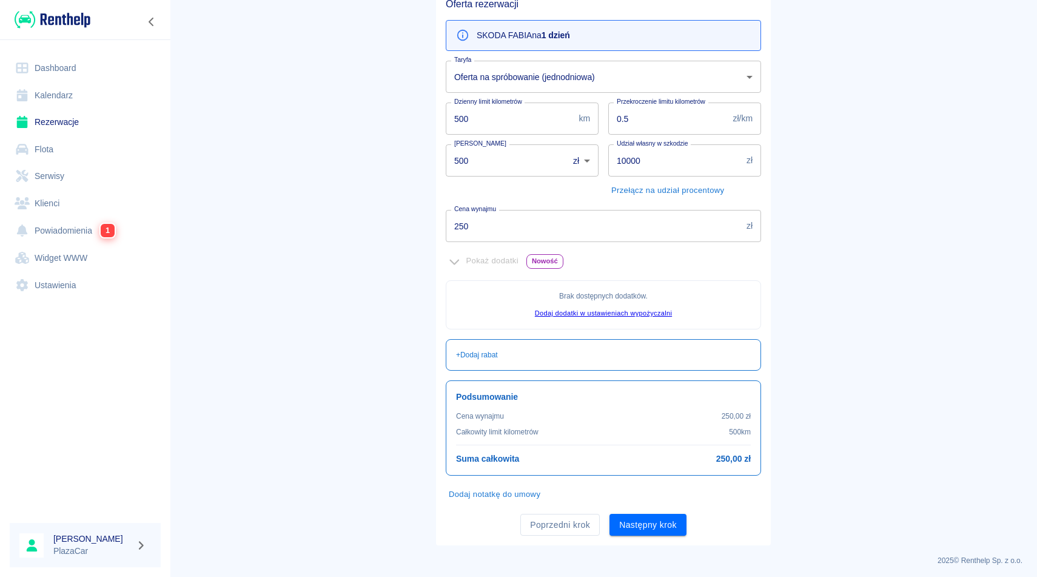
scroll to position [124, 0]
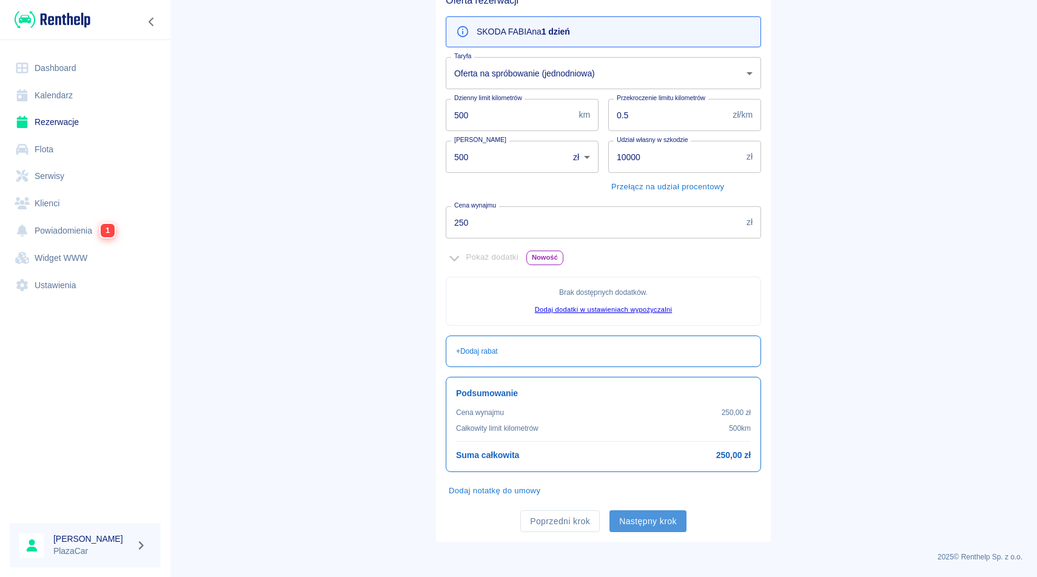
click at [643, 516] on button "Następny krok" at bounding box center [647, 521] width 77 height 22
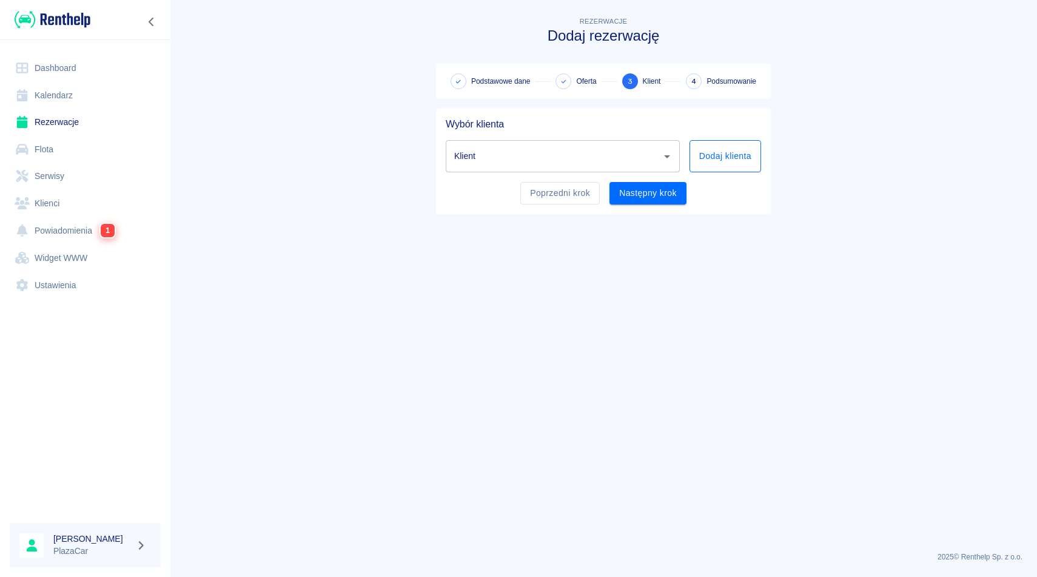
click at [735, 156] on button "Dodaj klienta" at bounding box center [725, 156] width 72 height 32
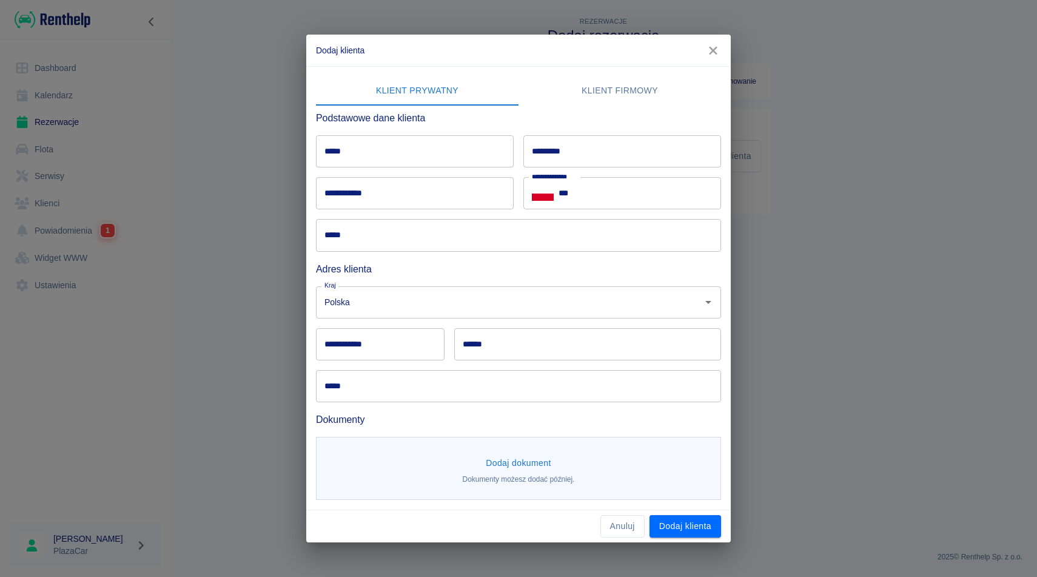
click at [446, 152] on input "*****" at bounding box center [415, 151] width 198 height 32
type input "*******"
click at [580, 152] on input "*********" at bounding box center [622, 151] width 198 height 32
type input "********"
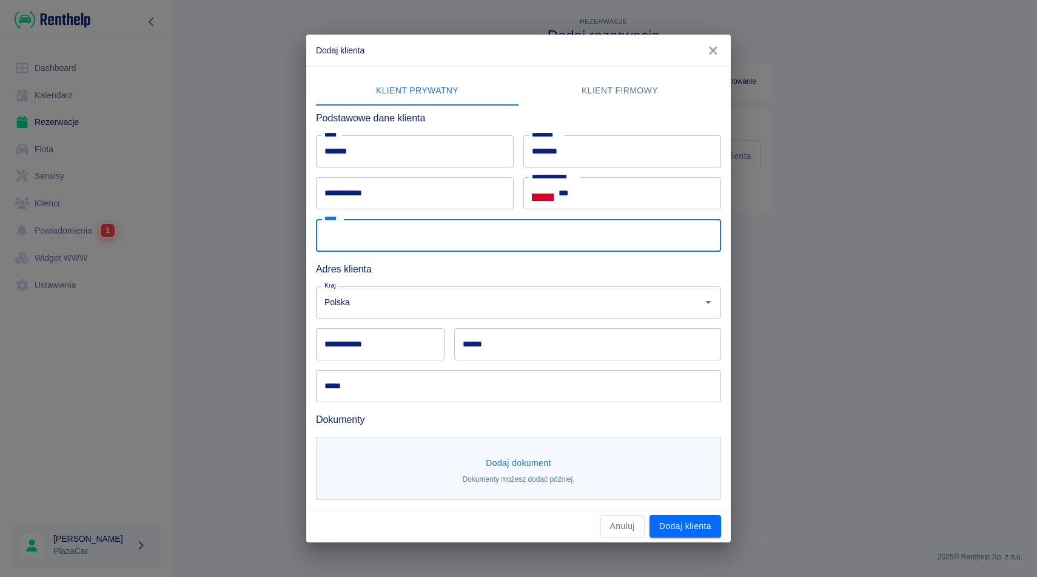
click at [524, 238] on input "*****" at bounding box center [518, 235] width 405 height 32
type input "**********"
click at [592, 200] on input "***" at bounding box center [639, 193] width 163 height 32
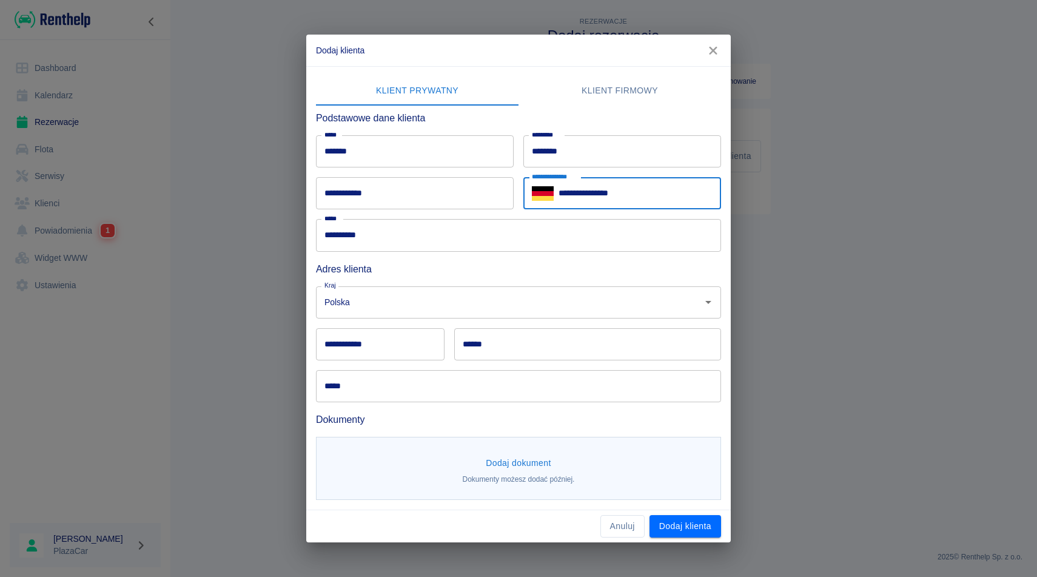
type input "**********"
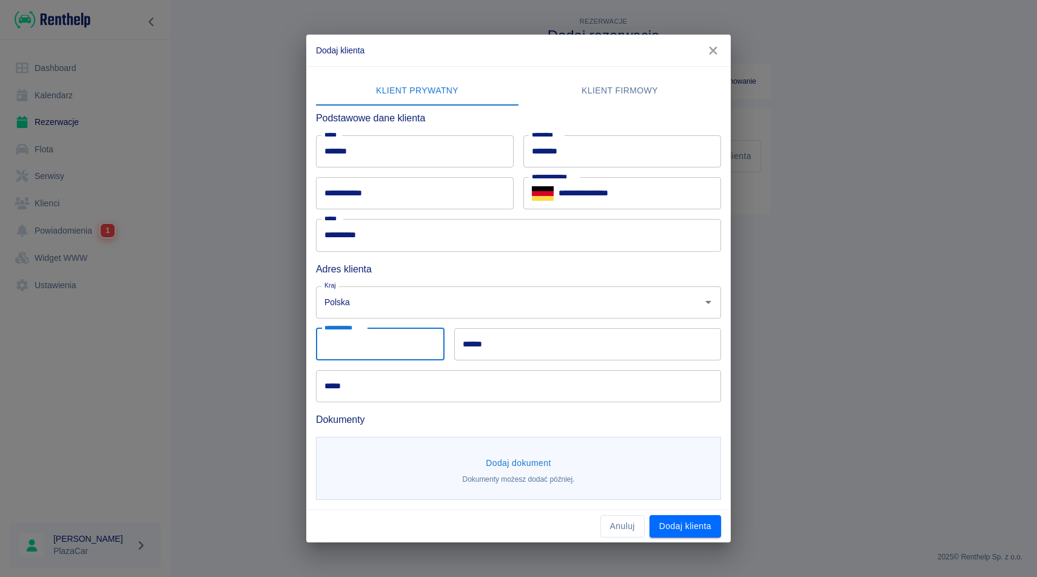
click at [391, 344] on input "**********" at bounding box center [380, 344] width 129 height 32
click at [642, 420] on h6 "Dokumenty" at bounding box center [518, 419] width 405 height 15
click at [539, 463] on button "Dodaj dokument" at bounding box center [518, 463] width 75 height 22
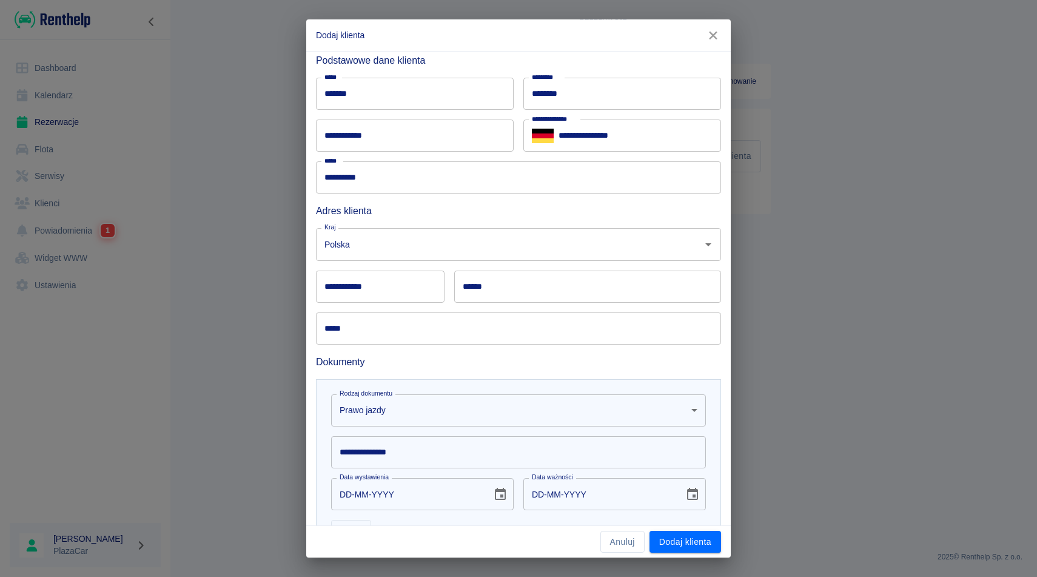
scroll to position [53, 0]
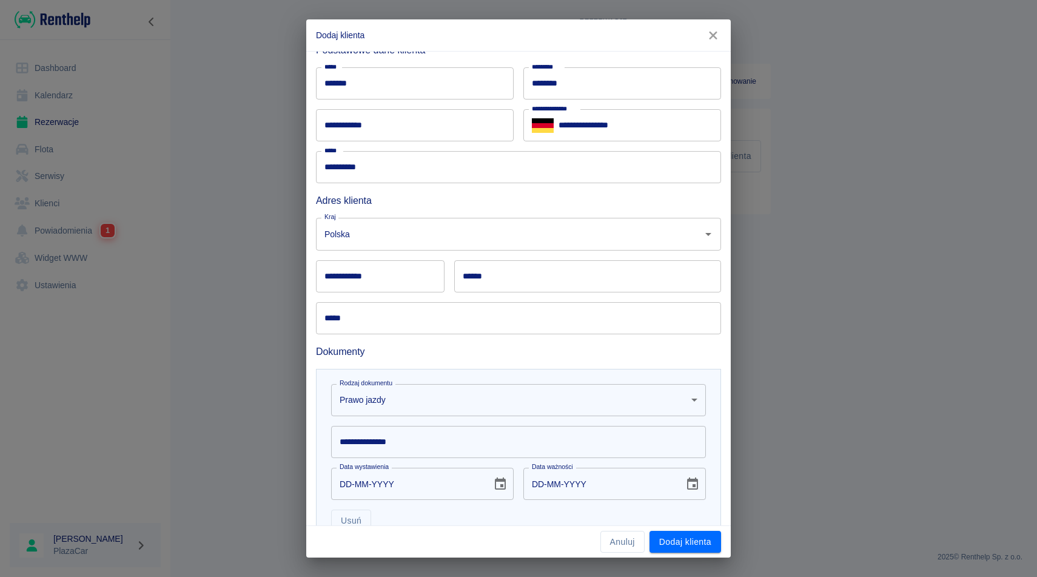
click at [441, 441] on input "**********" at bounding box center [518, 442] width 375 height 32
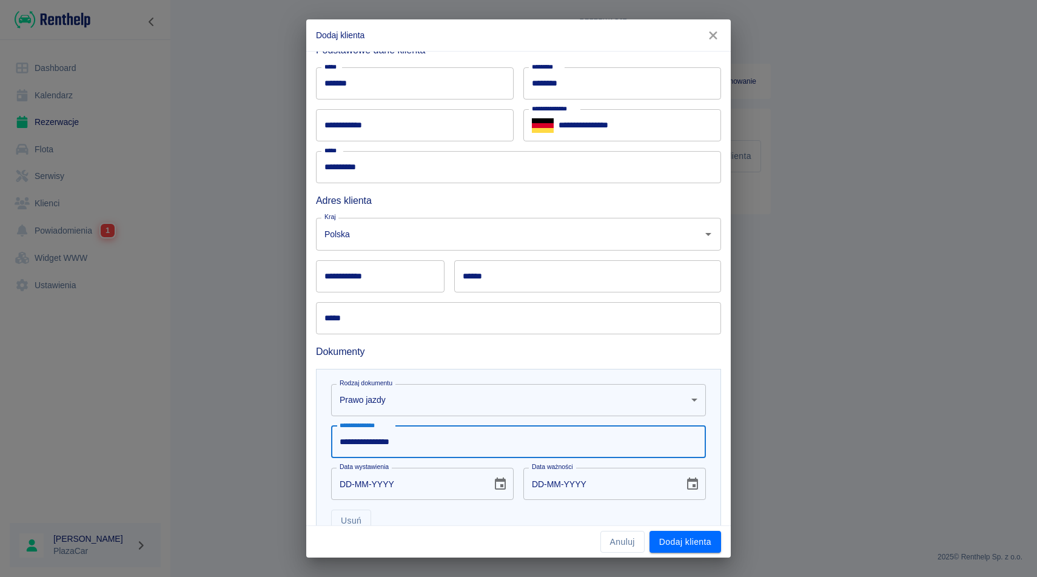
type input "**********"
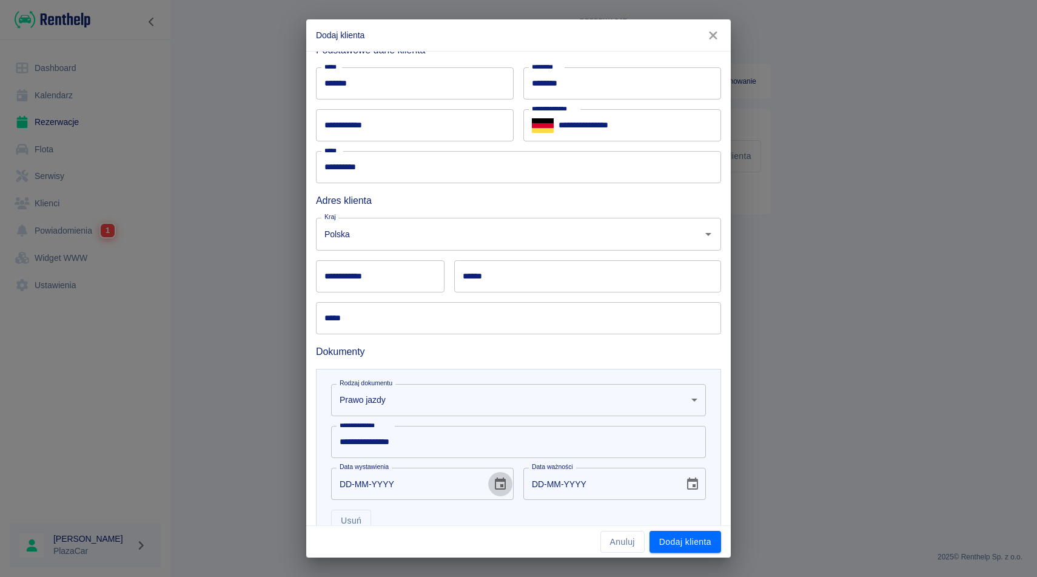
click at [495, 481] on icon "Choose date" at bounding box center [500, 483] width 11 height 12
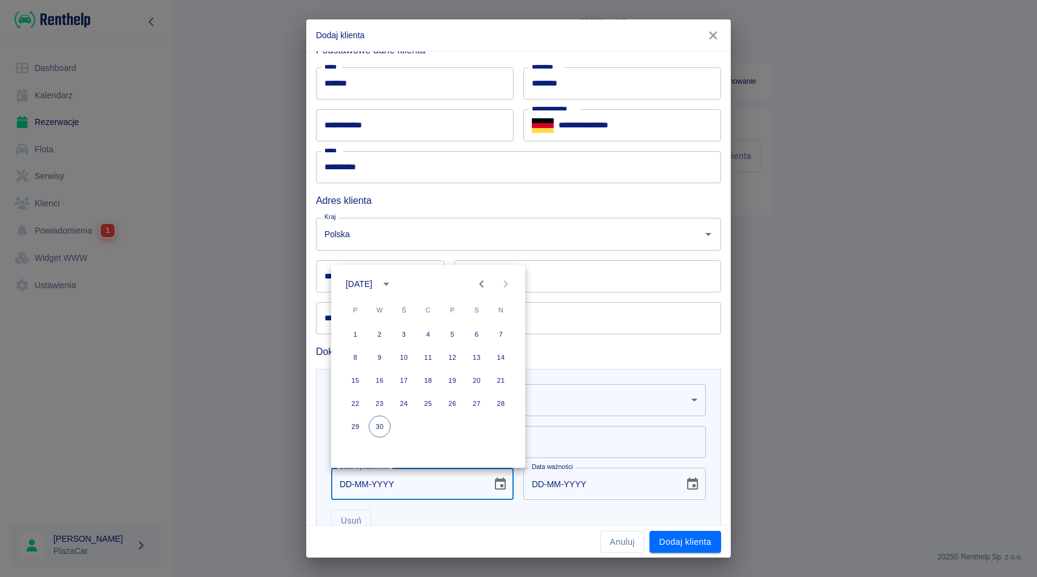
click at [394, 286] on icon "calendar view is open, switch to year view" at bounding box center [386, 284] width 15 height 15
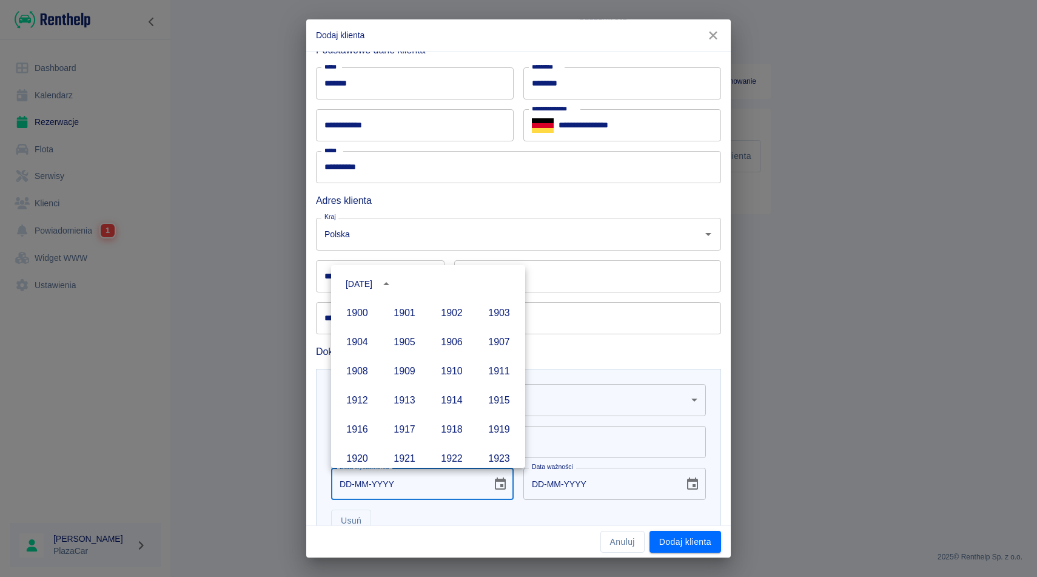
scroll to position [832, 0]
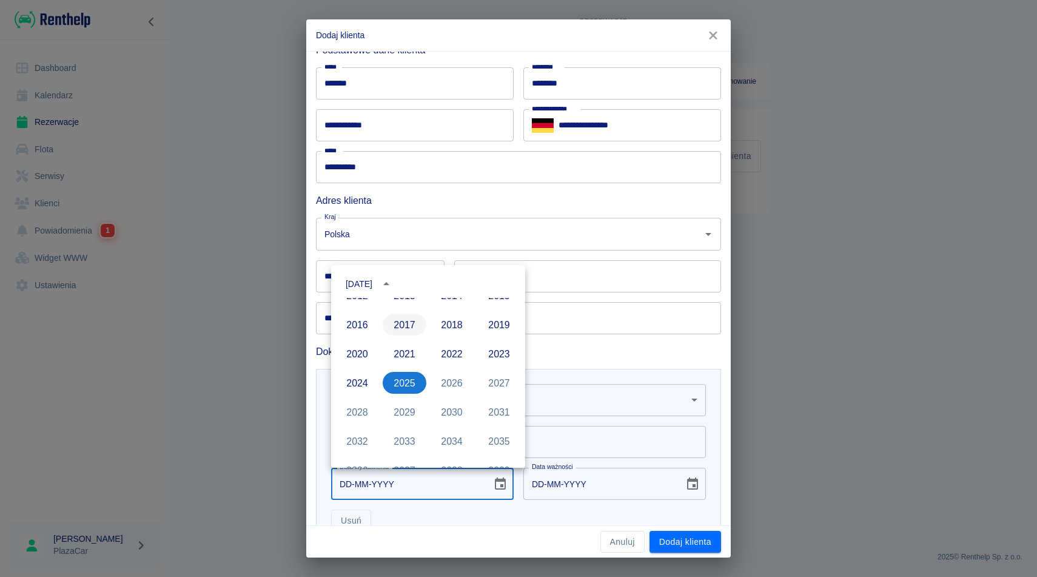
click at [409, 330] on button "2017" at bounding box center [405, 325] width 44 height 22
type input "[DATE]"
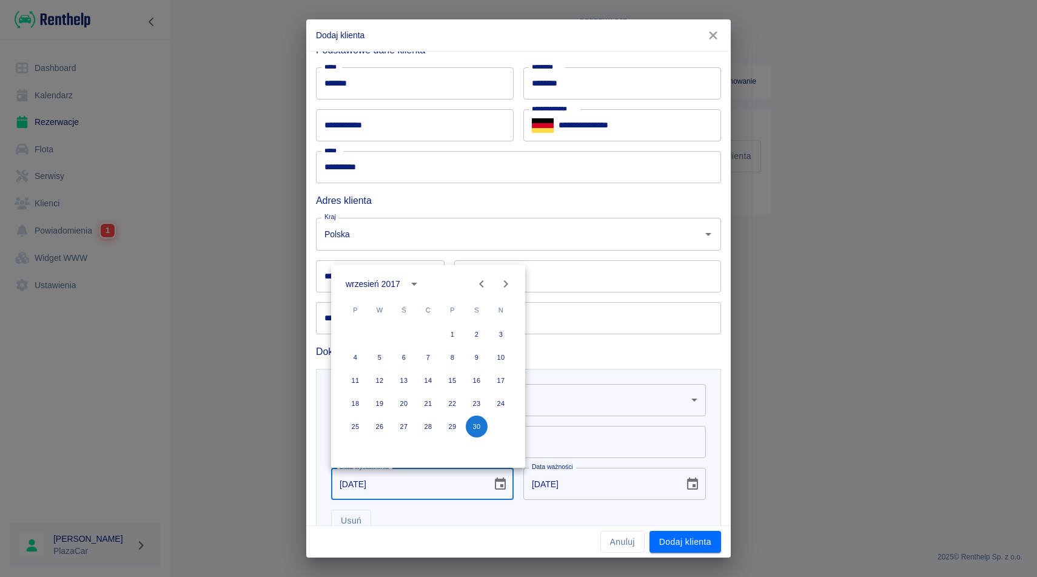
click at [500, 289] on icon "Next month" at bounding box center [505, 284] width 15 height 15
click at [451, 403] on button "24" at bounding box center [452, 403] width 22 height 22
type input "[DATE]"
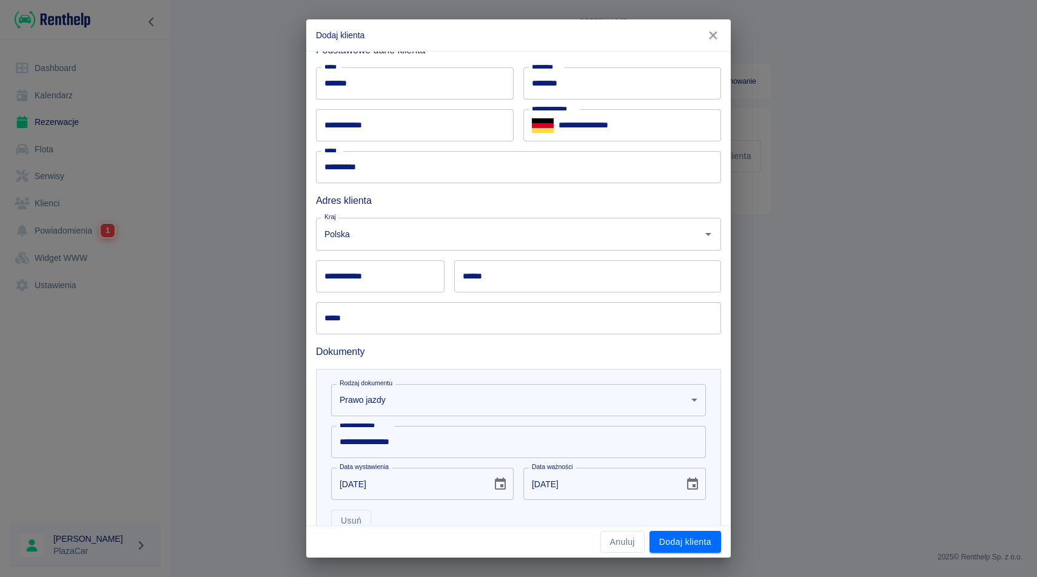
scroll to position [146, 0]
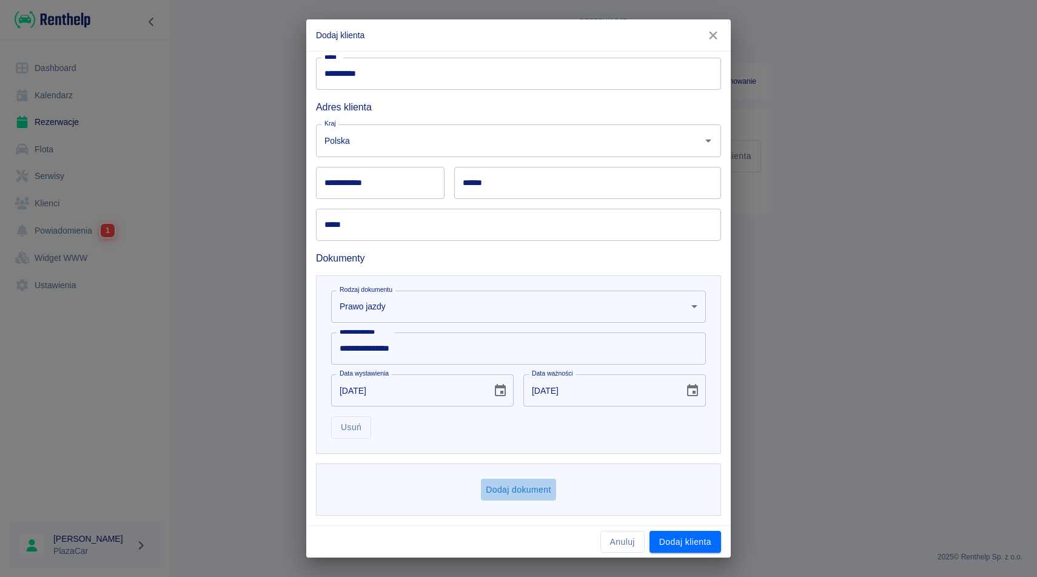
click at [520, 485] on button "Dodaj dokument" at bounding box center [518, 489] width 75 height 22
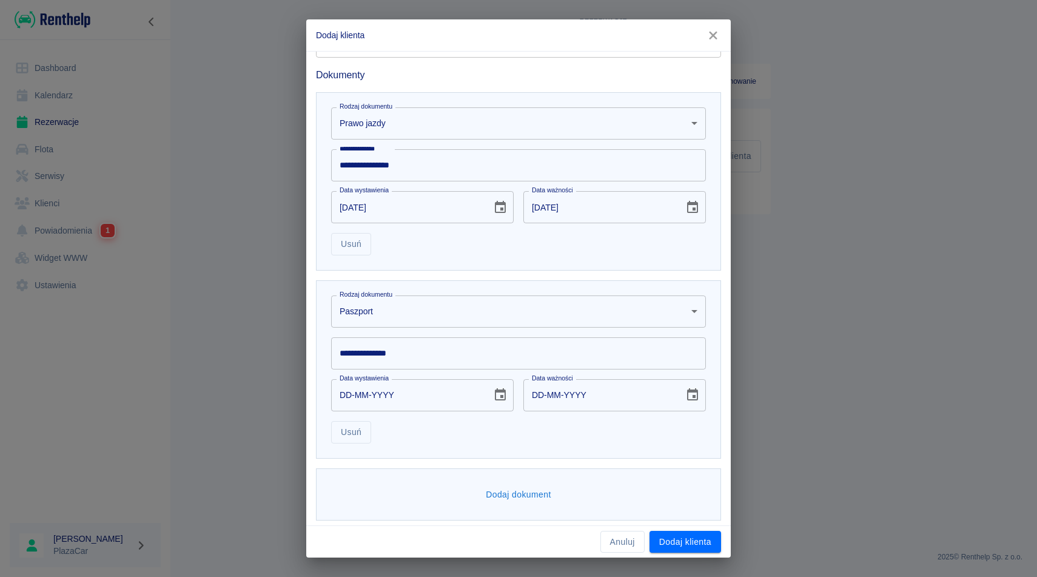
scroll to position [334, 0]
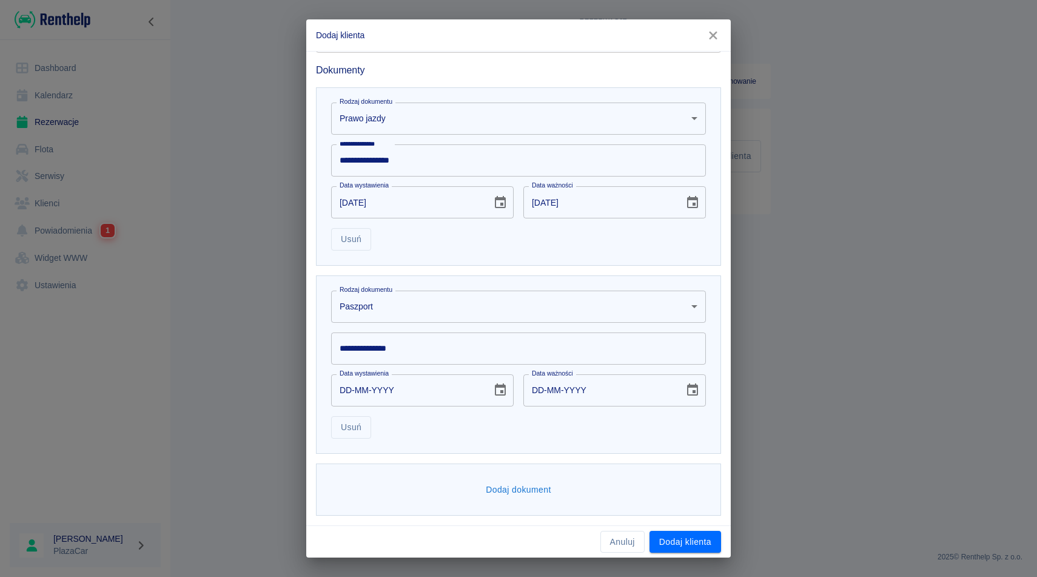
click at [474, 304] on body "**********" at bounding box center [518, 288] width 1037 height 577
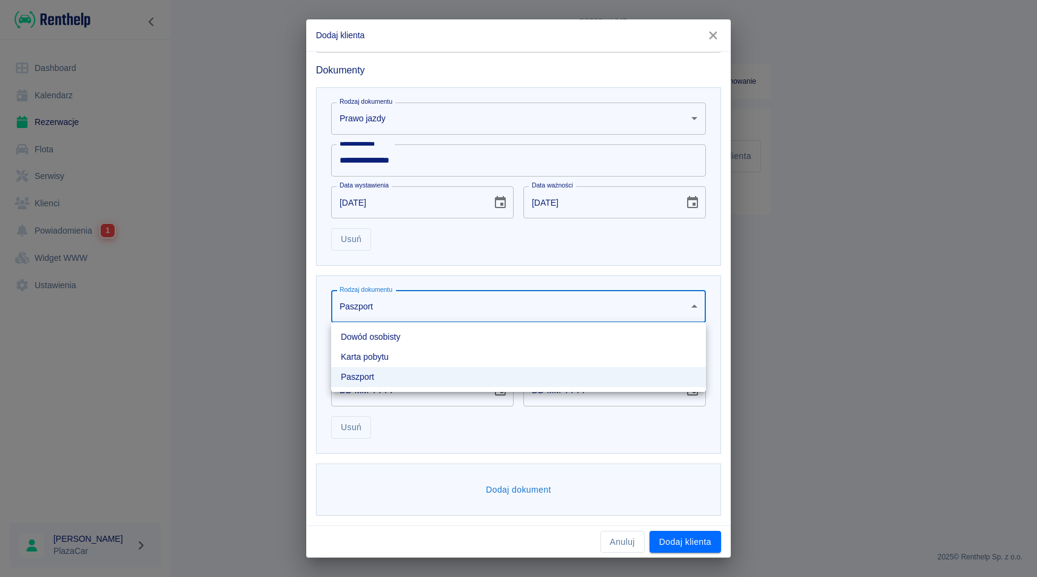
click at [417, 330] on li "Dowód osobisty" at bounding box center [518, 337] width 375 height 20
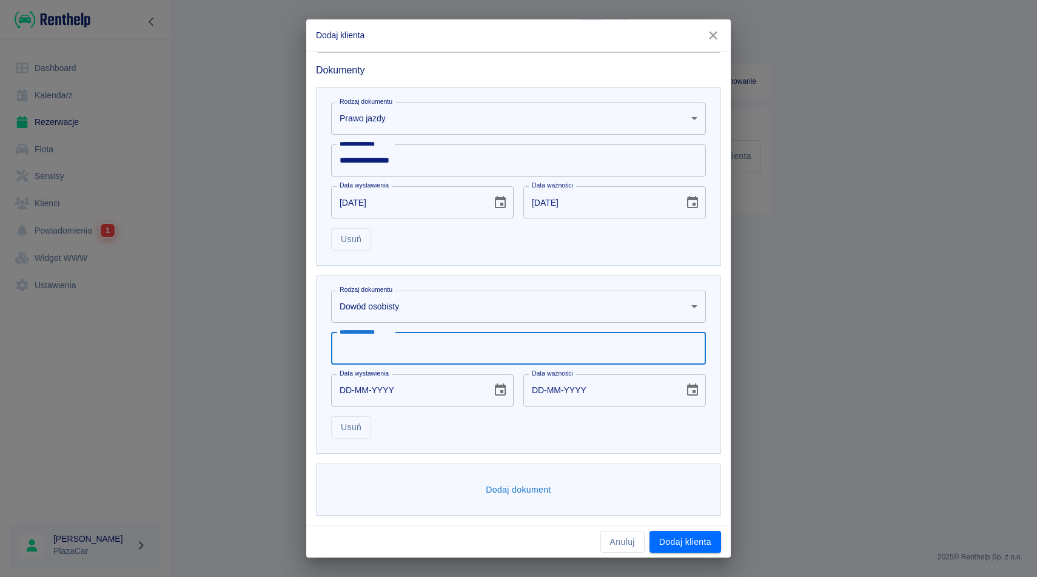
click at [407, 343] on input "**********" at bounding box center [518, 348] width 375 height 32
type input "*********"
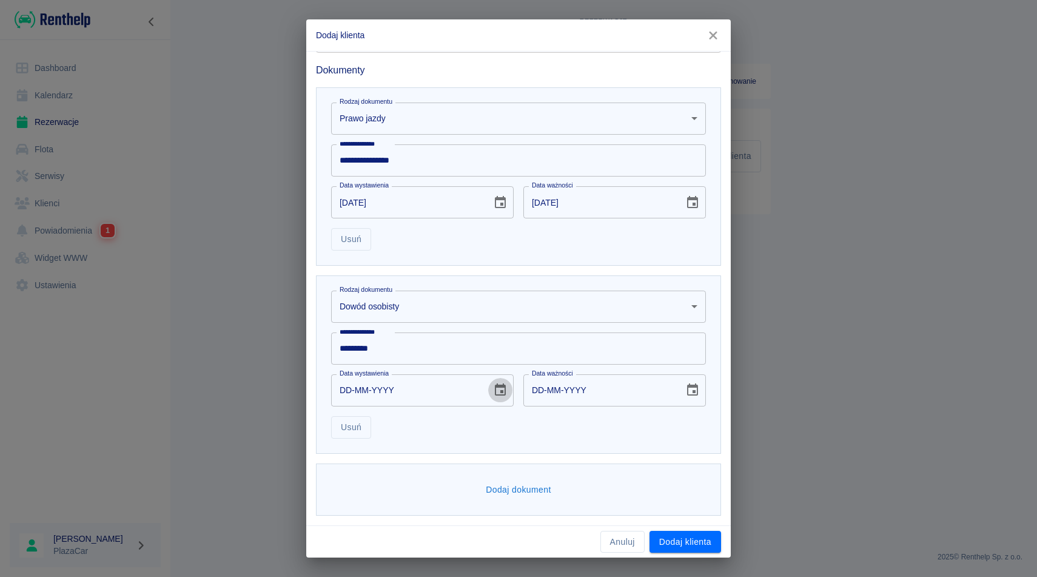
click at [509, 386] on button "Choose date" at bounding box center [500, 390] width 24 height 24
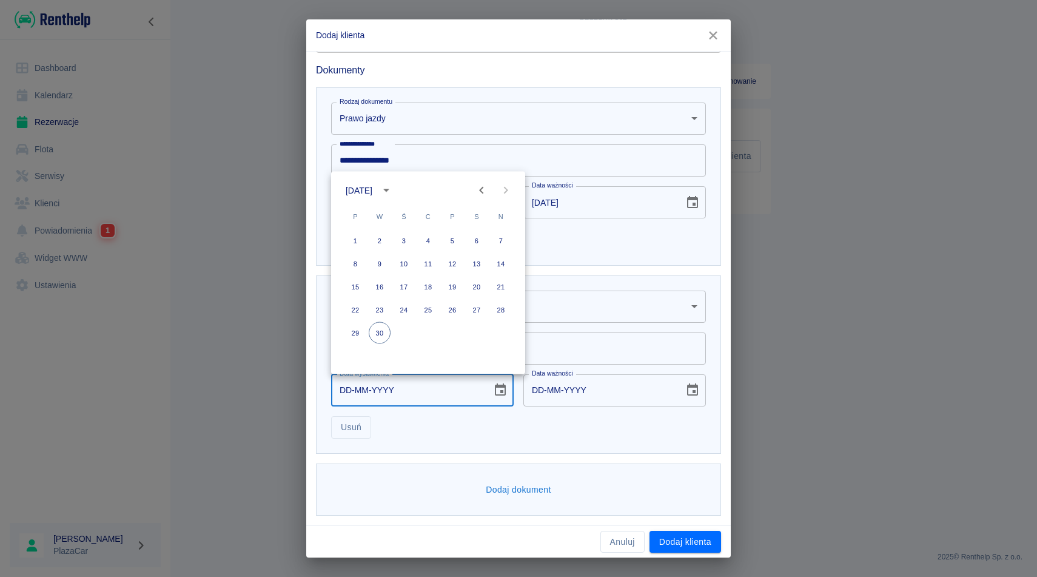
click at [411, 200] on div "[DATE] P W Ś C P S N 1 2 3 4 5 6 7 8 9 10 11 12 13 14 15 16 17 18 19 20 21 22 2…" at bounding box center [428, 273] width 194 height 203
click at [394, 190] on icon "calendar view is open, switch to year view" at bounding box center [386, 190] width 15 height 15
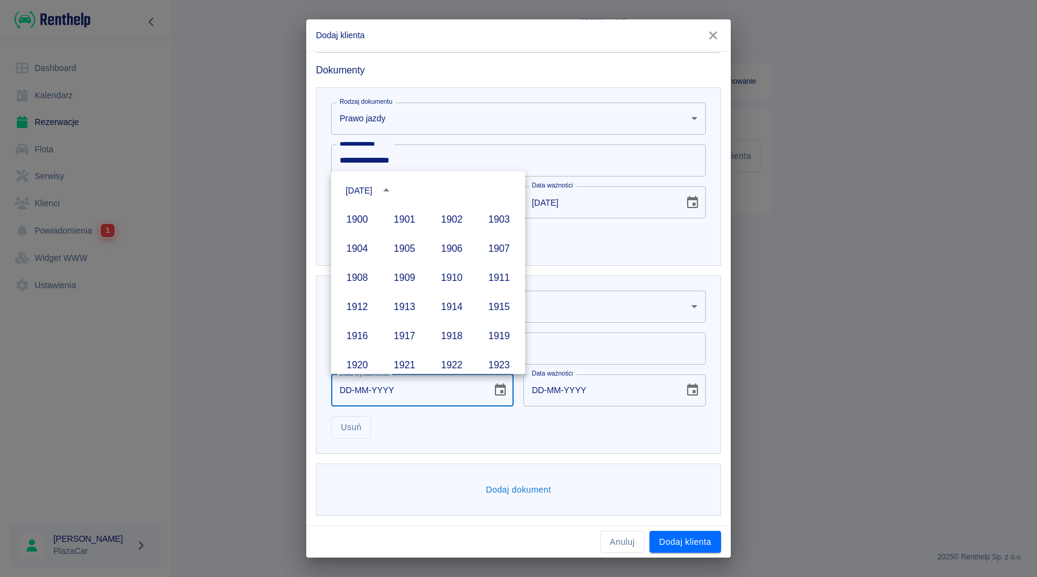
scroll to position [832, 0]
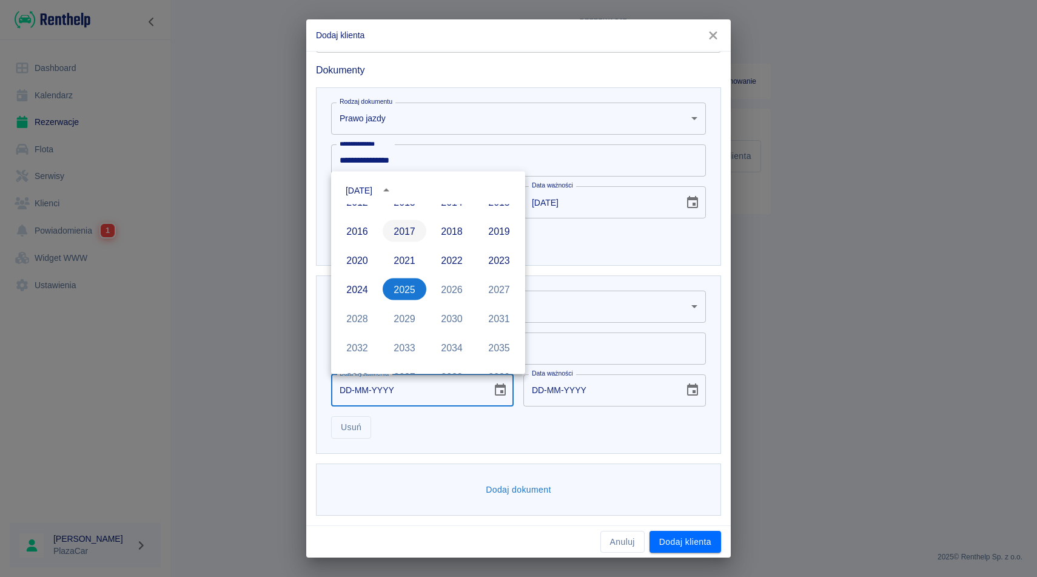
click at [411, 236] on button "2017" at bounding box center [405, 231] width 44 height 22
type input "[DATE]"
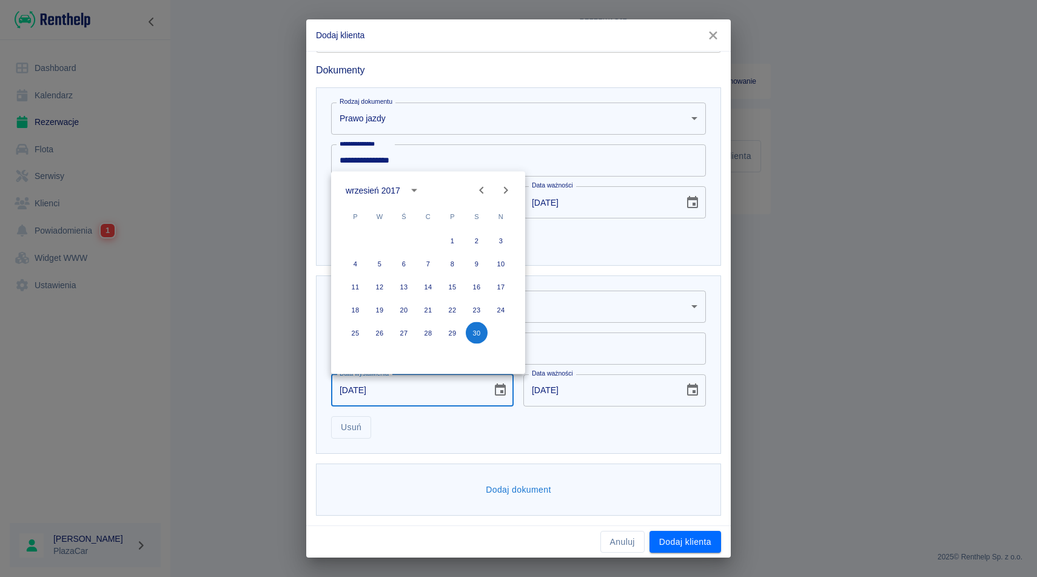
click at [503, 189] on icon "Next month" at bounding box center [505, 190] width 15 height 15
click at [400, 335] on button "25" at bounding box center [404, 333] width 22 height 22
type input "[DATE]"
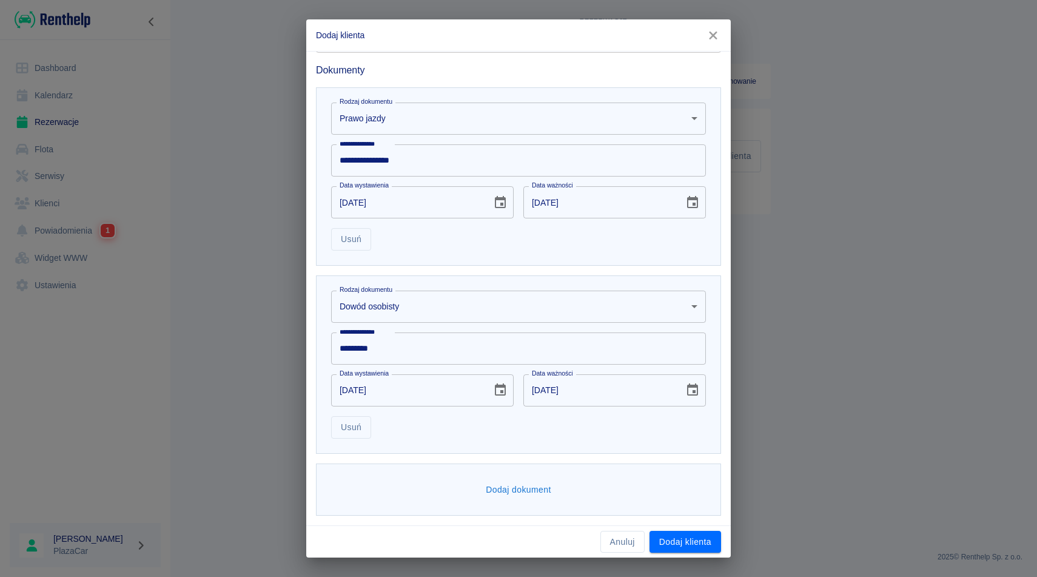
scroll to position [0, 0]
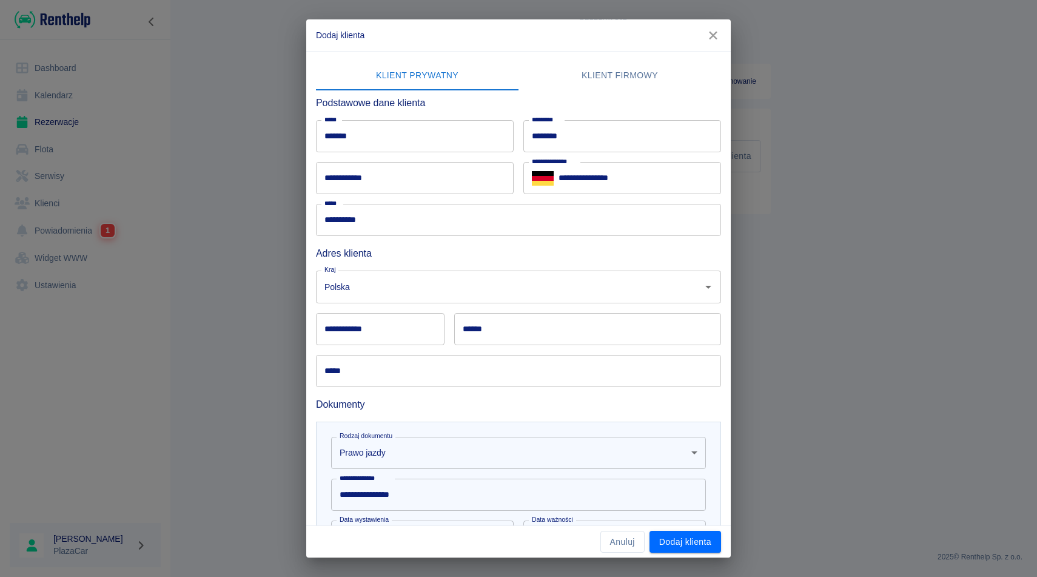
click at [355, 228] on input "**********" at bounding box center [518, 220] width 405 height 32
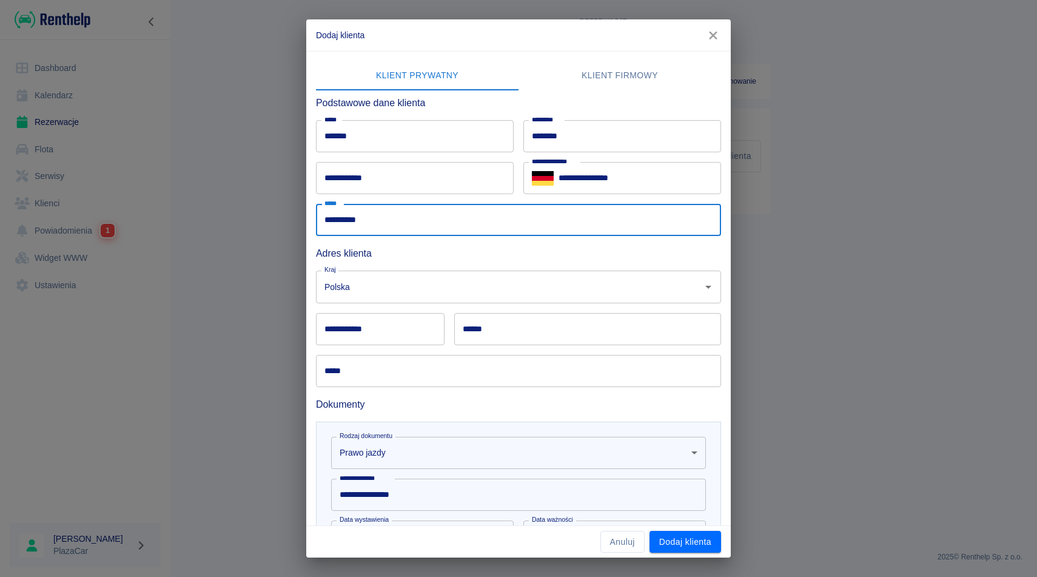
click at [355, 228] on input "**********" at bounding box center [518, 220] width 405 height 32
type input "*"
type input "**********"
click at [386, 174] on input "**********" at bounding box center [415, 178] width 198 height 32
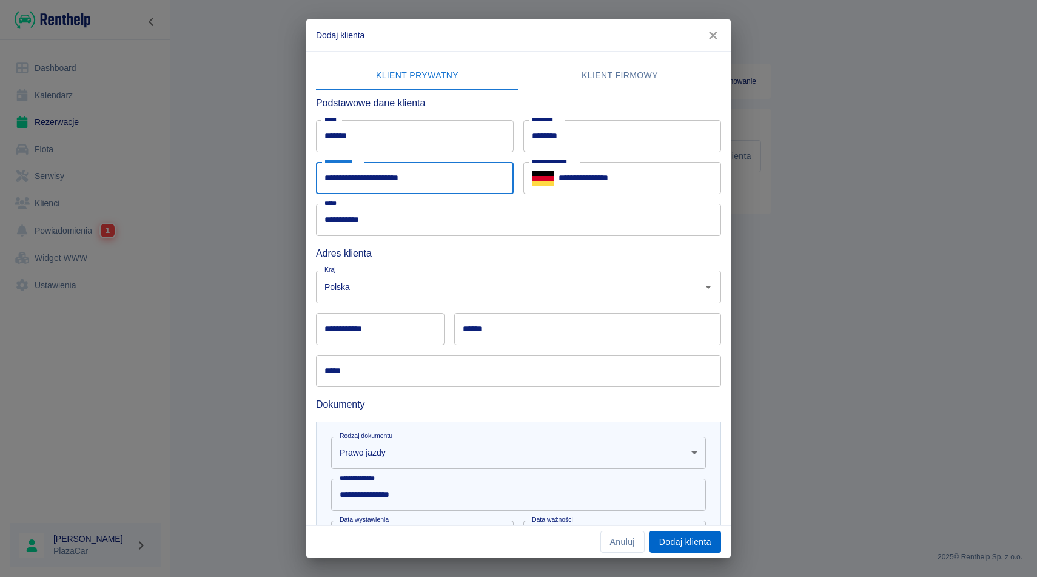
type input "**********"
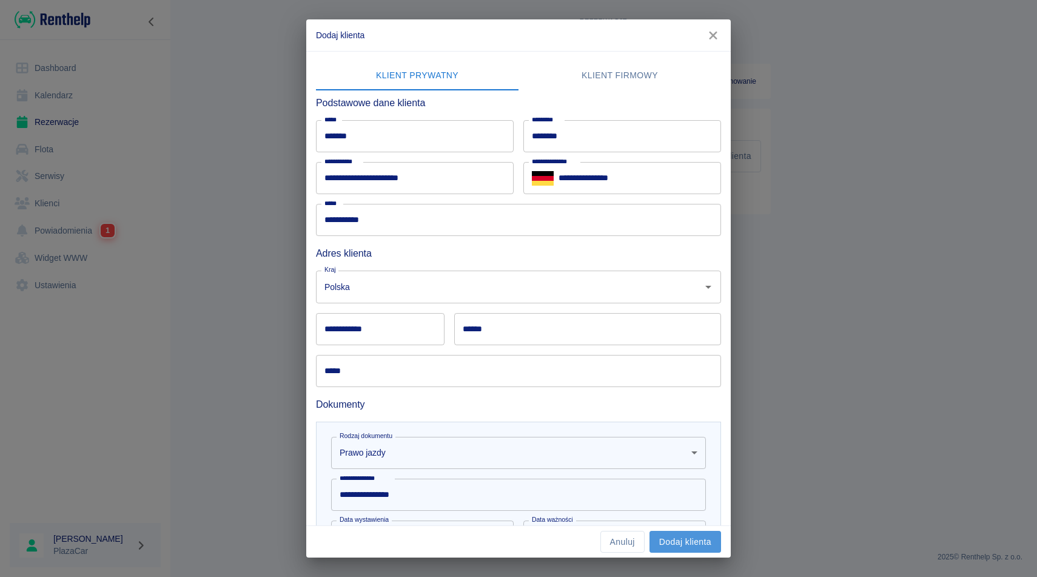
click at [685, 538] on button "Dodaj klienta" at bounding box center [685, 542] width 72 height 22
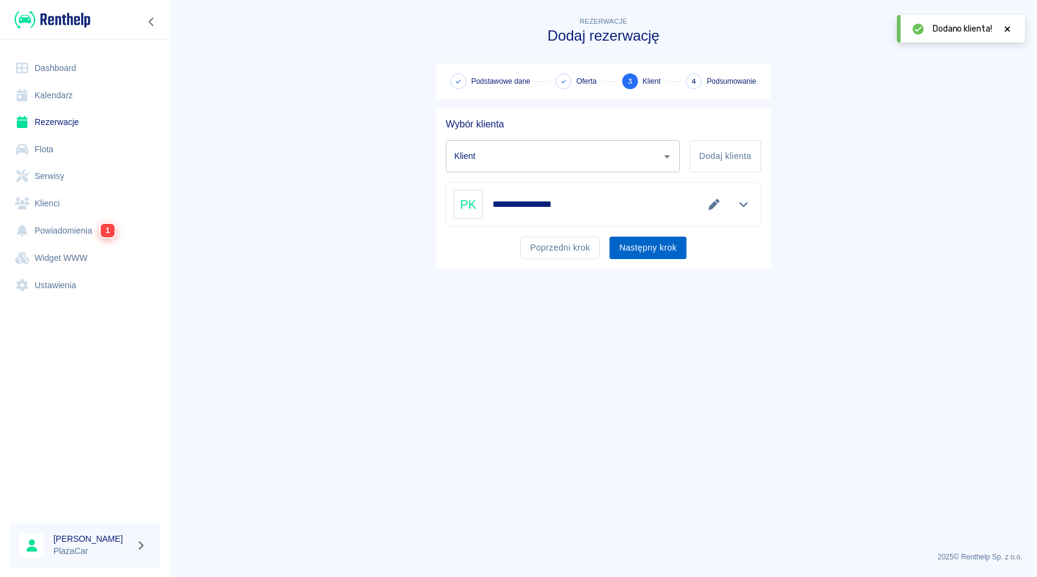
click at [652, 254] on button "Następny krok" at bounding box center [647, 247] width 77 height 22
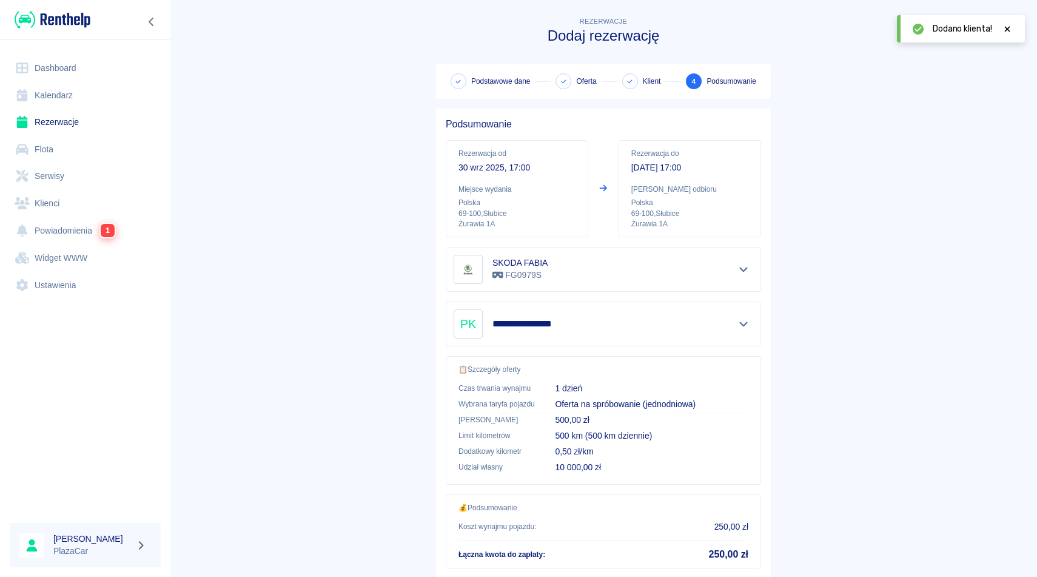
click at [1005, 28] on icon at bounding box center [1007, 29] width 11 height 8
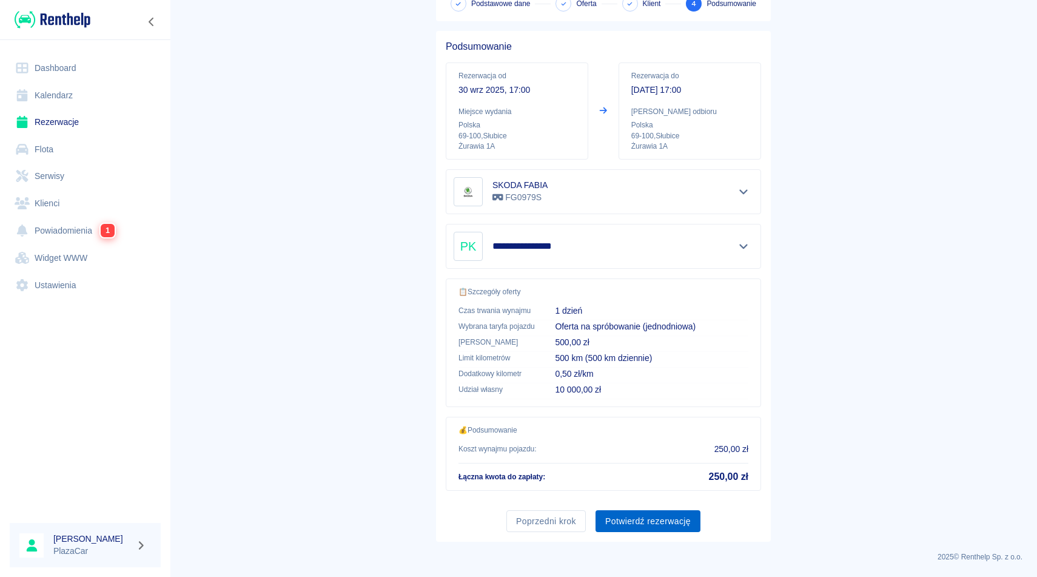
click at [655, 517] on button "Potwierdź rezerwację" at bounding box center [647, 521] width 105 height 22
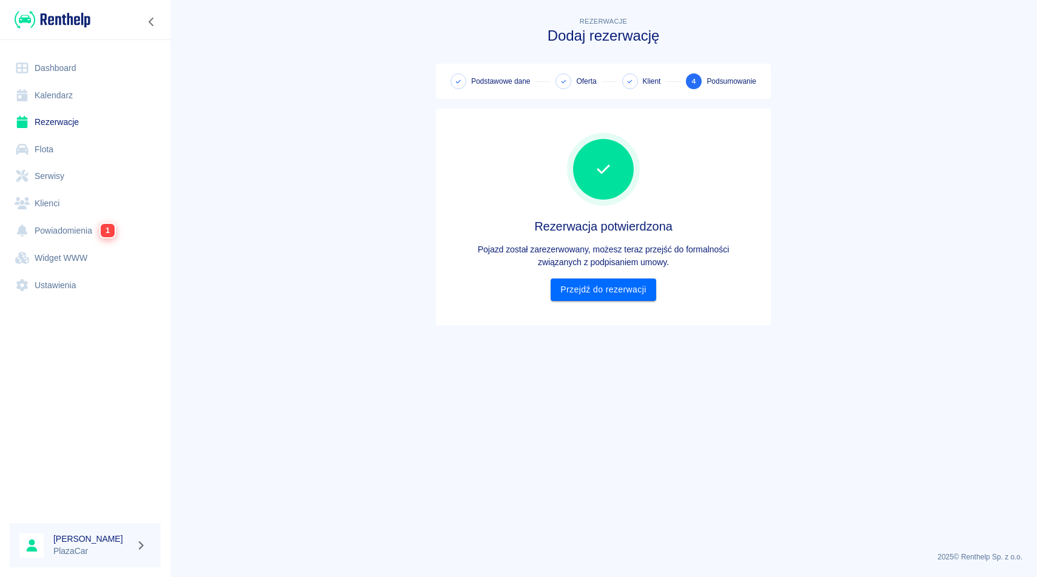
scroll to position [0, 0]
click at [606, 292] on link "Przejdź do rezerwacji" at bounding box center [603, 289] width 105 height 22
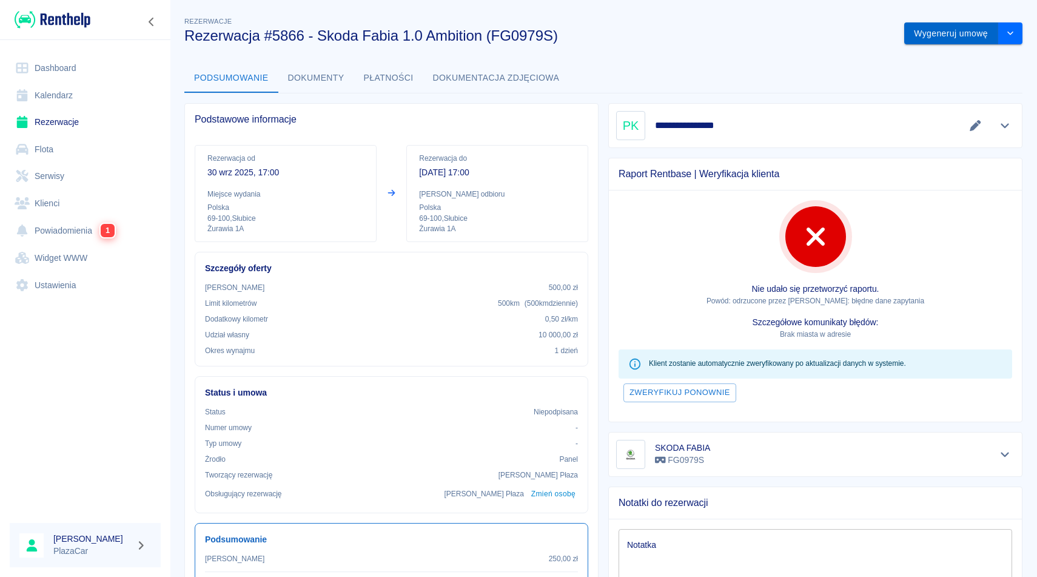
click at [955, 34] on button "Wygeneruj umowę" at bounding box center [951, 33] width 94 height 22
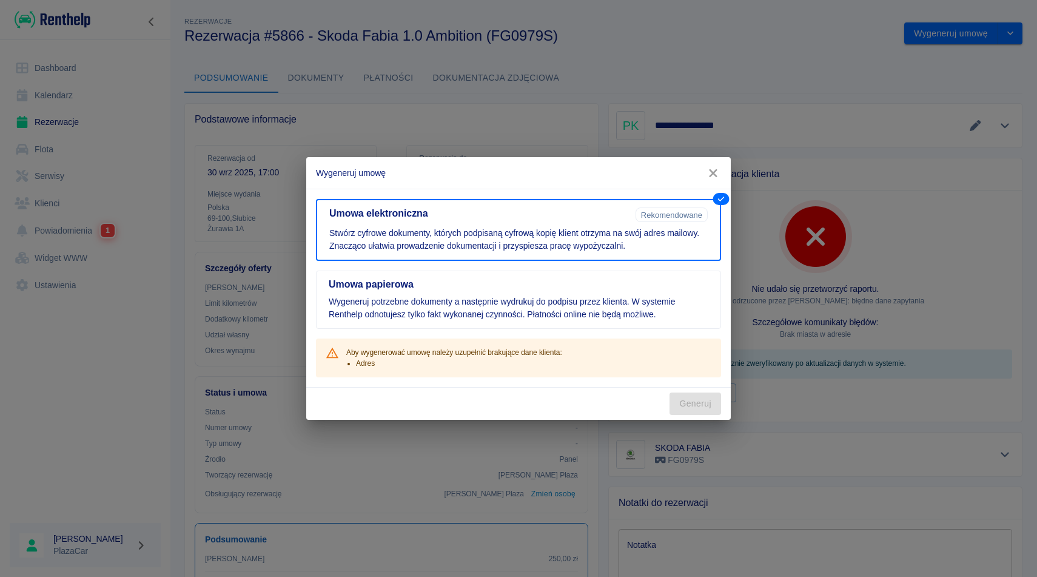
click at [708, 173] on icon "button" at bounding box center [713, 173] width 16 height 13
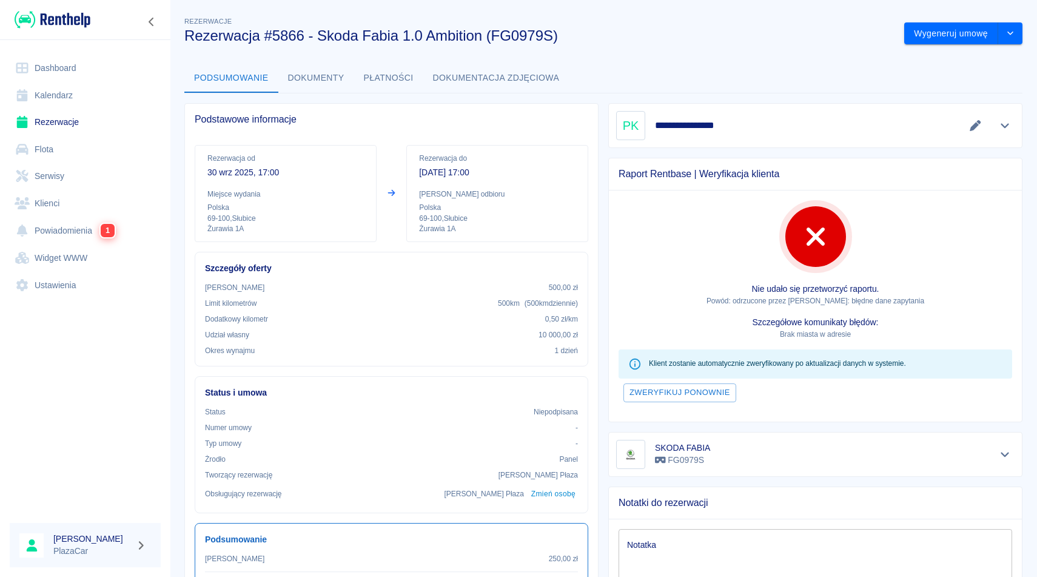
click at [976, 130] on icon "Edytuj dane" at bounding box center [975, 125] width 14 height 11
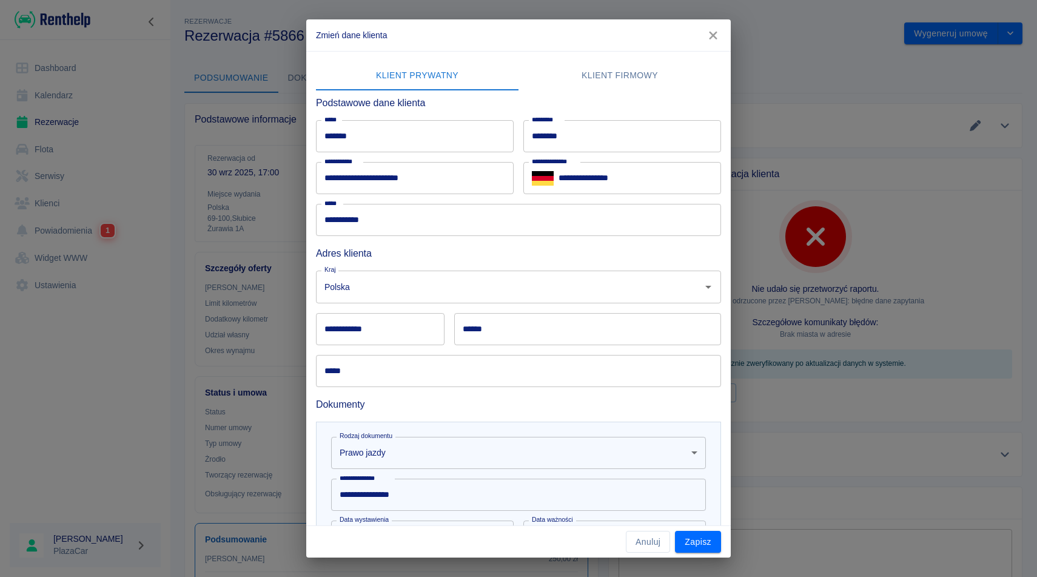
click at [369, 333] on input "**********" at bounding box center [380, 329] width 129 height 32
type input "******"
type input "*******"
type input "**********"
type input "*"
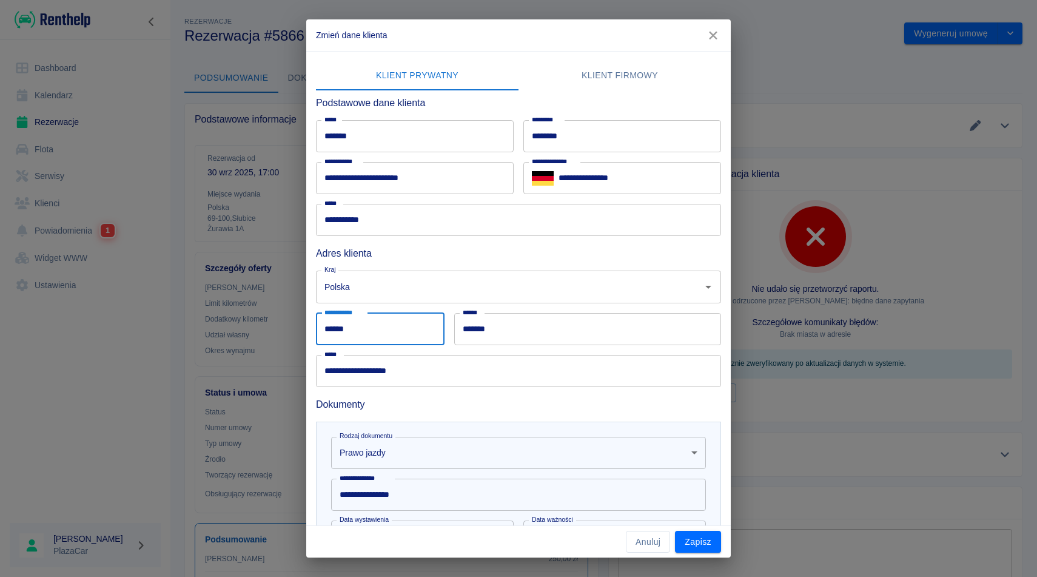
type input "******"
click at [506, 334] on input "*******" at bounding box center [587, 329] width 267 height 32
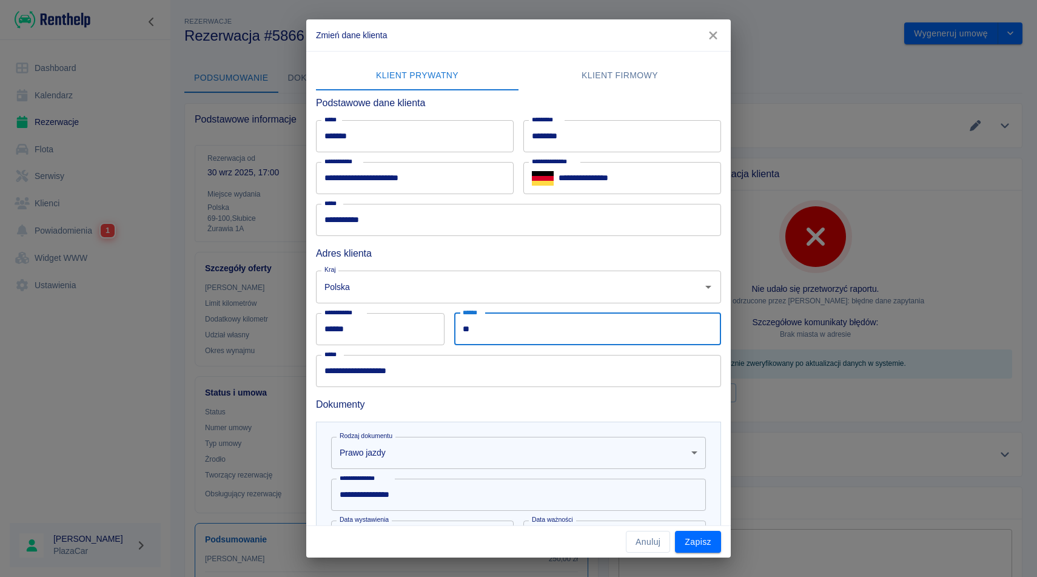
type input "*"
type input "******"
click at [381, 361] on input "**********" at bounding box center [518, 371] width 405 height 32
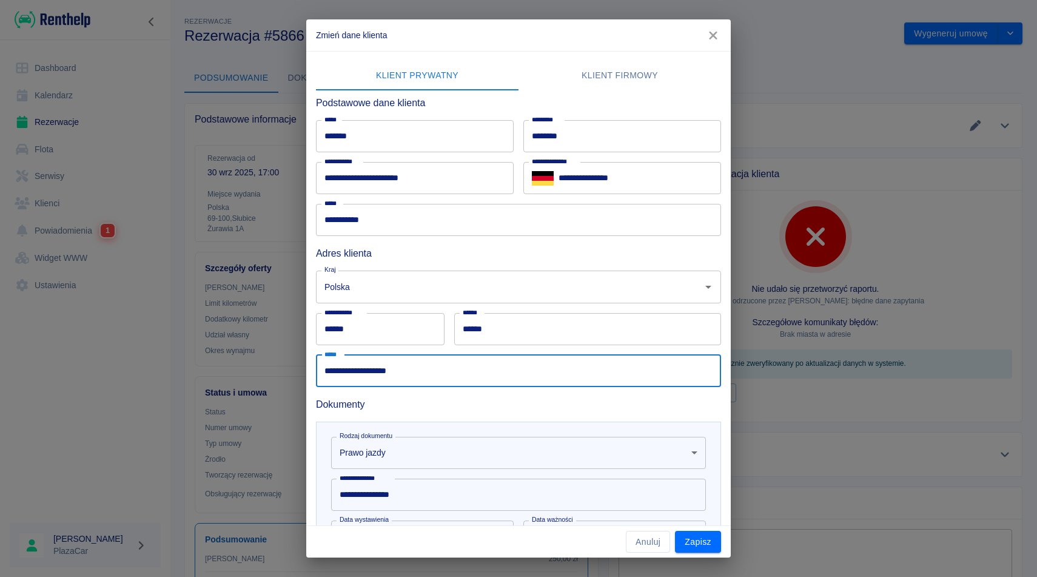
click at [381, 361] on input "**********" at bounding box center [518, 371] width 405 height 32
type input "********"
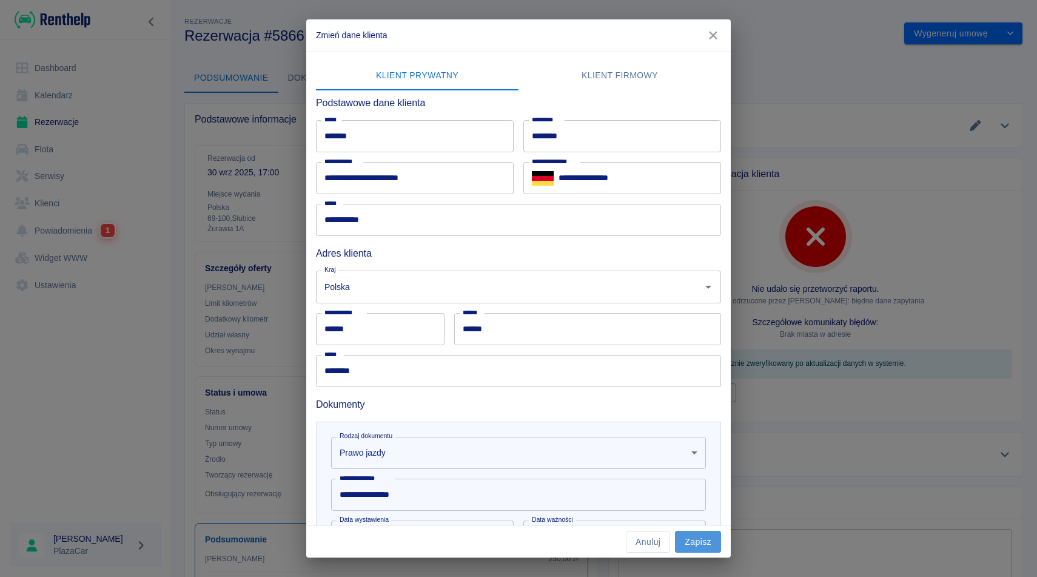
click at [695, 551] on button "Zapisz" at bounding box center [698, 542] width 46 height 22
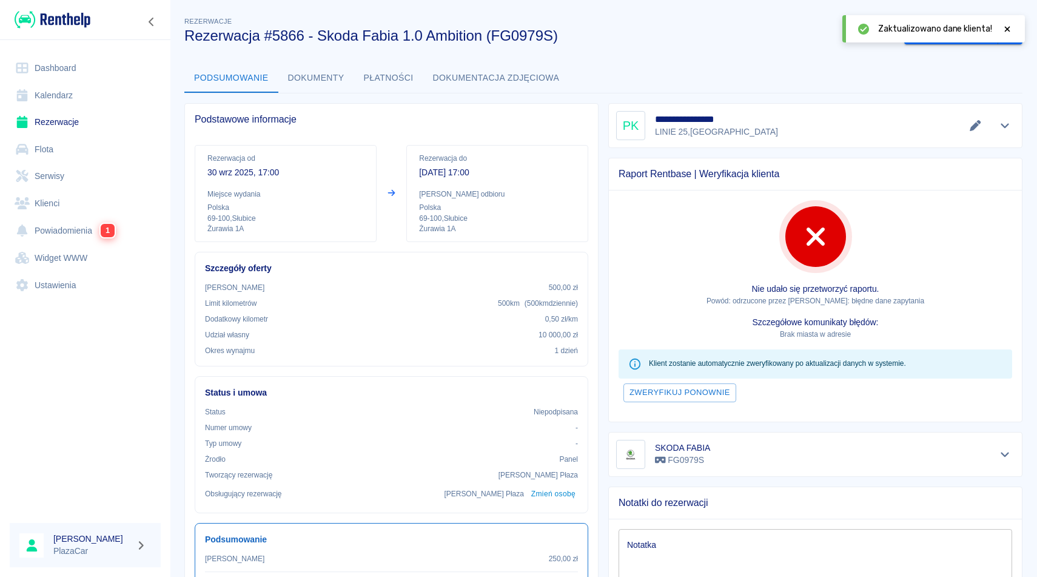
click at [1008, 27] on icon at bounding box center [1007, 28] width 5 height 5
click at [955, 30] on button "Wygeneruj umowę" at bounding box center [951, 33] width 94 height 22
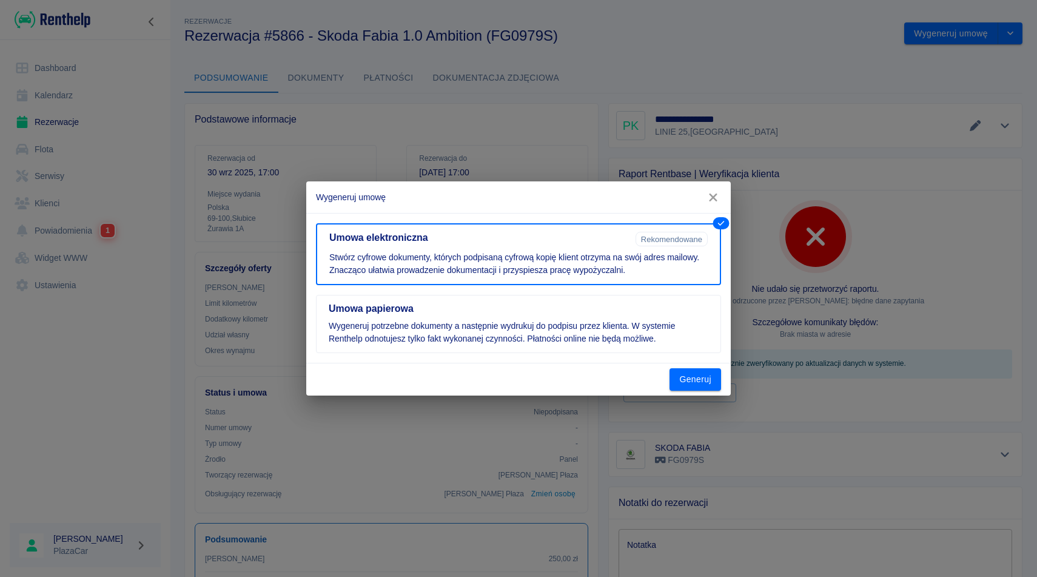
click at [703, 364] on div "Generuj" at bounding box center [518, 379] width 424 height 32
click at [701, 372] on button "Generuj" at bounding box center [695, 379] width 52 height 22
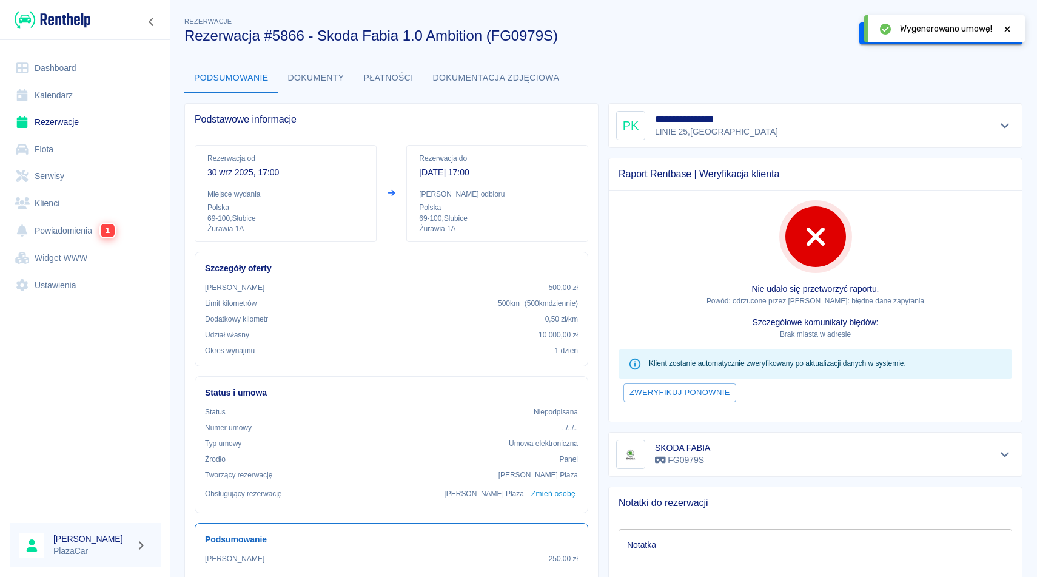
click at [1007, 28] on icon at bounding box center [1007, 28] width 5 height 5
click at [909, 39] on button "Podpisz umowę elektroniczną" at bounding box center [928, 33] width 139 height 22
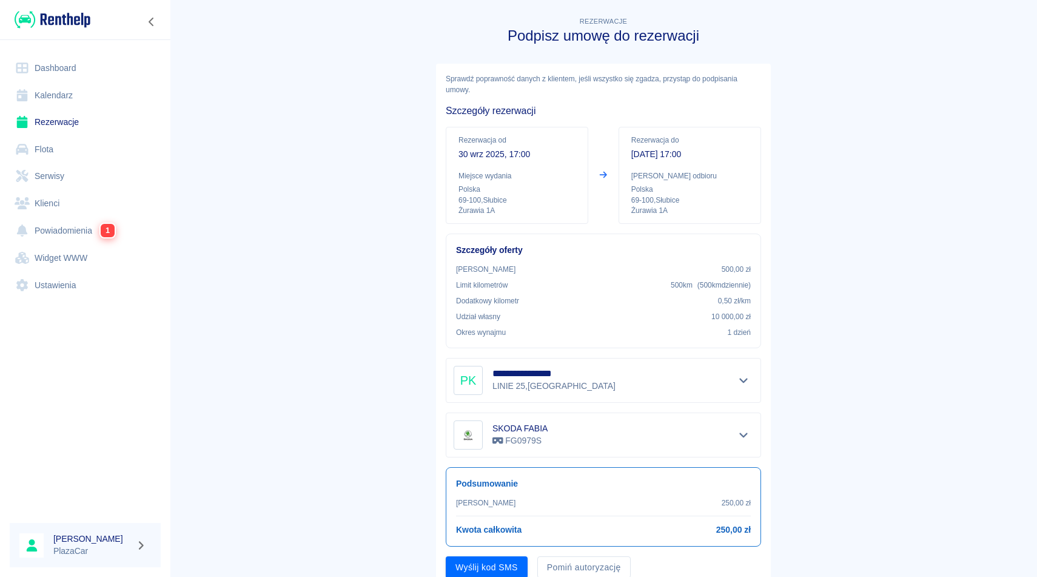
scroll to position [46, 0]
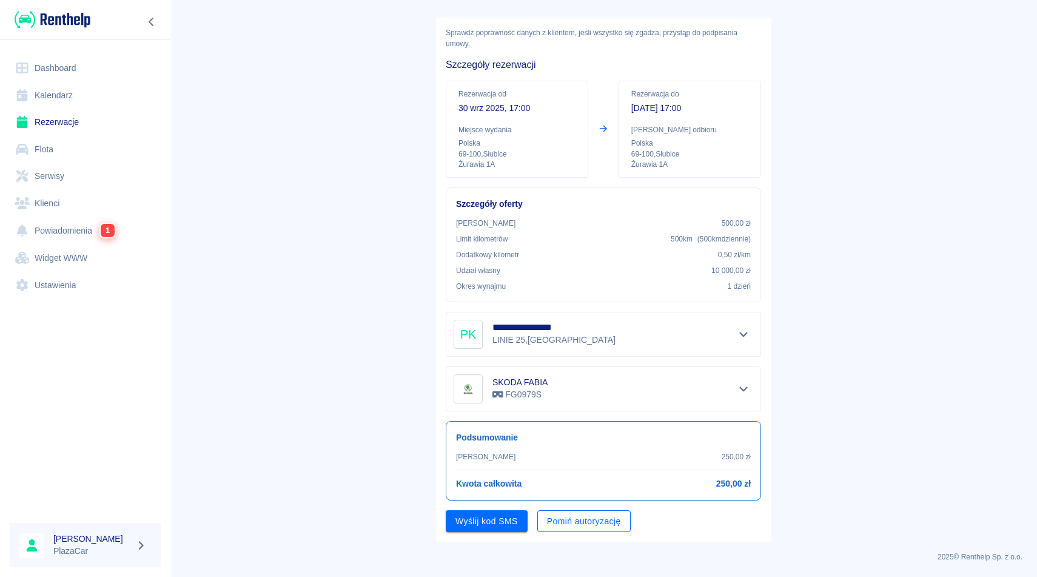
click at [574, 529] on button "Pomiń autoryzację" at bounding box center [583, 521] width 93 height 22
click at [496, 524] on button "Podpisz umowę" at bounding box center [487, 521] width 82 height 22
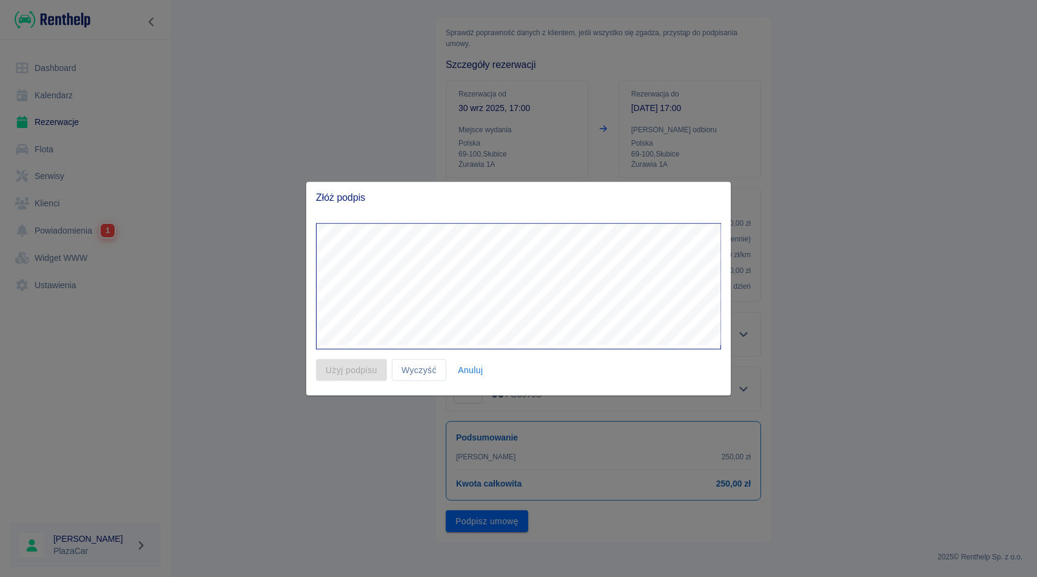
click at [473, 375] on button "Anuluj" at bounding box center [470, 369] width 39 height 22
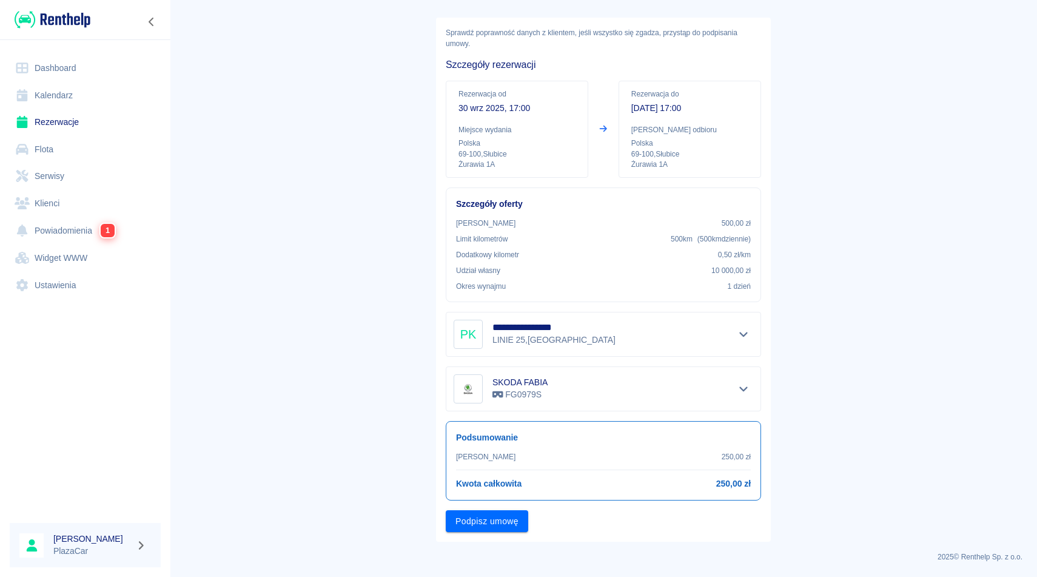
scroll to position [0, 0]
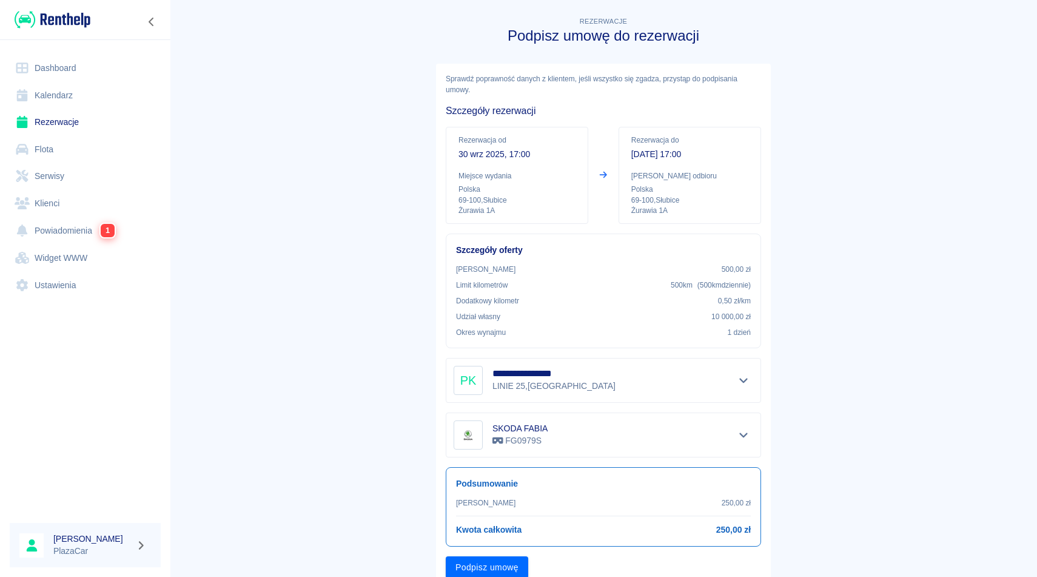
click at [65, 112] on link "Rezerwacje" at bounding box center [85, 122] width 151 height 27
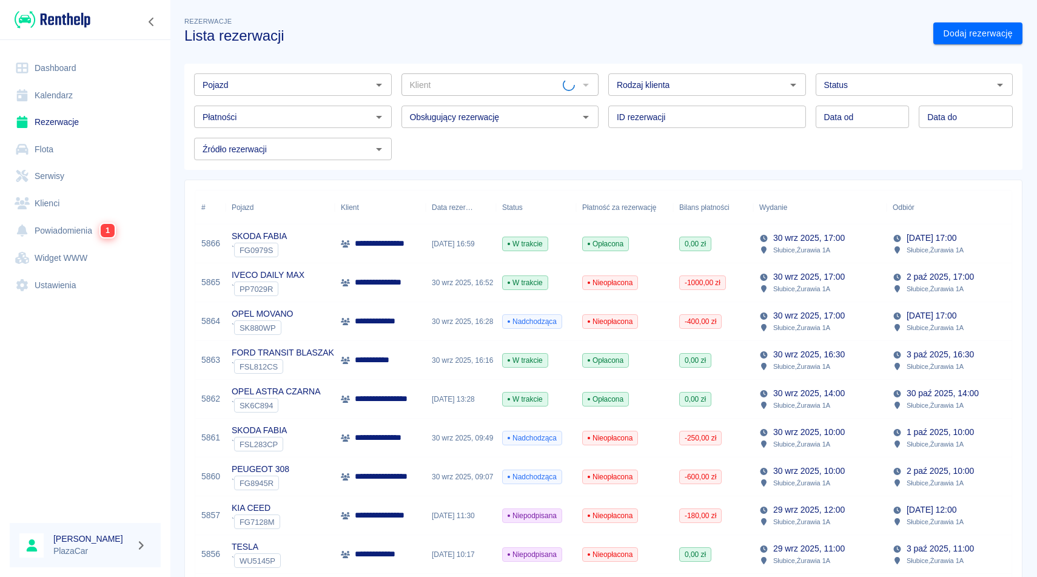
click at [839, 244] on p "30 wrz 2025, 17:00" at bounding box center [809, 238] width 72 height 13
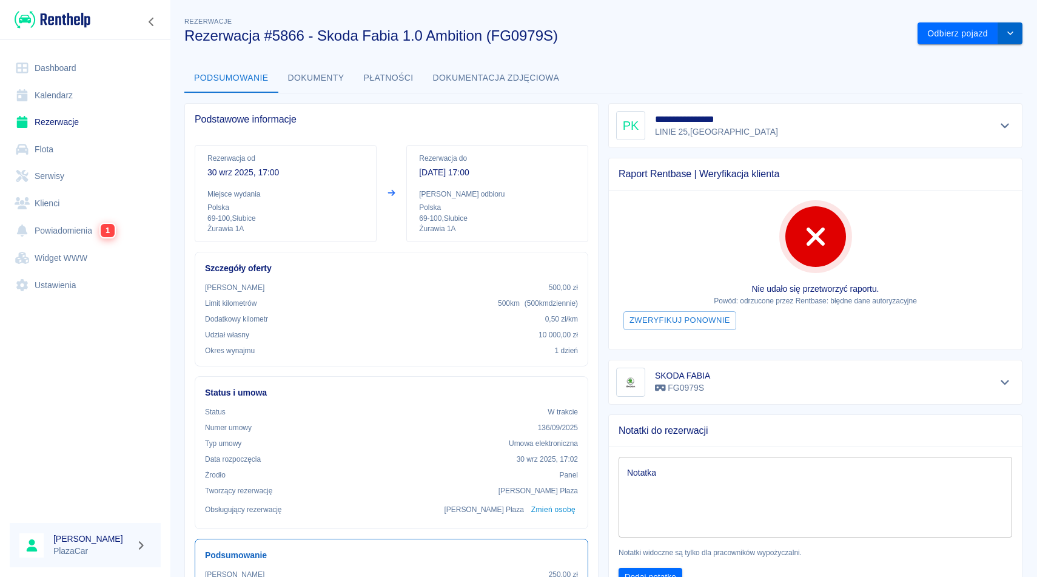
click at [1007, 31] on icon "drop-down" at bounding box center [1010, 33] width 10 height 8
click at [982, 56] on li "Przedłuż rezerwację" at bounding box center [969, 59] width 95 height 20
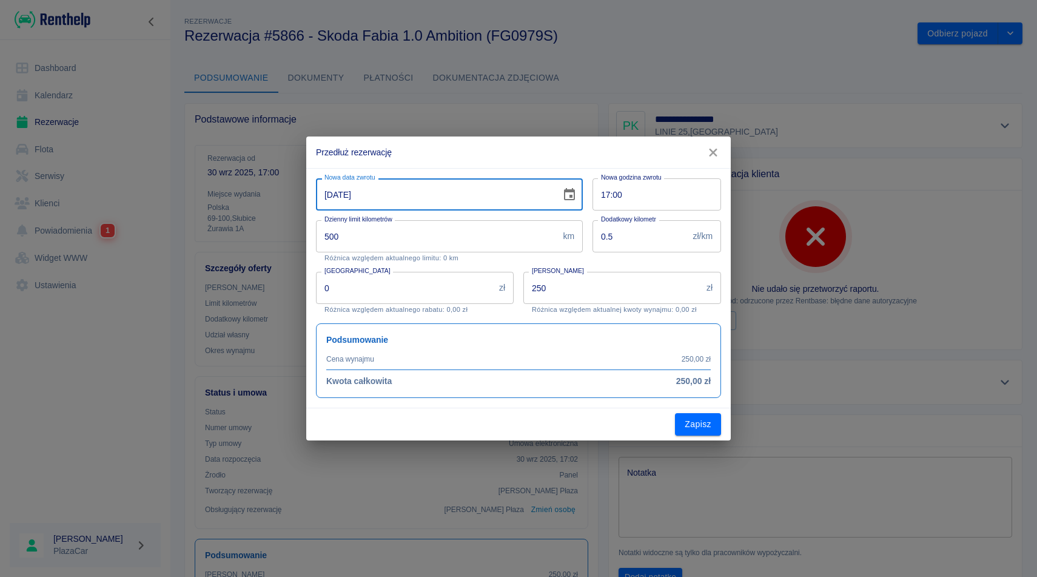
click at [468, 199] on input "[DATE]" at bounding box center [434, 194] width 236 height 32
click at [574, 198] on icon "Choose date, selected date is 1 paź 2025" at bounding box center [569, 194] width 11 height 12
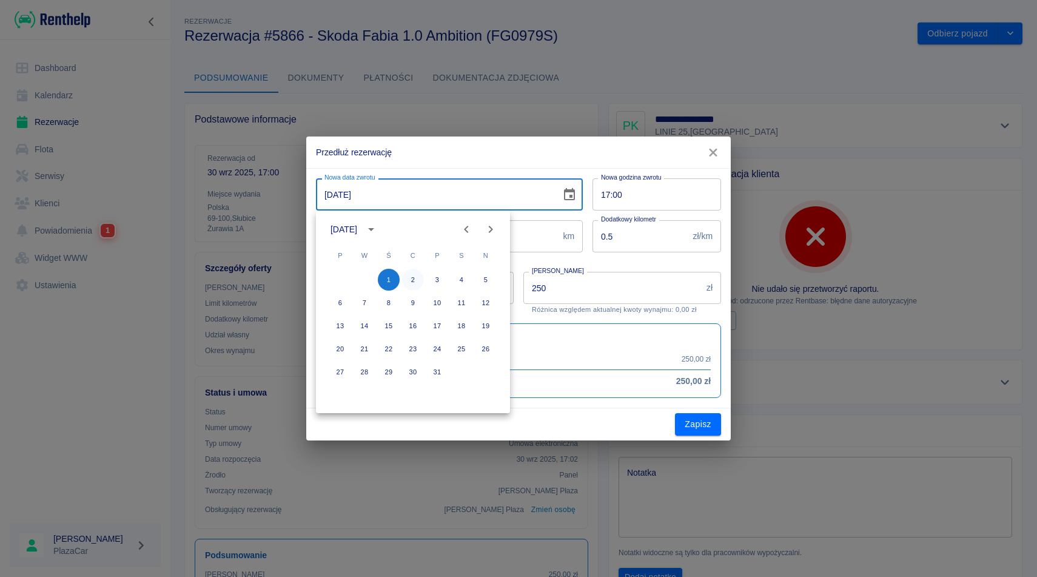
click at [417, 281] on button "2" at bounding box center [413, 280] width 22 height 22
type input "[DATE]"
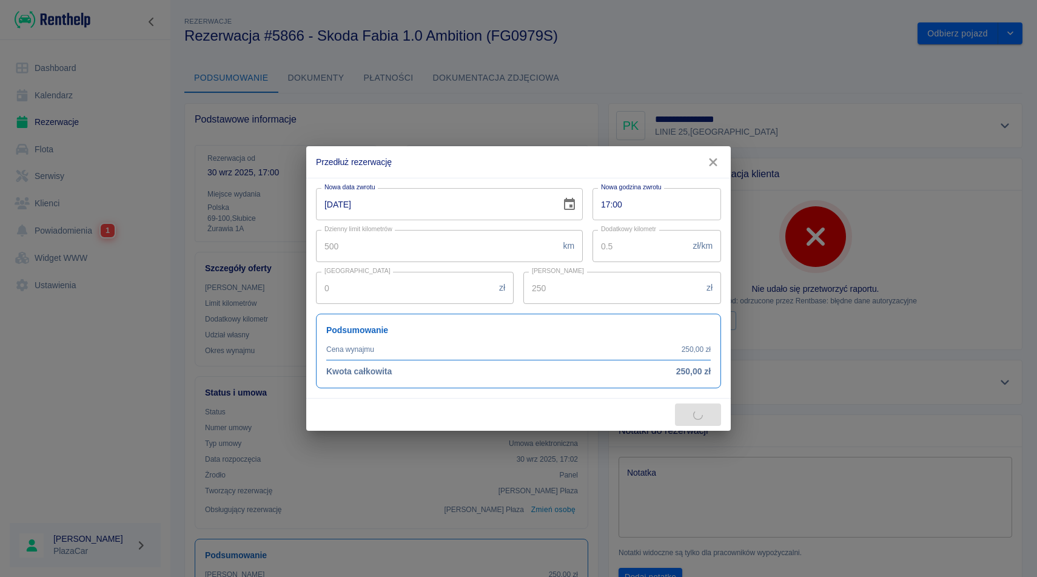
type input "500"
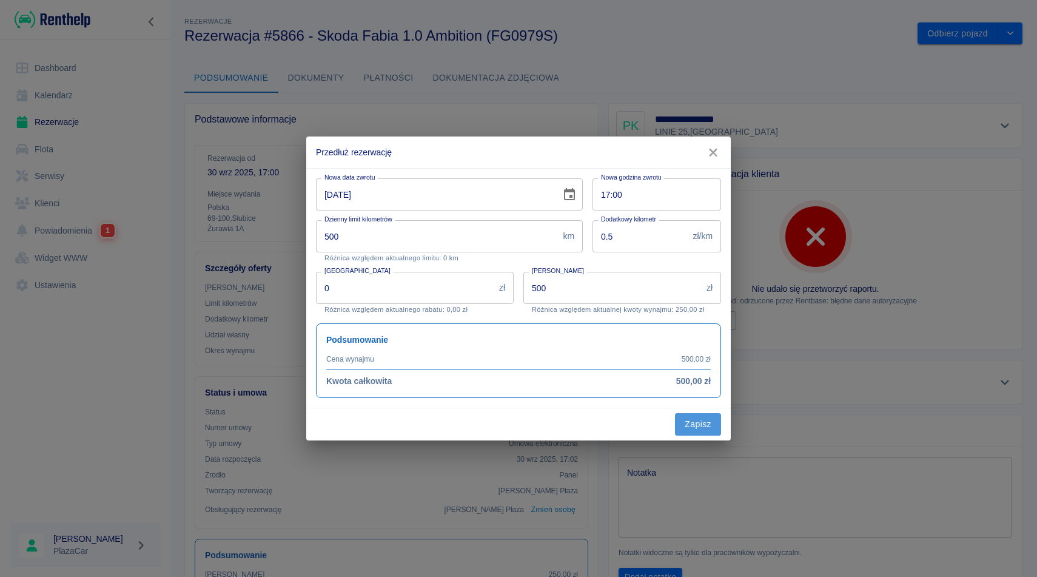
click at [706, 427] on button "Zapisz" at bounding box center [698, 424] width 46 height 22
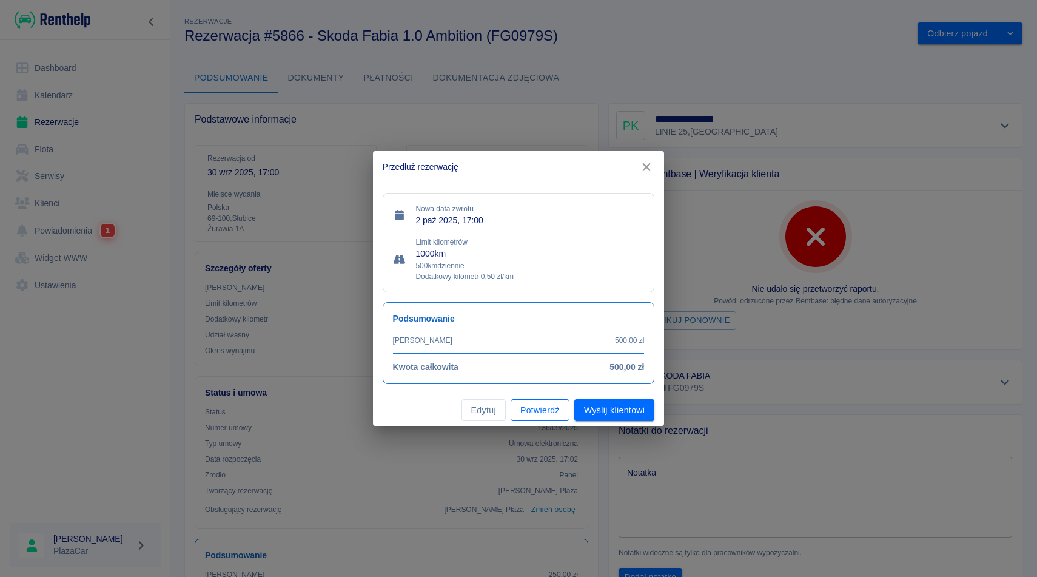
click at [535, 415] on button "Potwierdź" at bounding box center [540, 410] width 59 height 22
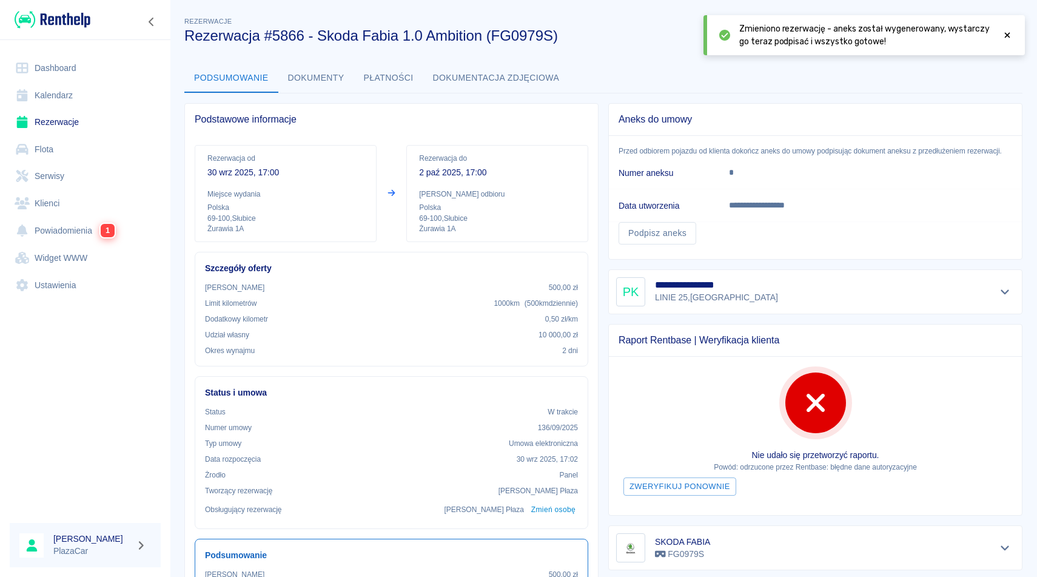
click at [1005, 34] on icon at bounding box center [1007, 35] width 11 height 8
